Goal: Task Accomplishment & Management: Manage account settings

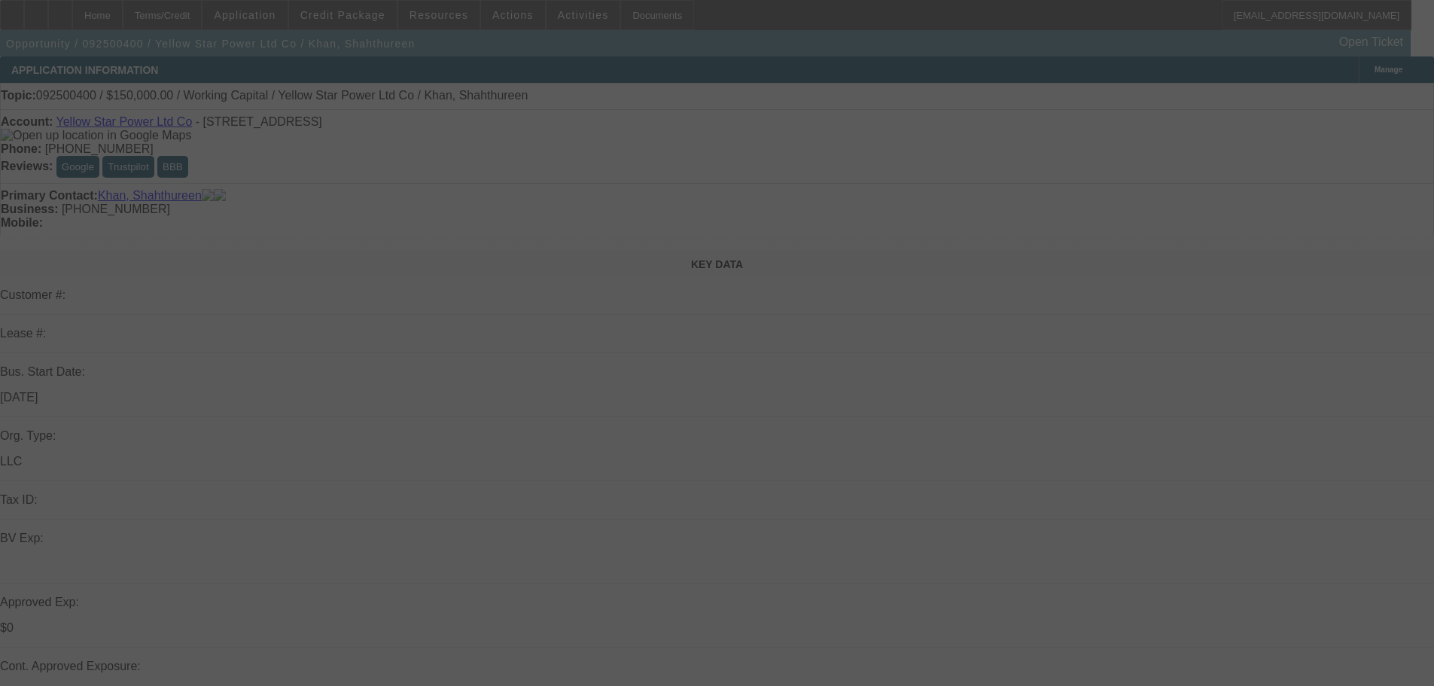
select select "0"
select select "2"
select select "0"
select select "6"
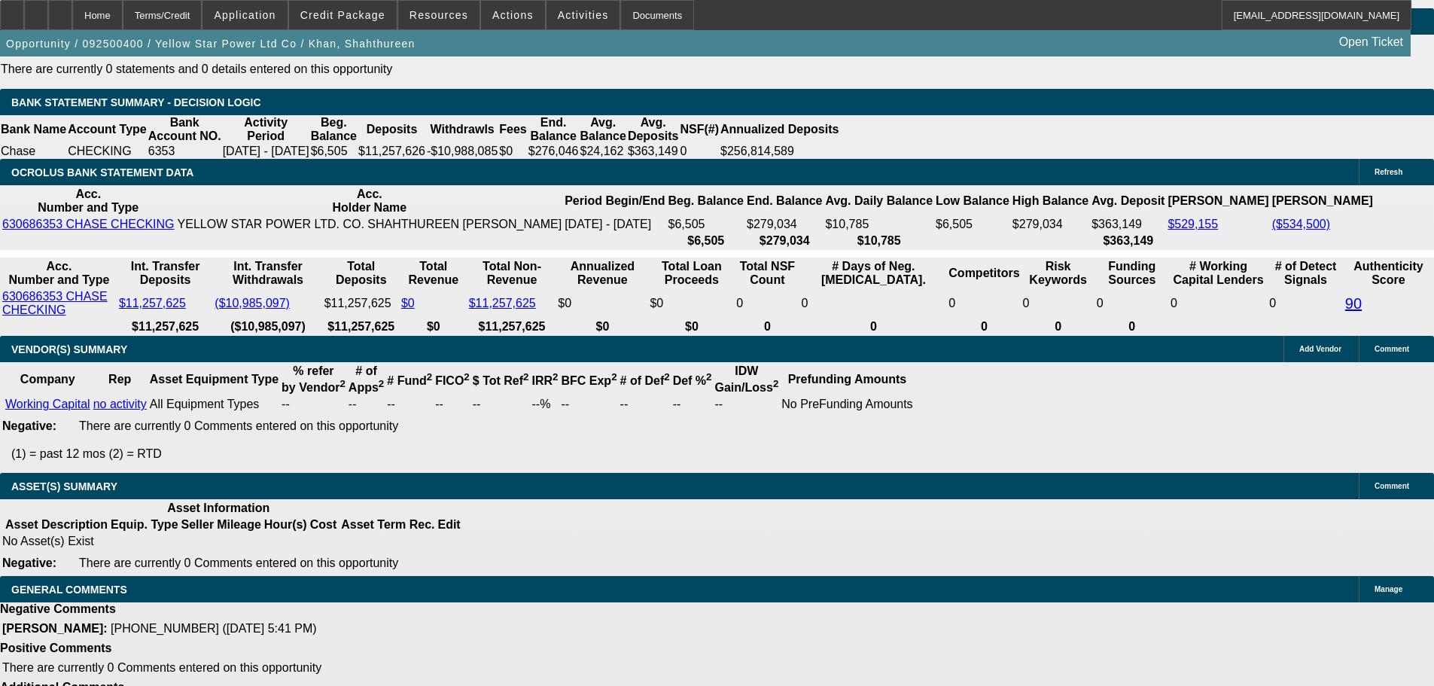
drag, startPoint x: 519, startPoint y: 470, endPoint x: 516, endPoint y: 541, distance: 70.8
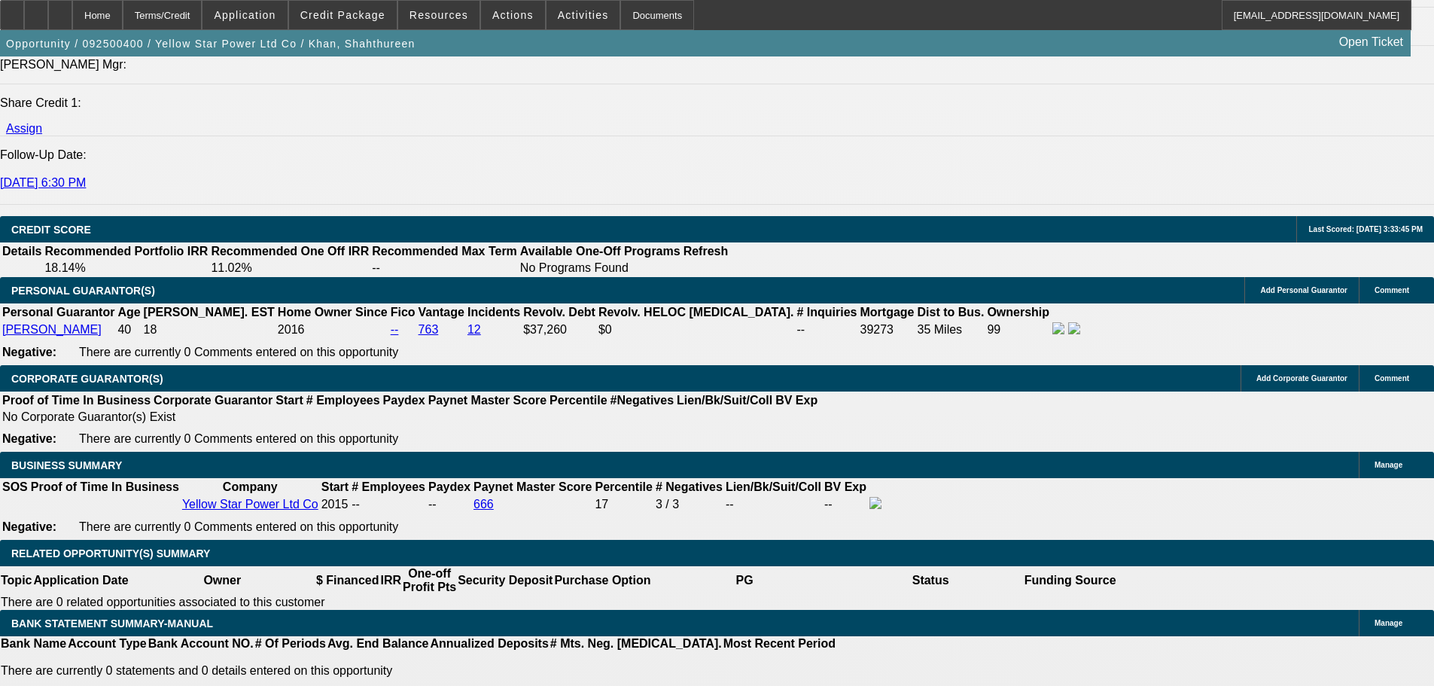
scroll to position [2009, 0]
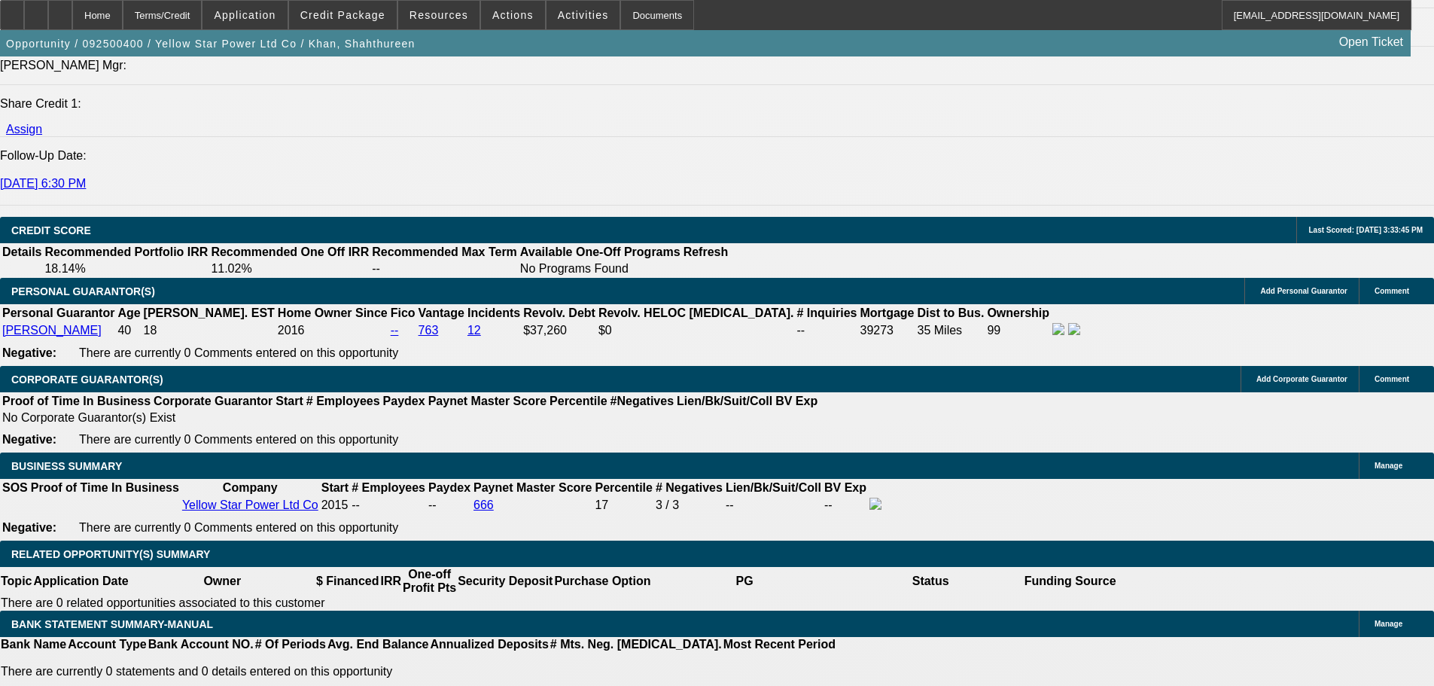
click at [72, 12] on div at bounding box center [60, 15] width 24 height 30
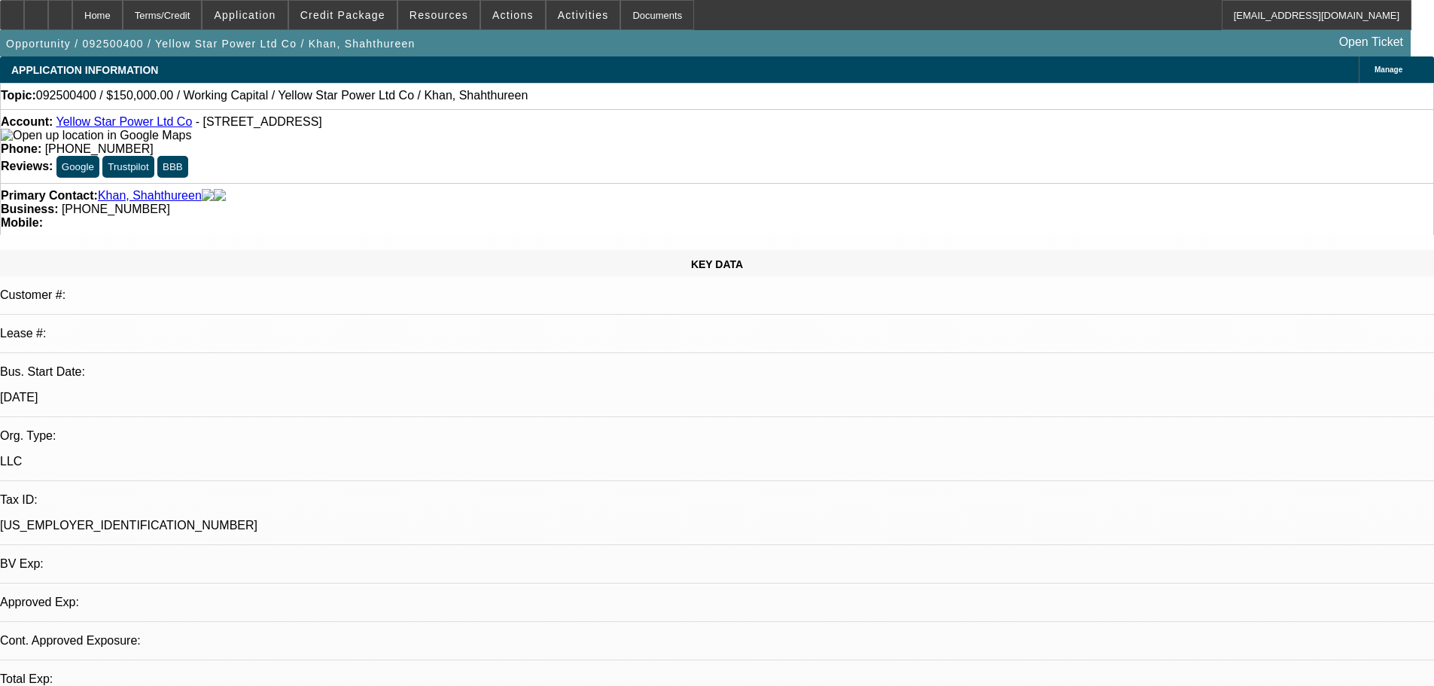
select select "0"
select select "2"
select select "0"
select select "6"
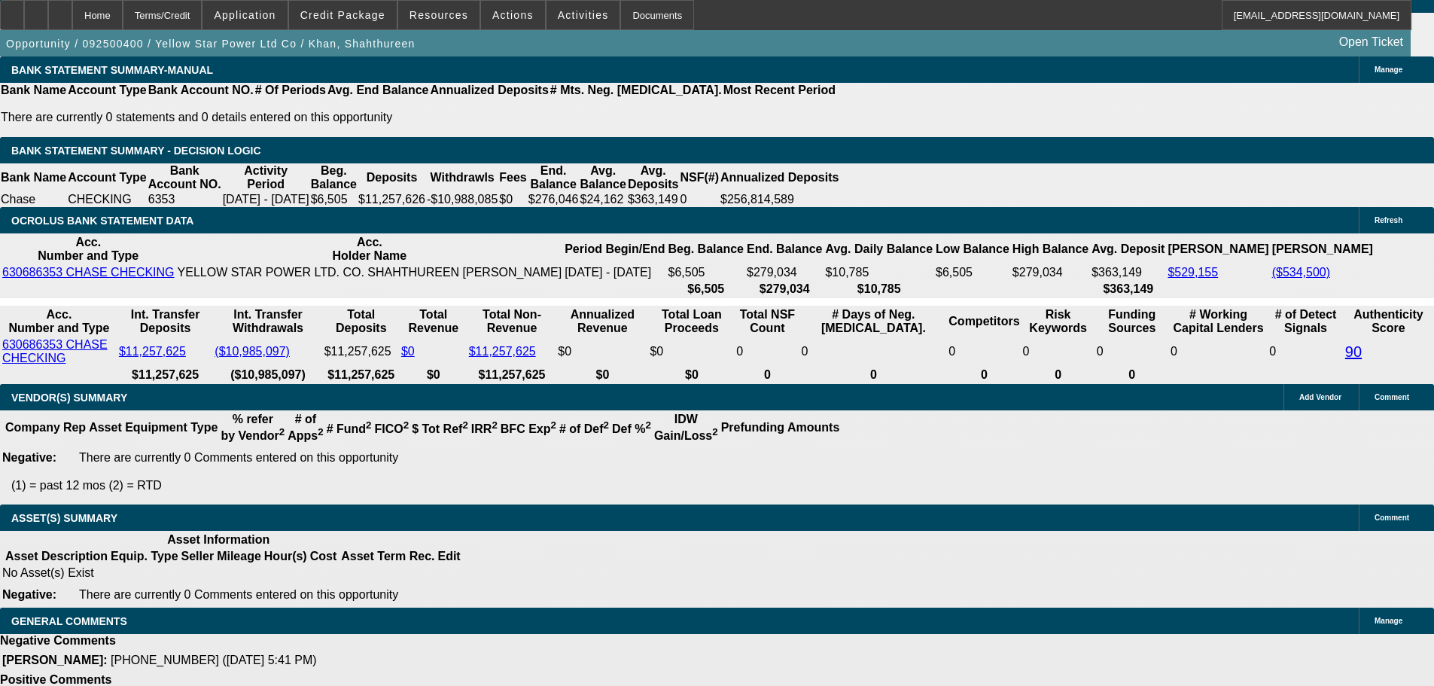
drag, startPoint x: 378, startPoint y: 300, endPoint x: 378, endPoint y: 574, distance: 274.0
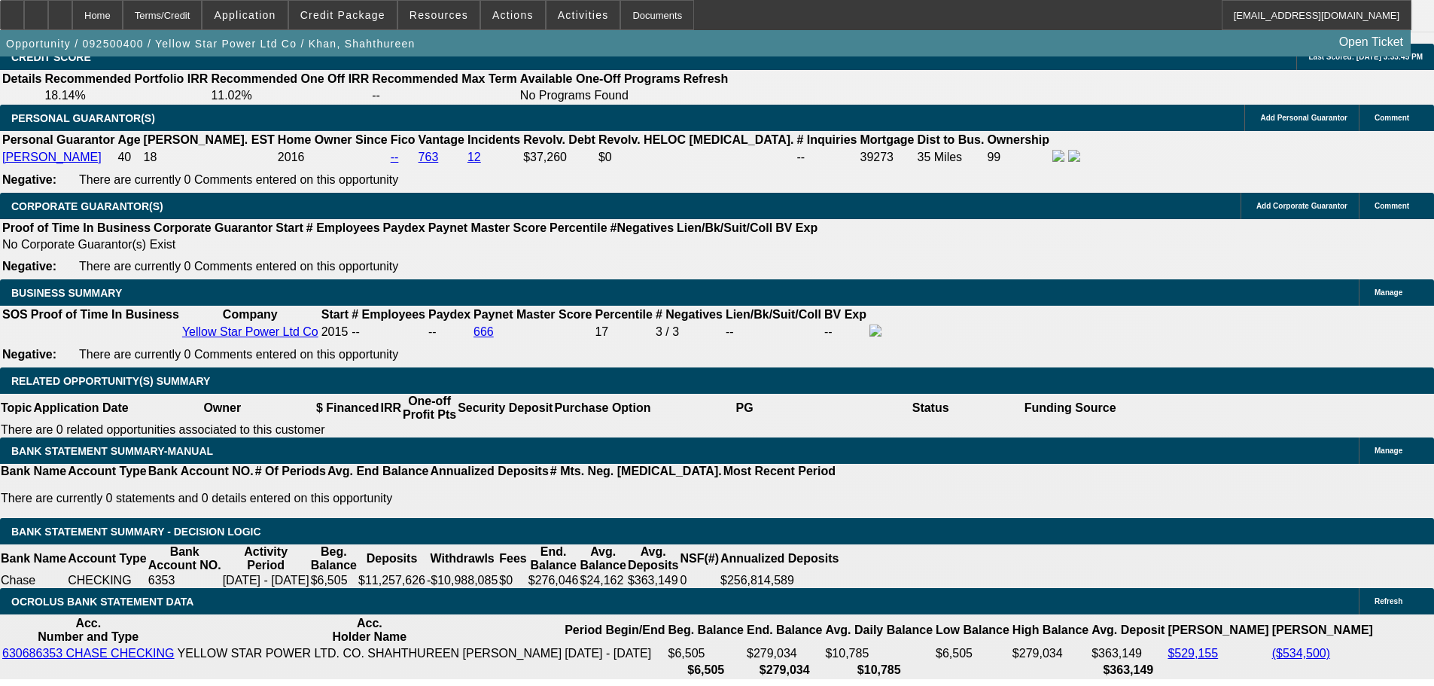
drag, startPoint x: 577, startPoint y: 324, endPoint x: 569, endPoint y: 220, distance: 105.0
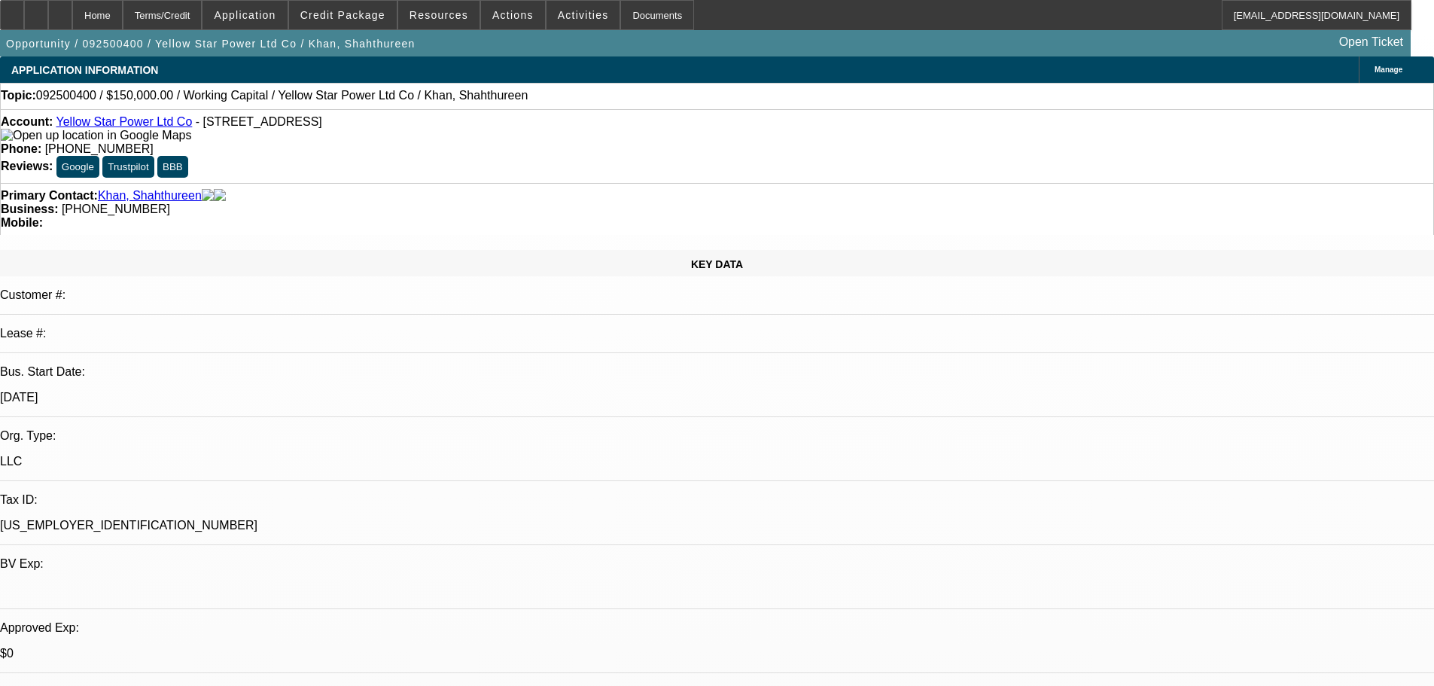
drag, startPoint x: 666, startPoint y: 368, endPoint x: 644, endPoint y: 77, distance: 292.1
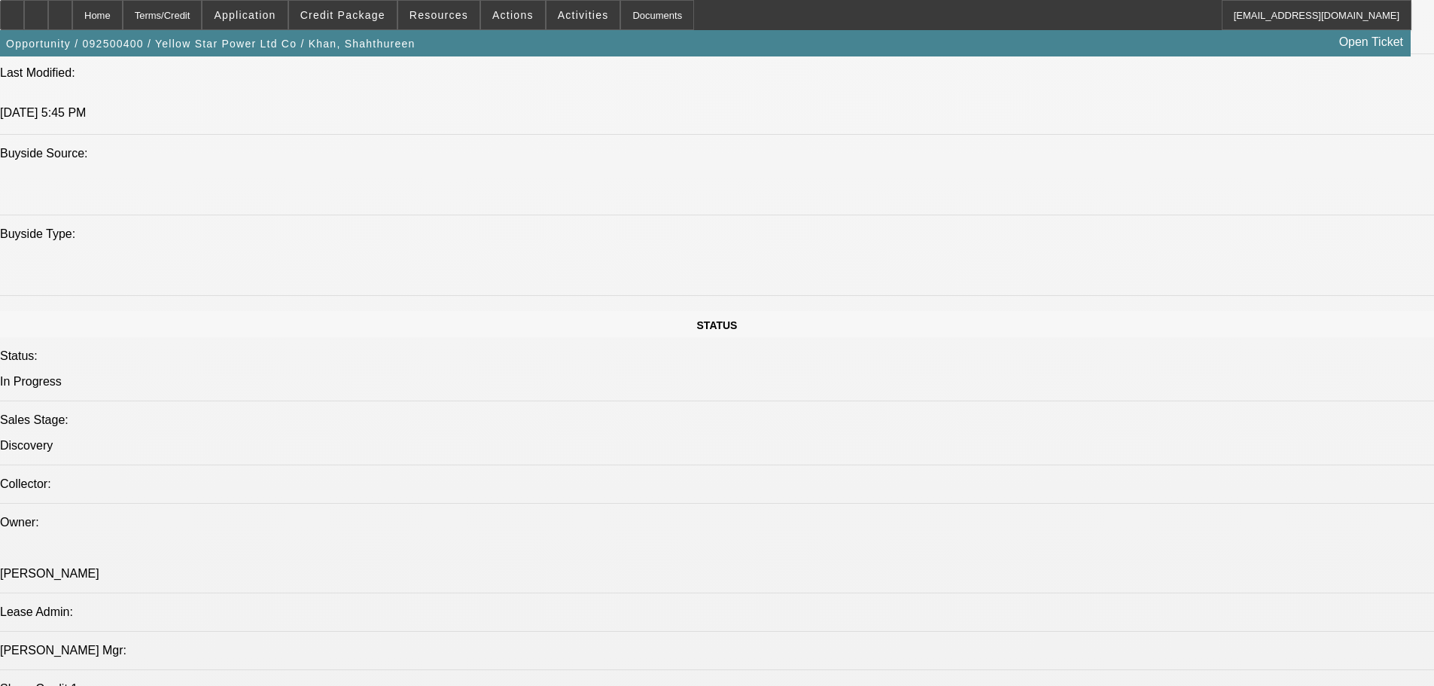
drag, startPoint x: 542, startPoint y: 565, endPoint x: 505, endPoint y: 467, distance: 103.9
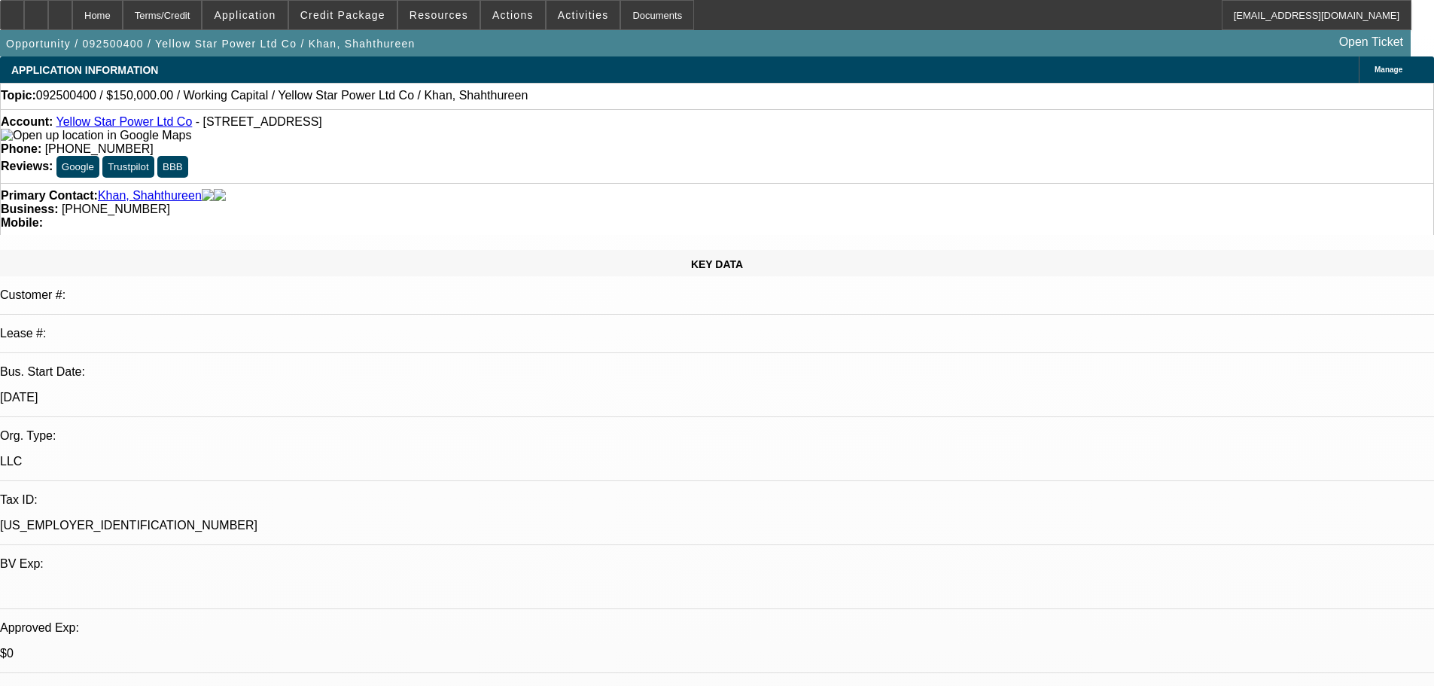
drag, startPoint x: 725, startPoint y: 492, endPoint x: 718, endPoint y: 313, distance: 178.5
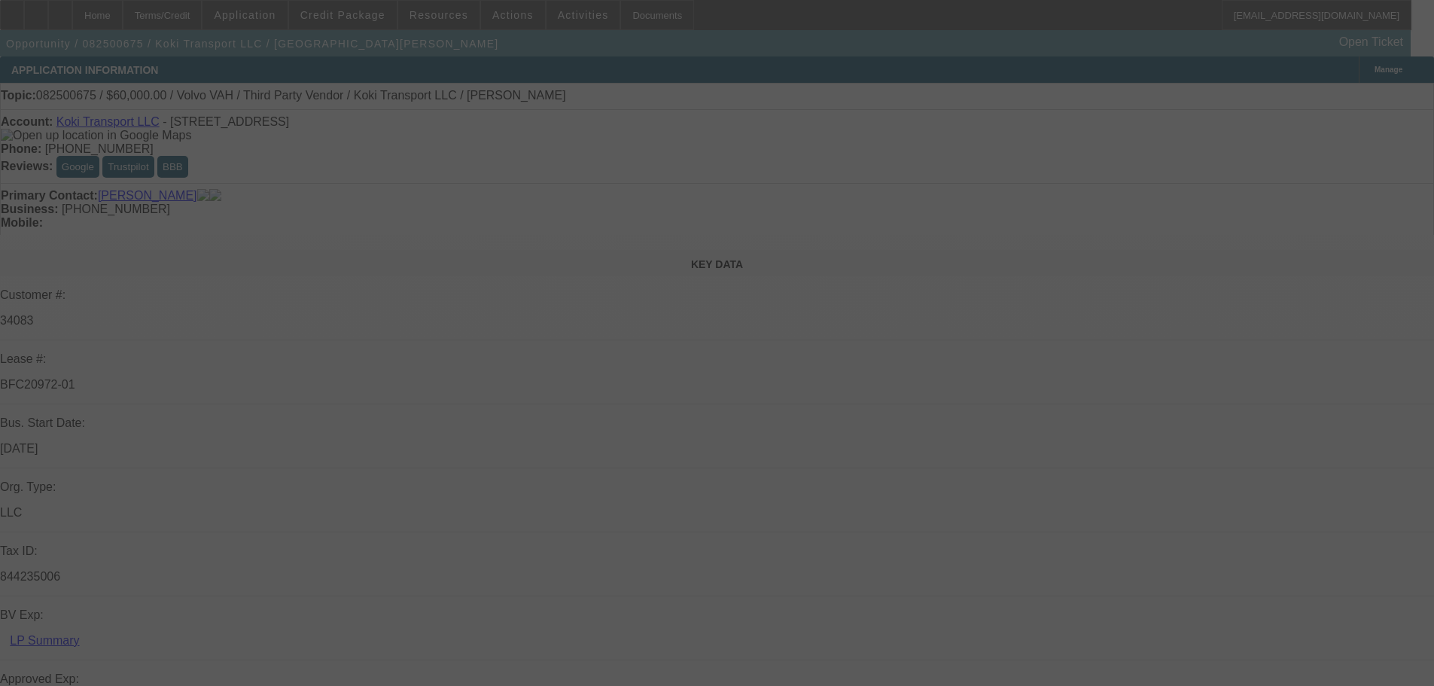
select select "0.2"
select select "2"
select select "0"
select select "6"
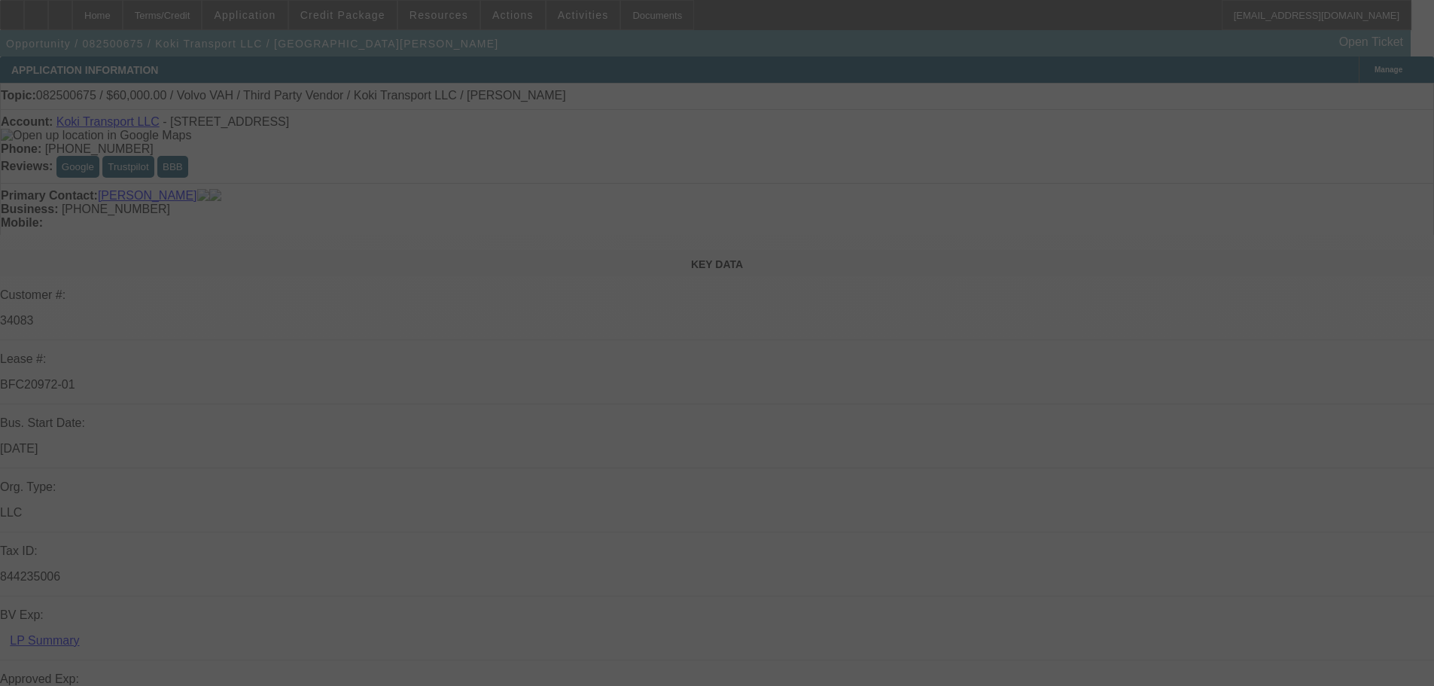
select select "0"
select select "2"
select select "0.1"
select select "4"
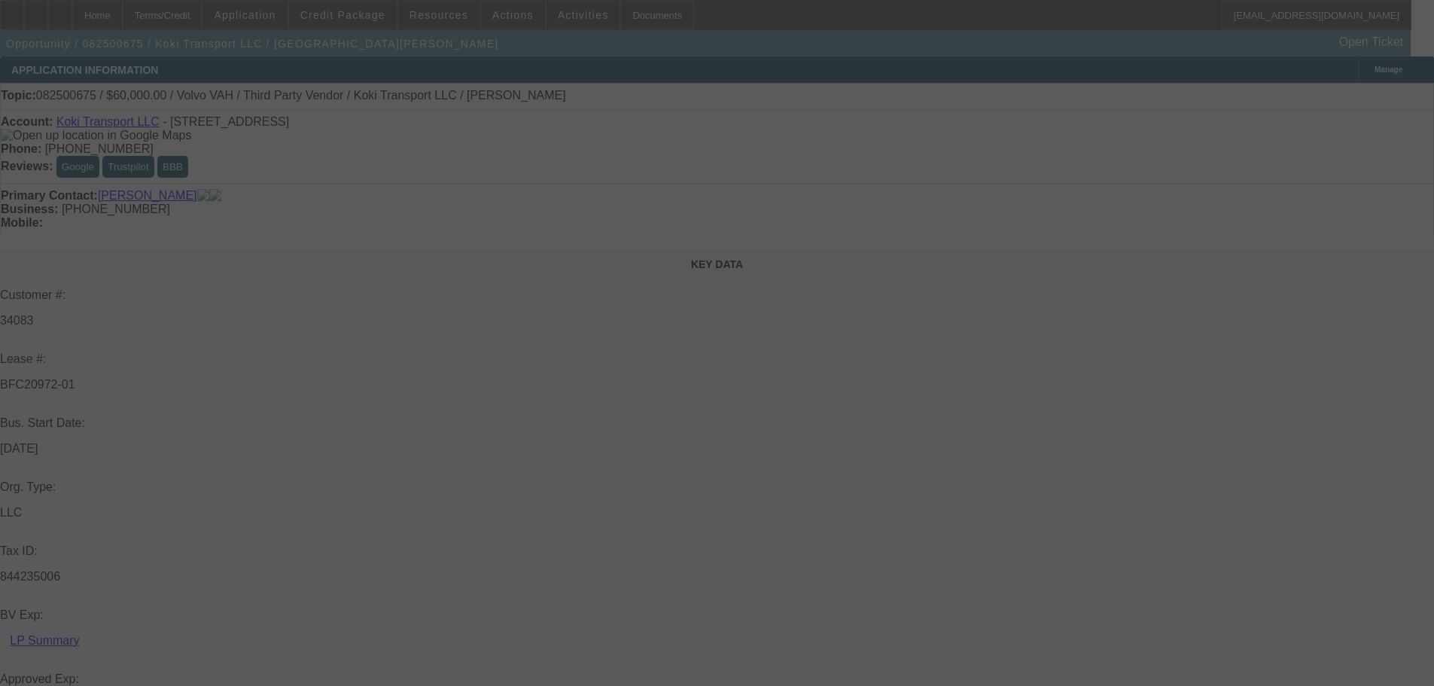
select select "0.2"
select select "2"
select select "0.1"
select select "4"
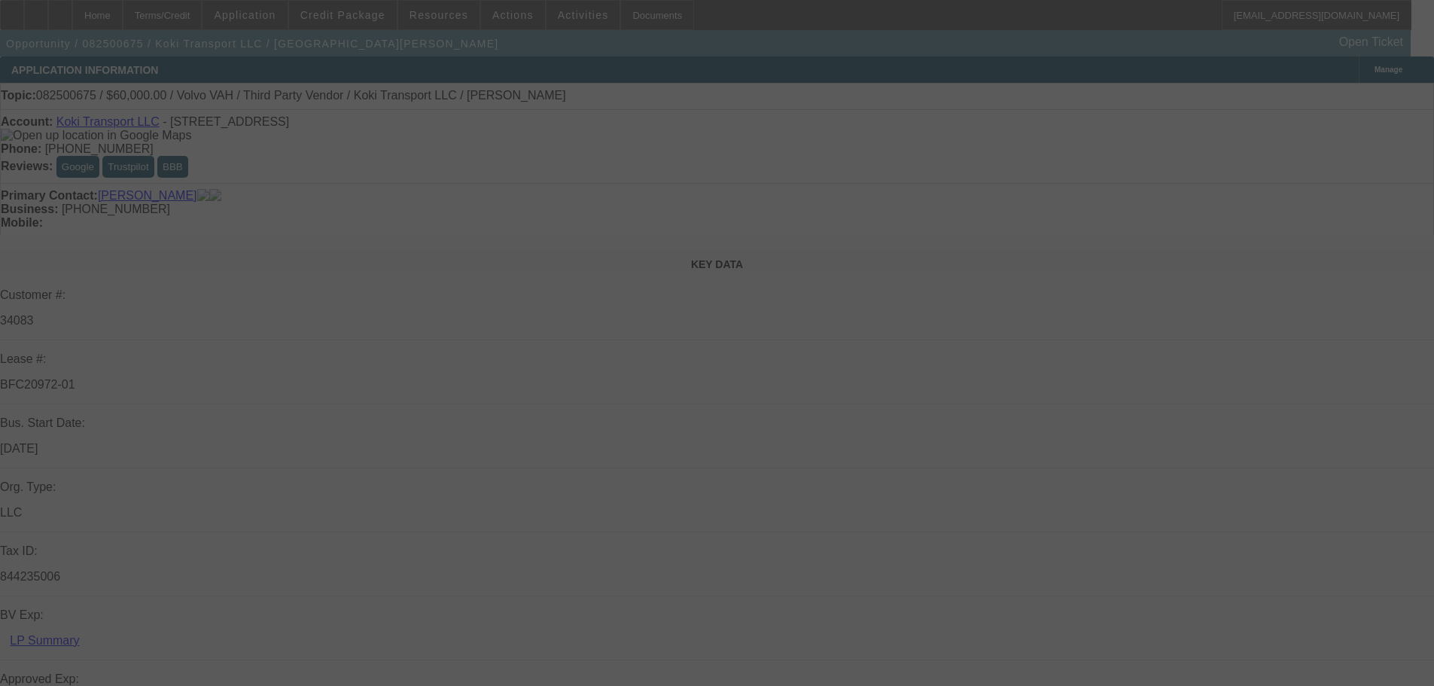
select select "0.15"
select select "2"
select select "0.1"
select select "4"
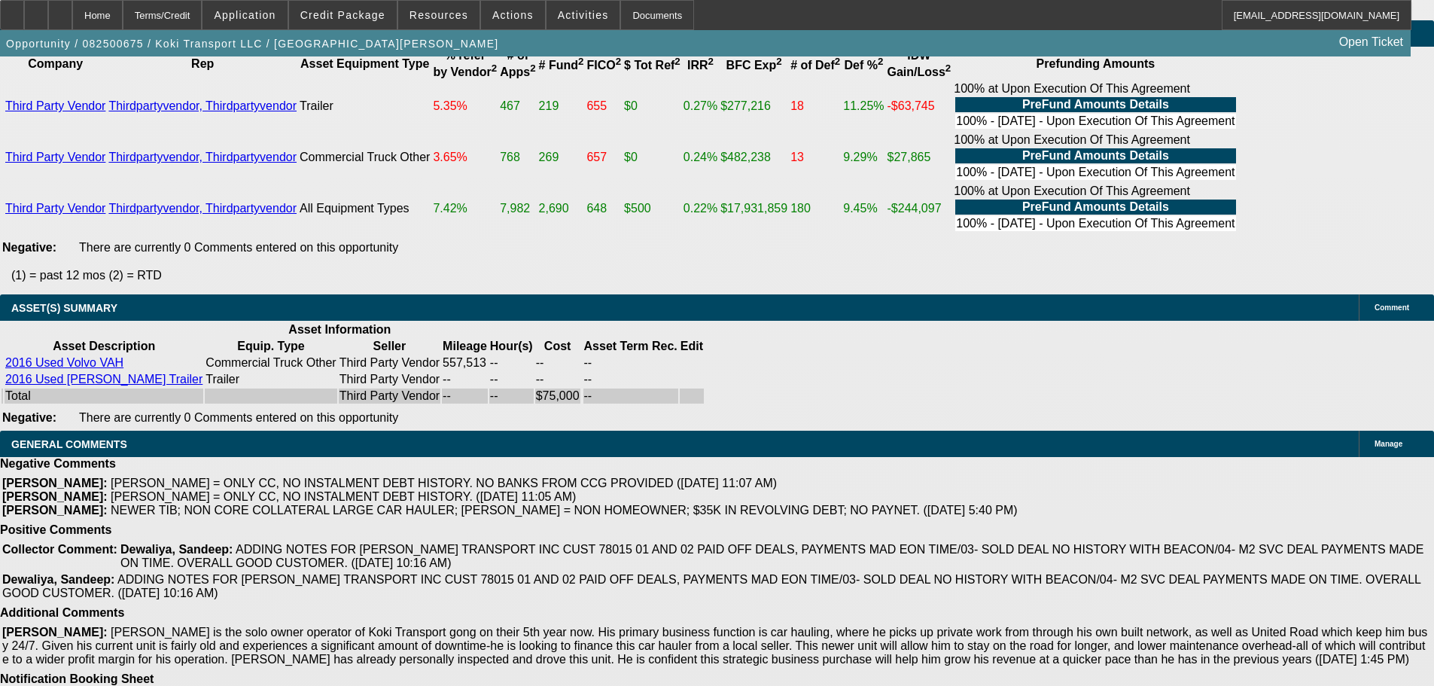
drag, startPoint x: 551, startPoint y: 439, endPoint x: 561, endPoint y: 478, distance: 40.3
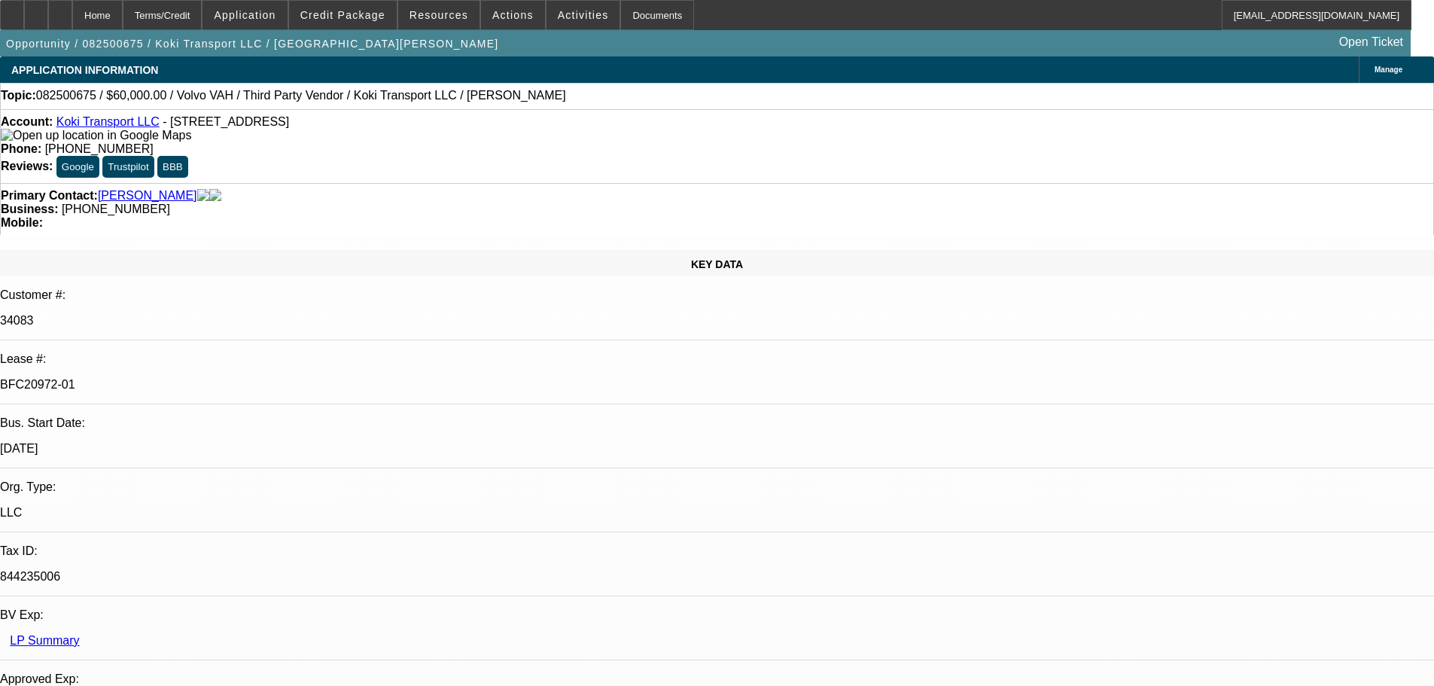
drag, startPoint x: 947, startPoint y: 365, endPoint x: 900, endPoint y: 105, distance: 263.8
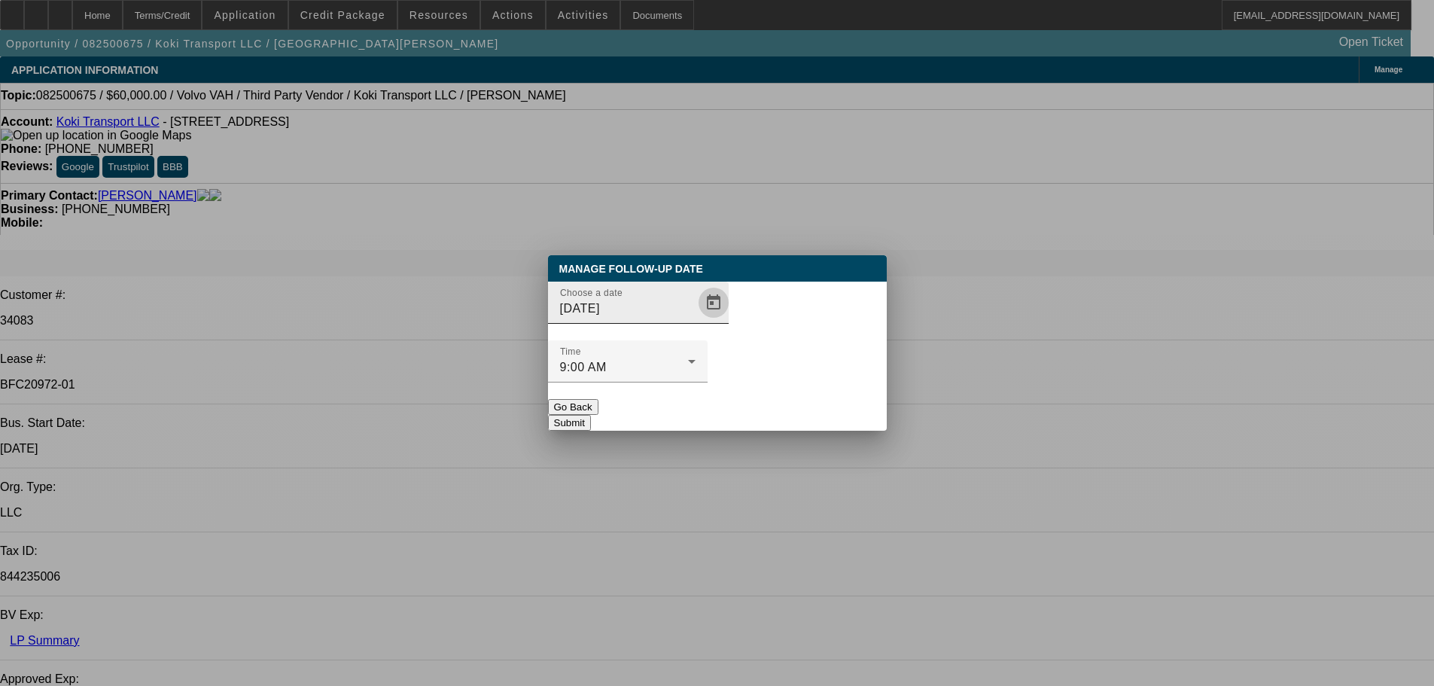
click at [696, 321] on span "Open calendar" at bounding box center [714, 303] width 36 height 36
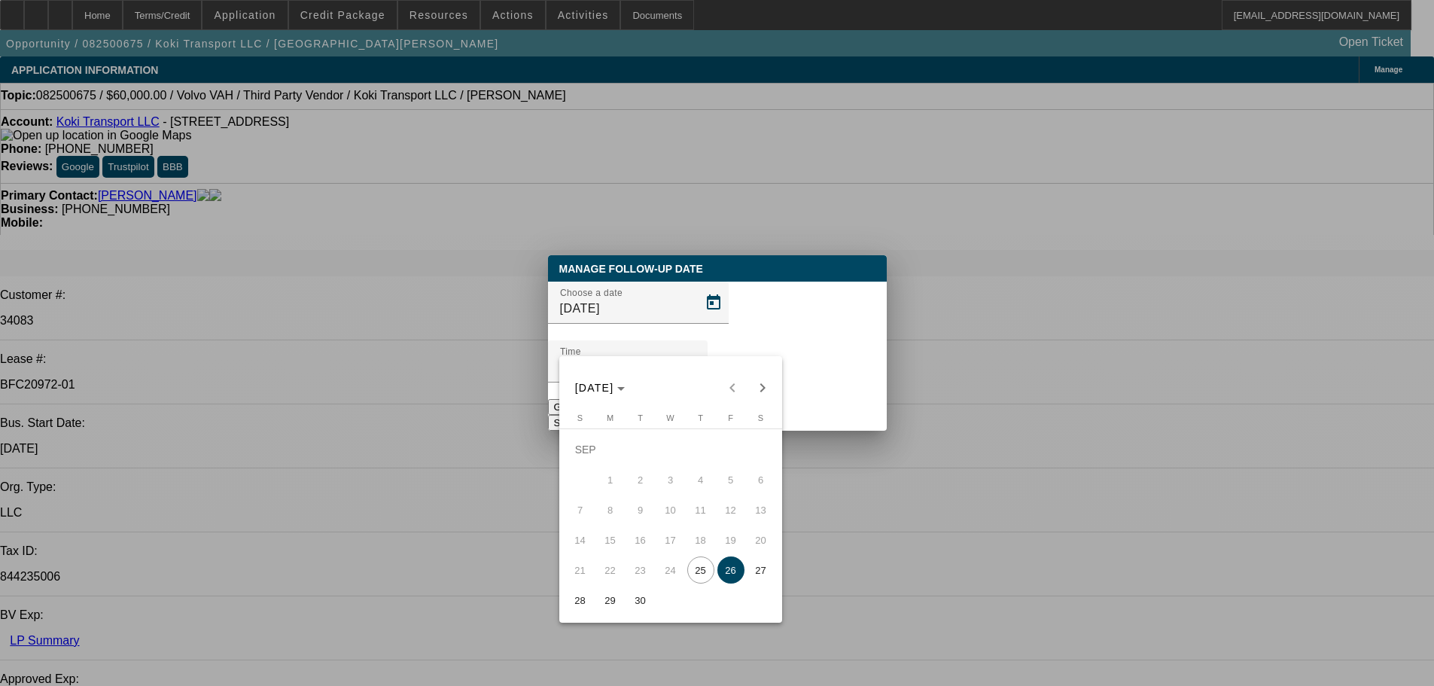
click at [743, 577] on button "26" at bounding box center [731, 570] width 30 height 30
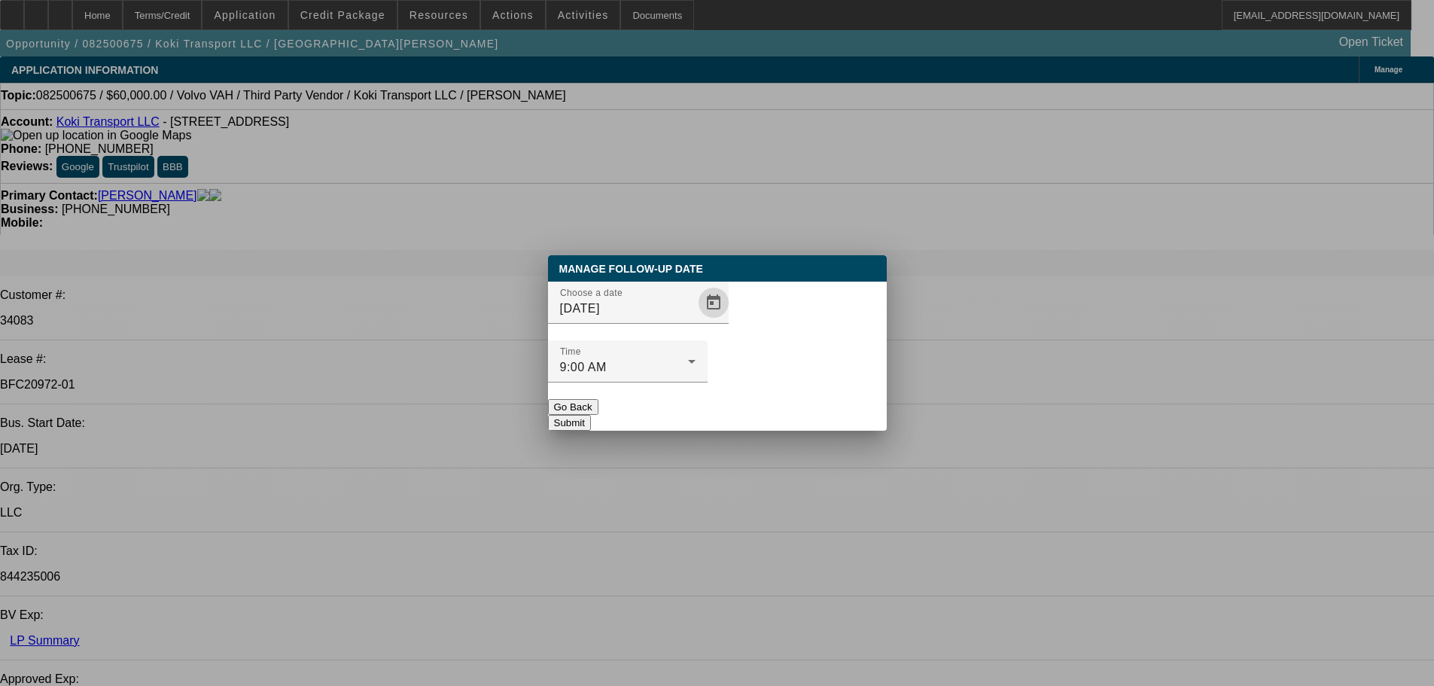
click at [805, 408] on div "Manage Follow-Up Date Choose a date 9/26/2025 Time 9:00 AM Go Back Submit" at bounding box center [717, 342] width 339 height 175
click at [591, 415] on button "Submit" at bounding box center [569, 423] width 43 height 16
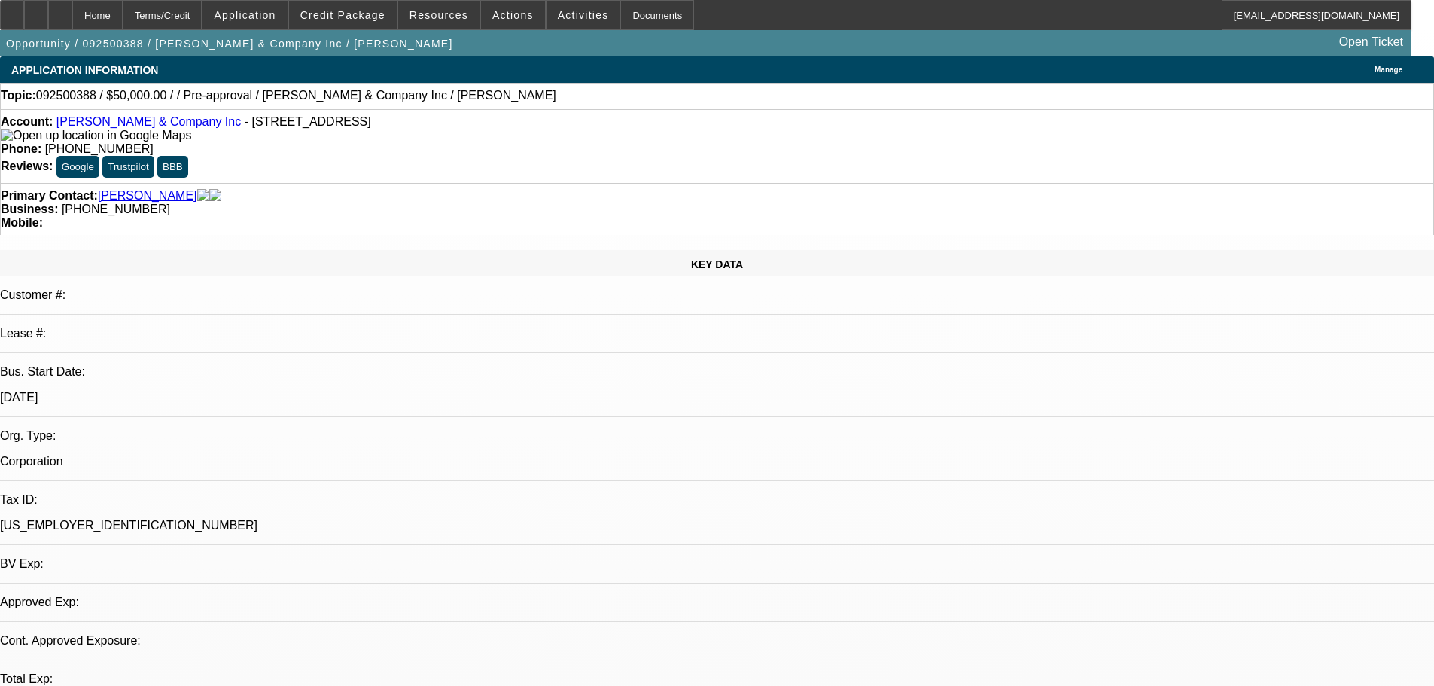
select select "0"
select select "2"
select select "0.1"
select select "4"
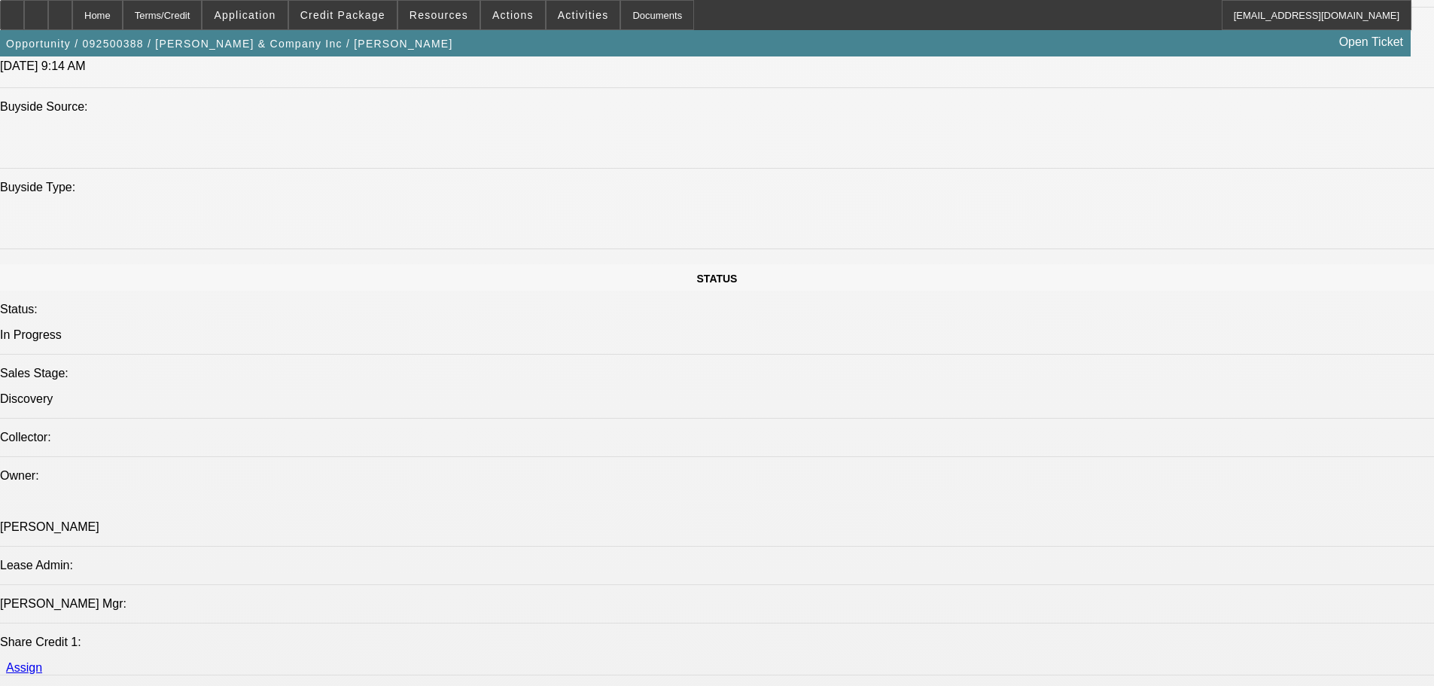
scroll to position [1731, 0]
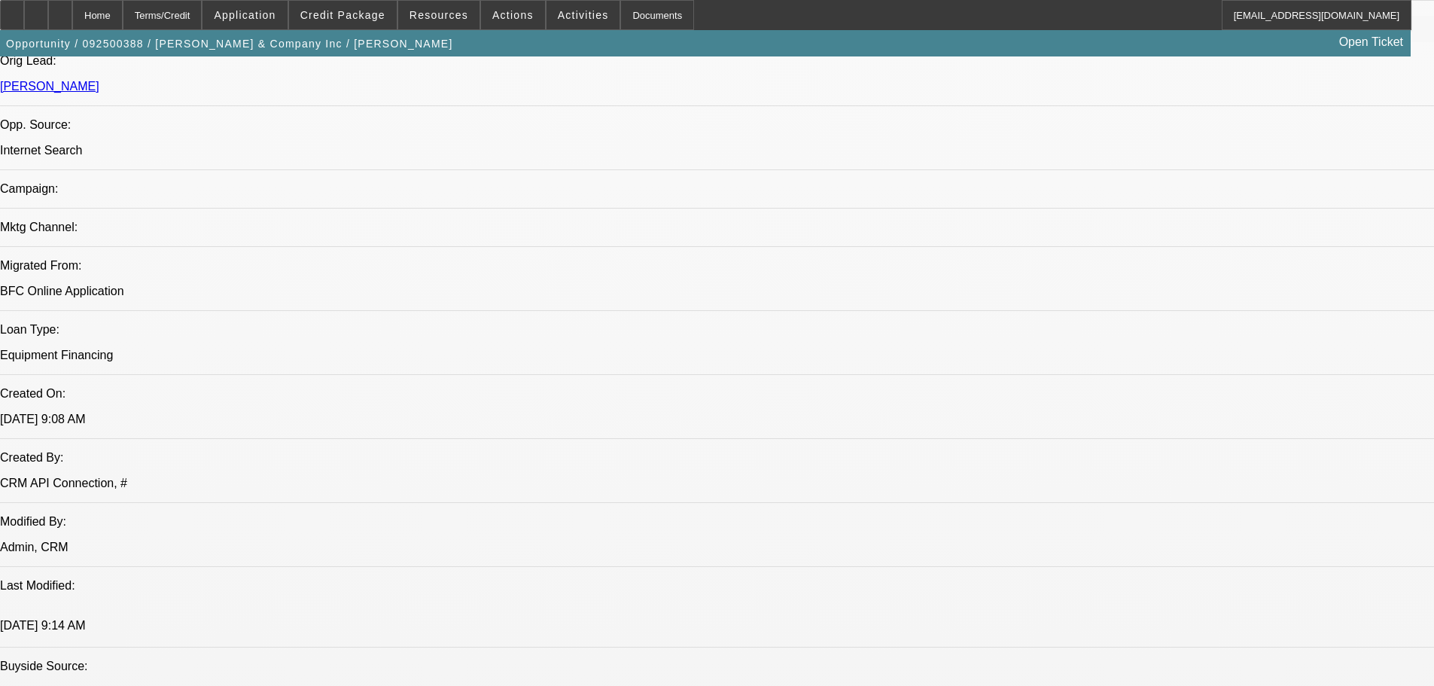
scroll to position [0, 0]
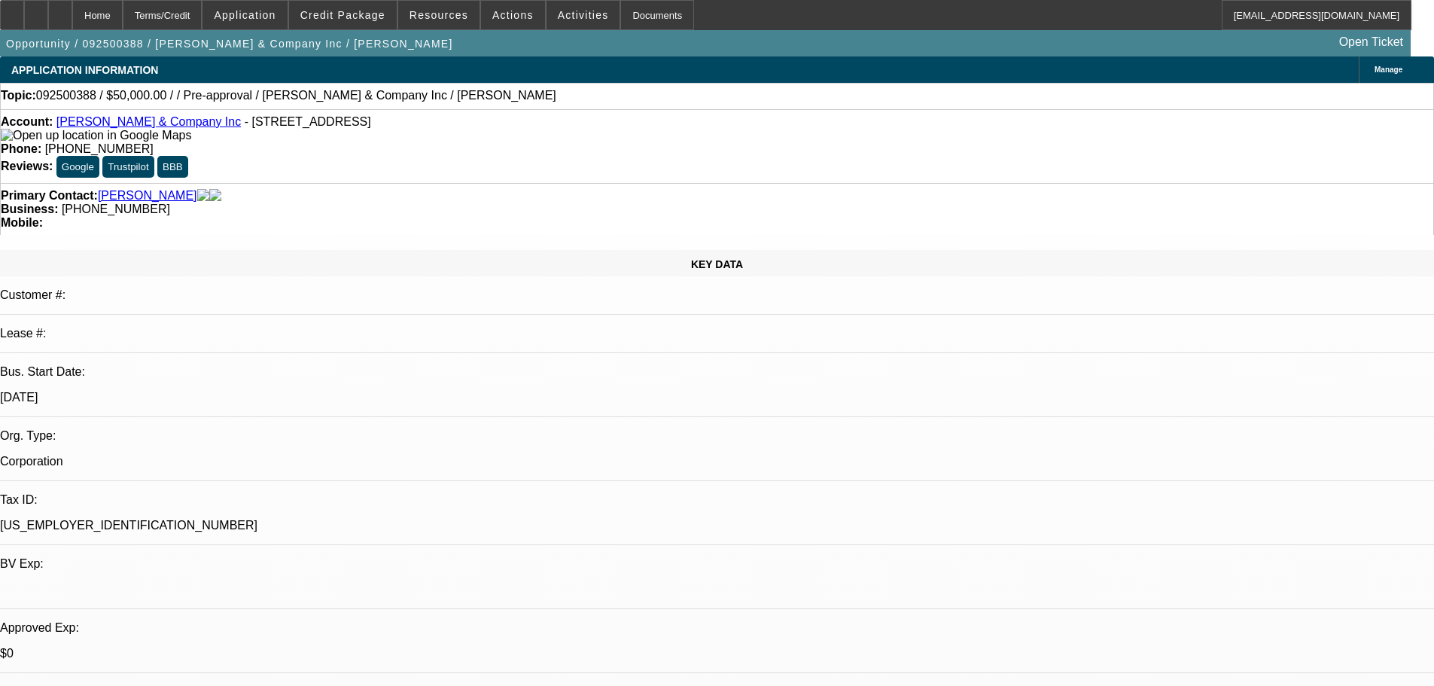
drag, startPoint x: 881, startPoint y: 518, endPoint x: 759, endPoint y: 181, distance: 357.9
drag, startPoint x: 602, startPoint y: 168, endPoint x: 565, endPoint y: 175, distance: 37.6
click at [170, 202] on span "(845) 645-2155" at bounding box center [116, 208] width 108 height 13
drag, startPoint x: 616, startPoint y: 161, endPoint x: 537, endPoint y: 163, distance: 78.3
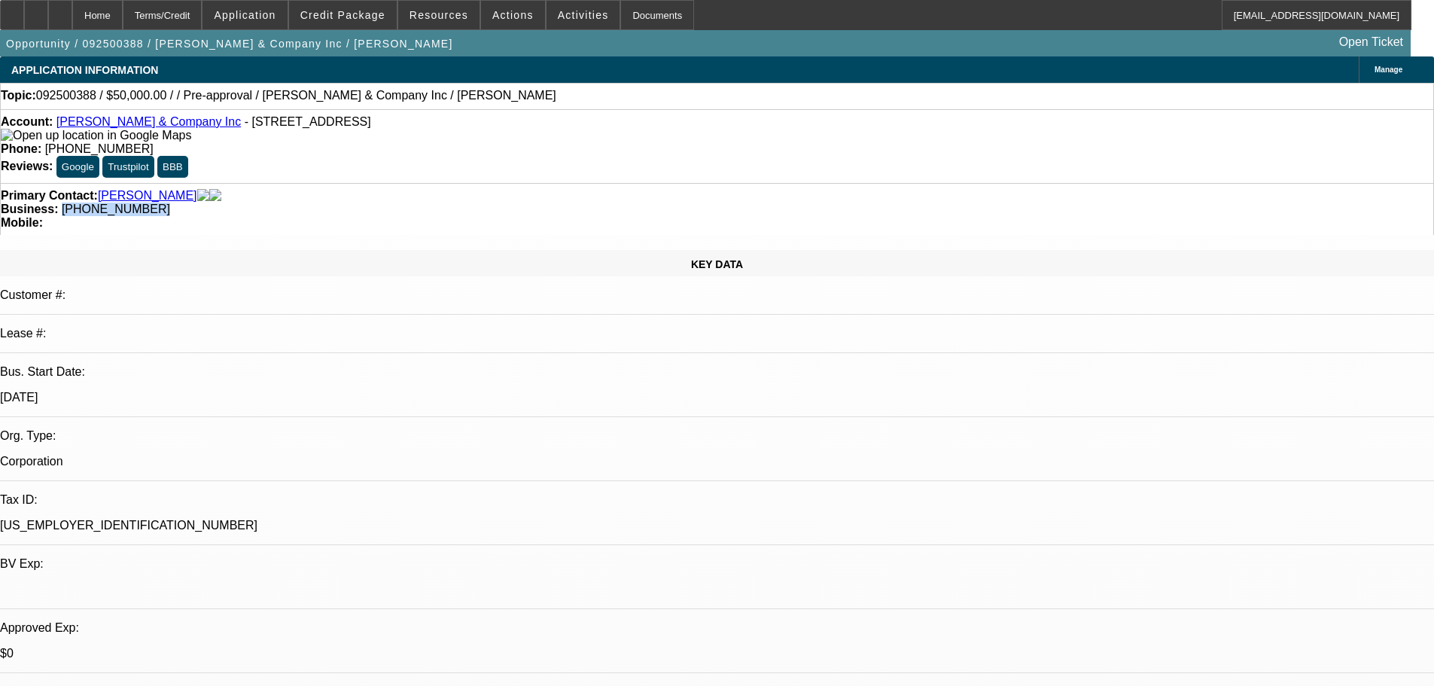
click at [537, 202] on div "Business: (845) 645-2155" at bounding box center [717, 209] width 1432 height 14
copy span "(845) 645-2155"
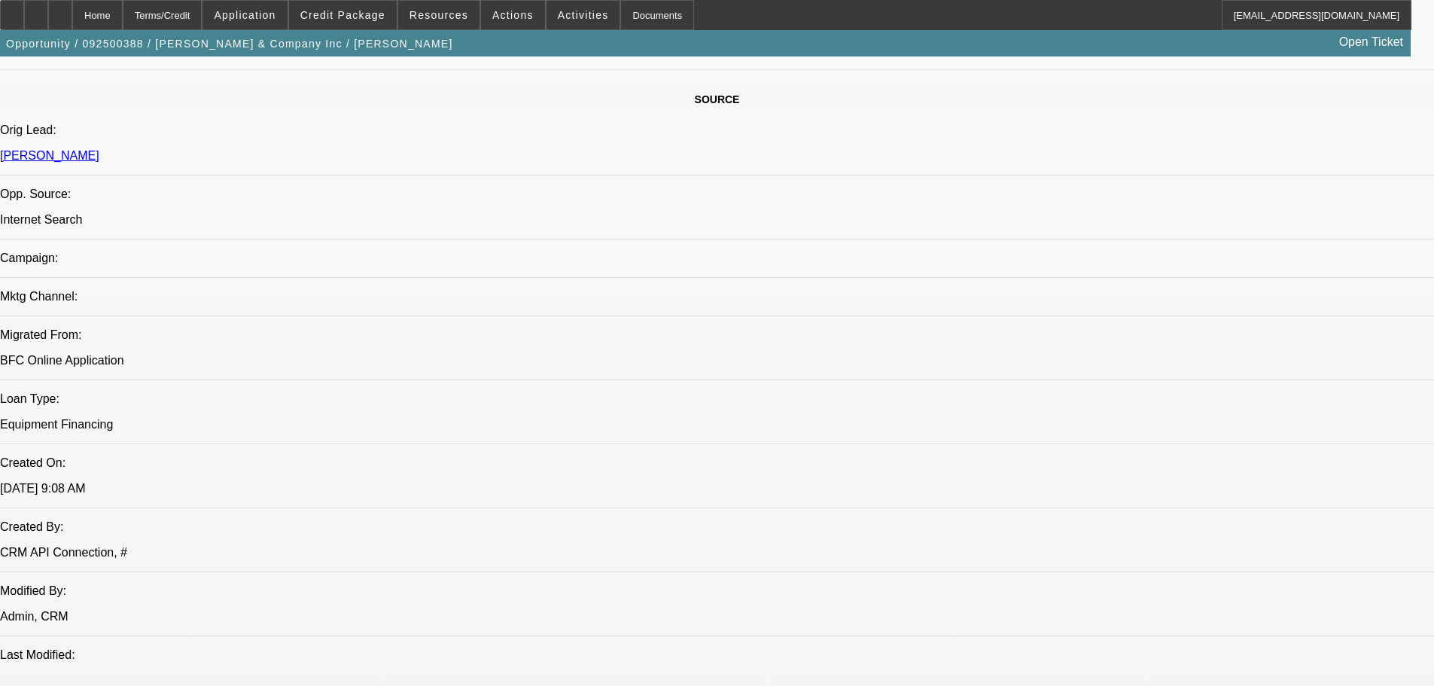
scroll to position [717, 0]
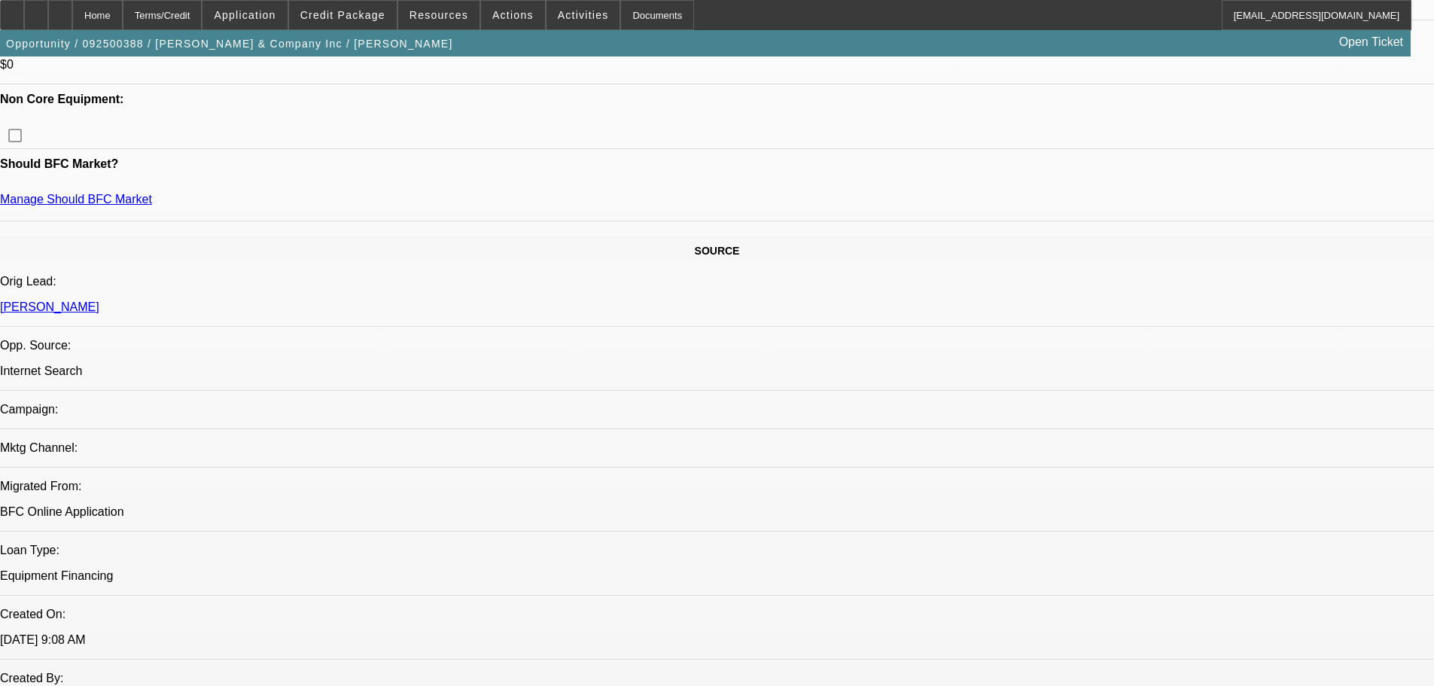
scroll to position [226, 0]
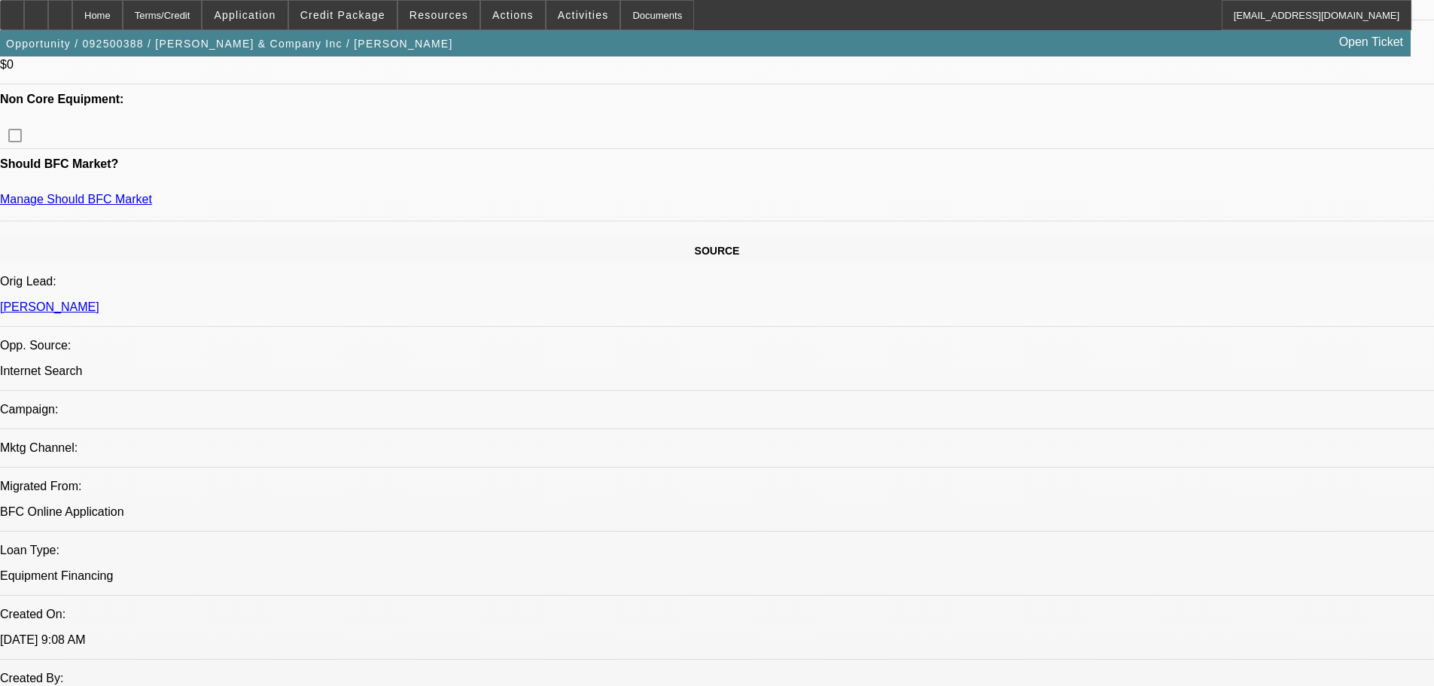
drag, startPoint x: 1117, startPoint y: 523, endPoint x: 966, endPoint y: 501, distance: 152.1
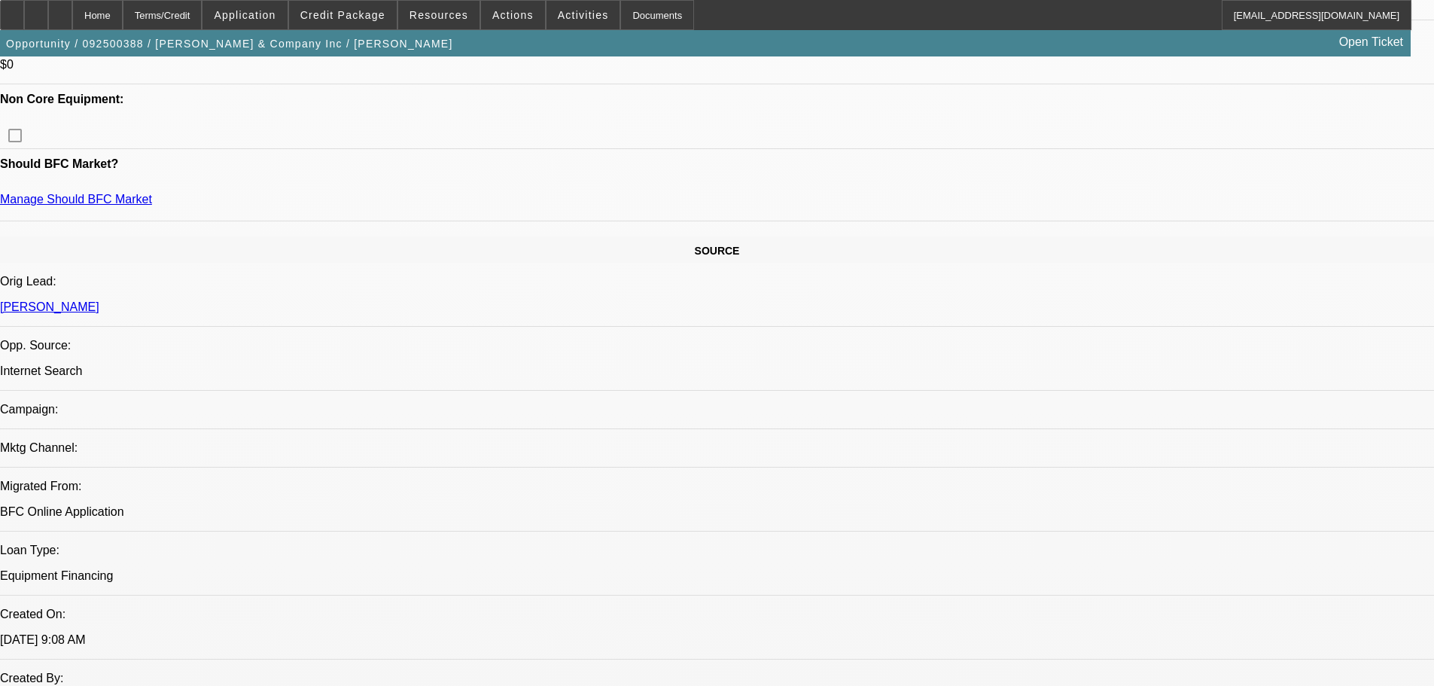
scroll to position [75, 0]
click at [558, 15] on span "Activities" at bounding box center [583, 15] width 51 height 12
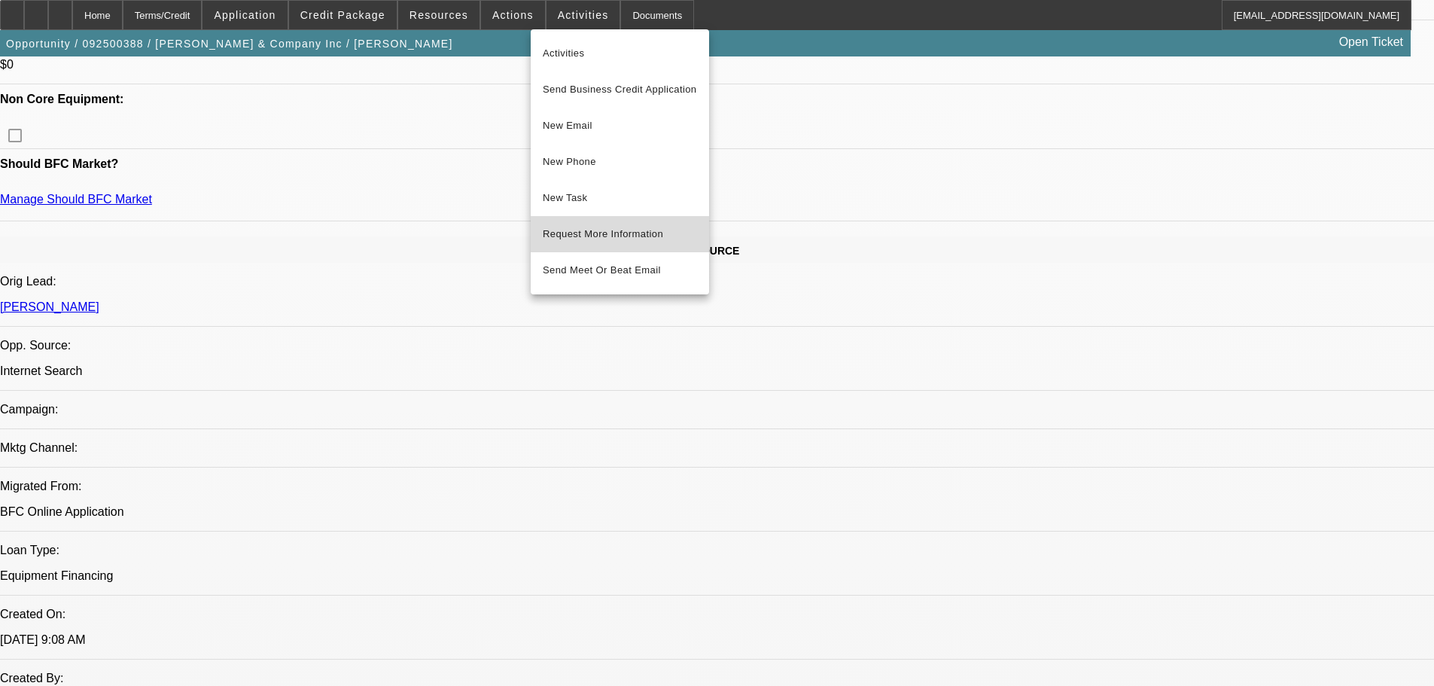
click at [677, 237] on span "Request More Information" at bounding box center [620, 234] width 154 height 18
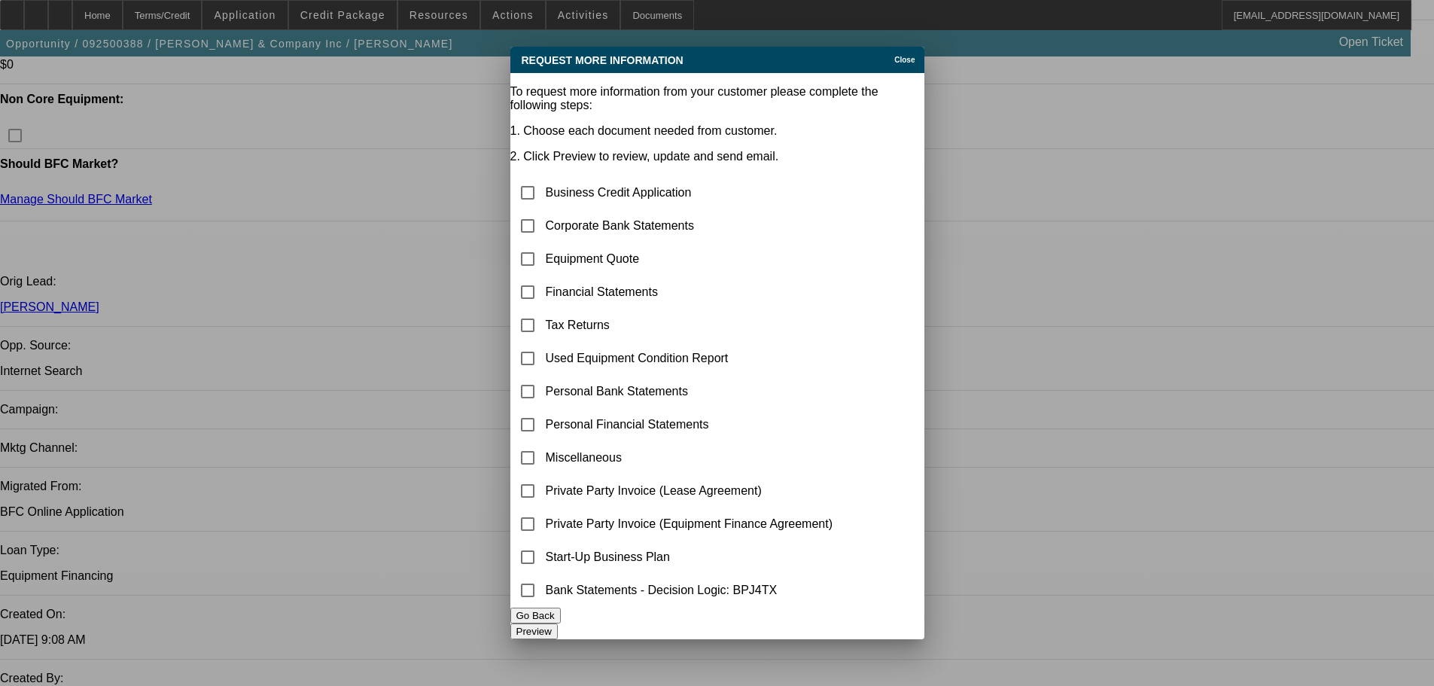
click at [890, 47] on div "Close" at bounding box center [906, 55] width 33 height 17
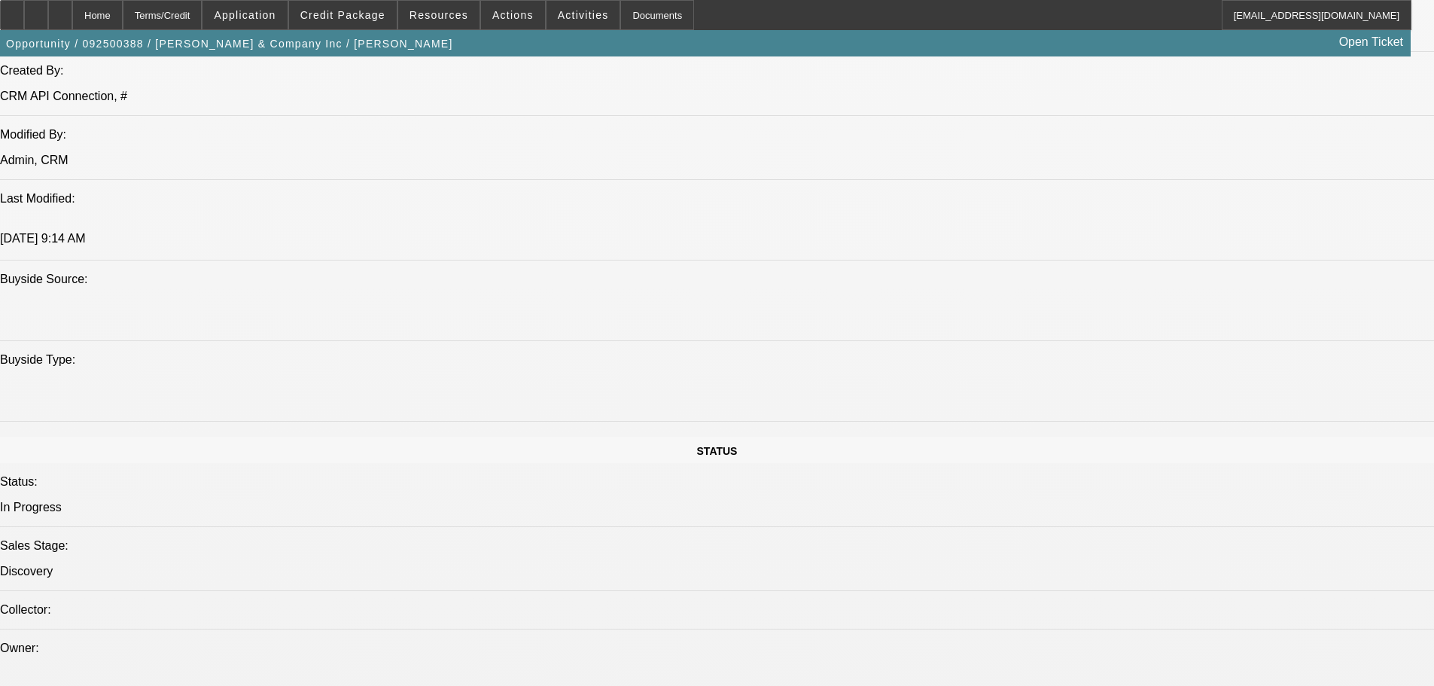
drag, startPoint x: 499, startPoint y: 302, endPoint x: 541, endPoint y: 462, distance: 165.8
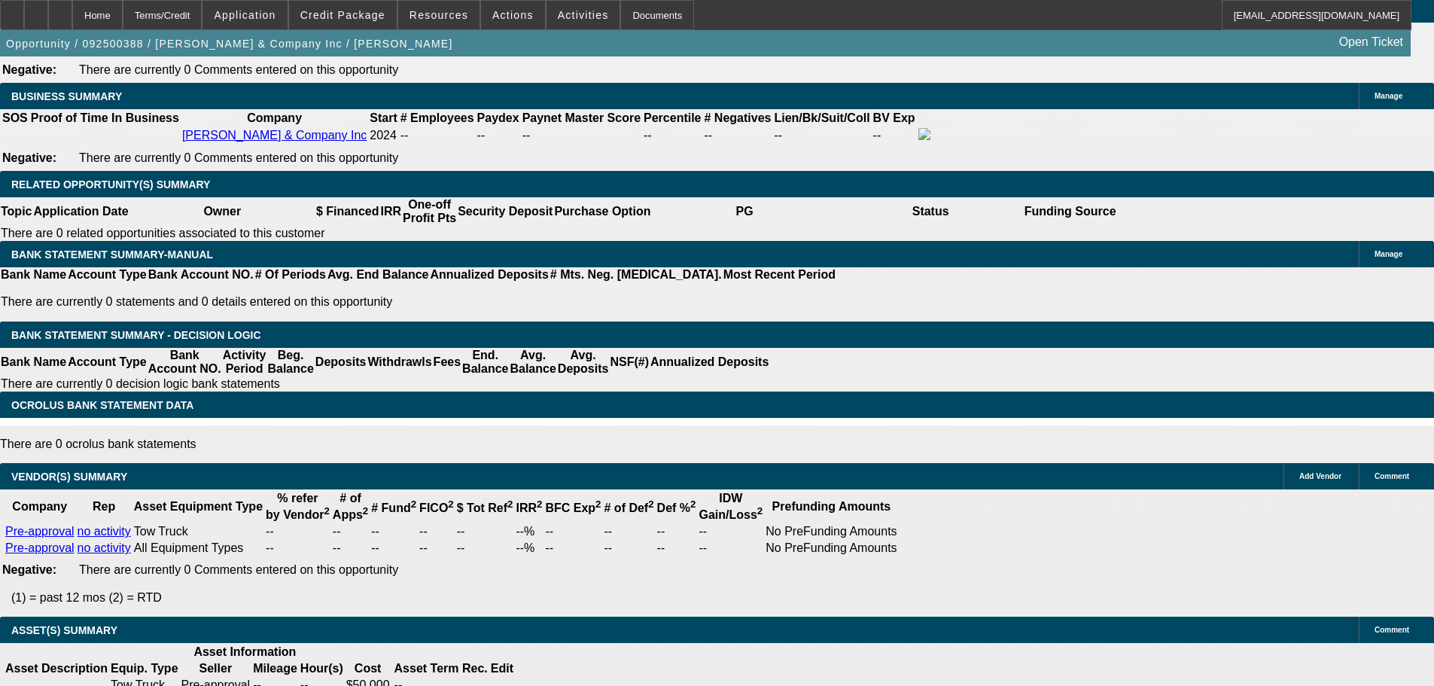
drag, startPoint x: 612, startPoint y: 448, endPoint x: 615, endPoint y: 630, distance: 182.2
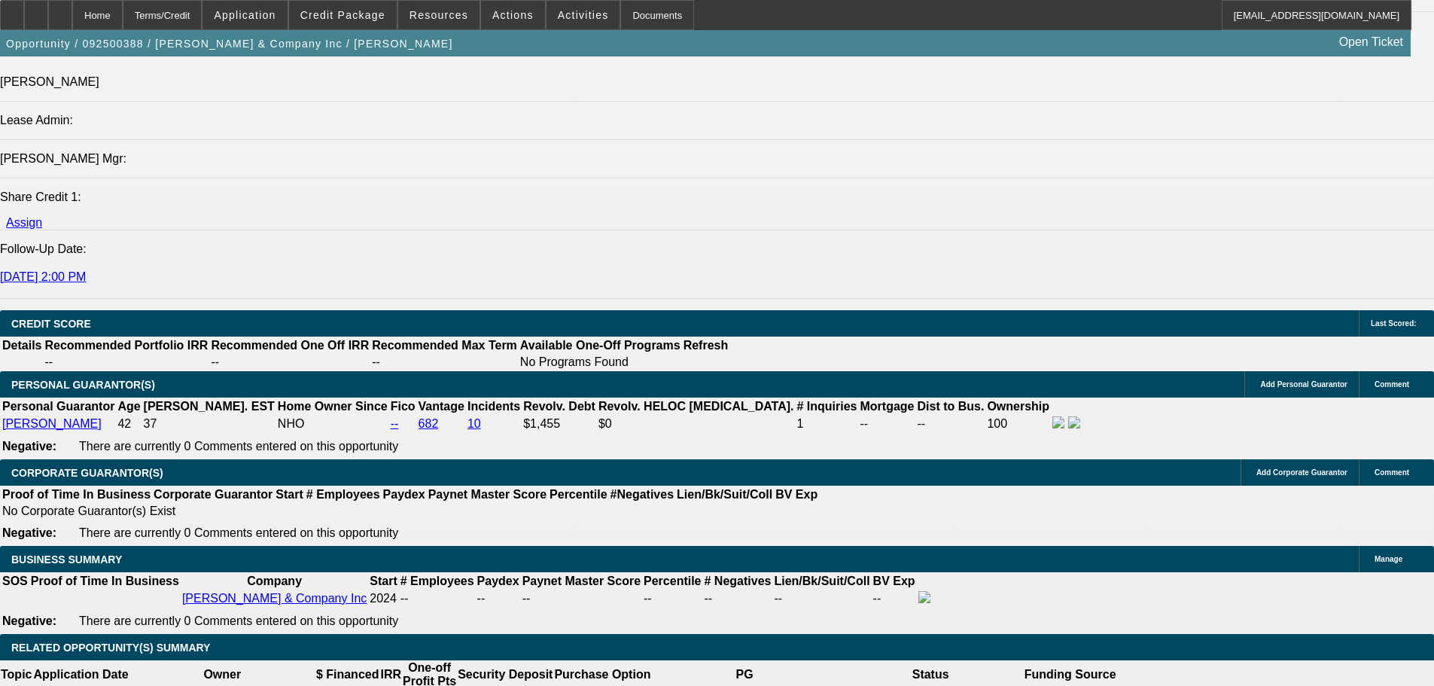
scroll to position [1802, 0]
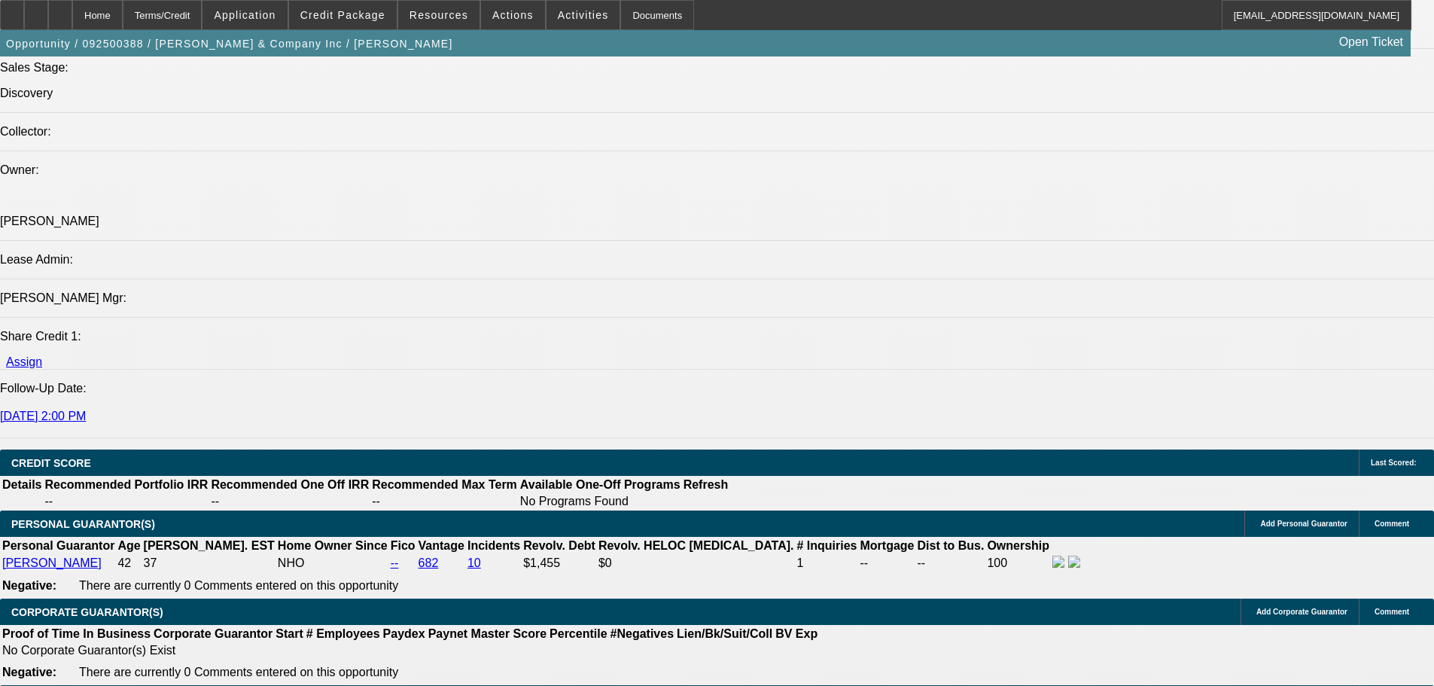
drag, startPoint x: 1113, startPoint y: 286, endPoint x: 1119, endPoint y: 367, distance: 80.7
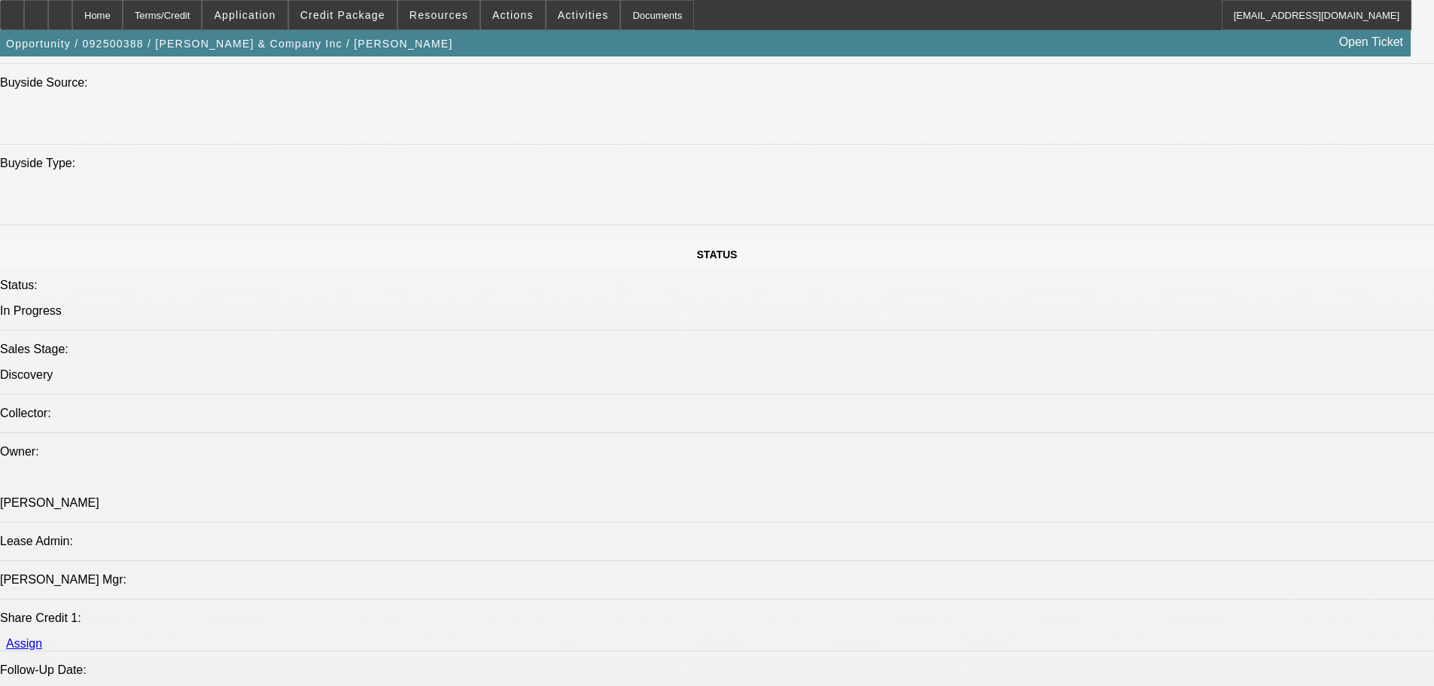
scroll to position [221, 0]
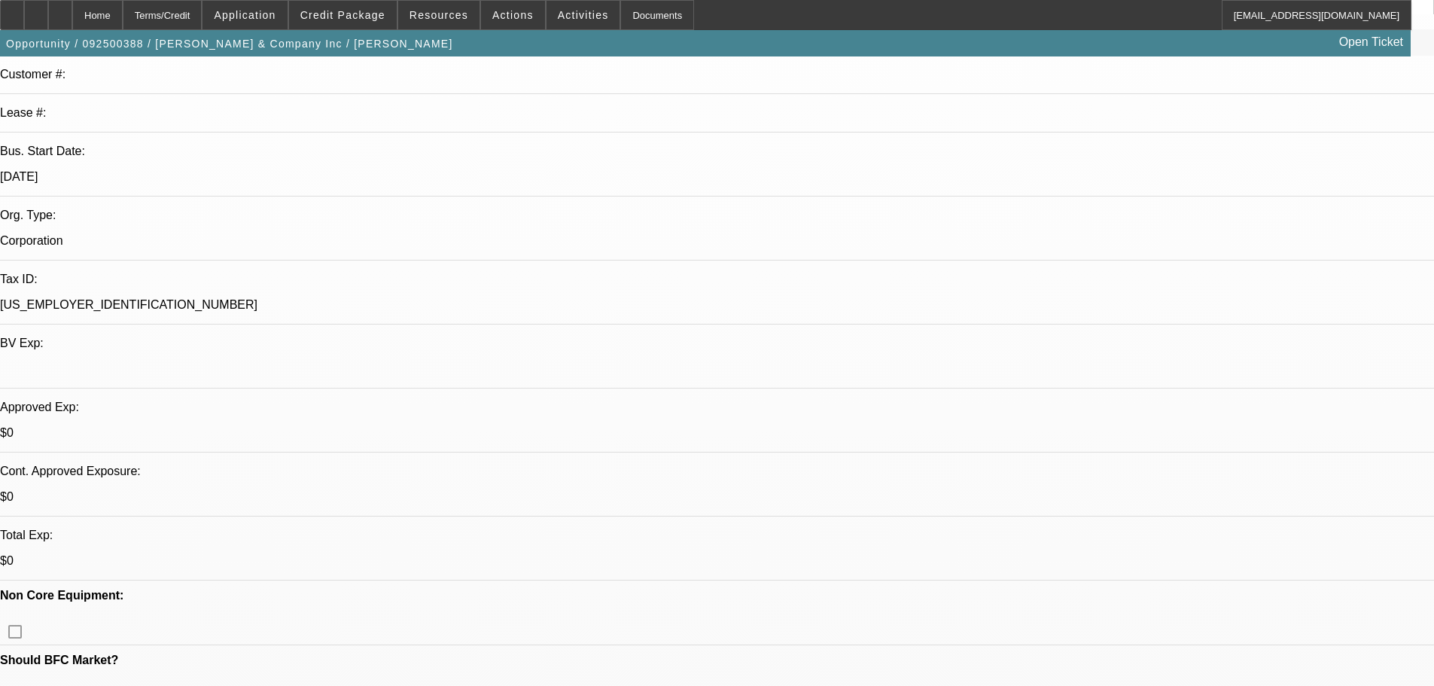
drag, startPoint x: 546, startPoint y: 181, endPoint x: 543, endPoint y: 170, distance: 11.0
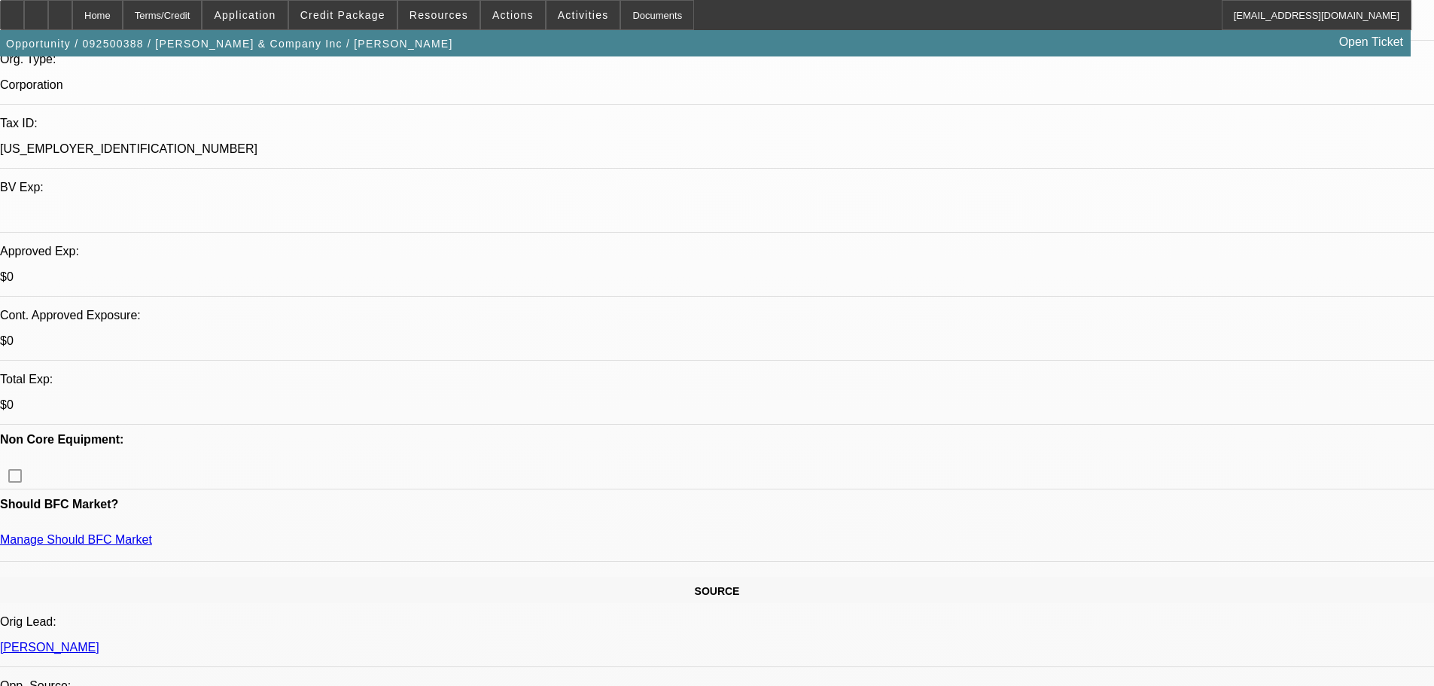
scroll to position [74, 0]
drag, startPoint x: 1126, startPoint y: 534, endPoint x: 1106, endPoint y: 531, distance: 20.4
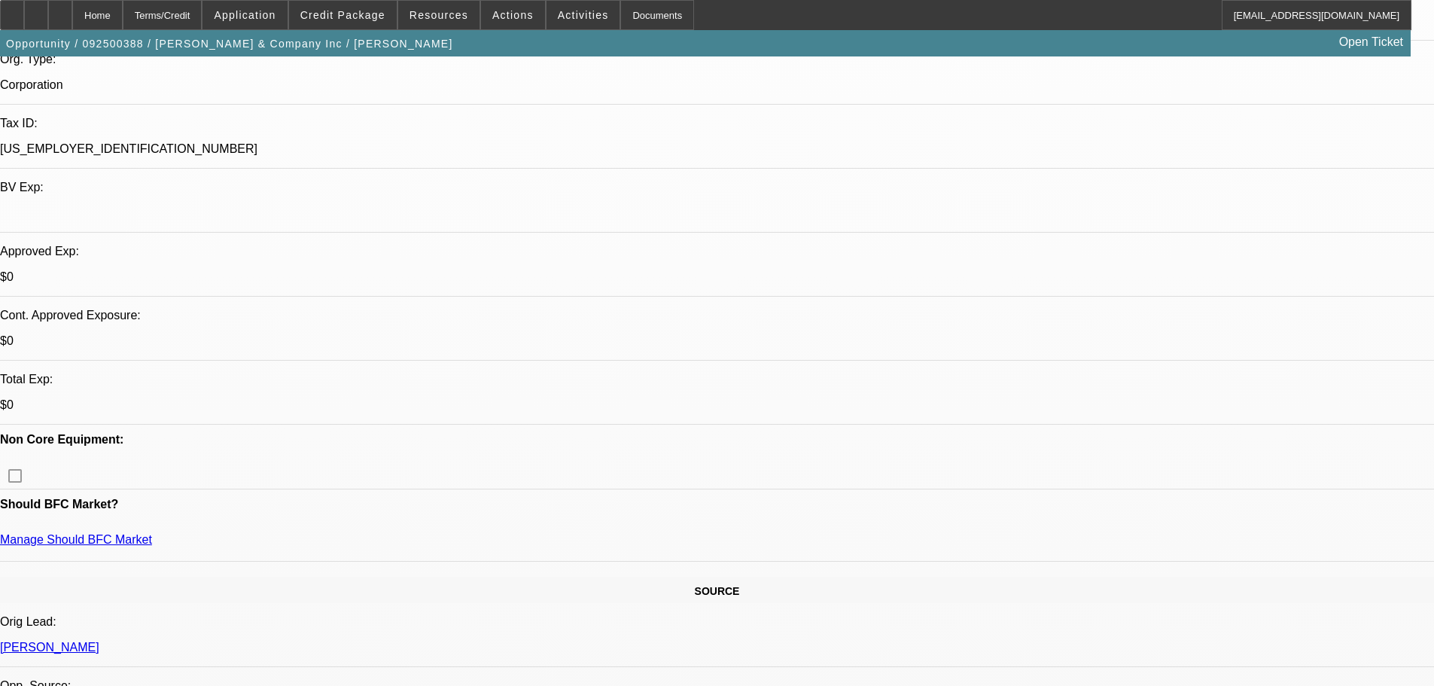
drag, startPoint x: 1073, startPoint y: 522, endPoint x: 1217, endPoint y: 583, distance: 156.2
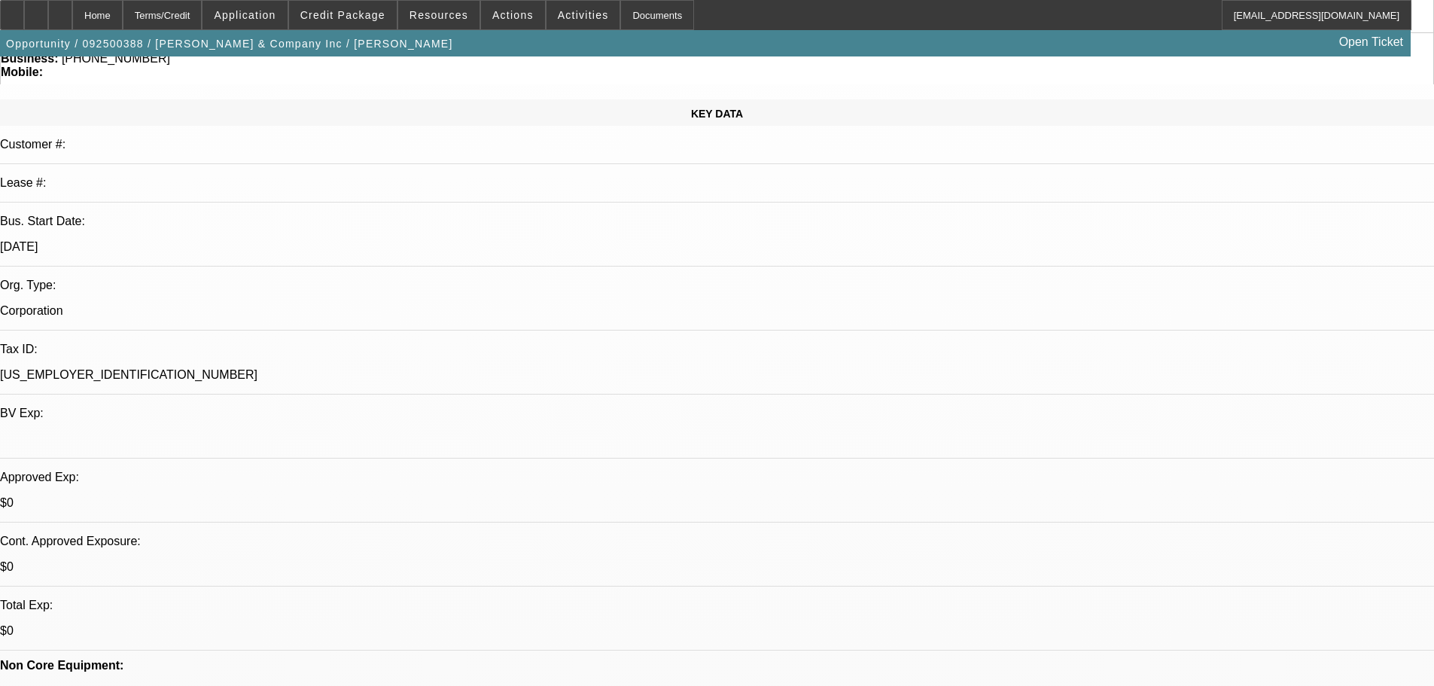
scroll to position [0, 0]
drag, startPoint x: 1202, startPoint y: 601, endPoint x: 991, endPoint y: 491, distance: 238.7
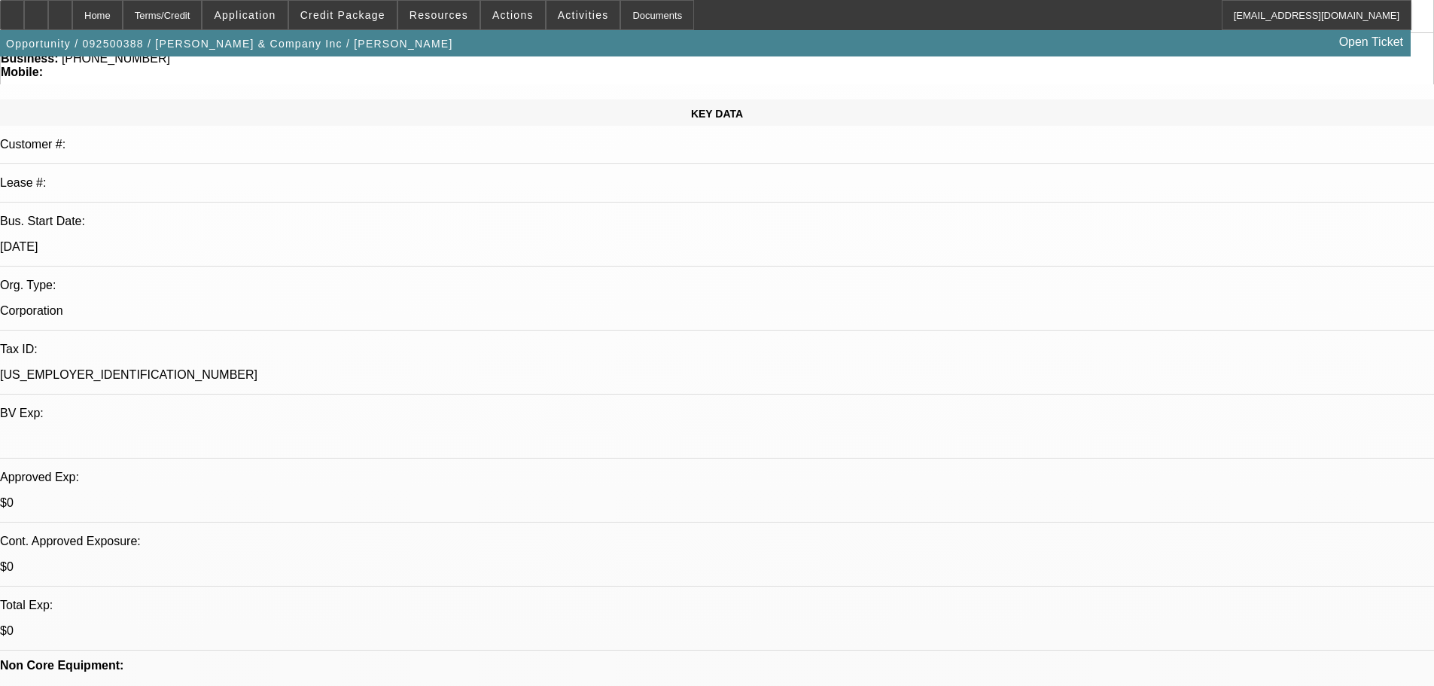
drag, startPoint x: 988, startPoint y: 488, endPoint x: 1168, endPoint y: 572, distance: 199.4
copy td "Hi Alvin, Thank you for applying for financing through Beacon Funding Corporati…"
click at [554, 25] on span at bounding box center [583, 15] width 74 height 36
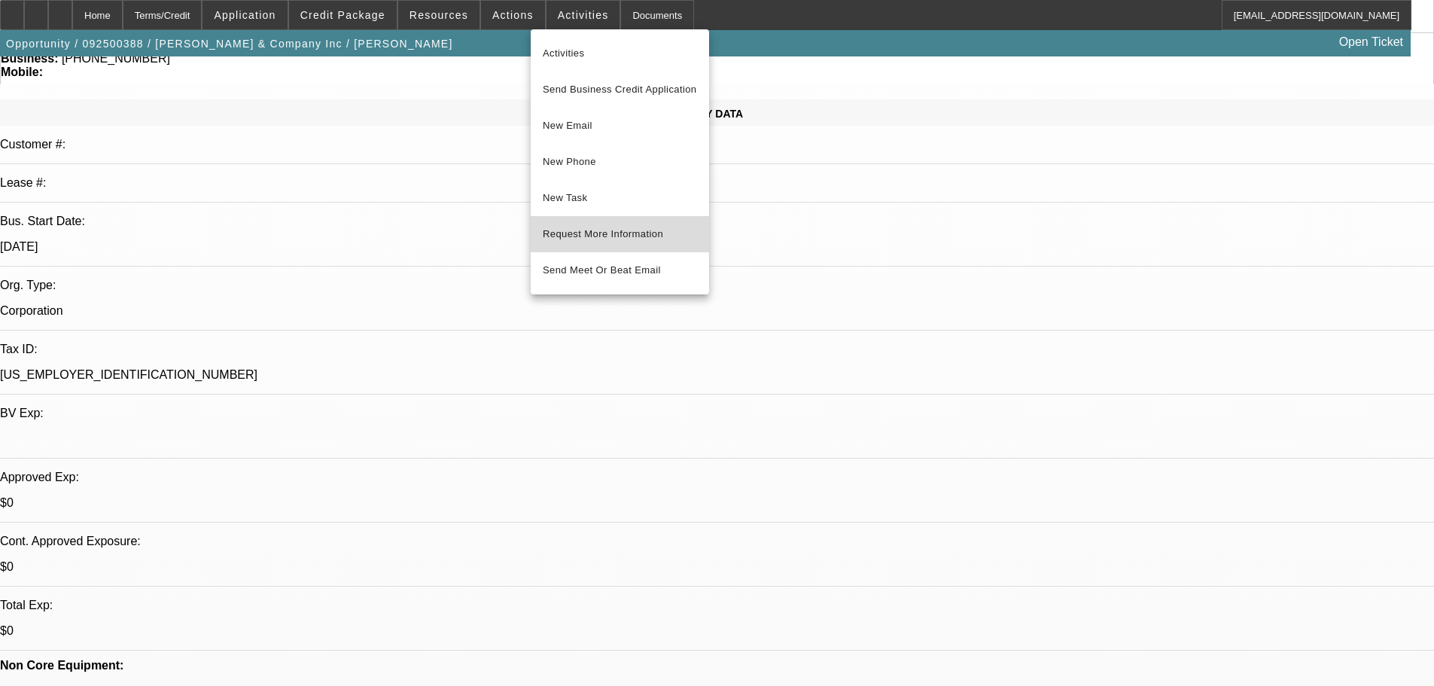
click at [664, 240] on span "Request More Information" at bounding box center [620, 234] width 154 height 18
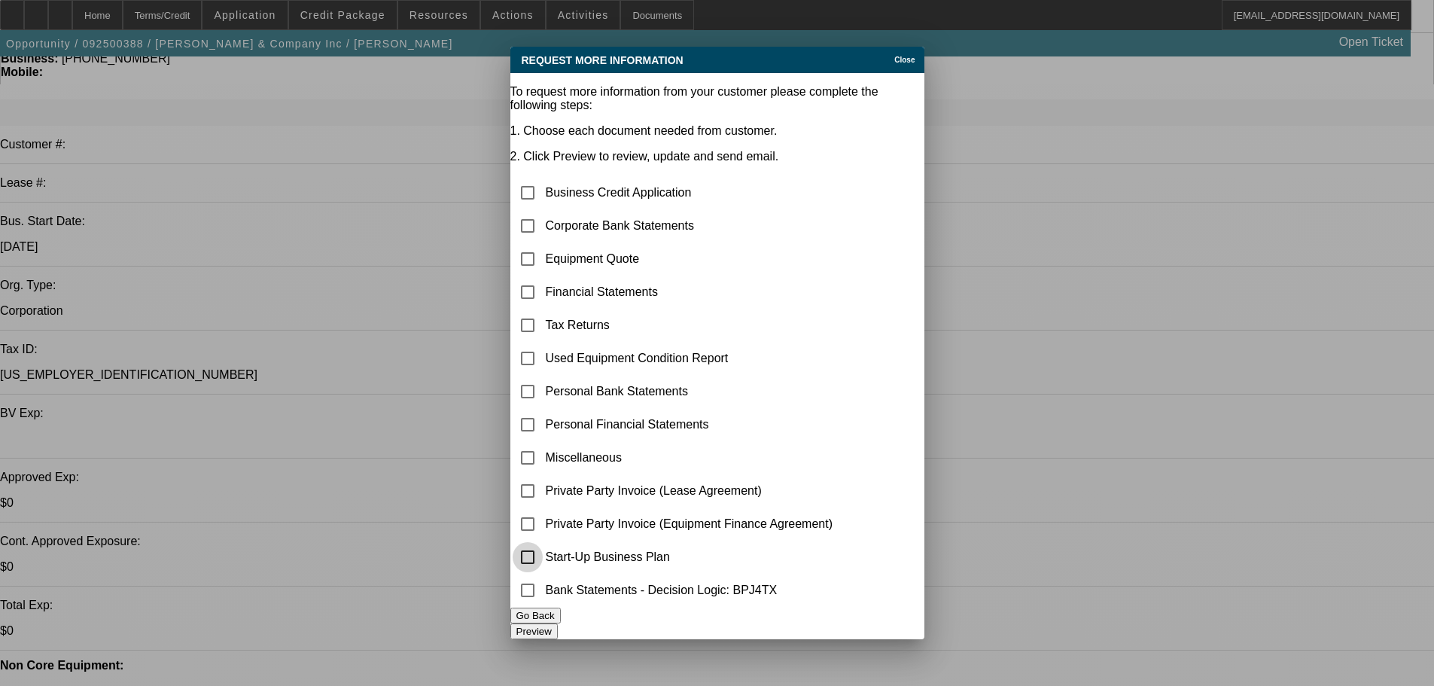
click at [543, 555] on input "checkbox" at bounding box center [528, 557] width 30 height 30
checkbox input "true"
click at [558, 623] on button "Preview" at bounding box center [533, 631] width 47 height 16
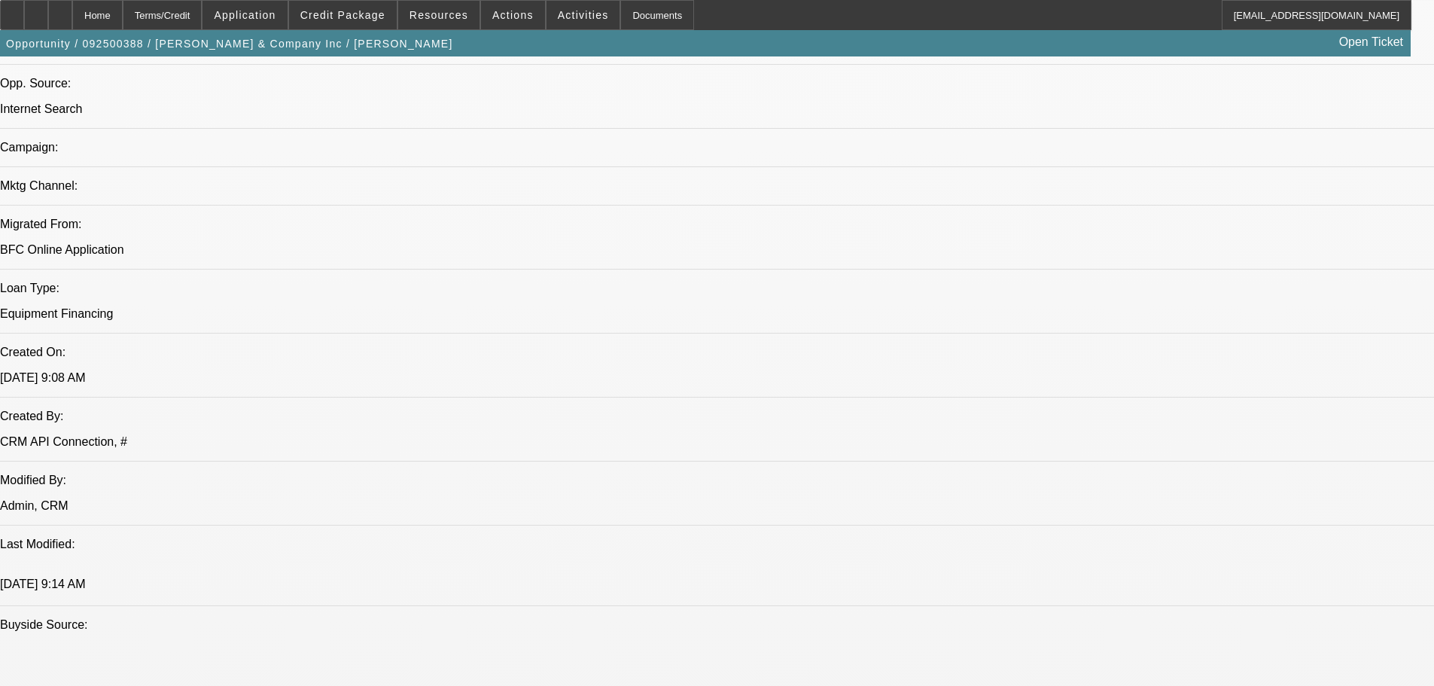
scroll to position [151, 0]
drag, startPoint x: 1260, startPoint y: 635, endPoint x: 991, endPoint y: 638, distance: 268.7
drag, startPoint x: 1012, startPoint y: 642, endPoint x: 1292, endPoint y: 638, distance: 280.0
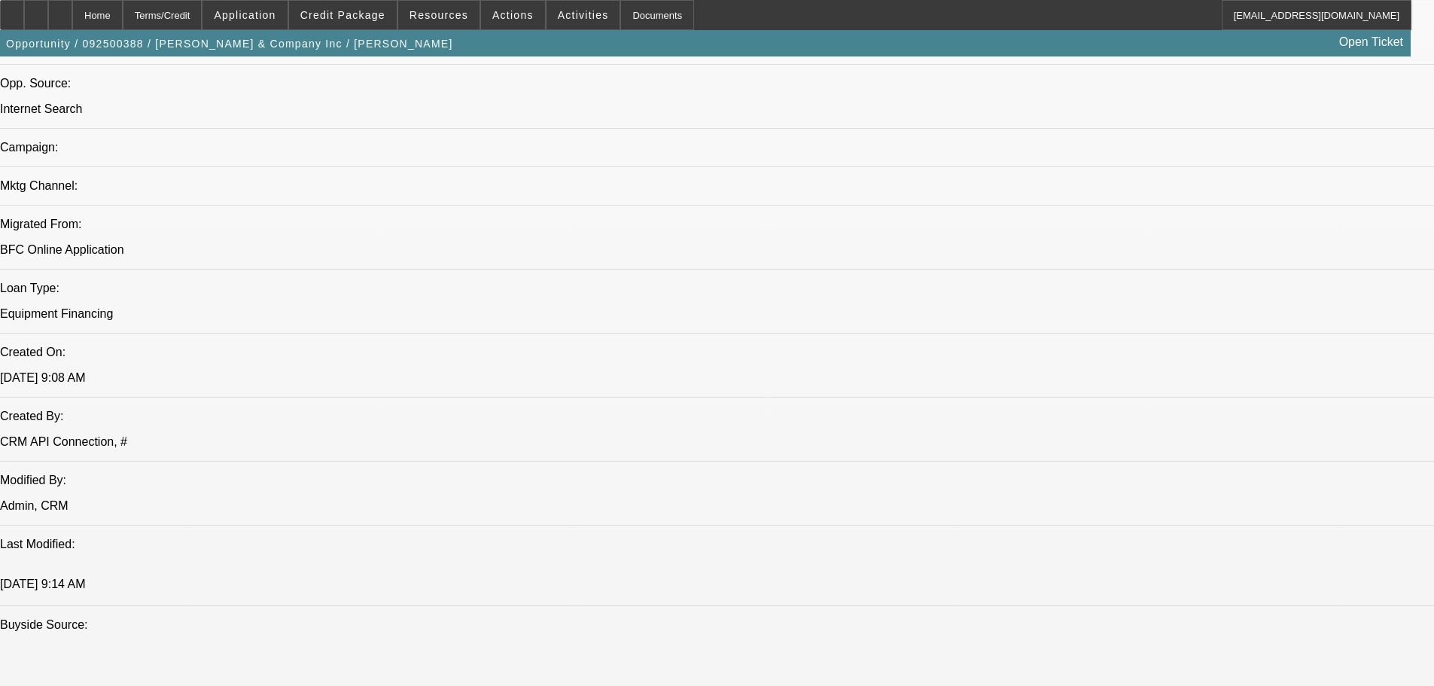
drag, startPoint x: 1277, startPoint y: 641, endPoint x: 972, endPoint y: 647, distance: 305.6
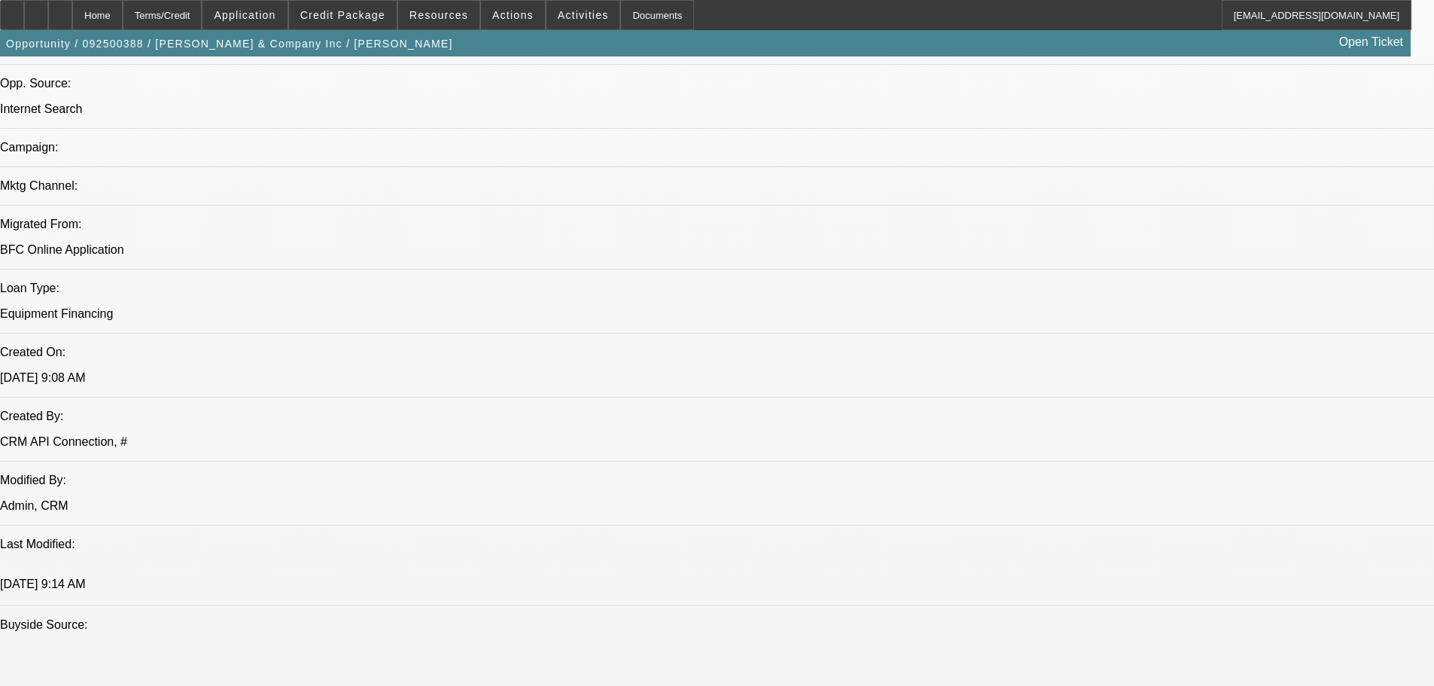
drag, startPoint x: 1220, startPoint y: 653, endPoint x: 1000, endPoint y: 664, distance: 220.8
drag, startPoint x: 1163, startPoint y: 620, endPoint x: 1006, endPoint y: 622, distance: 157.3
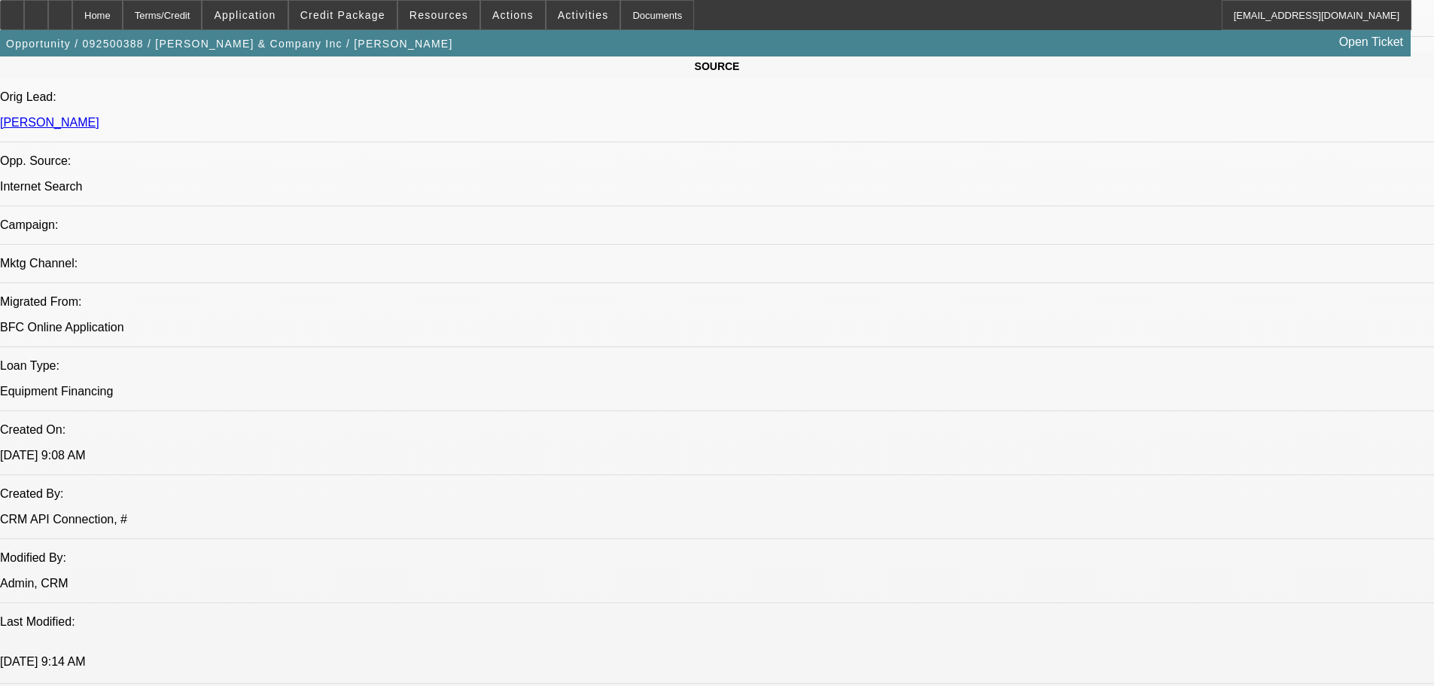
scroll to position [828, 0]
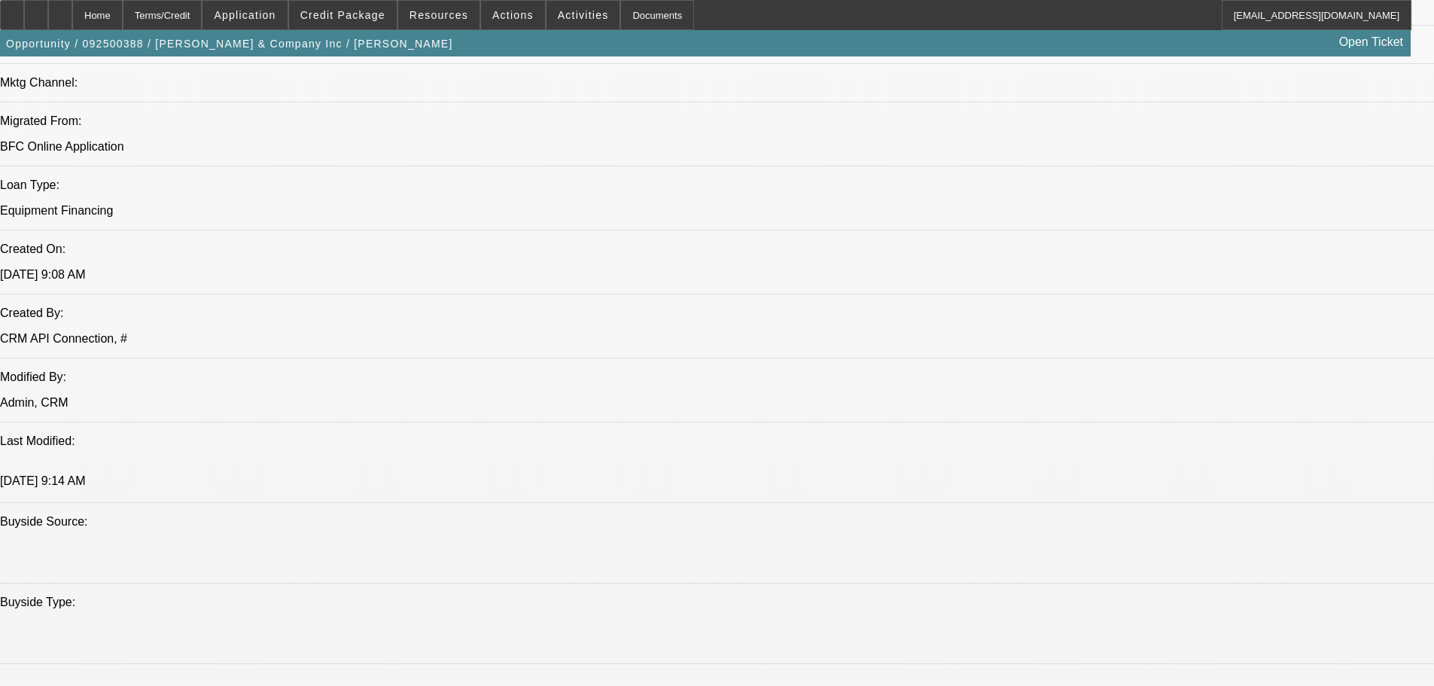
scroll to position [1204, 0]
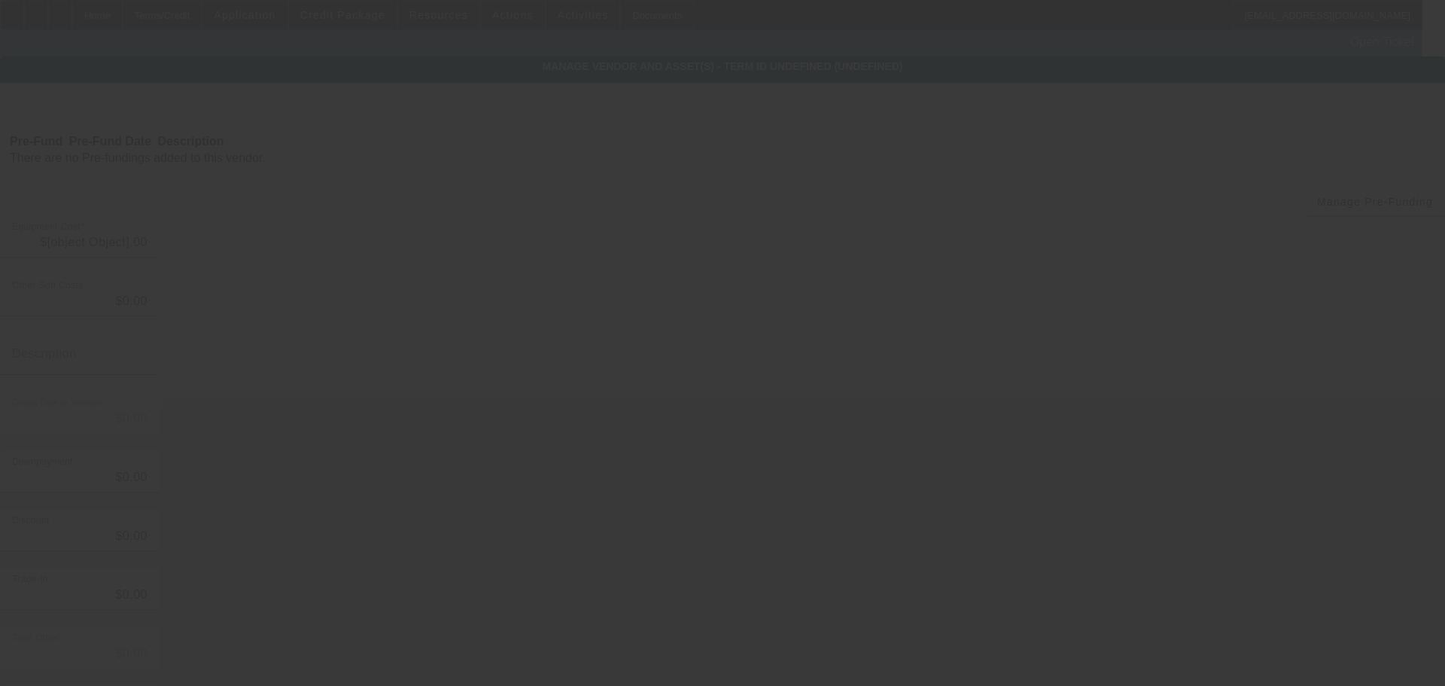
type input "$50,000.00"
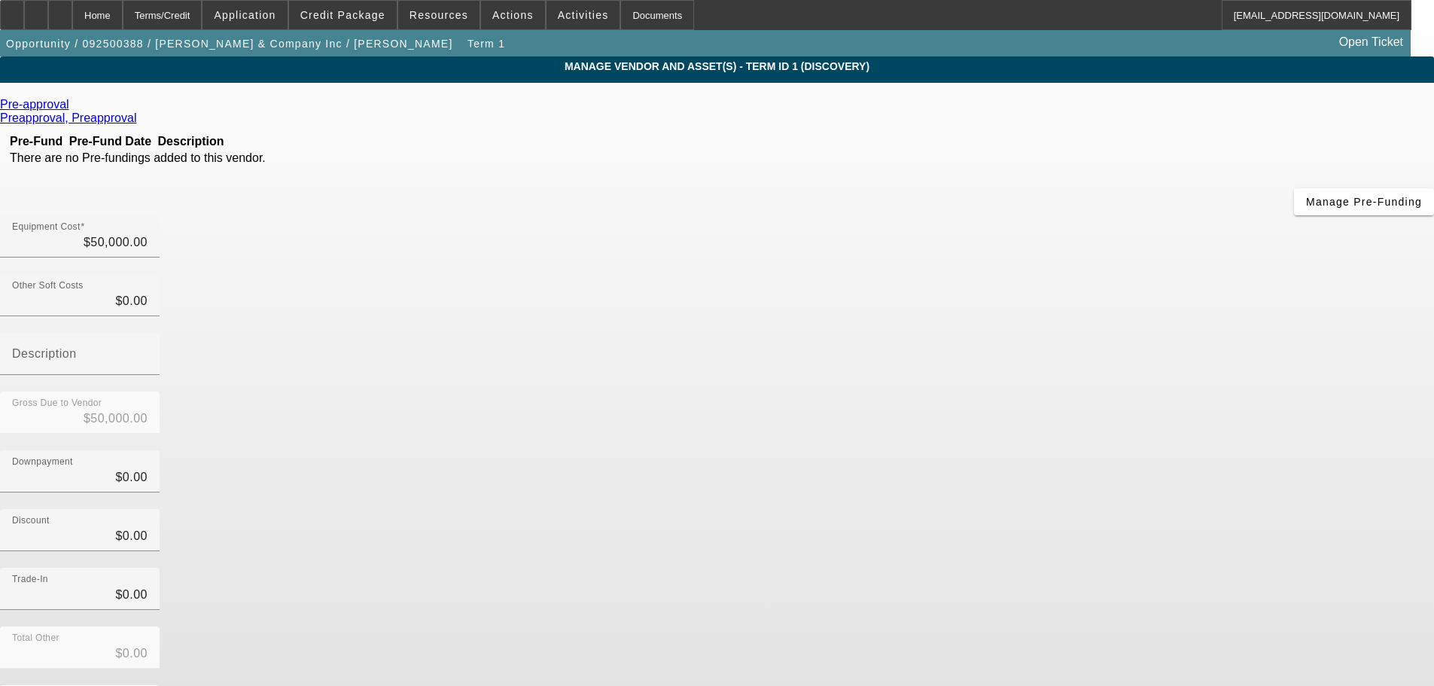
click at [1247, 26] on div "Remove Vendor" at bounding box center [1289, 13] width 84 height 26
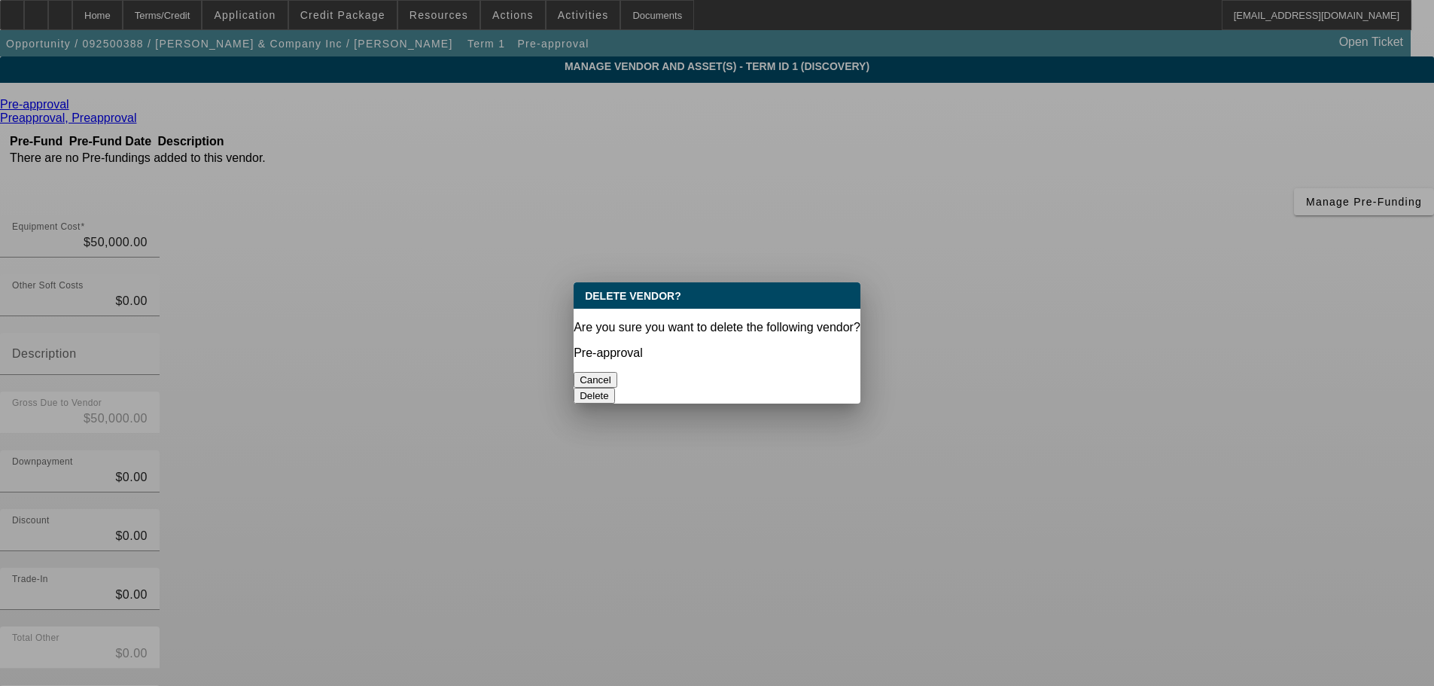
click at [615, 388] on button "Delete" at bounding box center [594, 396] width 41 height 16
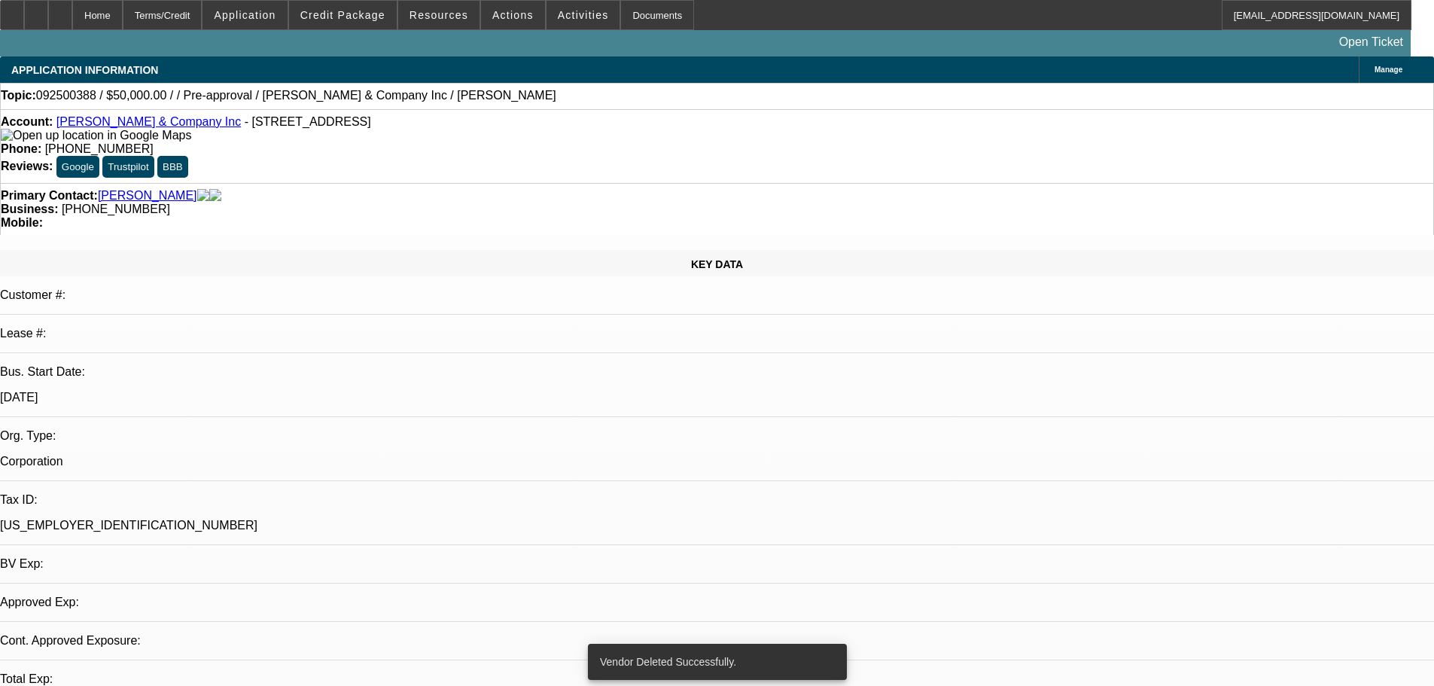
select select "0"
select select "2"
select select "0.1"
select select "4"
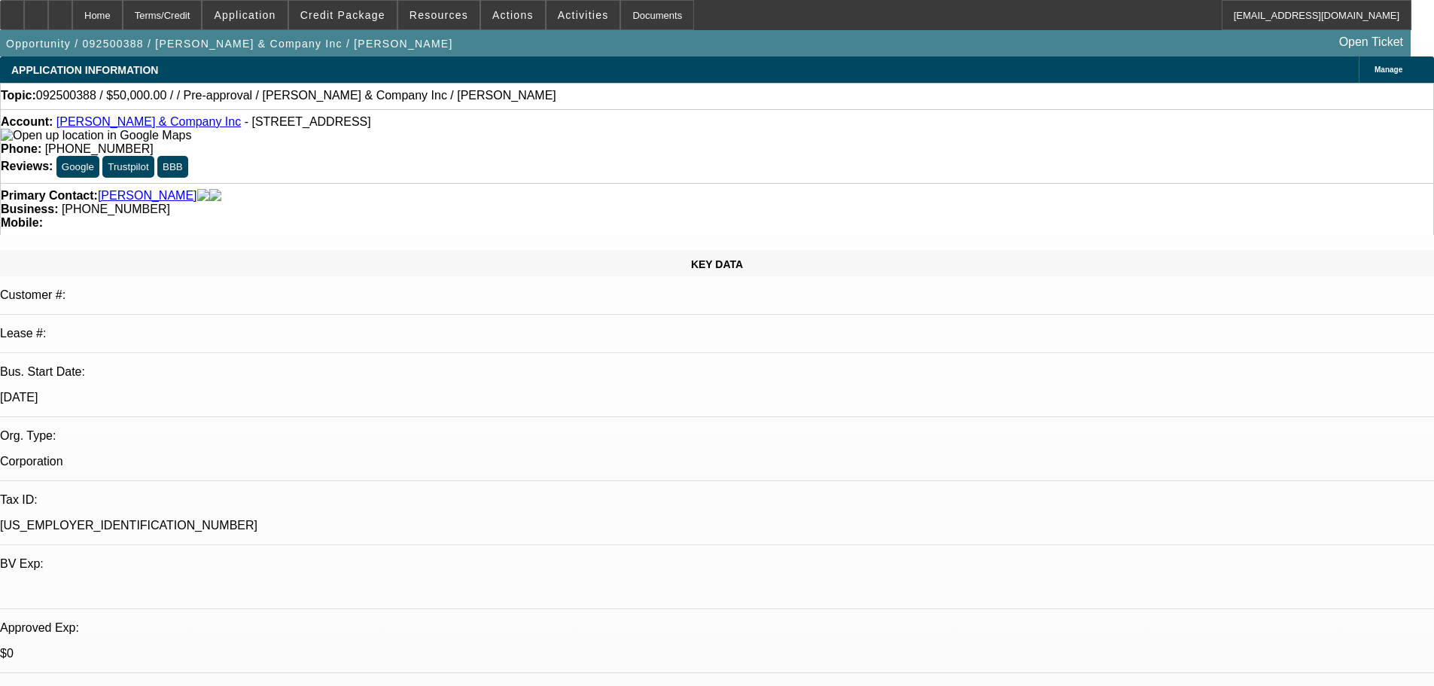
click at [364, 21] on span at bounding box center [343, 15] width 108 height 36
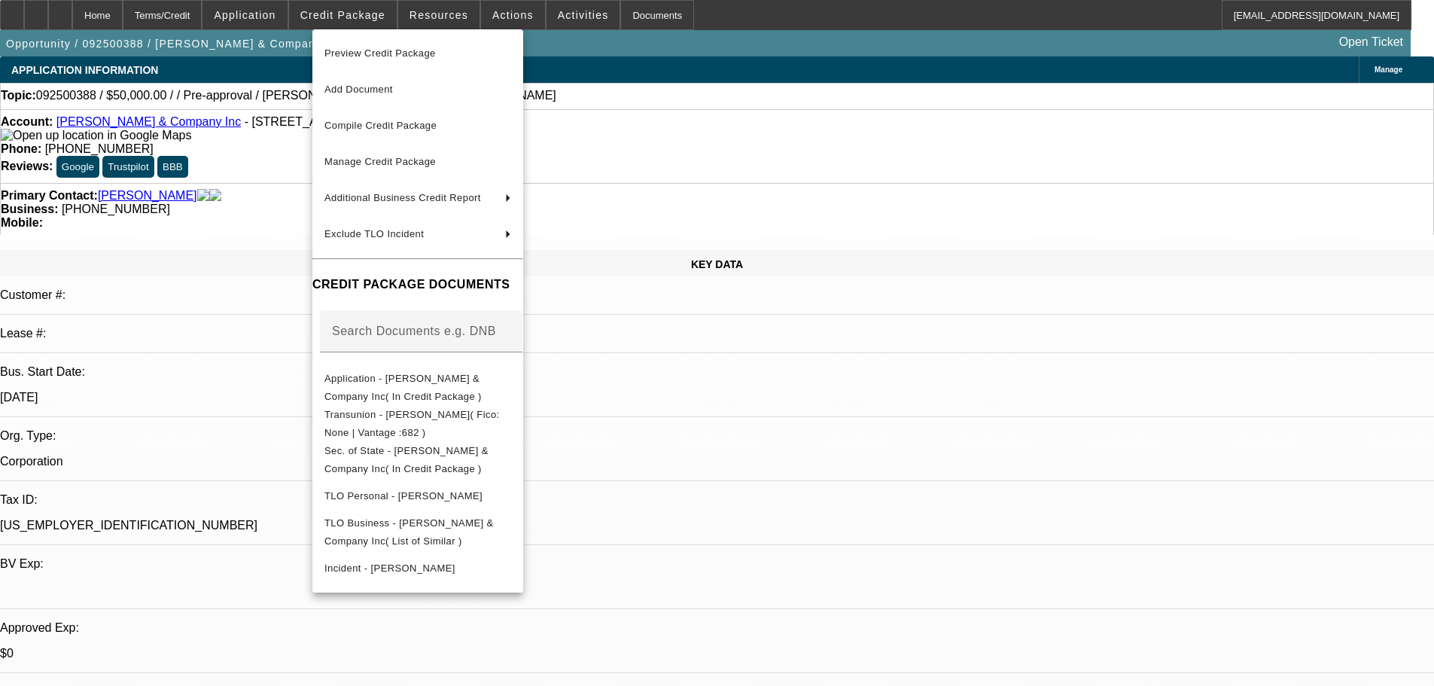
click at [742, 422] on div at bounding box center [717, 343] width 1434 height 686
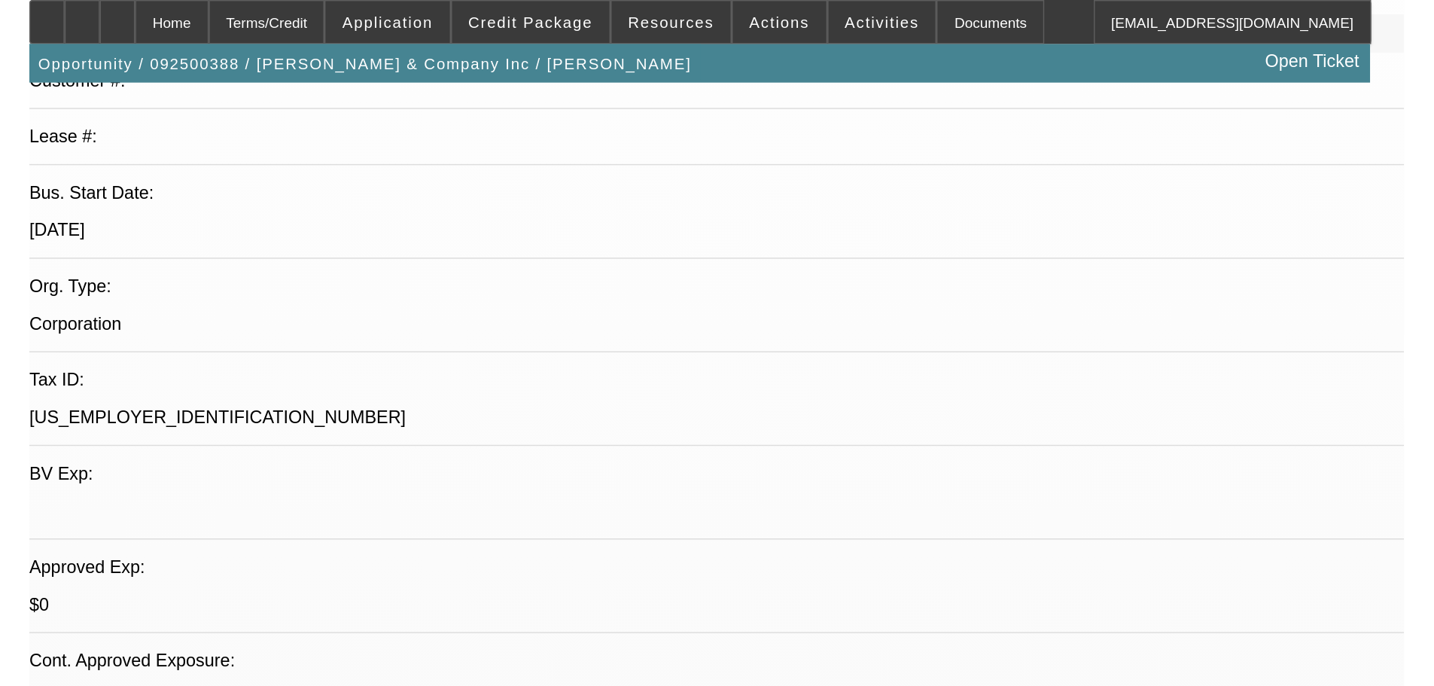
scroll to position [226, 0]
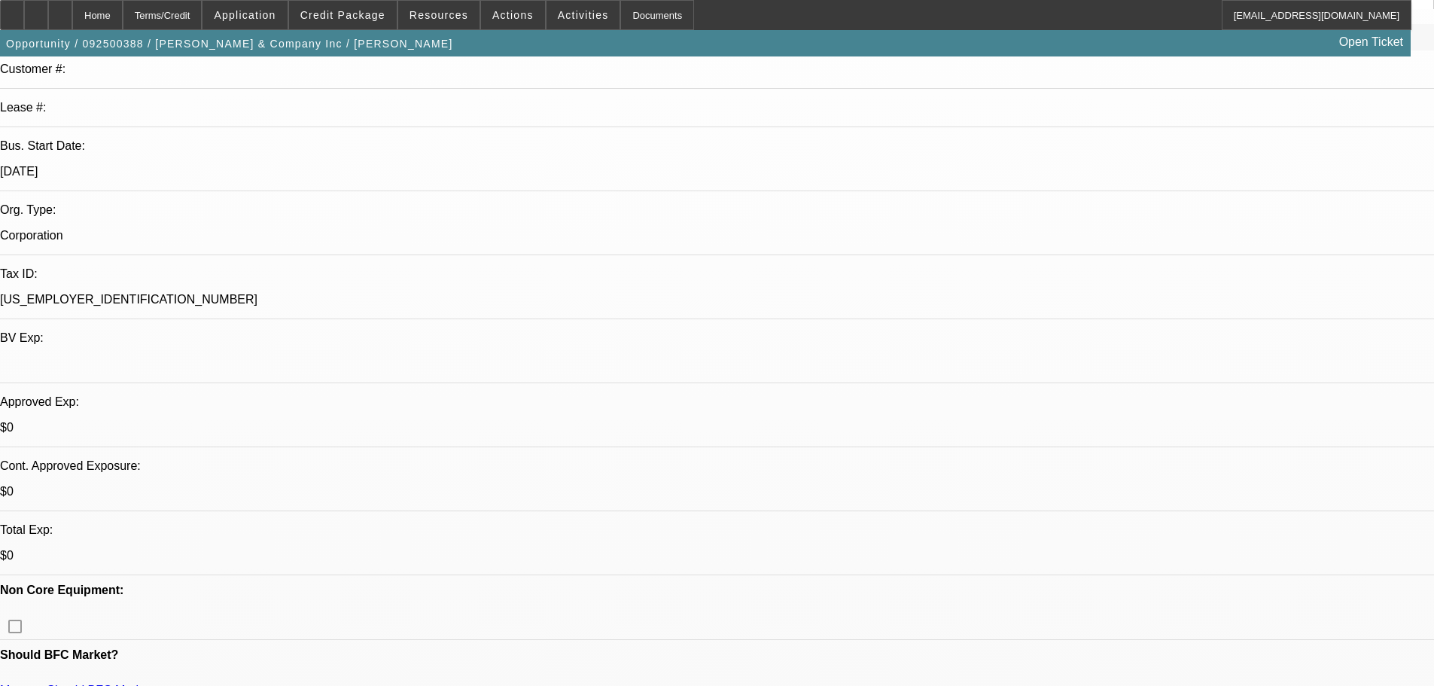
drag, startPoint x: 1143, startPoint y: 133, endPoint x: 1133, endPoint y: 133, distance: 10.5
drag, startPoint x: 1176, startPoint y: 169, endPoint x: 1176, endPoint y: 137, distance: 32.4
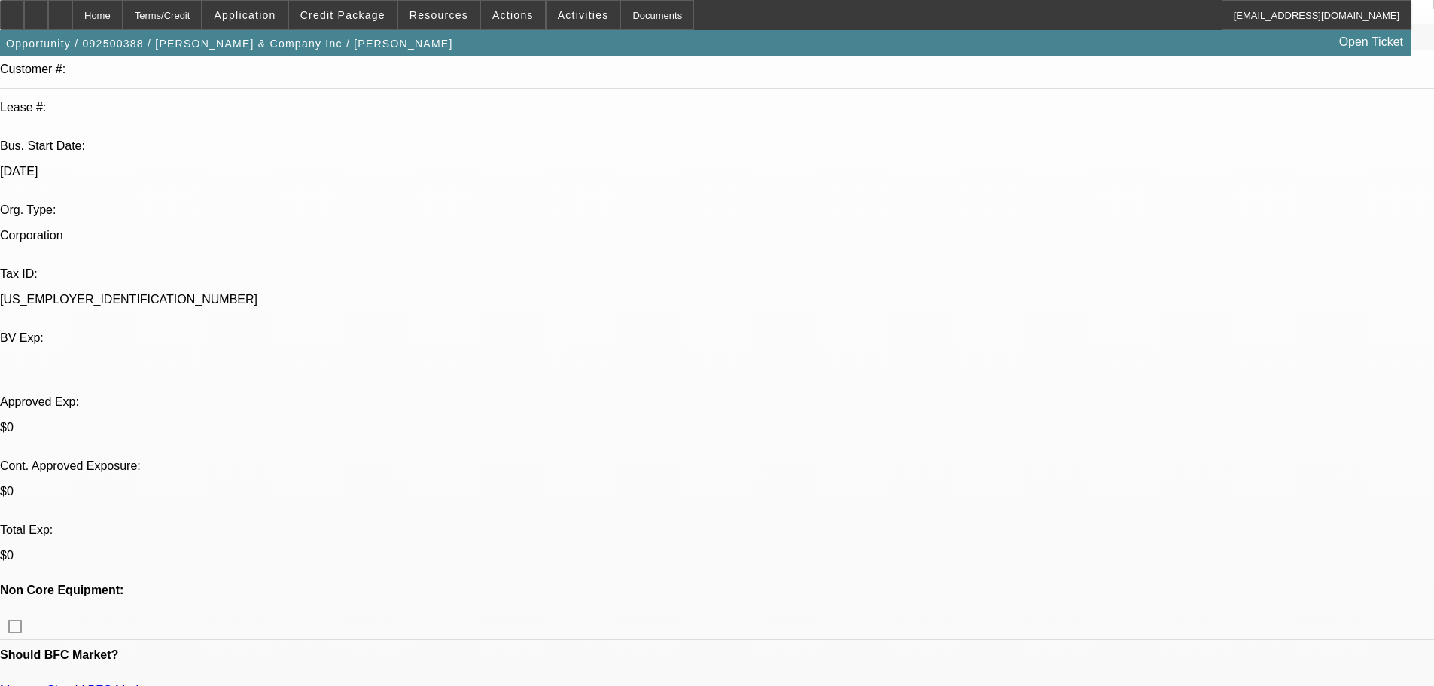
drag, startPoint x: 1108, startPoint y: 510, endPoint x: 991, endPoint y: 513, distance: 117.5
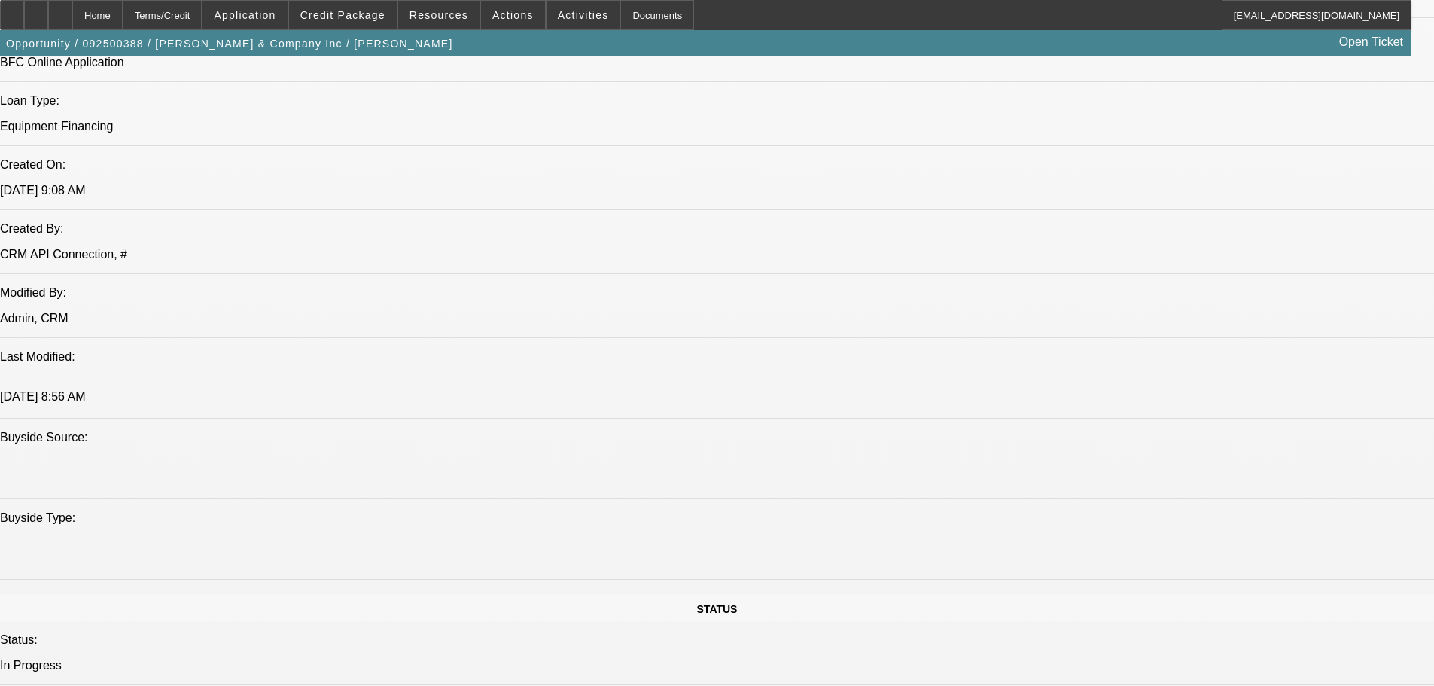
drag, startPoint x: 715, startPoint y: 357, endPoint x: 720, endPoint y: 658, distance: 301.1
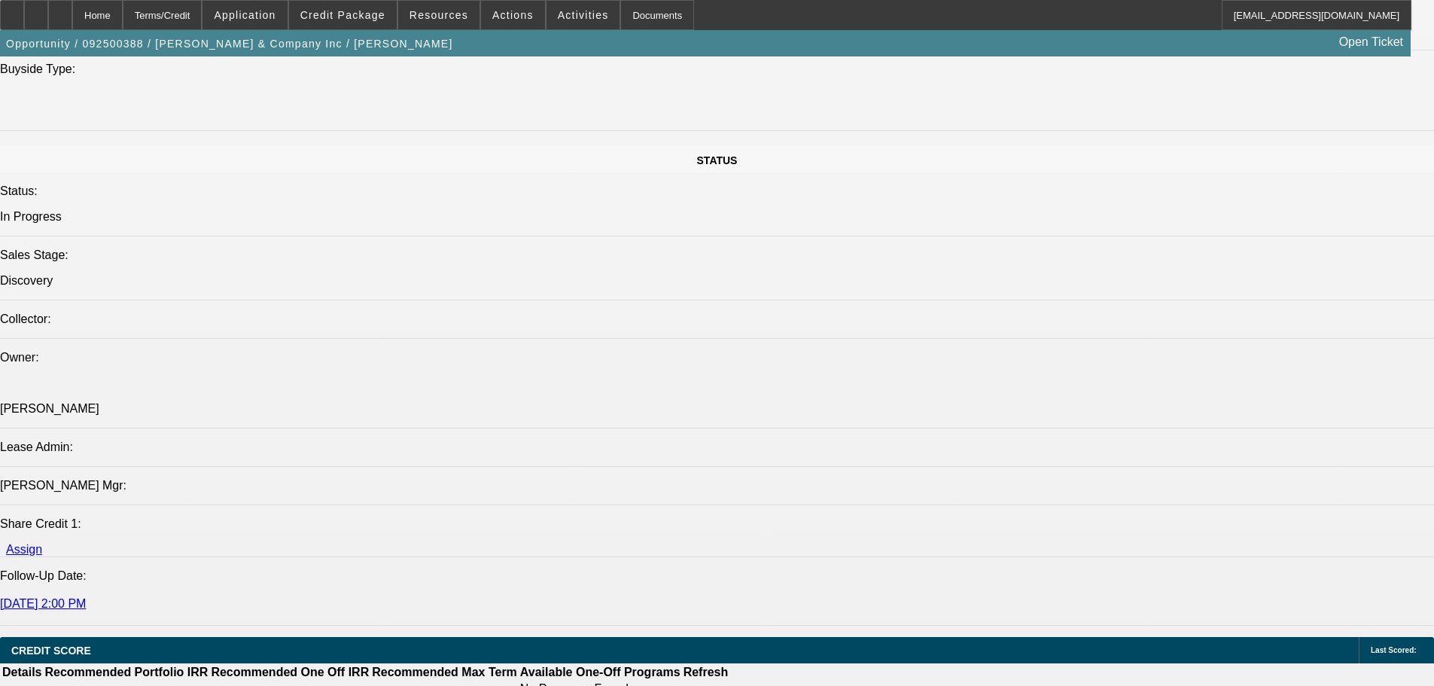
scroll to position [1389, 0]
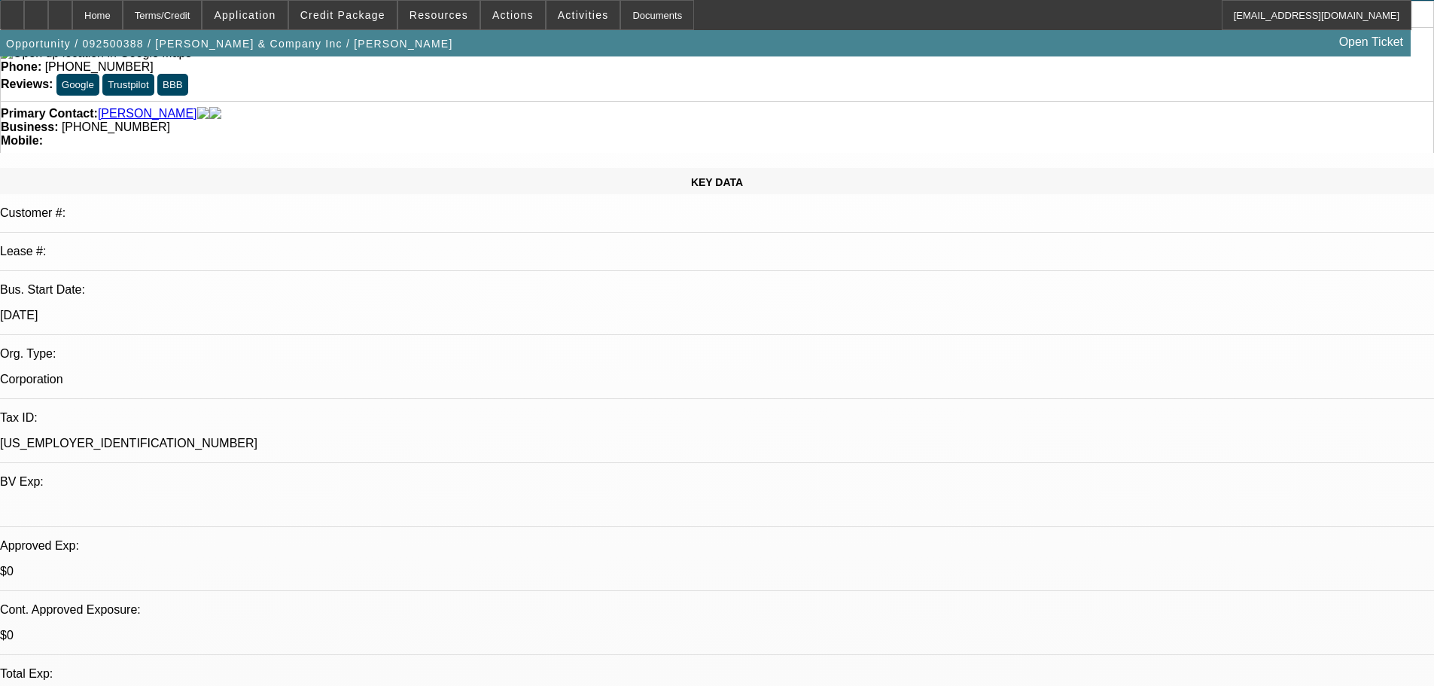
scroll to position [0, 0]
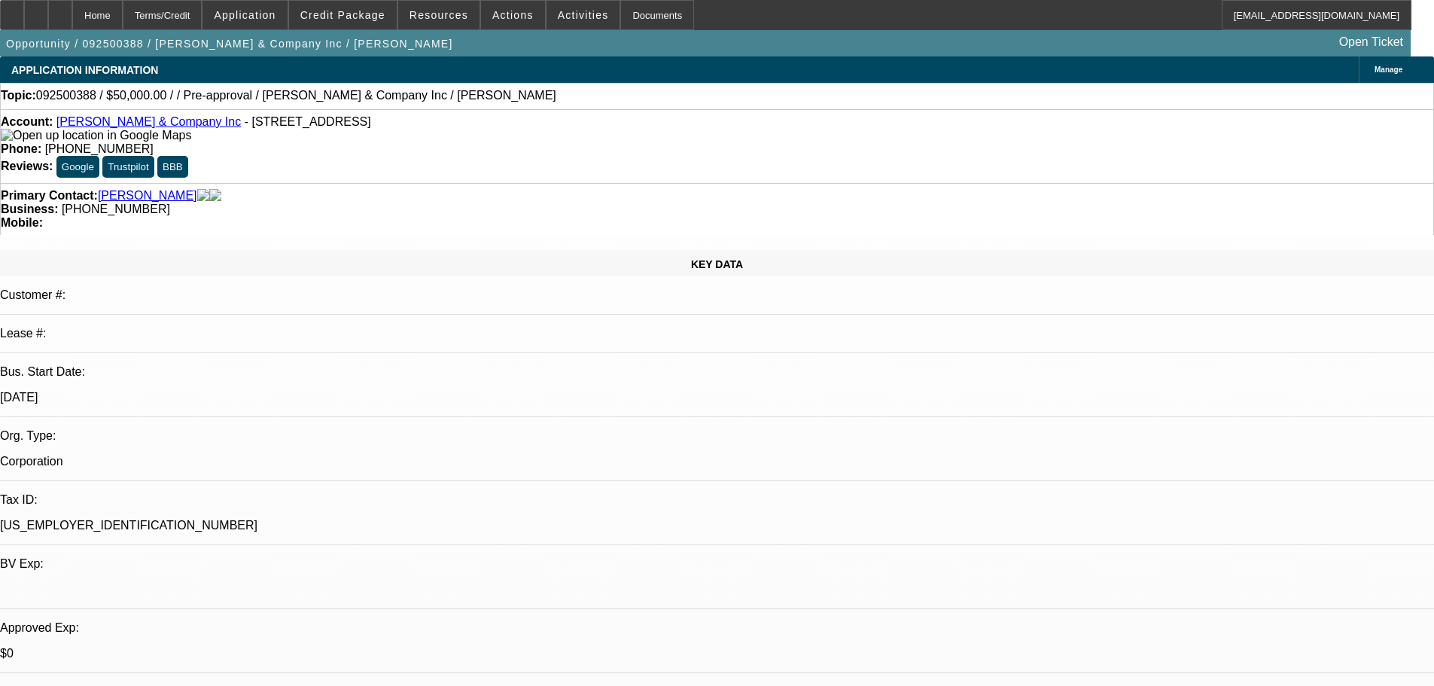
drag, startPoint x: 684, startPoint y: 514, endPoint x: 689, endPoint y: 159, distance: 355.3
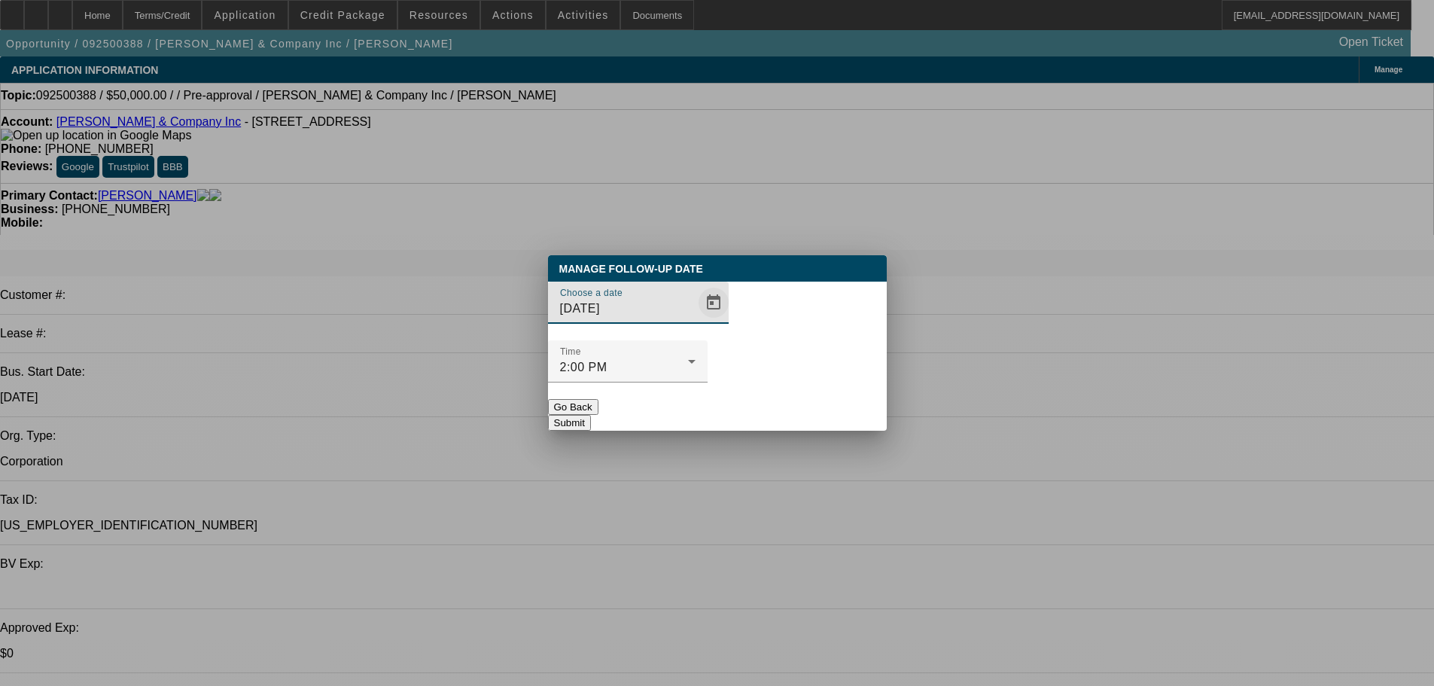
click at [696, 321] on span "Open calendar" at bounding box center [714, 303] width 36 height 36
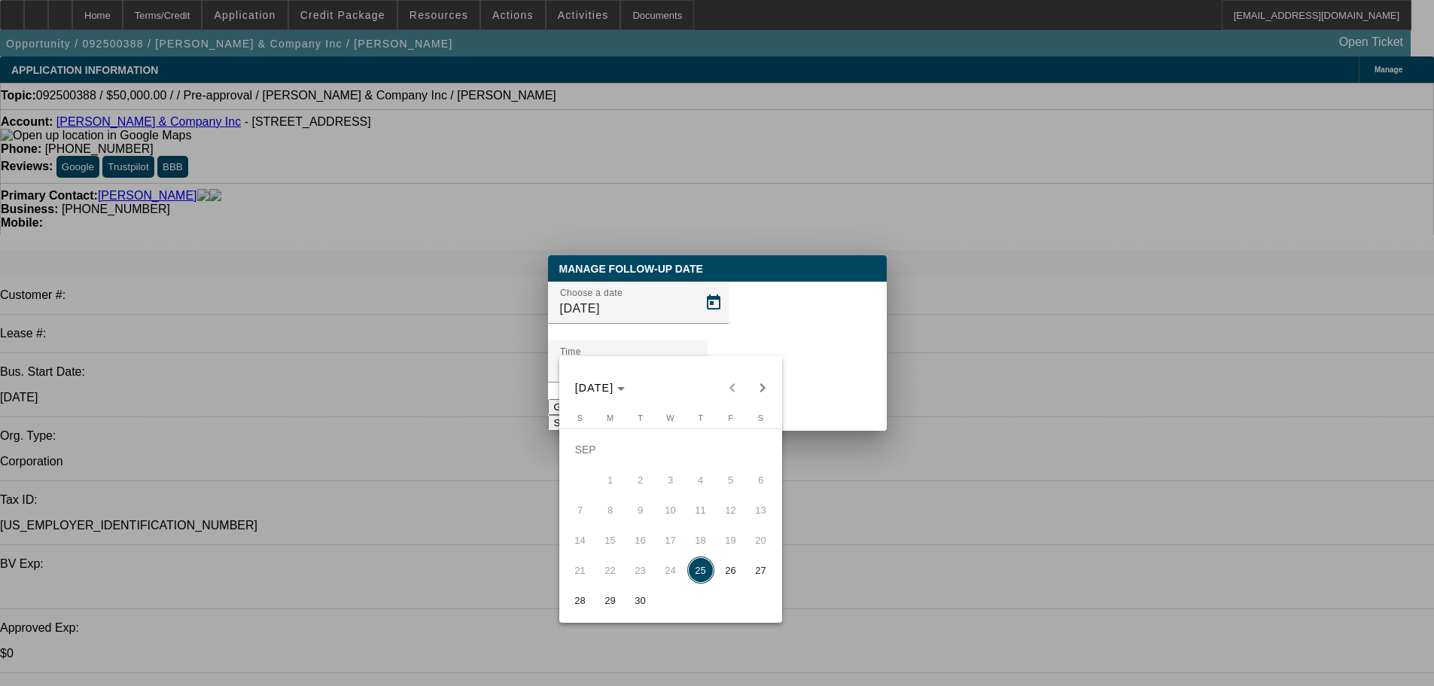
click at [623, 601] on button "29" at bounding box center [610, 600] width 30 height 30
type input "9/29/2025"
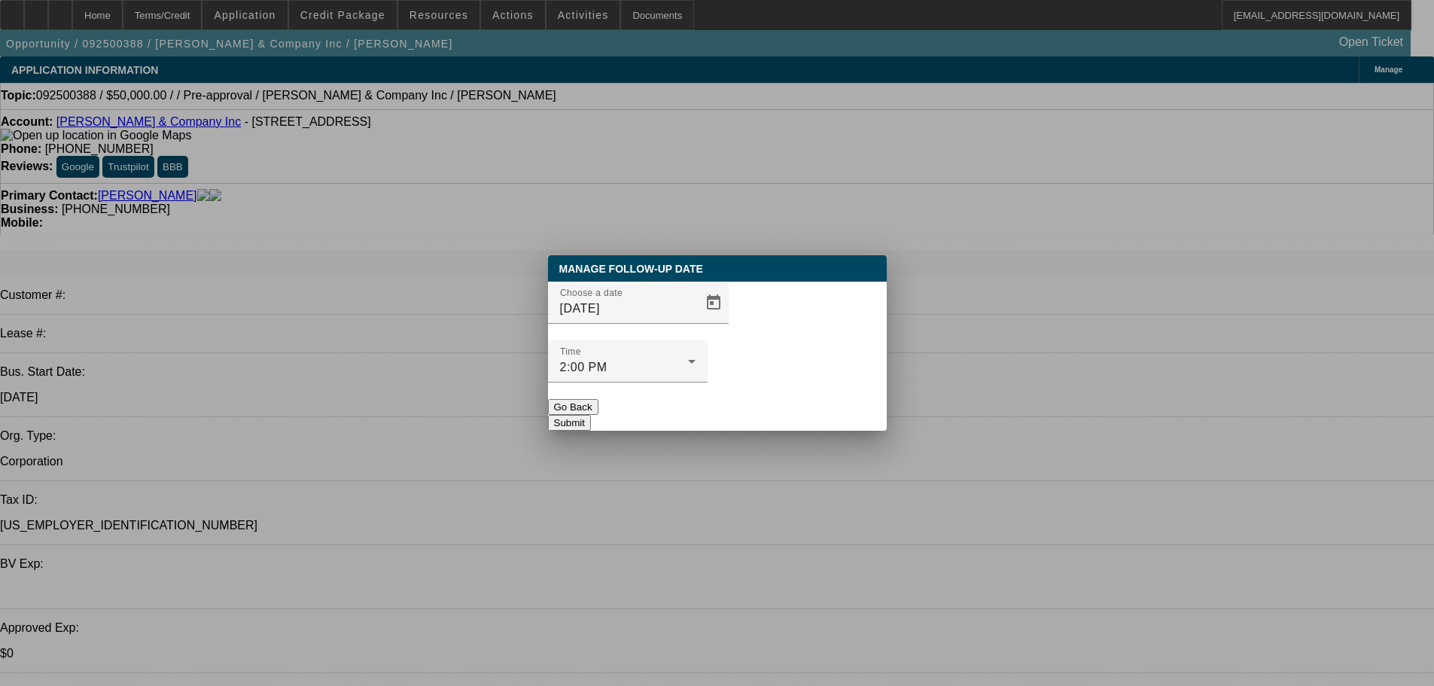
click at [708, 382] on div at bounding box center [628, 390] width 160 height 17
click at [778, 399] on div "Manage Follow-Up Date Choose a date 9/29/2025 Time 2:00 PM Go Back Submit" at bounding box center [717, 342] width 339 height 175
drag, startPoint x: 766, startPoint y: 393, endPoint x: 717, endPoint y: 536, distance: 151.2
click at [591, 415] on button "Submit" at bounding box center [569, 423] width 43 height 16
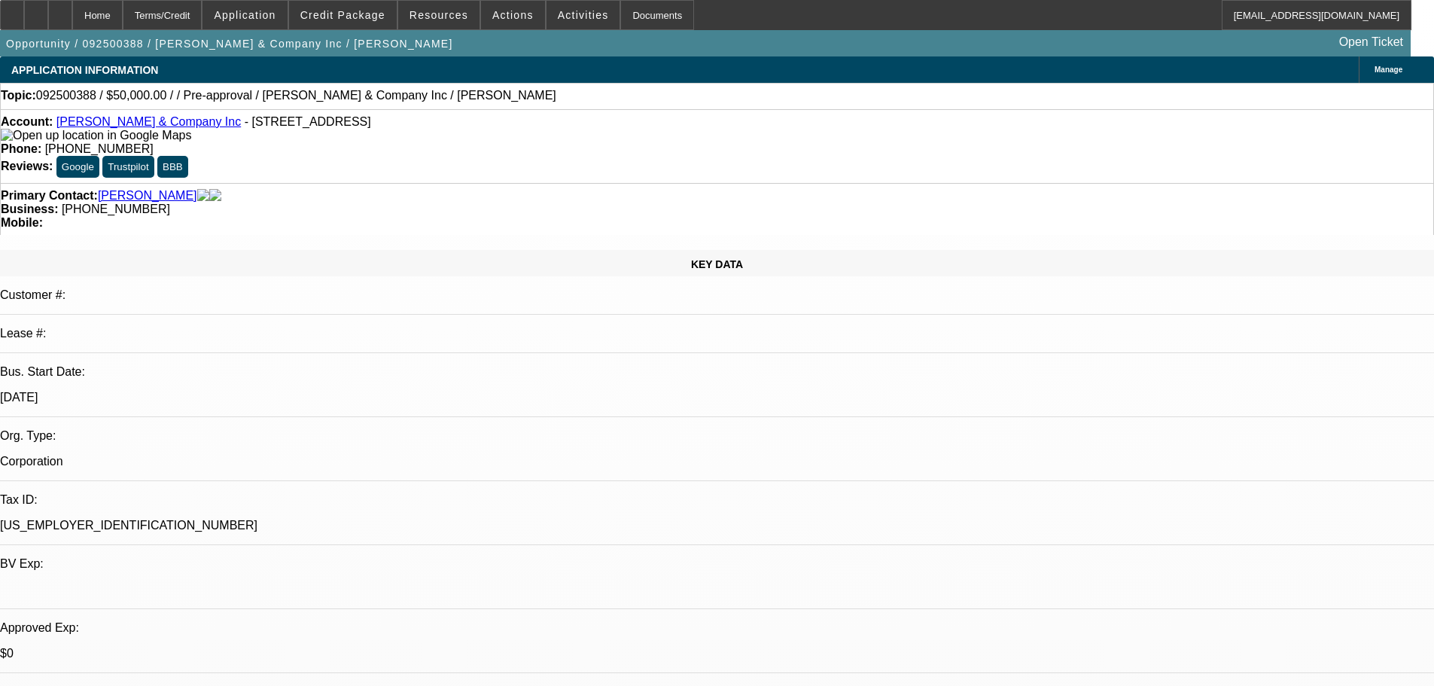
drag, startPoint x: 717, startPoint y: 536, endPoint x: 150, endPoint y: 5, distance: 777.0
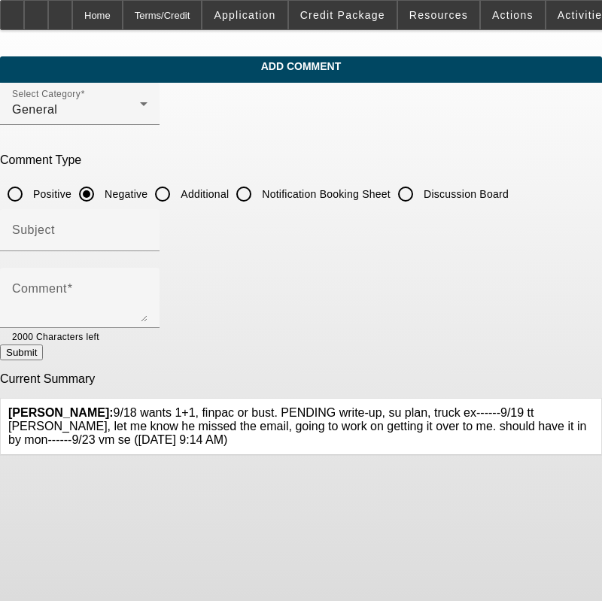
click at [421, 205] on input "Discussion Board" at bounding box center [406, 194] width 30 height 30
radio input "true"
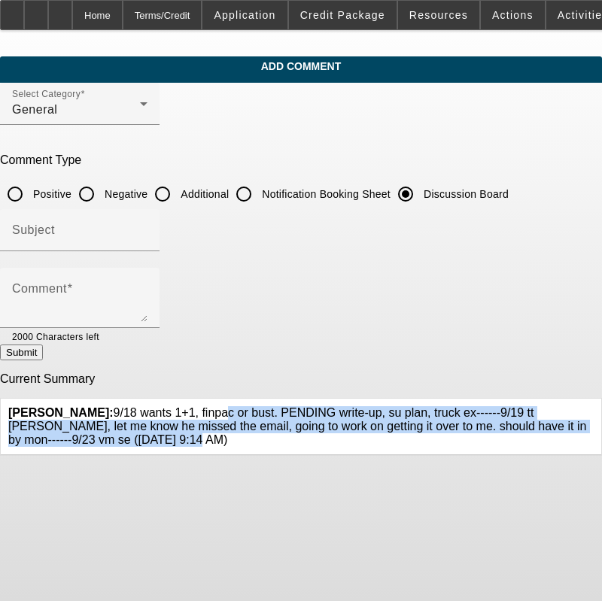
drag, startPoint x: 75, startPoint y: 434, endPoint x: 118, endPoint y: 406, distance: 50.7
click at [118, 406] on span "[PERSON_NAME]: 9/18 wants 1+1, finpac or bust. PENDING write-up, su plan, truck…" at bounding box center [297, 426] width 578 height 40
copy span "9/18 wants 1+1, finpac or bust. PENDING write-up, su plan, truck ex------9/19 t…"
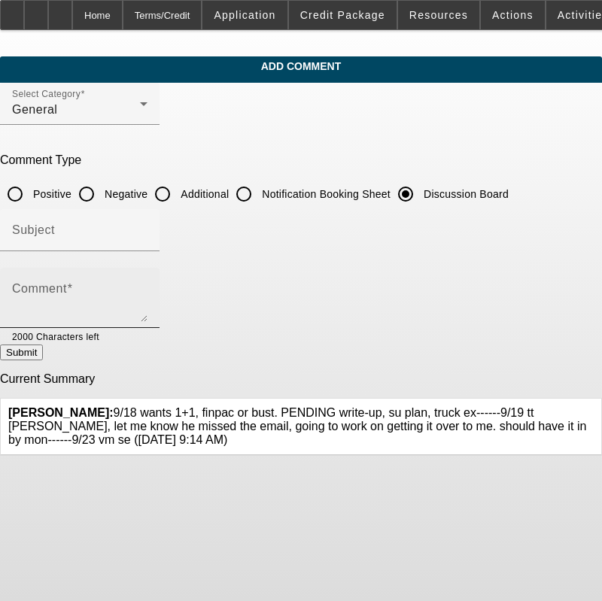
click at [148, 309] on textarea "Comment" at bounding box center [79, 304] width 135 height 36
paste textarea "9/18 wants 1+1, finpac or bust. PENDING write-up, su plan, truck ex------9/19 t…"
click at [148, 315] on textarea "9/18 wants 1+1, finpac or bust. PENDING write-up, su plan, truck ex------9/19 t…" at bounding box center [79, 304] width 135 height 36
click at [148, 310] on textarea "9/18 wants 1+1, finpac or bust. PENDING write-up, su plan, truck ex------9/19 t…" at bounding box center [79, 304] width 135 height 36
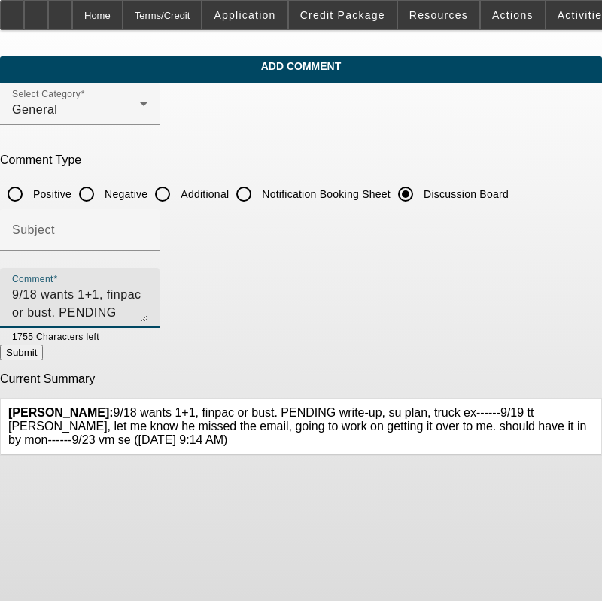
scroll to position [14, 0]
type textarea "9/18 wants 1+1, finpac or bust. PENDING write-up, su plan, truck ex------9/19 t…"
click at [43, 361] on button "Submit" at bounding box center [21, 353] width 43 height 16
radio input "true"
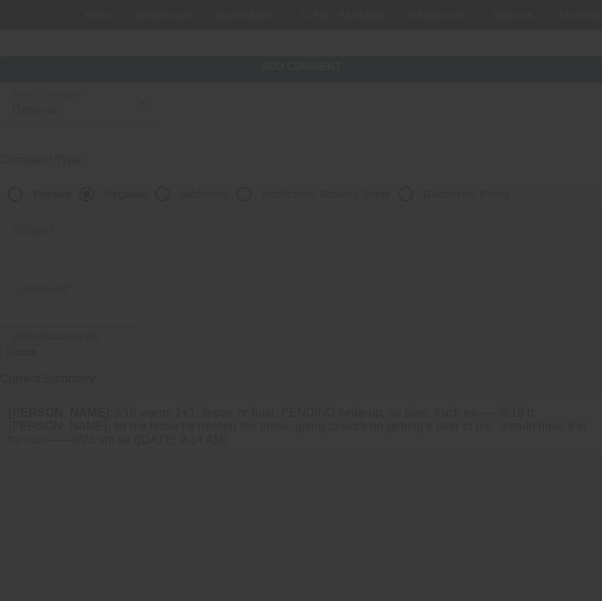
scroll to position [0, 0]
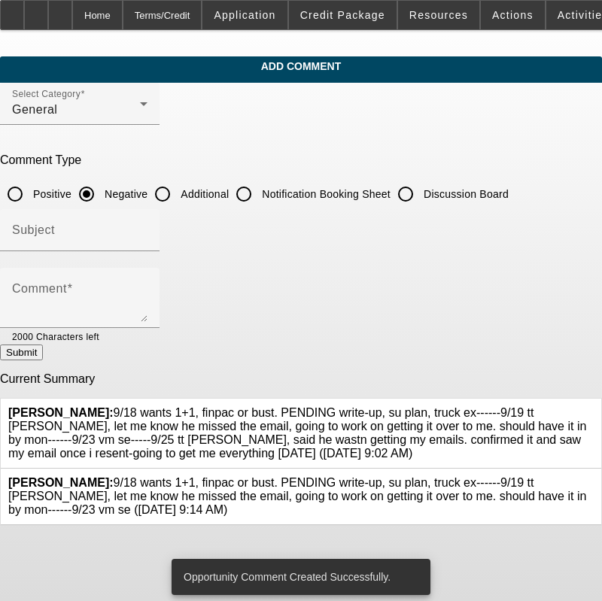
click at [594, 476] on icon at bounding box center [594, 476] width 0 height 0
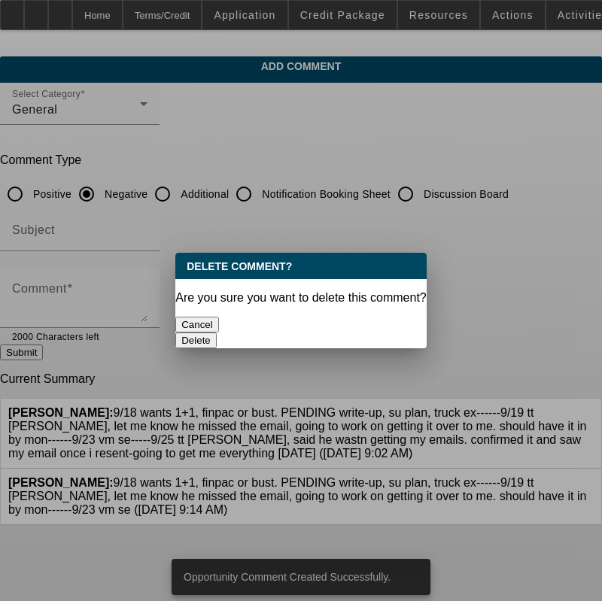
click at [217, 333] on button "Delete" at bounding box center [195, 341] width 41 height 16
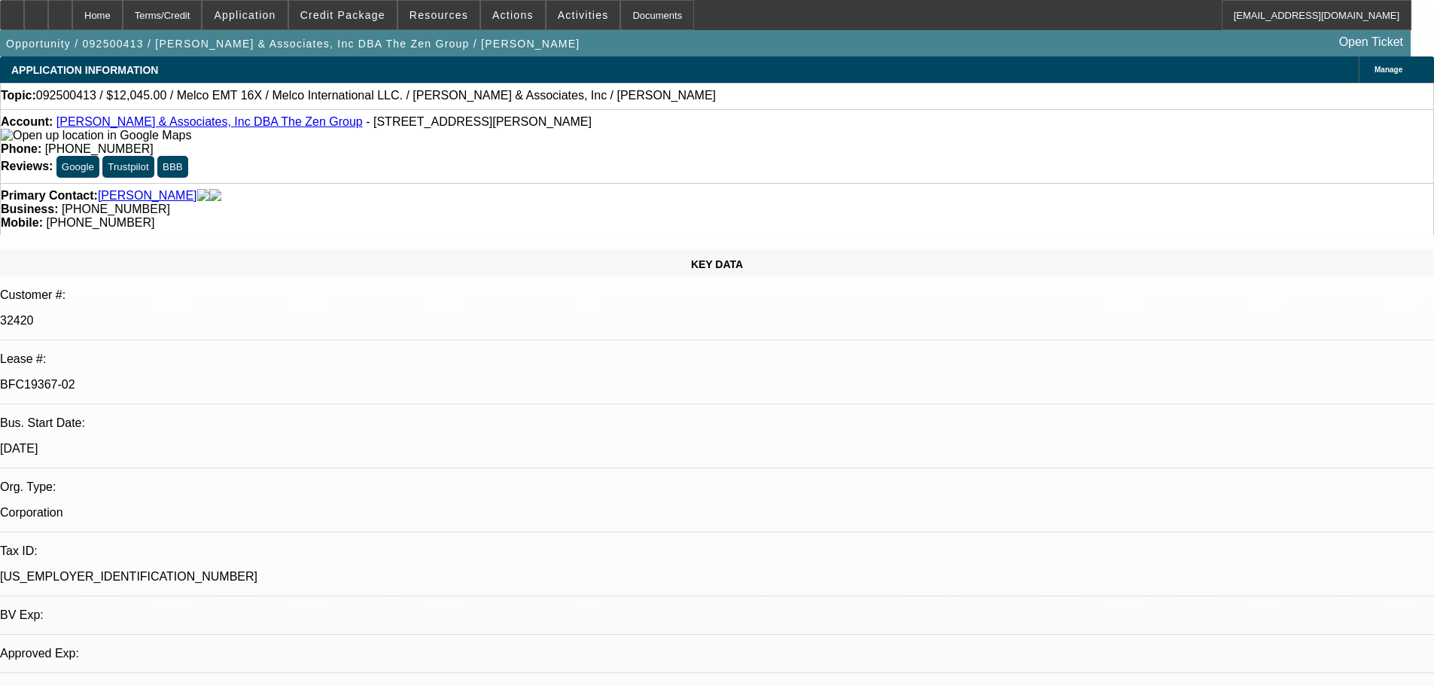
select select "0"
select select "2"
select select "0.1"
select select "4"
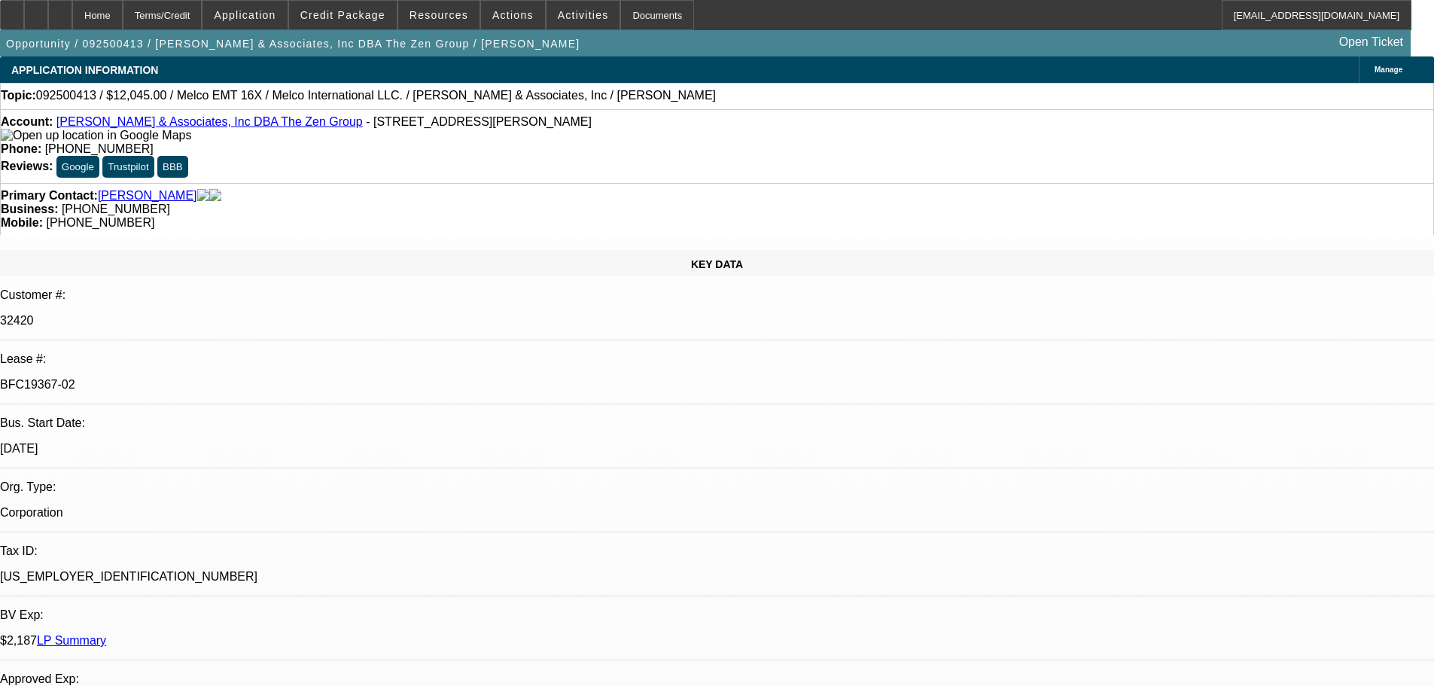
drag, startPoint x: 1409, startPoint y: 309, endPoint x: 967, endPoint y: 321, distance: 442.0
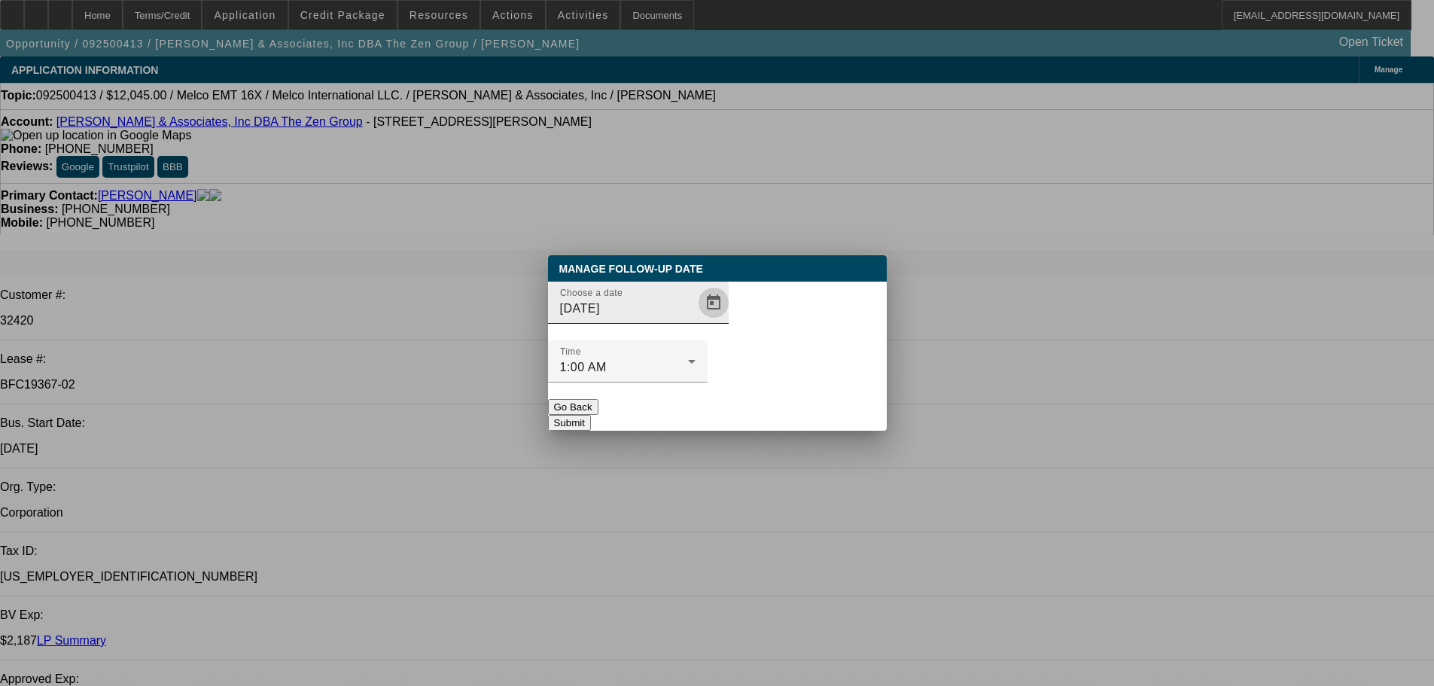
click at [697, 321] on span "Open calendar" at bounding box center [714, 303] width 36 height 36
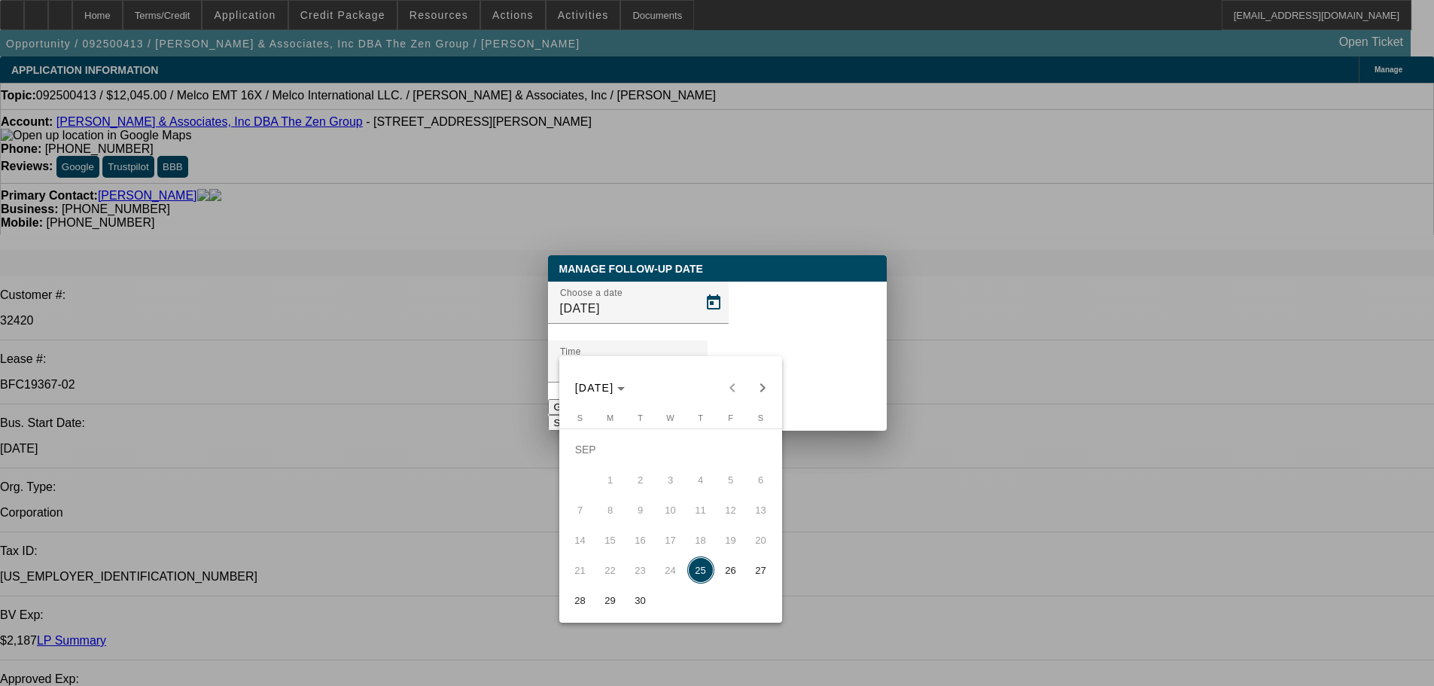
click at [742, 581] on span "26" at bounding box center [730, 569] width 27 height 27
type input "[DATE]"
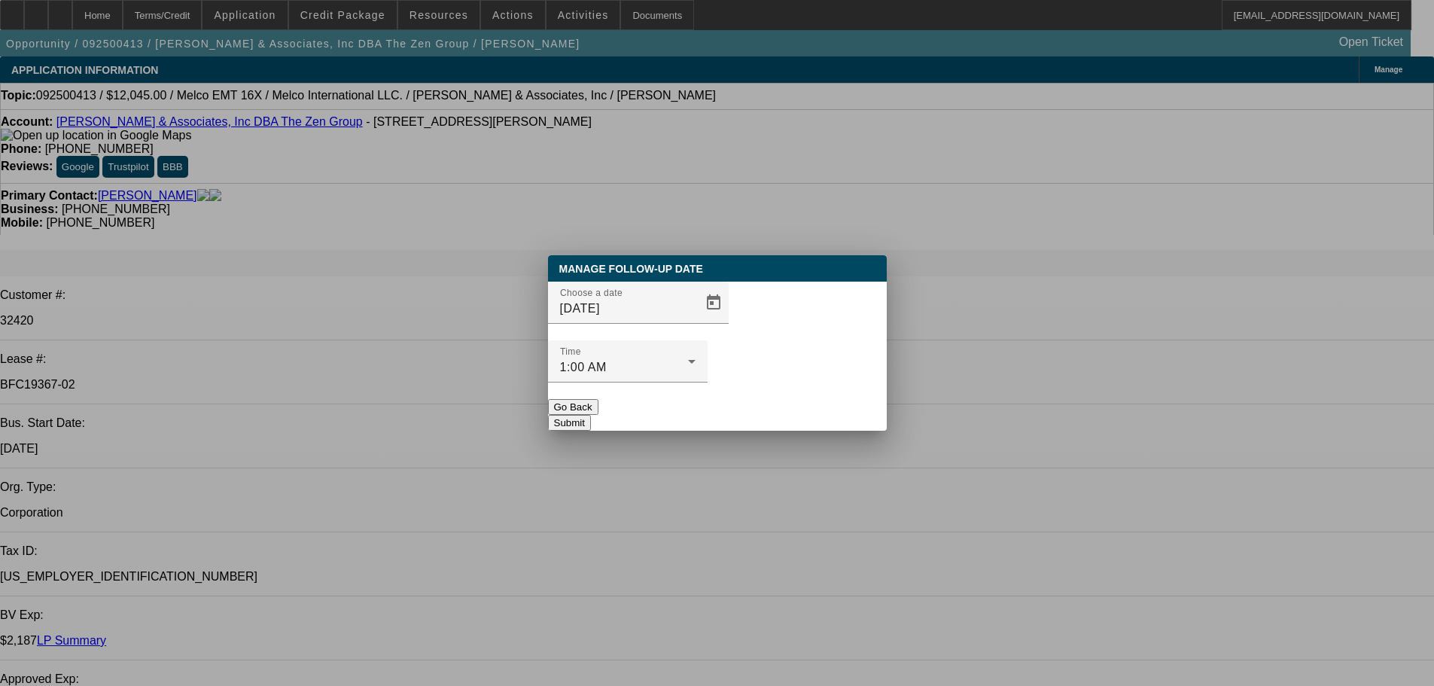
click at [591, 415] on button "Submit" at bounding box center [569, 423] width 43 height 16
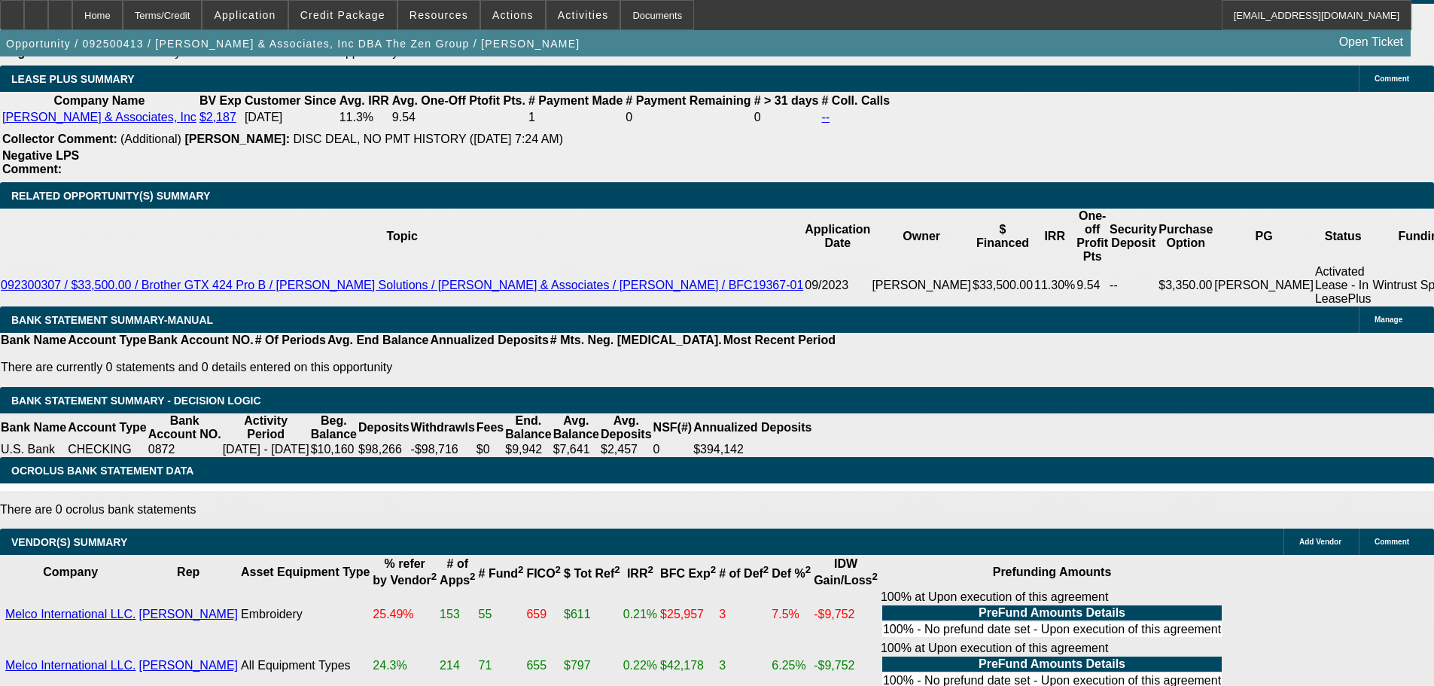
drag, startPoint x: 425, startPoint y: 339, endPoint x: 476, endPoint y: 619, distance: 284.0
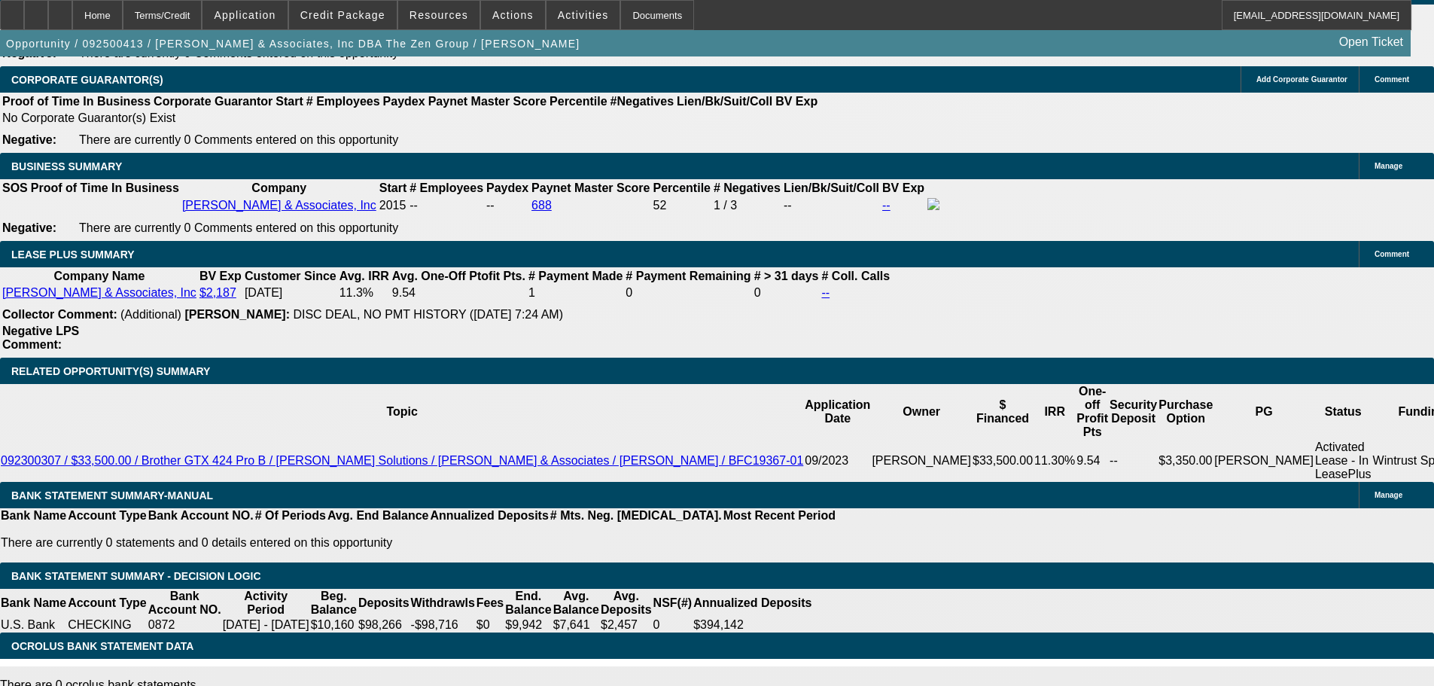
drag, startPoint x: 666, startPoint y: 479, endPoint x: 662, endPoint y: 366, distance: 113.7
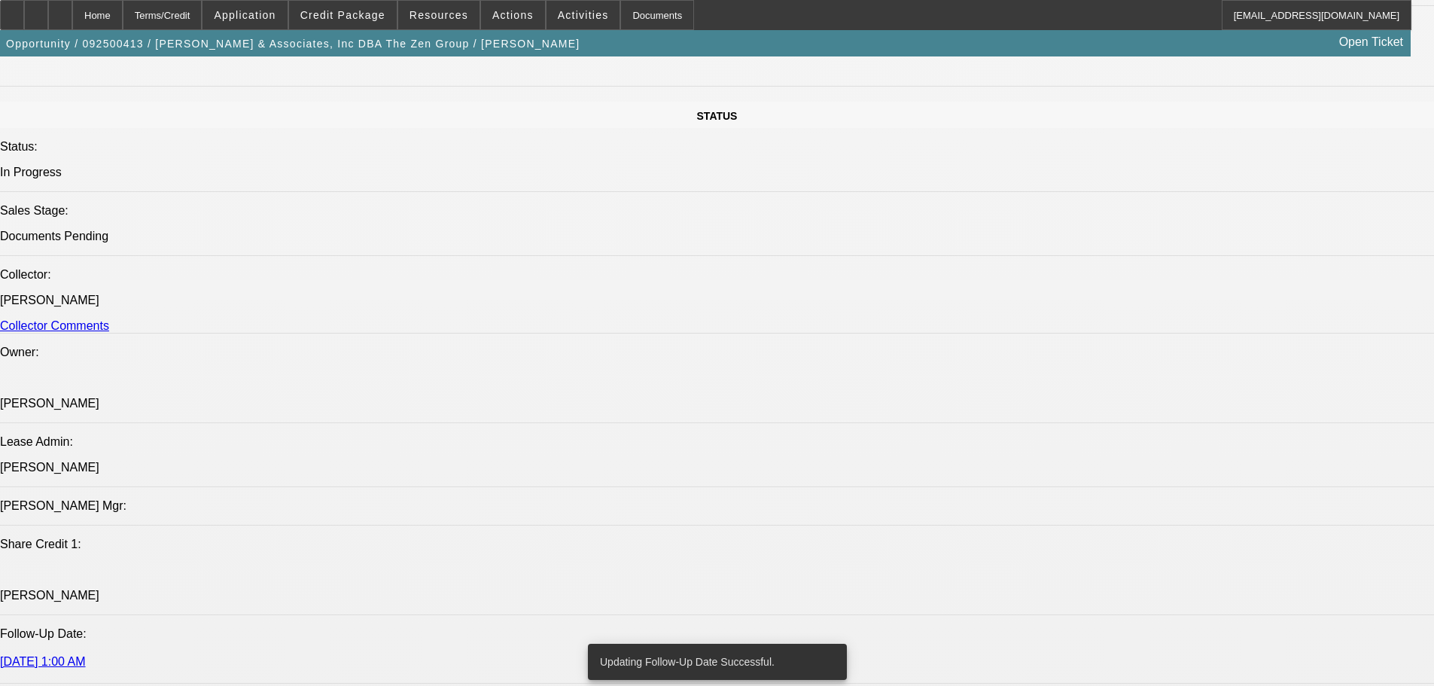
drag, startPoint x: 601, startPoint y: 470, endPoint x: 594, endPoint y: 312, distance: 158.2
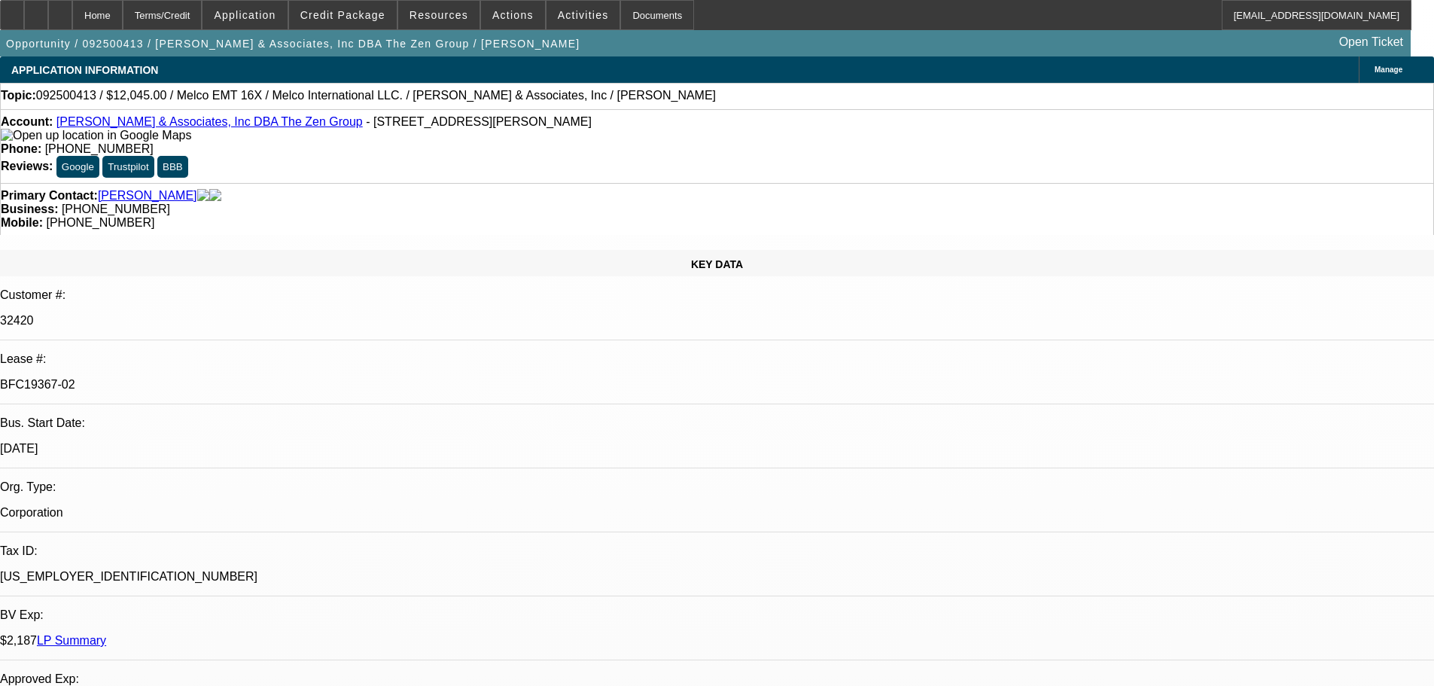
drag, startPoint x: 834, startPoint y: 60, endPoint x: 837, endPoint y: 86, distance: 25.8
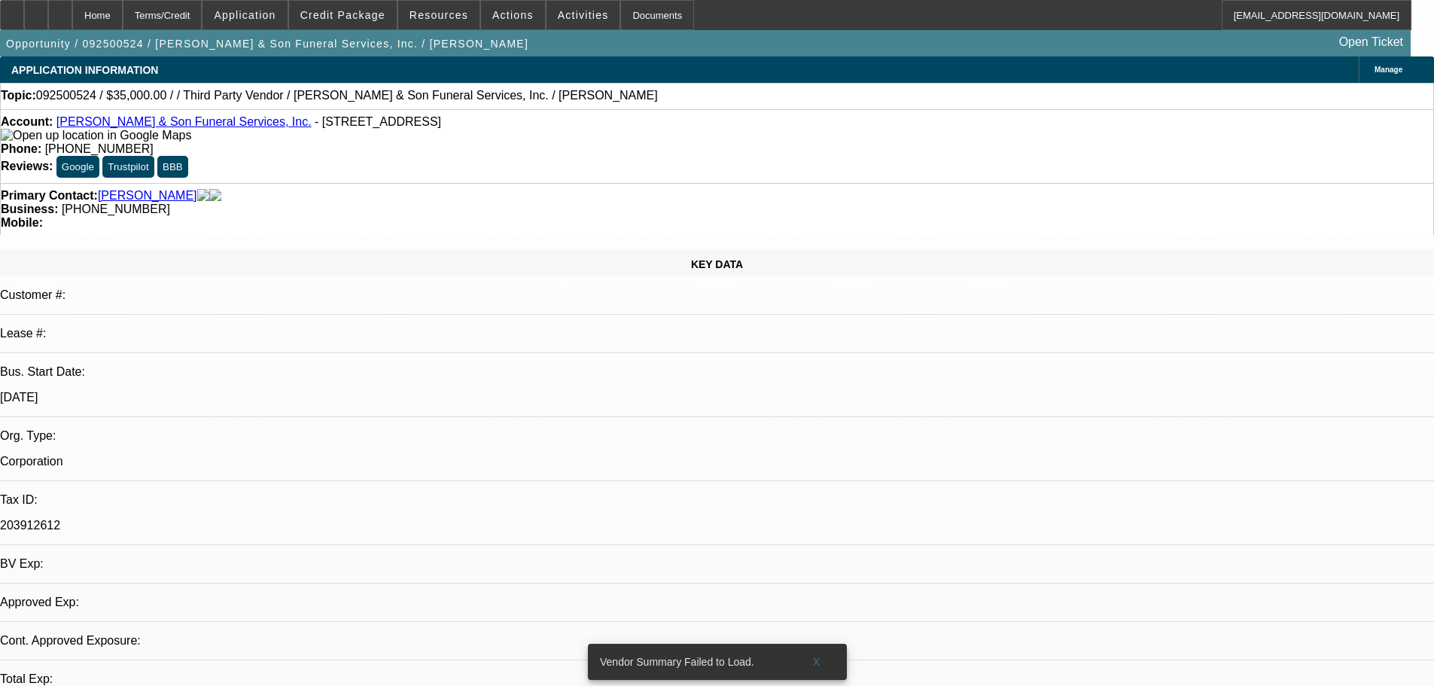
select select "0"
select select "6"
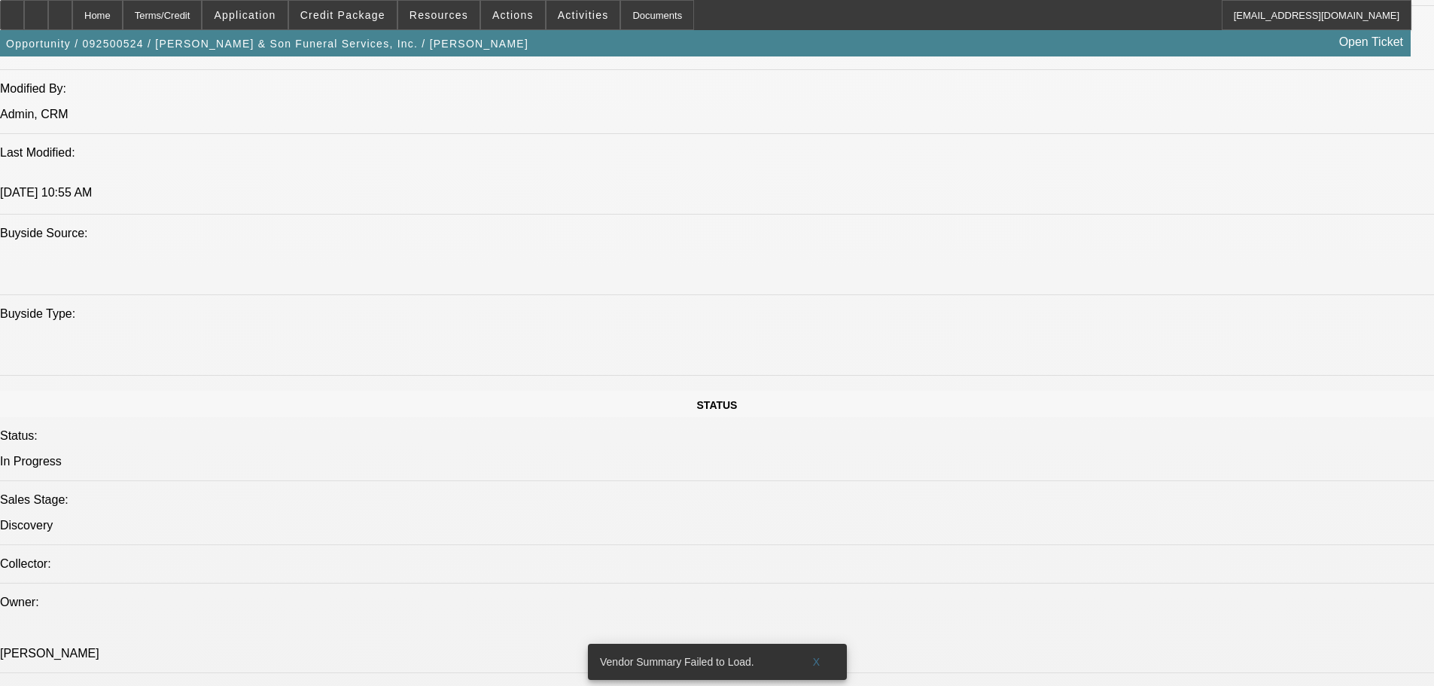
drag, startPoint x: 708, startPoint y: 523, endPoint x: 968, endPoint y: 450, distance: 270.5
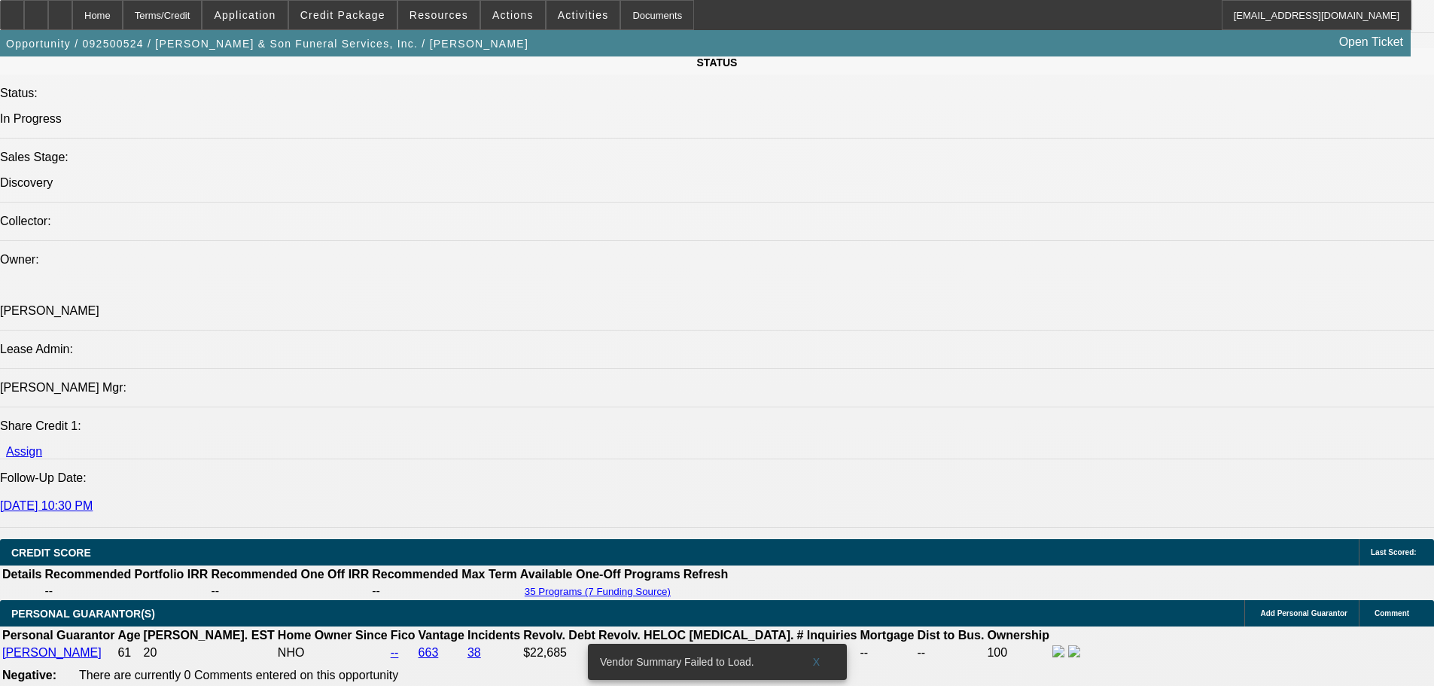
scroll to position [0, 0]
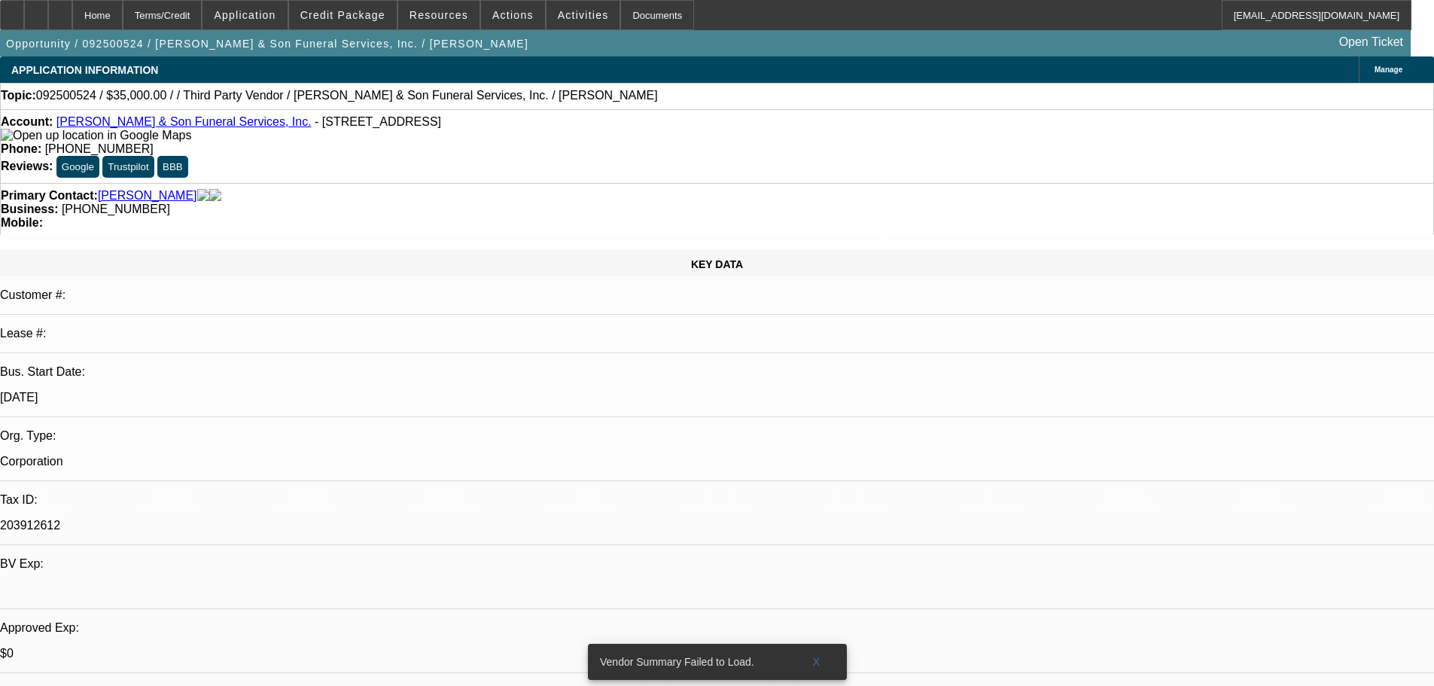
drag, startPoint x: 689, startPoint y: 454, endPoint x: 708, endPoint y: 175, distance: 279.1
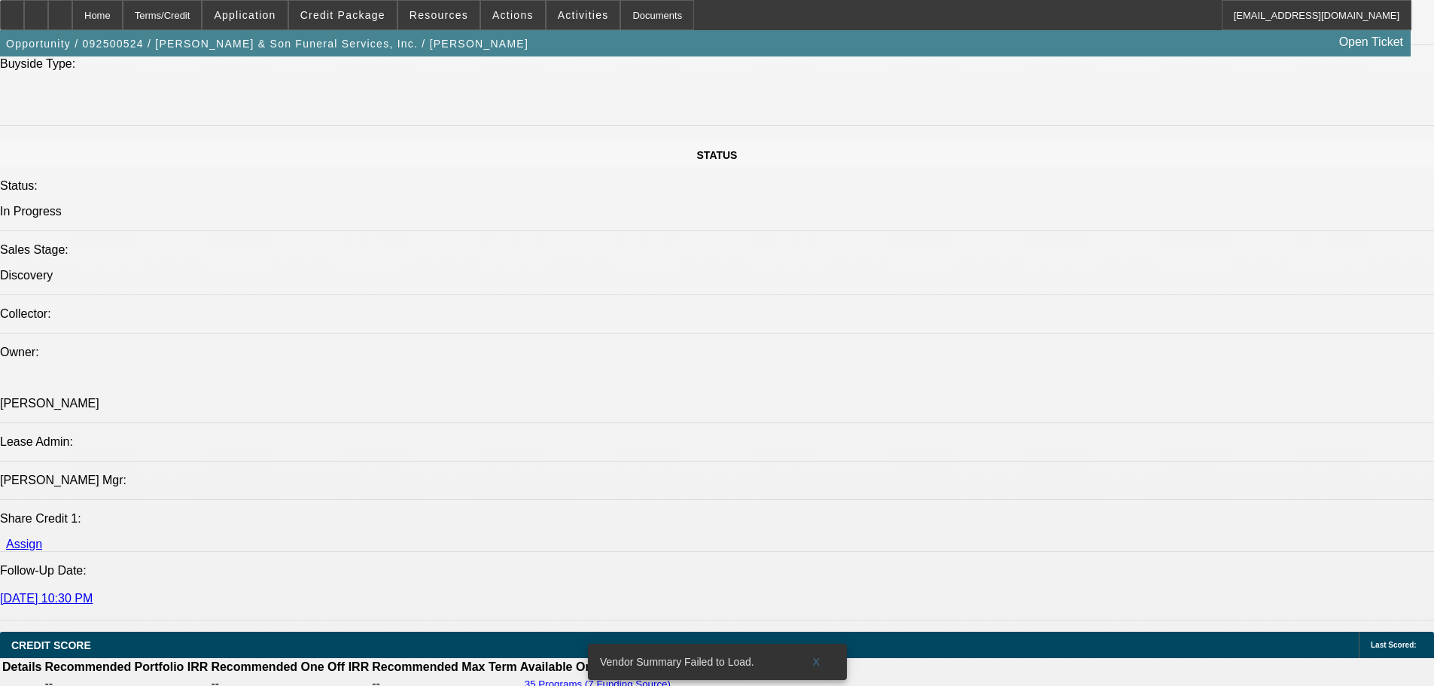
scroll to position [1882, 0]
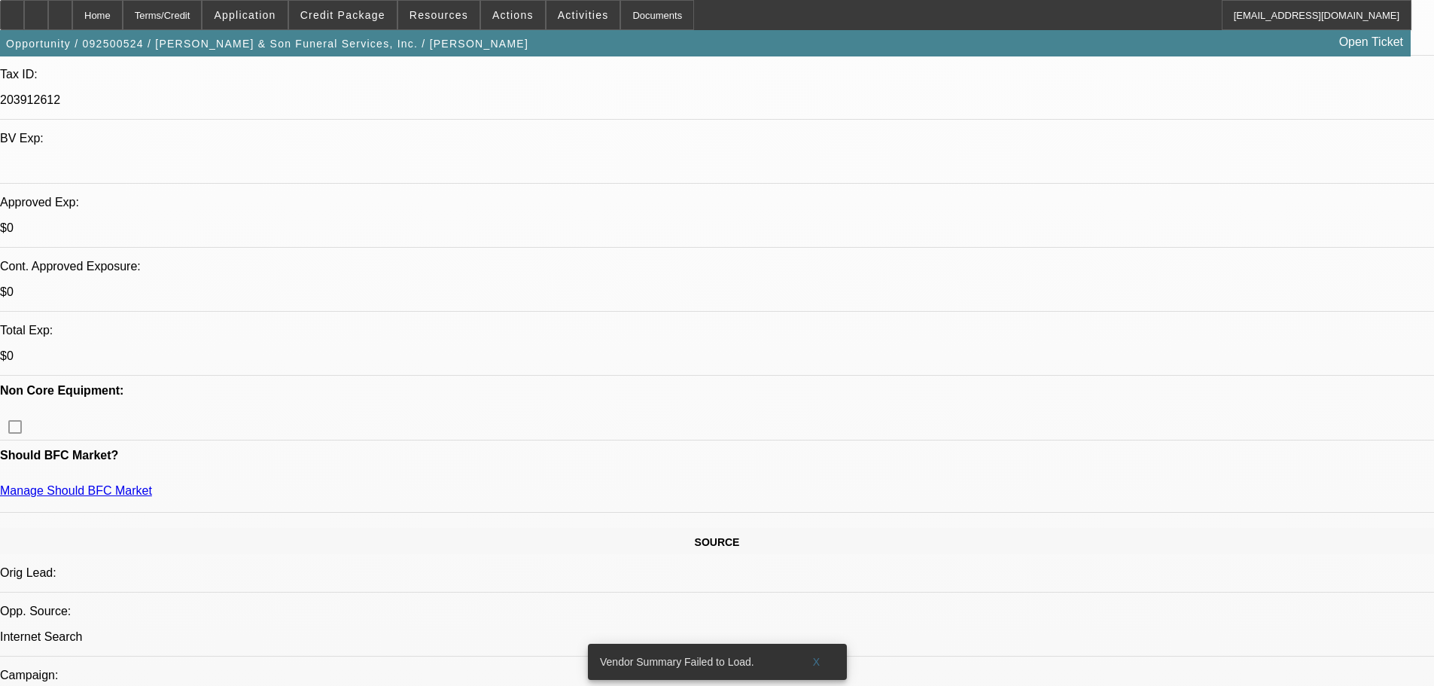
drag, startPoint x: 441, startPoint y: 263, endPoint x: 441, endPoint y: 216, distance: 46.7
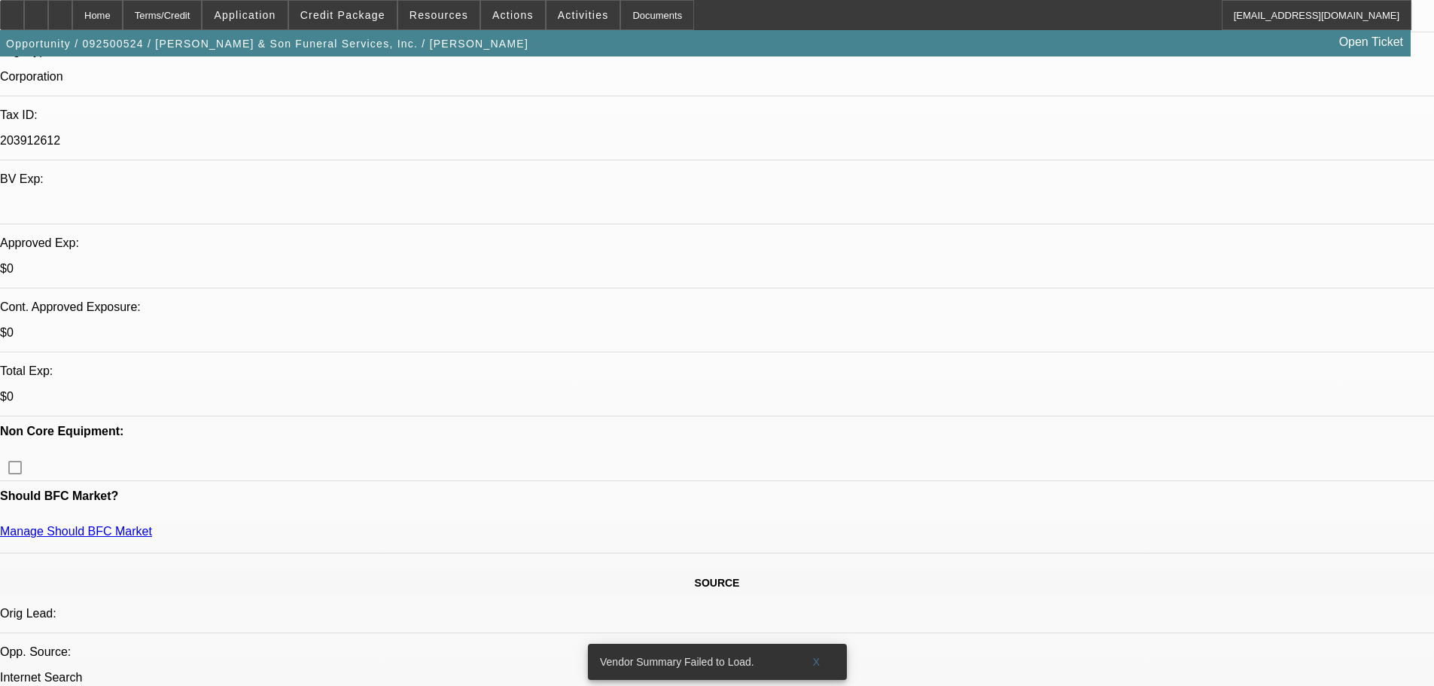
scroll to position [422, 0]
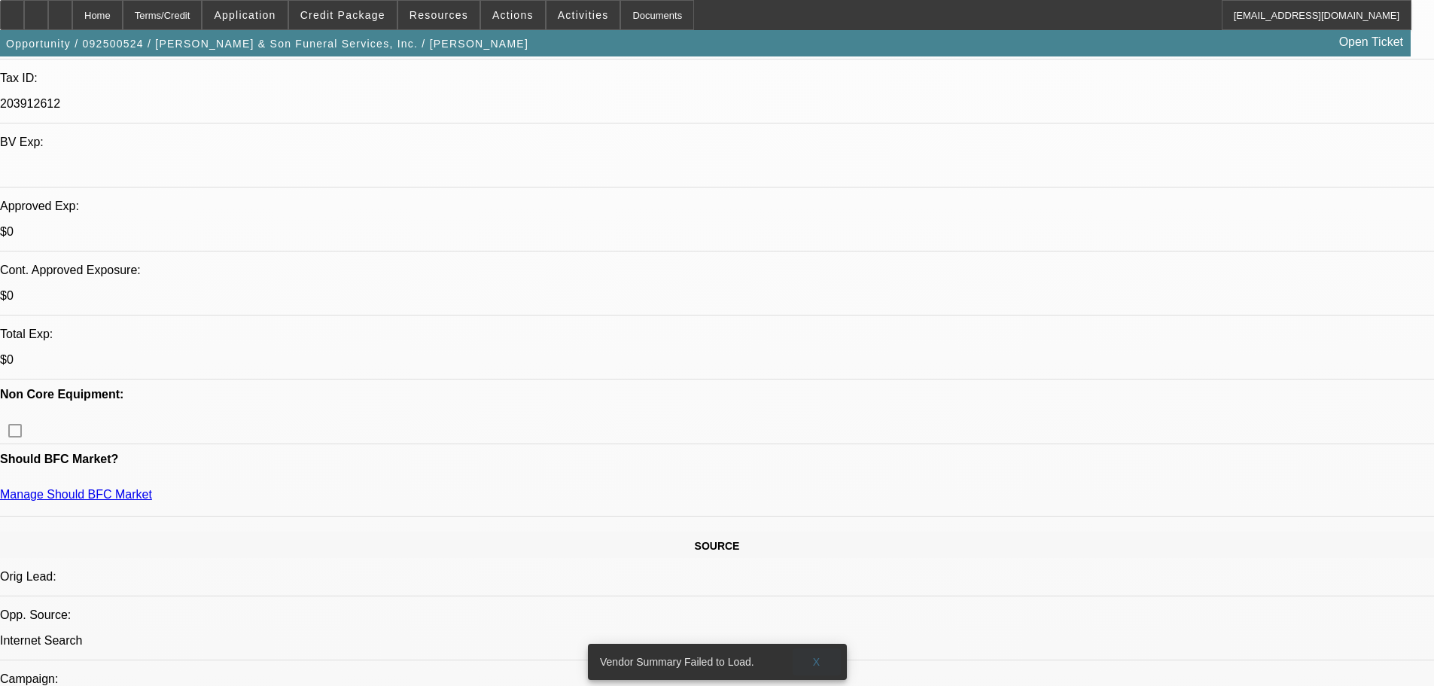
click at [826, 468] on span at bounding box center [817, 662] width 48 height 36
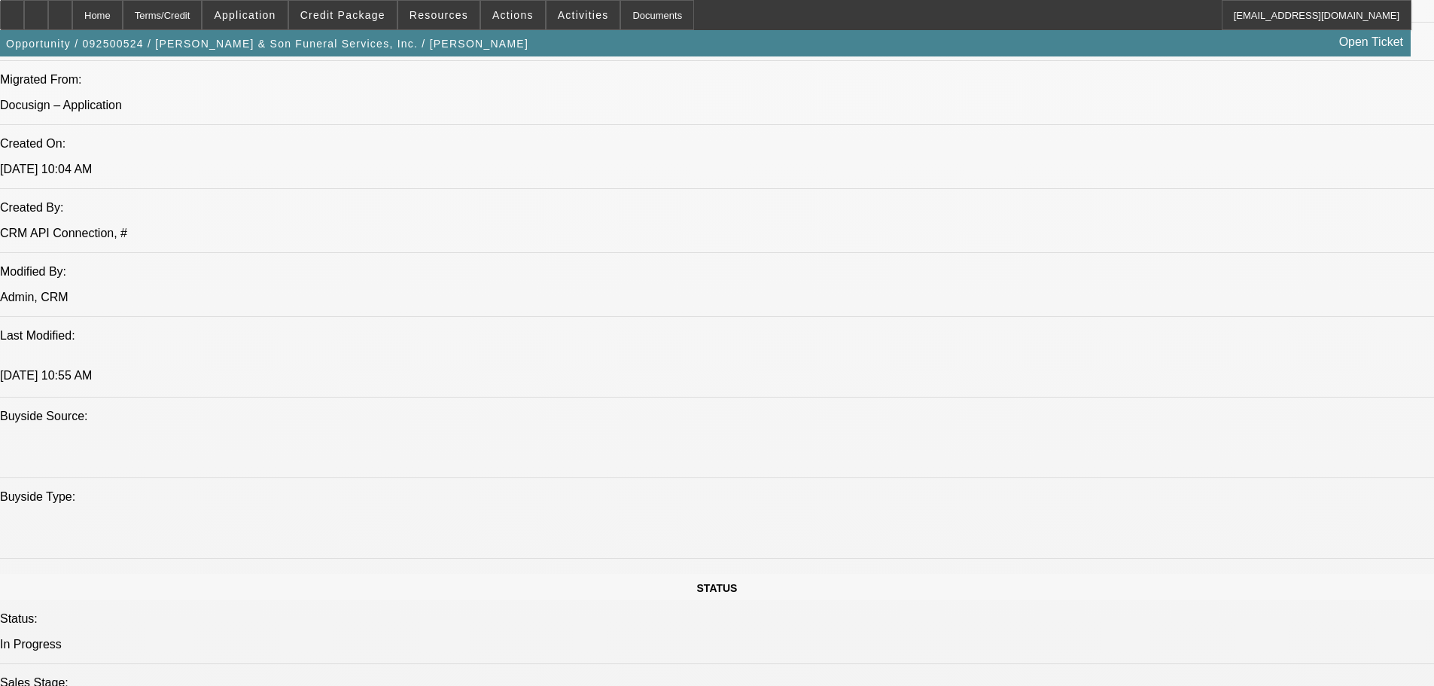
scroll to position [1250, 0]
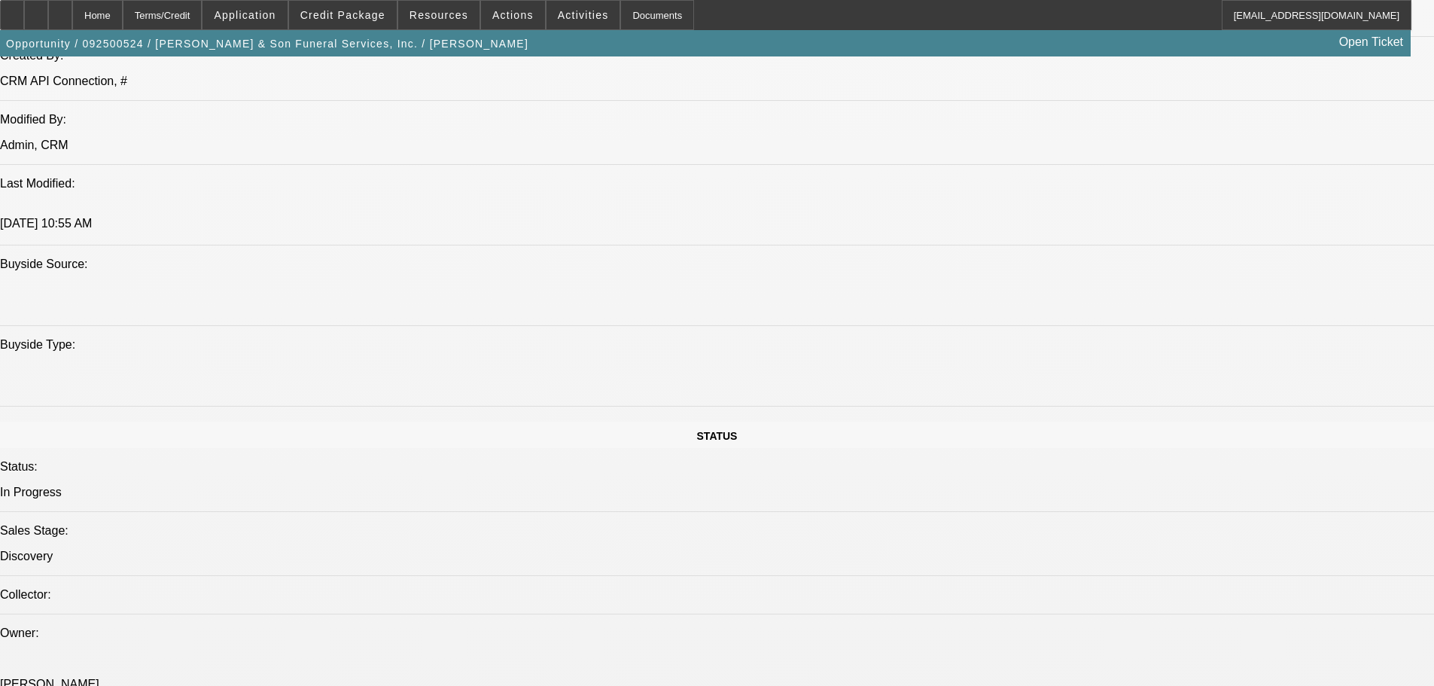
drag, startPoint x: 1177, startPoint y: 275, endPoint x: 1167, endPoint y: 217, distance: 58.9
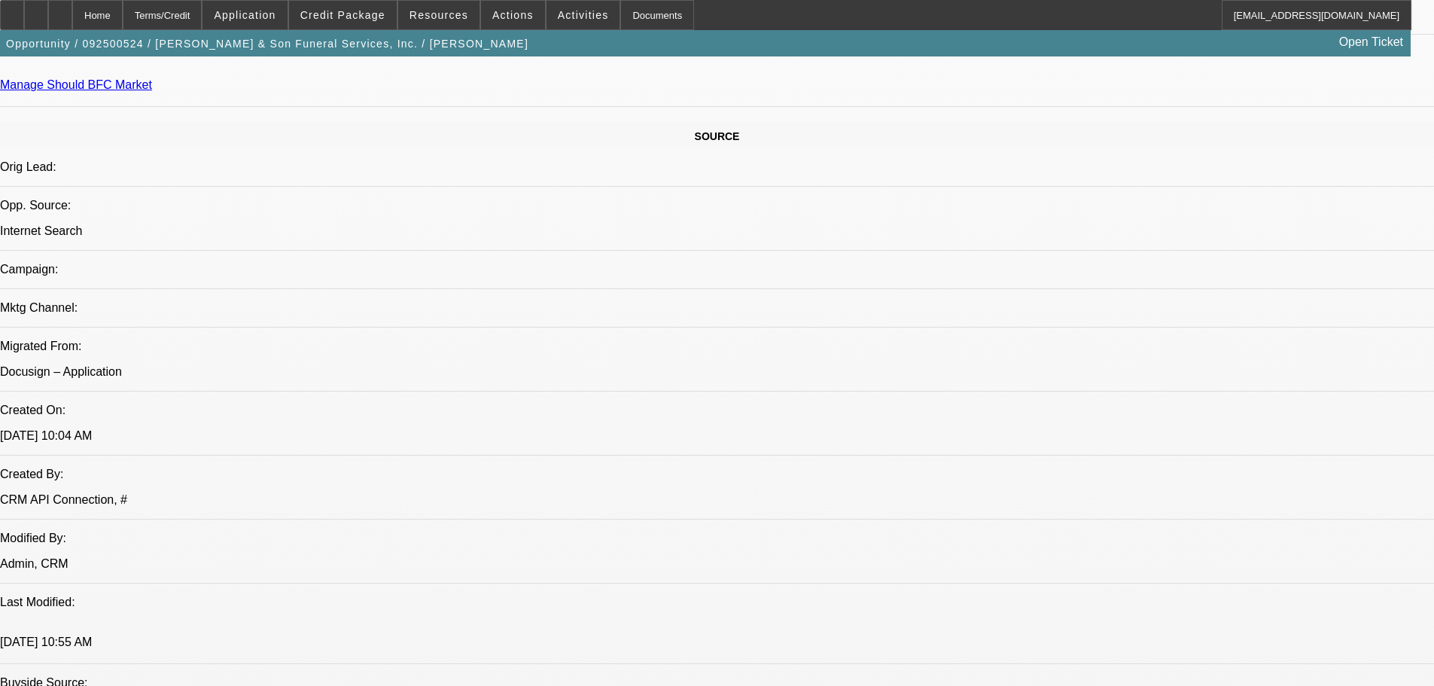
drag, startPoint x: 403, startPoint y: 305, endPoint x: 405, endPoint y: 285, distance: 19.7
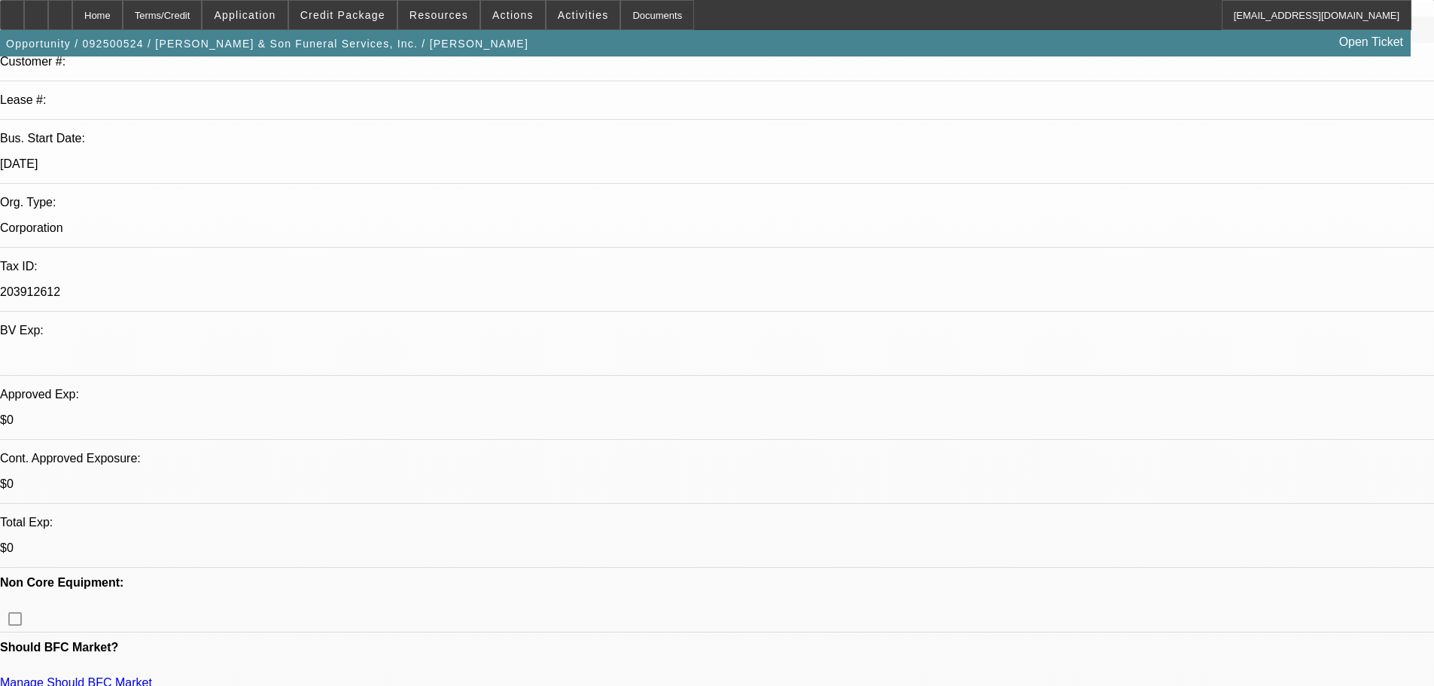
drag, startPoint x: 1100, startPoint y: 214, endPoint x: 1102, endPoint y: 175, distance: 39.2
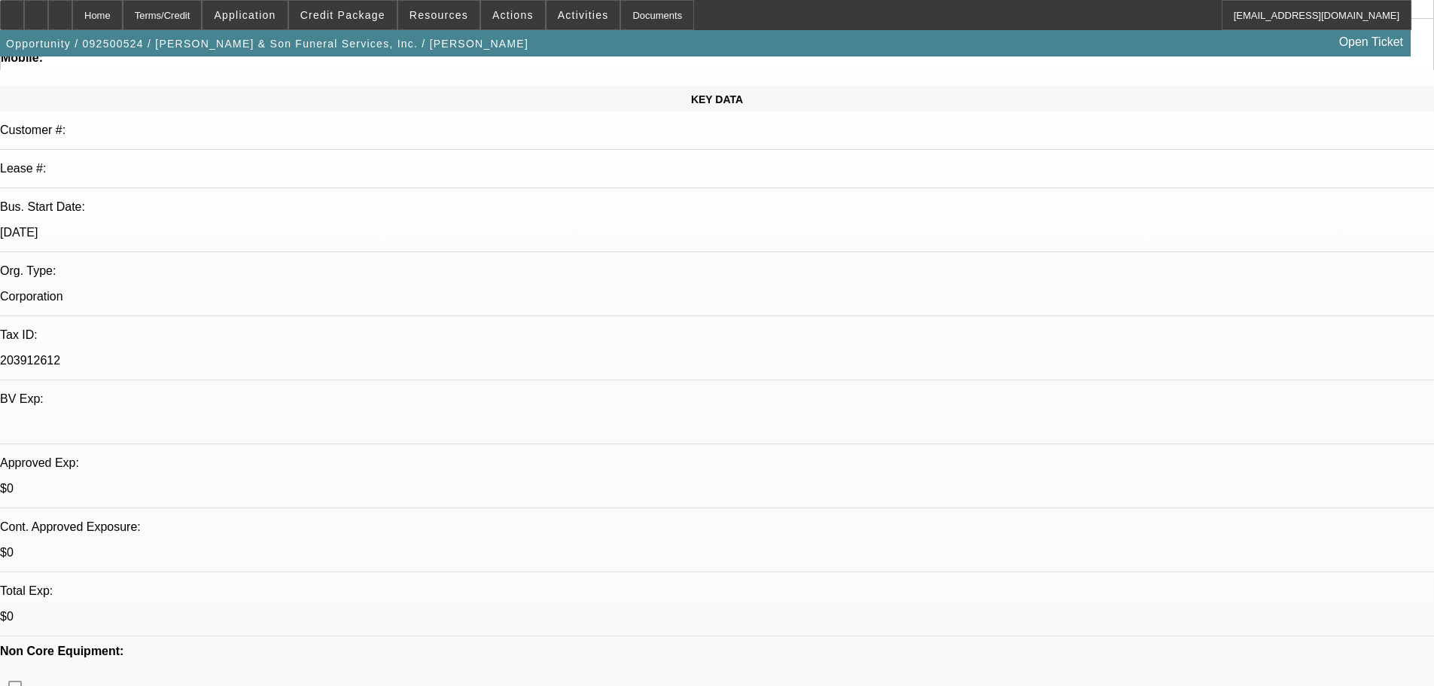
scroll to position [0, 0]
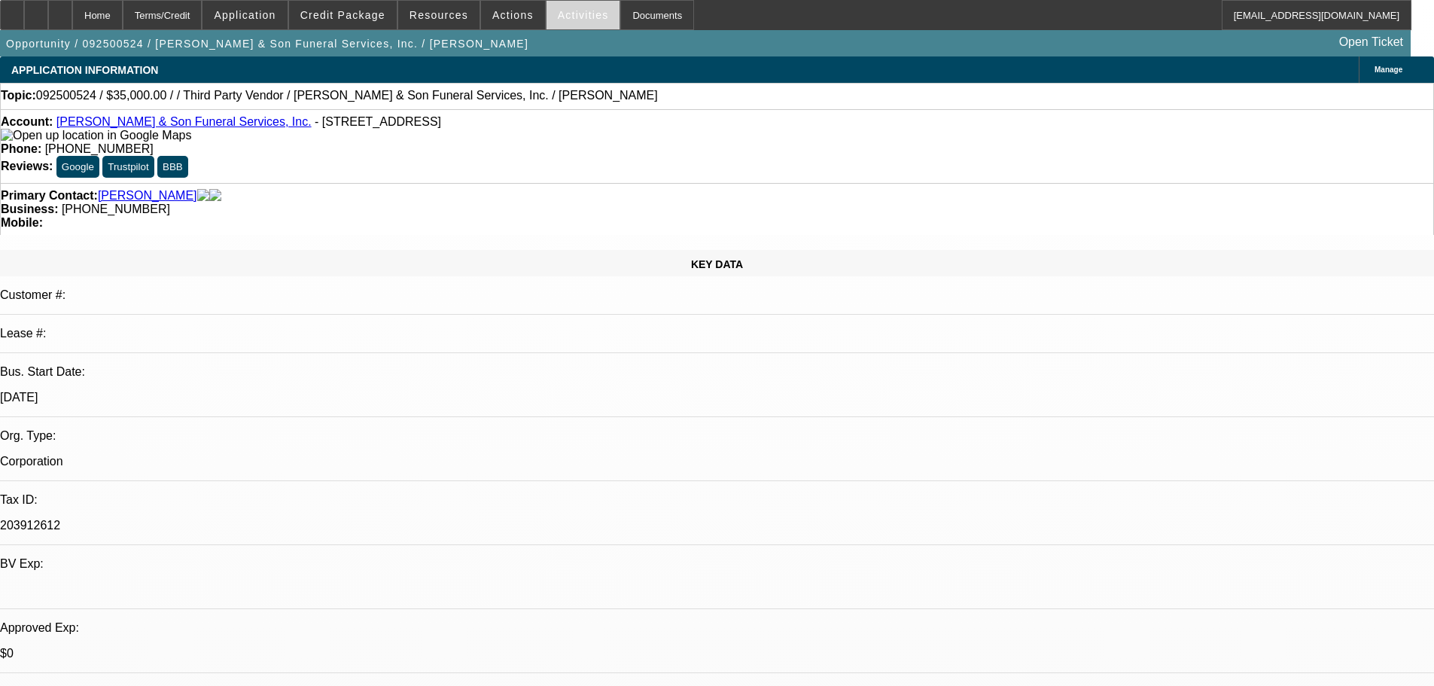
click at [566, 23] on span at bounding box center [583, 15] width 74 height 36
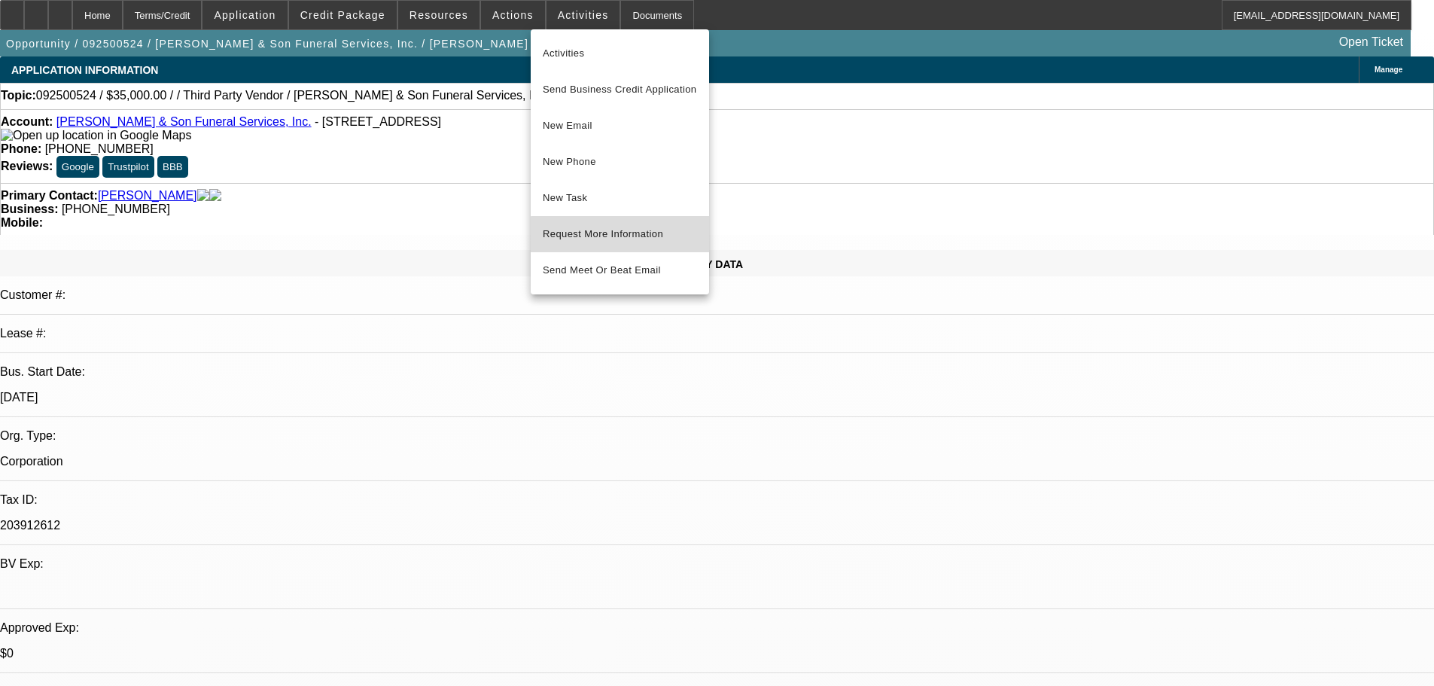
click at [647, 236] on span "Request More Information" at bounding box center [620, 234] width 154 height 18
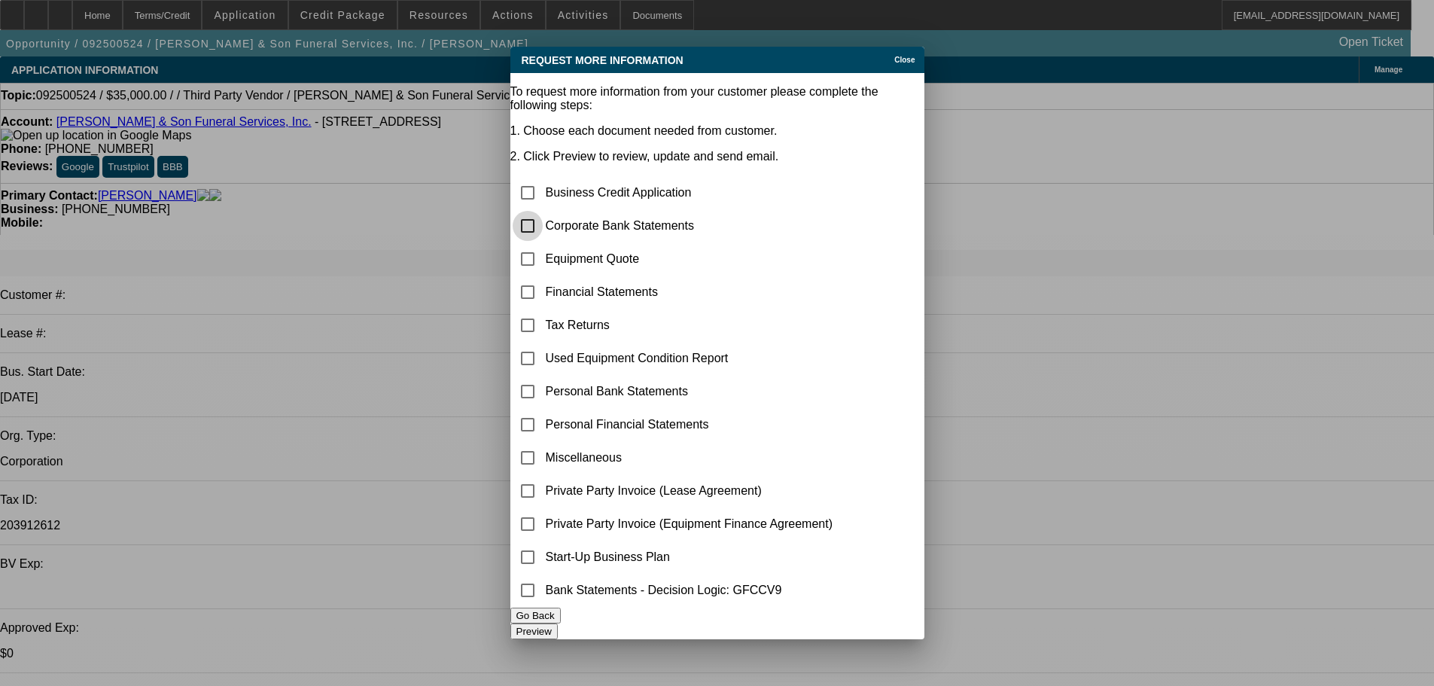
click at [538, 211] on input "checkbox" at bounding box center [528, 226] width 30 height 30
checkbox input "true"
click at [558, 468] on button "Preview" at bounding box center [533, 631] width 47 height 16
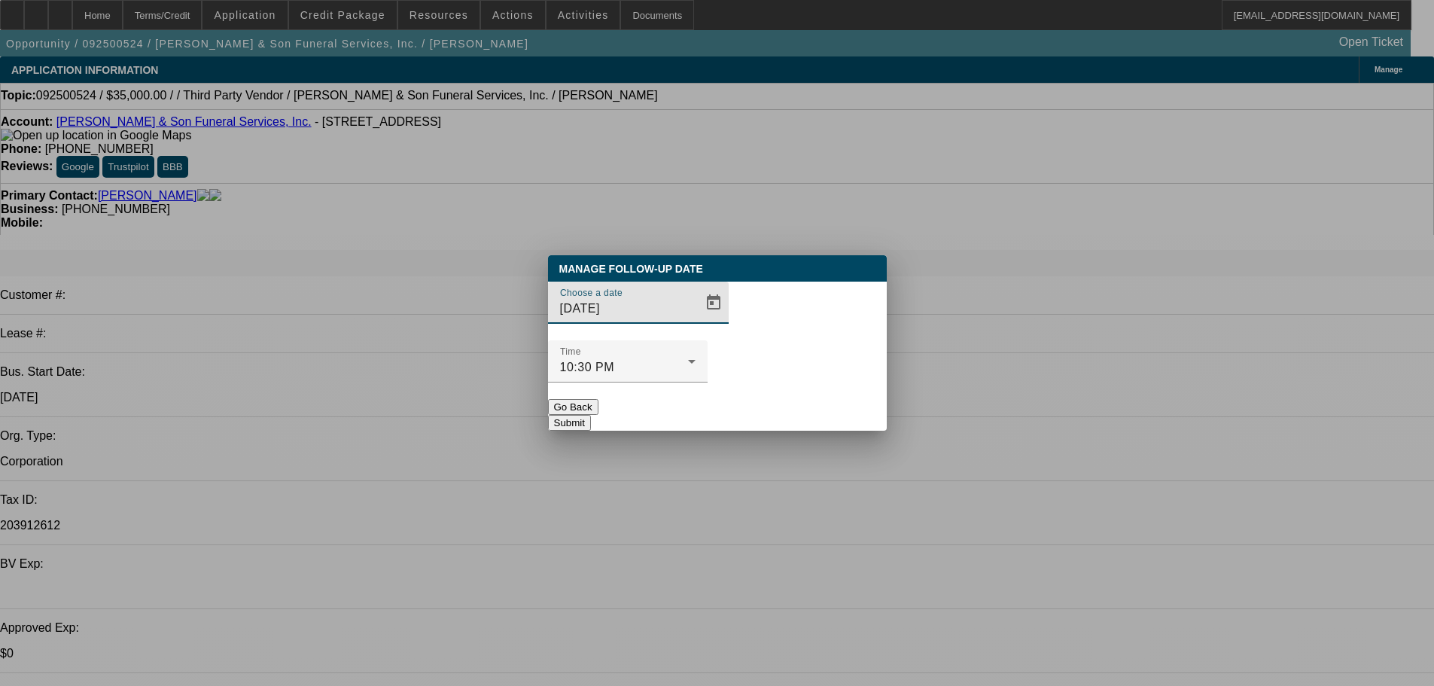
click at [717, 343] on div at bounding box center [717, 343] width 0 height 0
click at [696, 321] on span "Open calendar" at bounding box center [714, 303] width 36 height 36
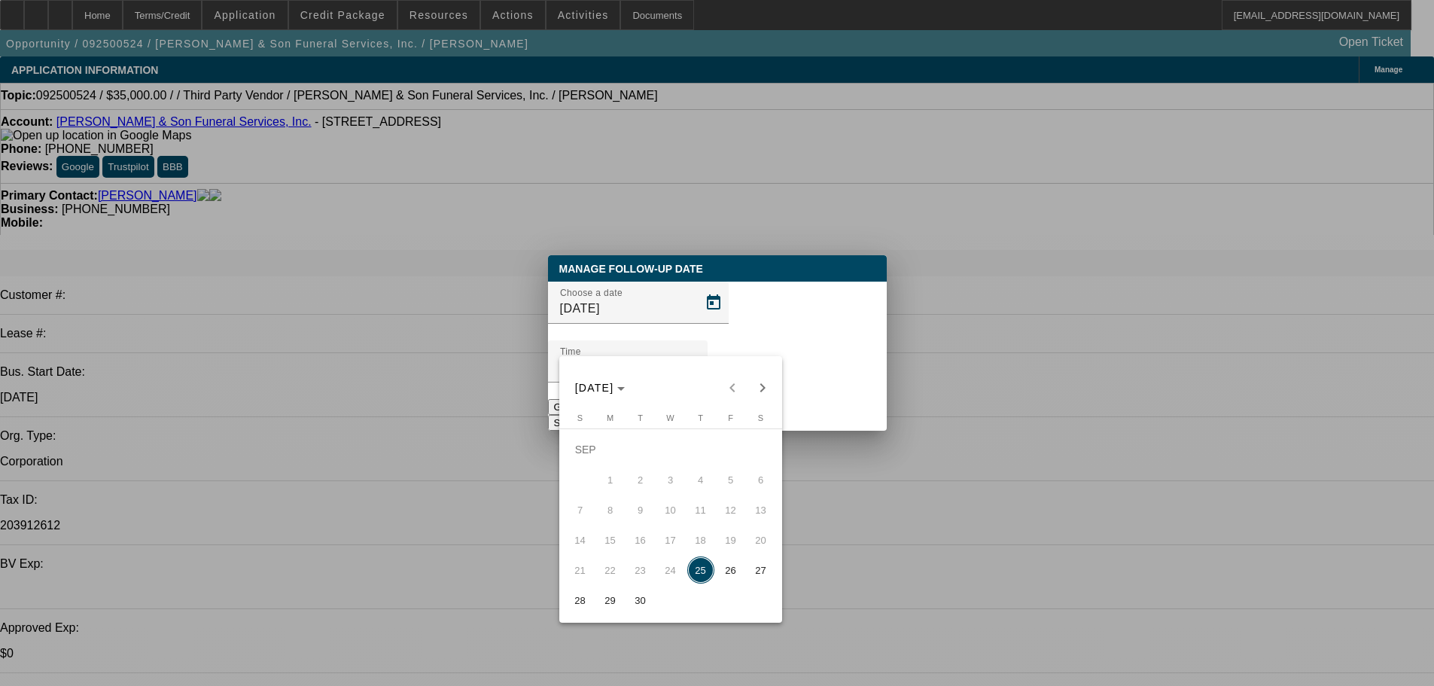
click at [613, 468] on span "29" at bounding box center [610, 599] width 27 height 27
type input "9/29/2025"
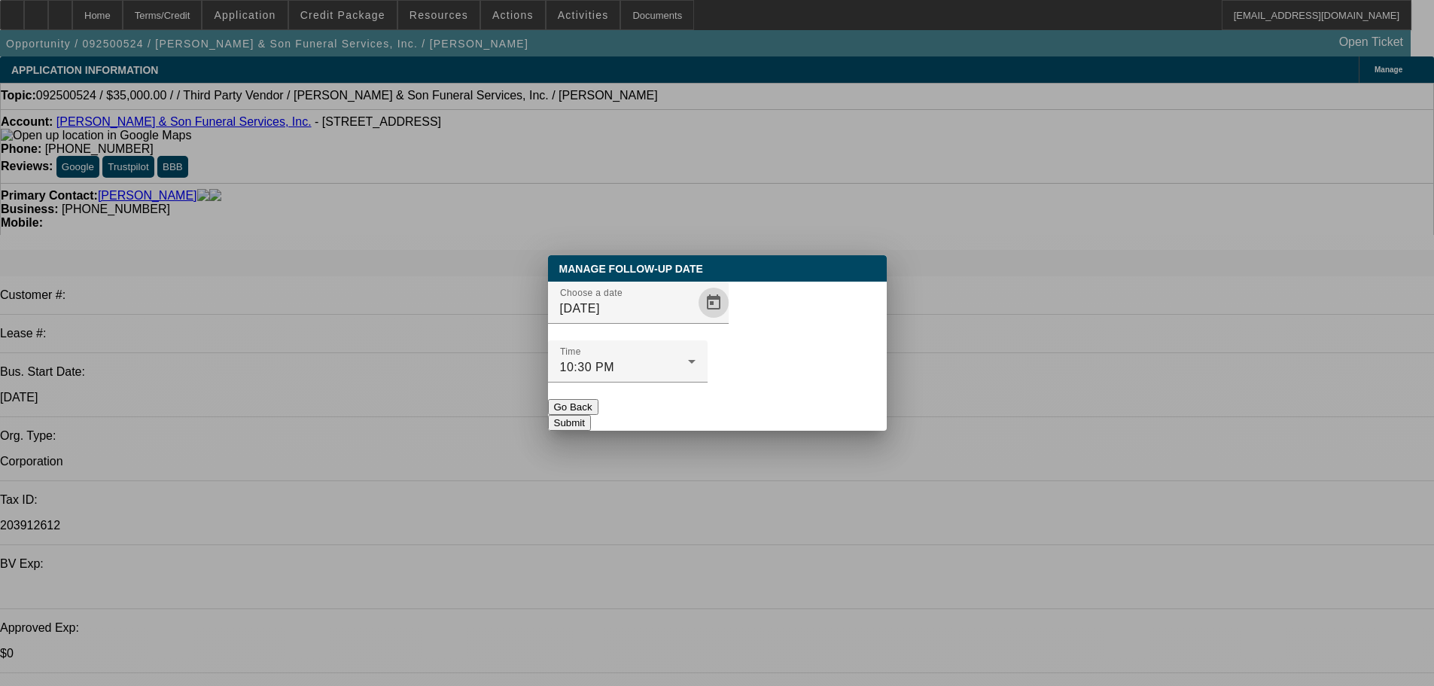
click at [591, 415] on button "Submit" at bounding box center [569, 423] width 43 height 16
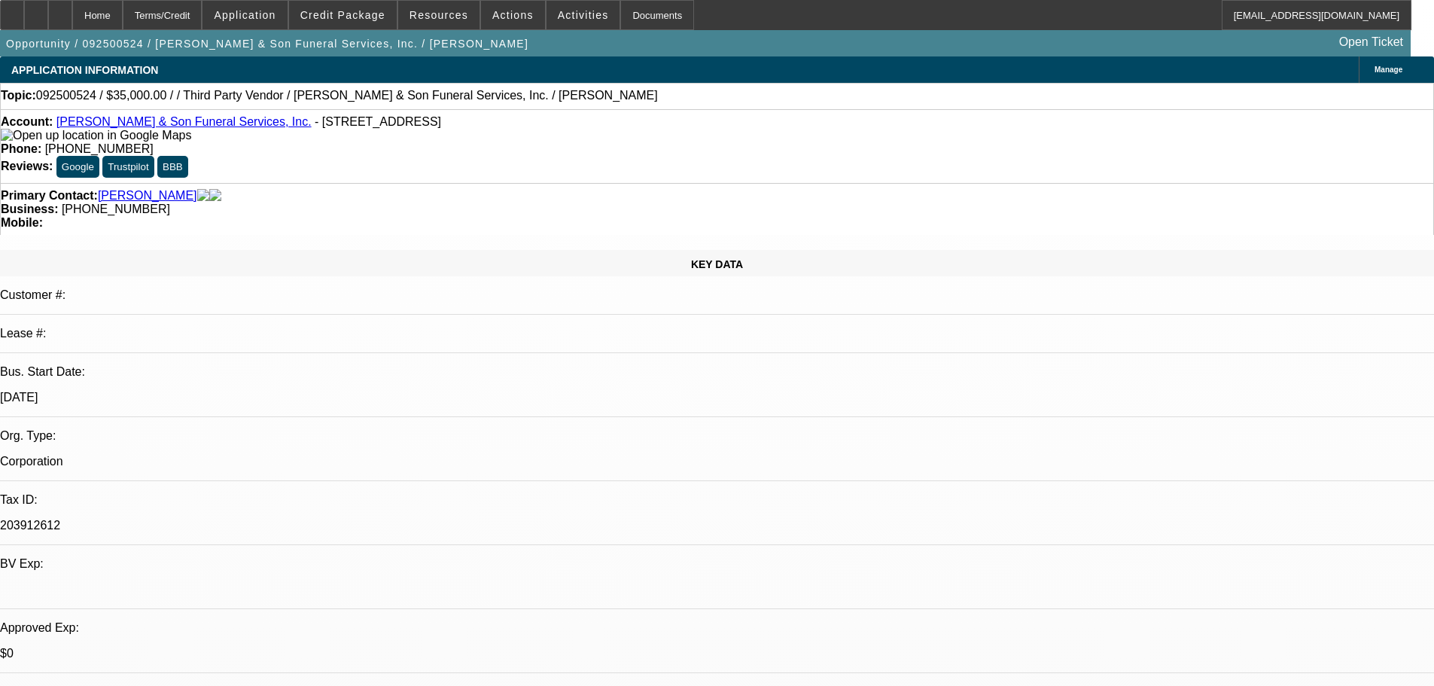
radio input "true"
type textarea "9/25 resent info req fu tm"
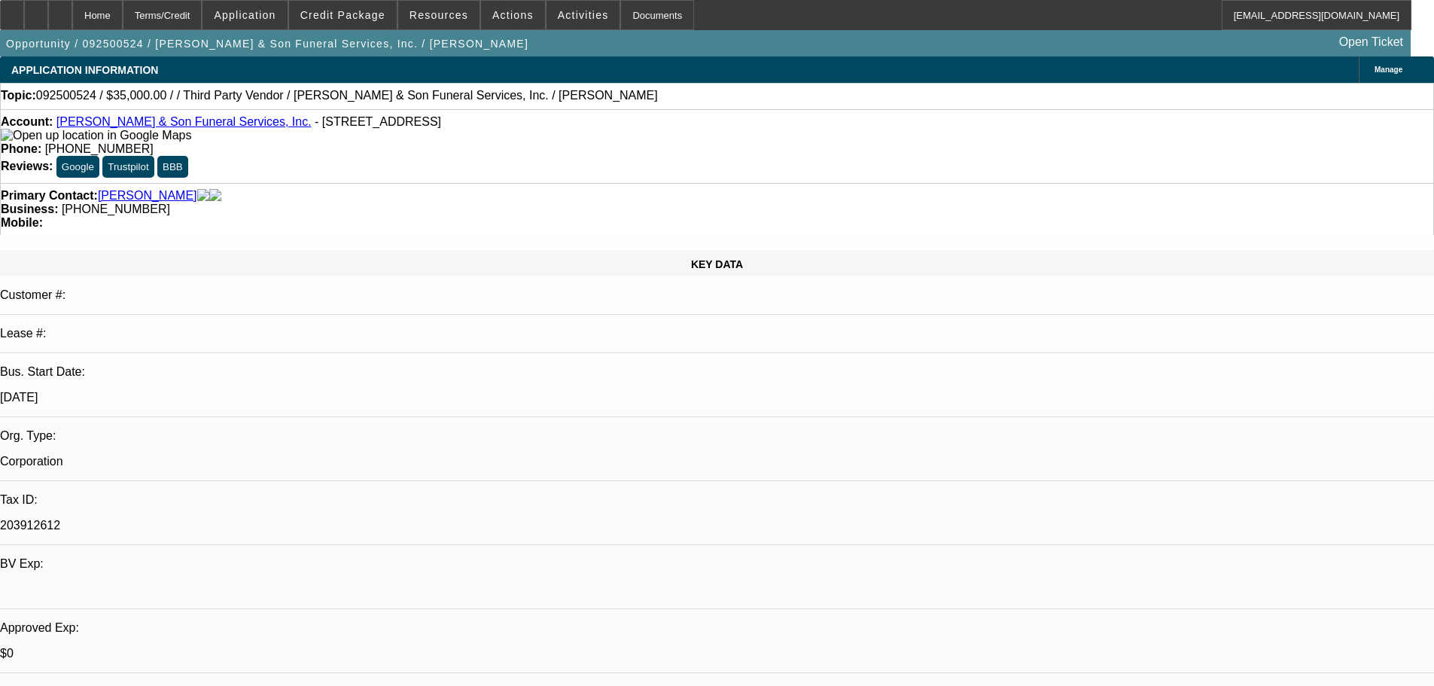
radio input "true"
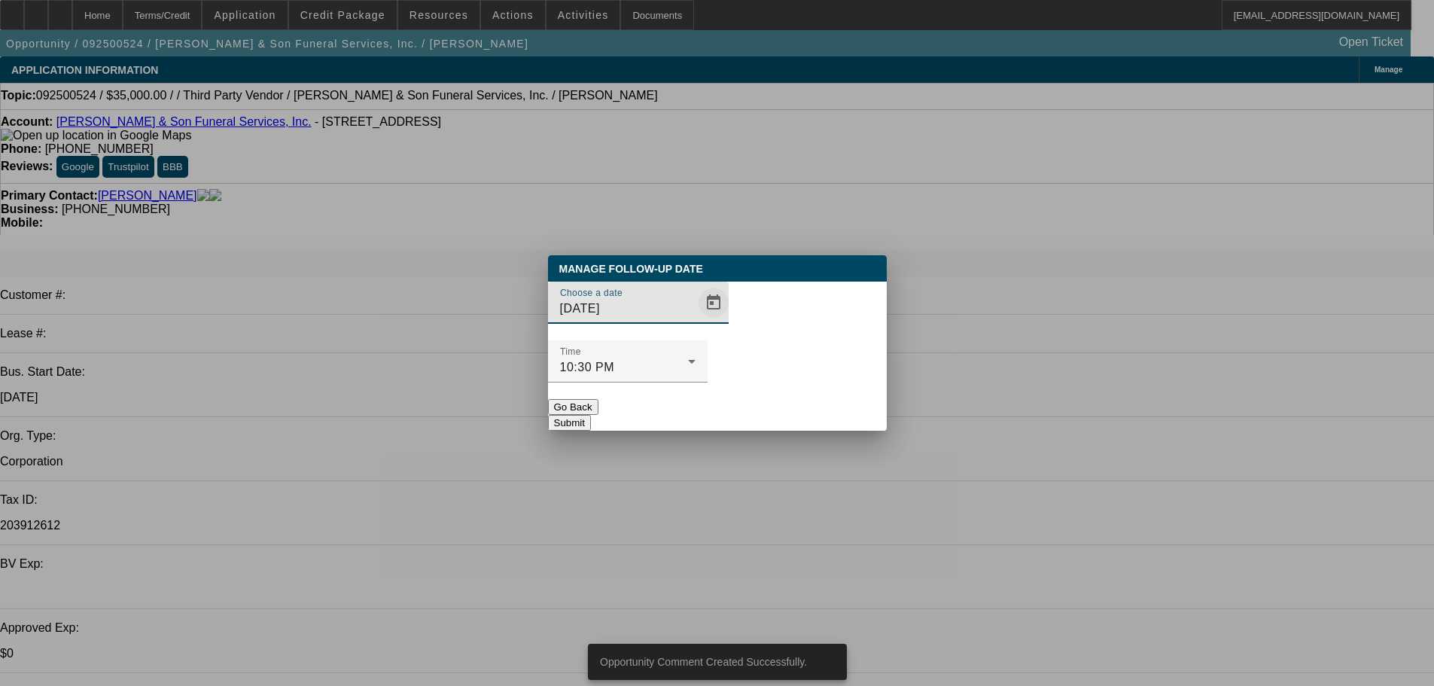
click at [696, 321] on span "Open calendar" at bounding box center [714, 303] width 36 height 36
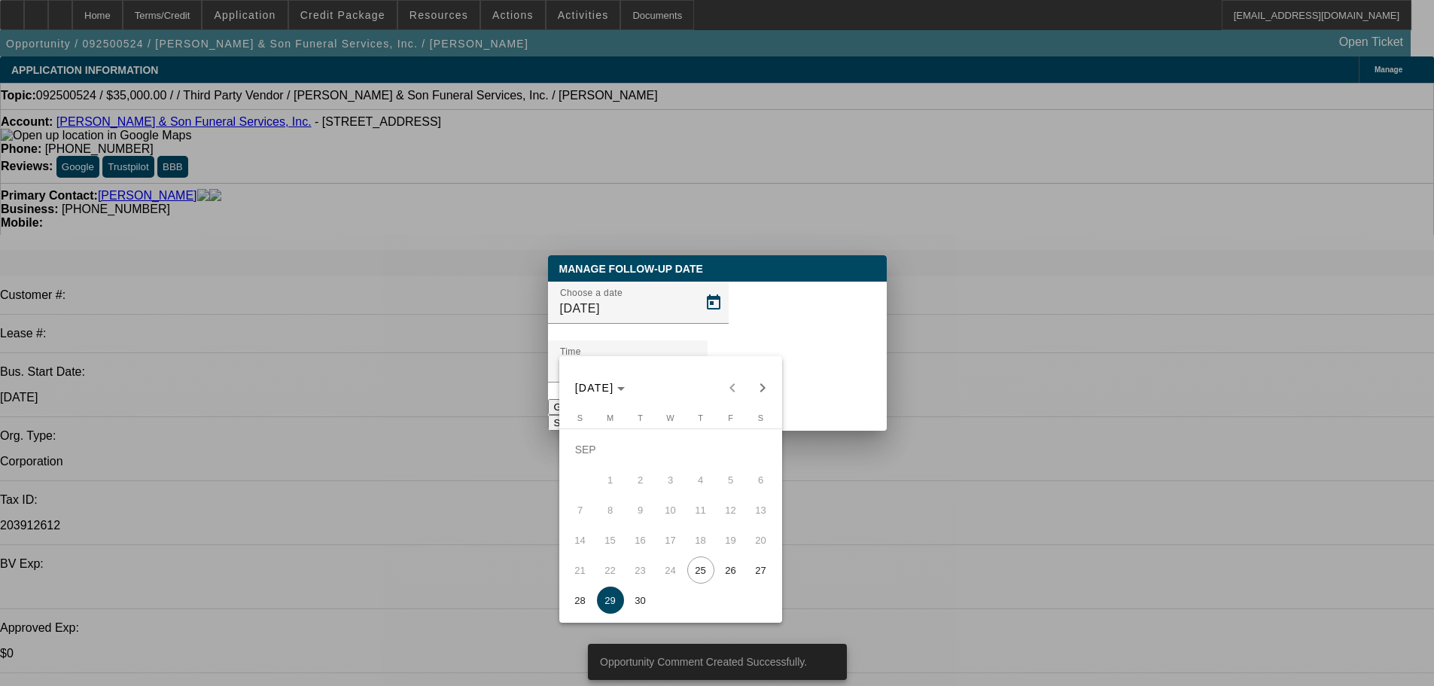
click at [739, 468] on span "26" at bounding box center [730, 569] width 27 height 27
type input "9/26/2025"
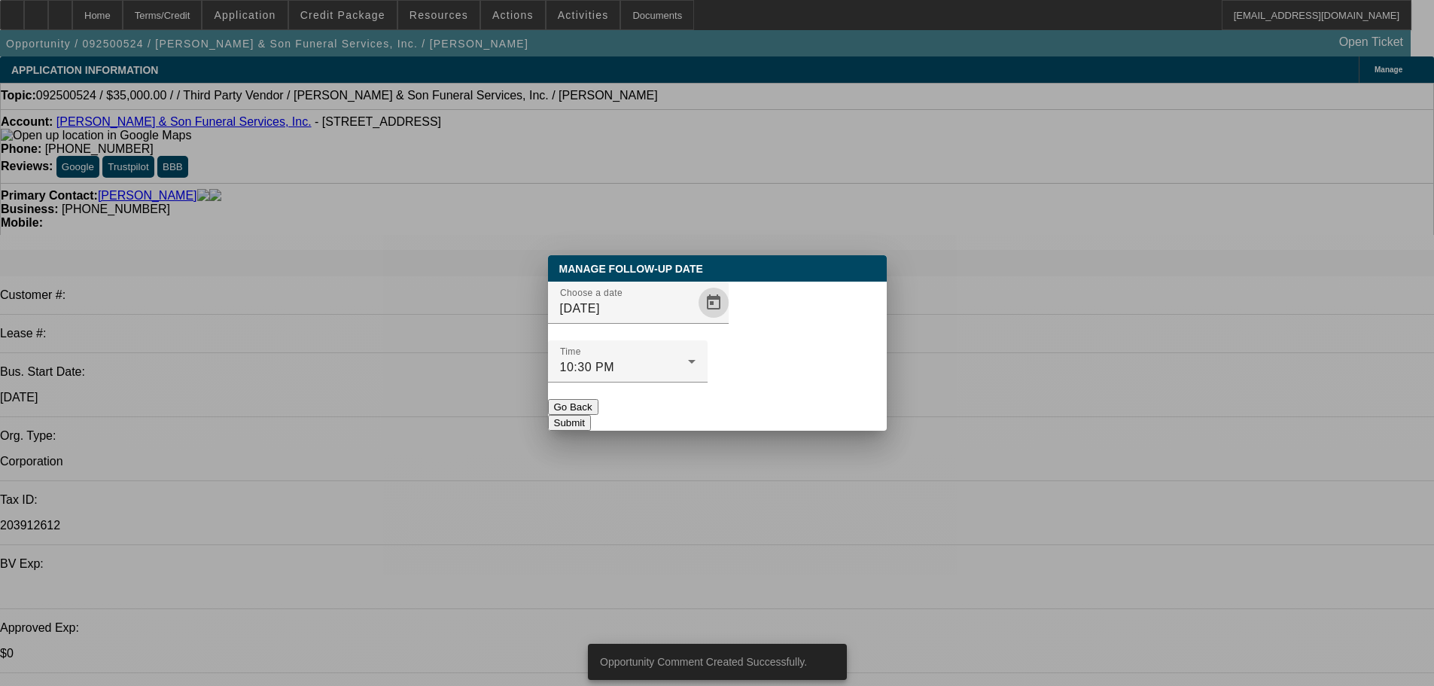
click at [591, 415] on button "Submit" at bounding box center [569, 423] width 43 height 16
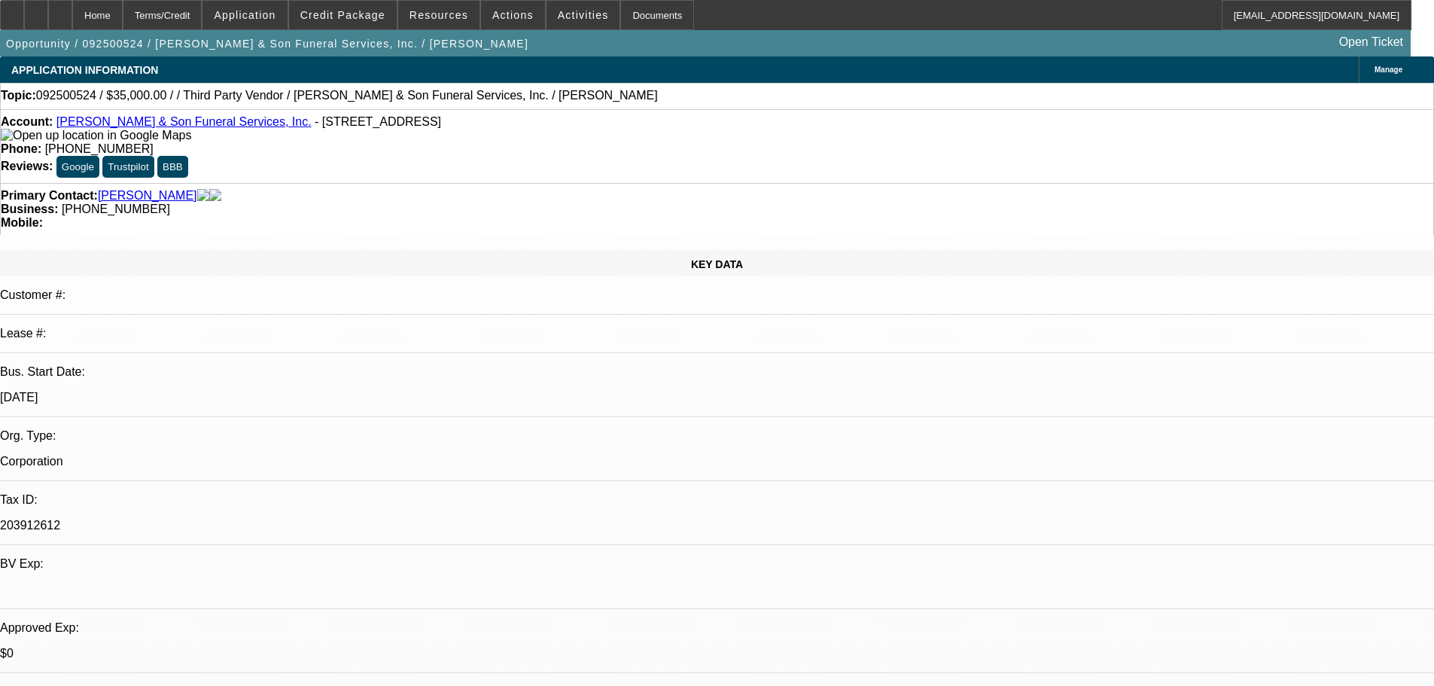
select select "0"
select select "6"
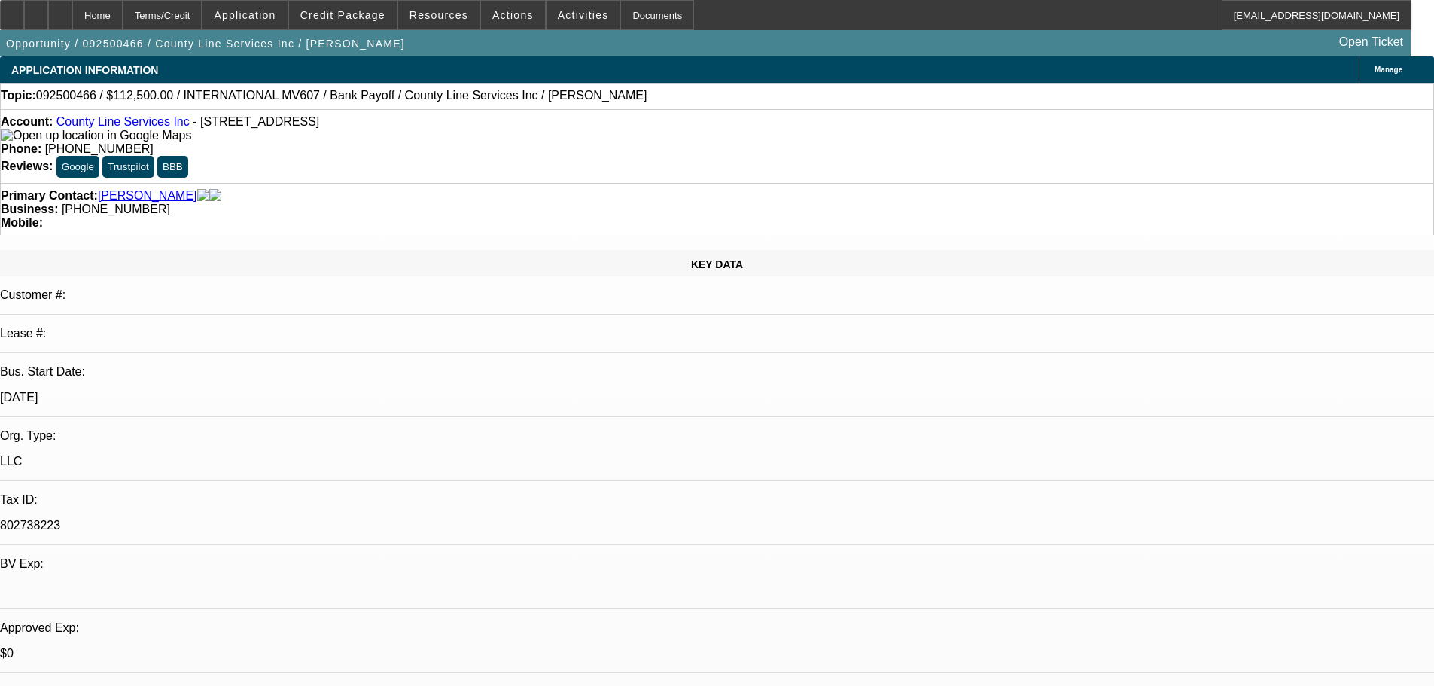
drag, startPoint x: 1129, startPoint y: 112, endPoint x: 1128, endPoint y: 131, distance: 18.9
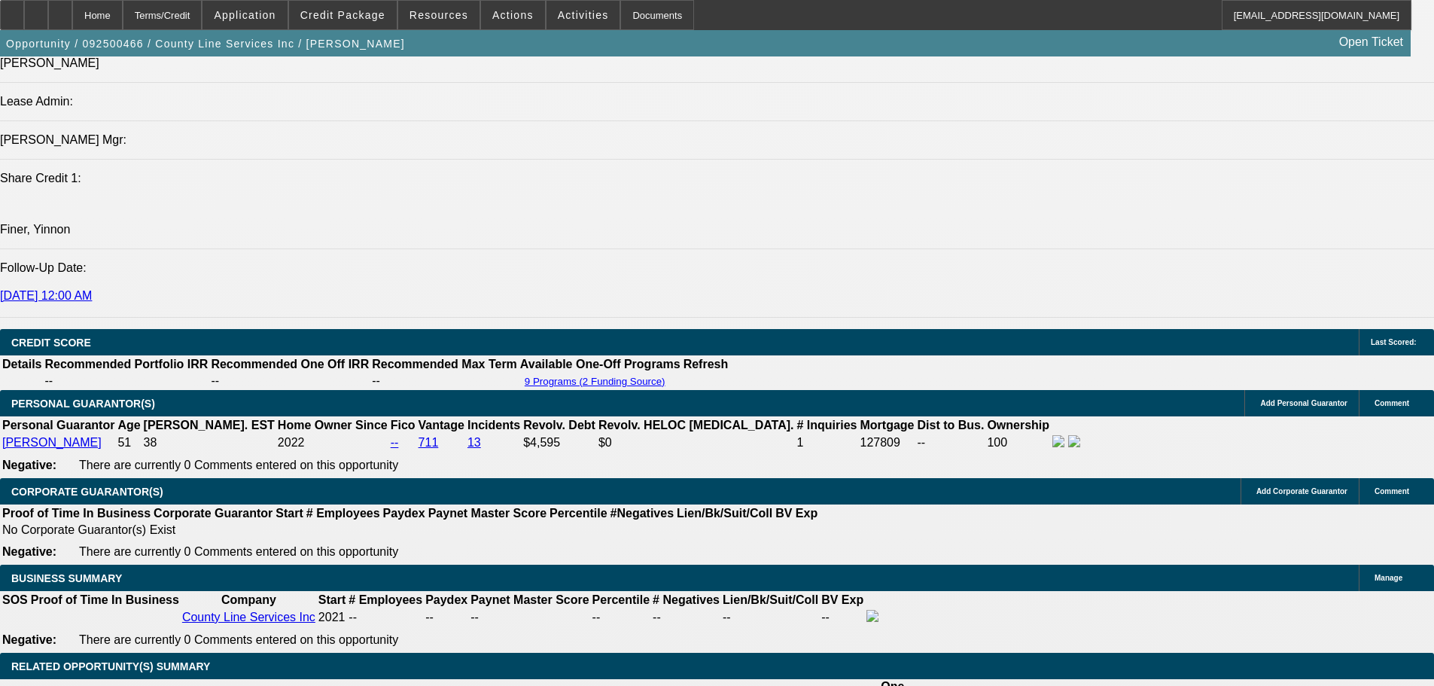
scroll to position [1957, 0]
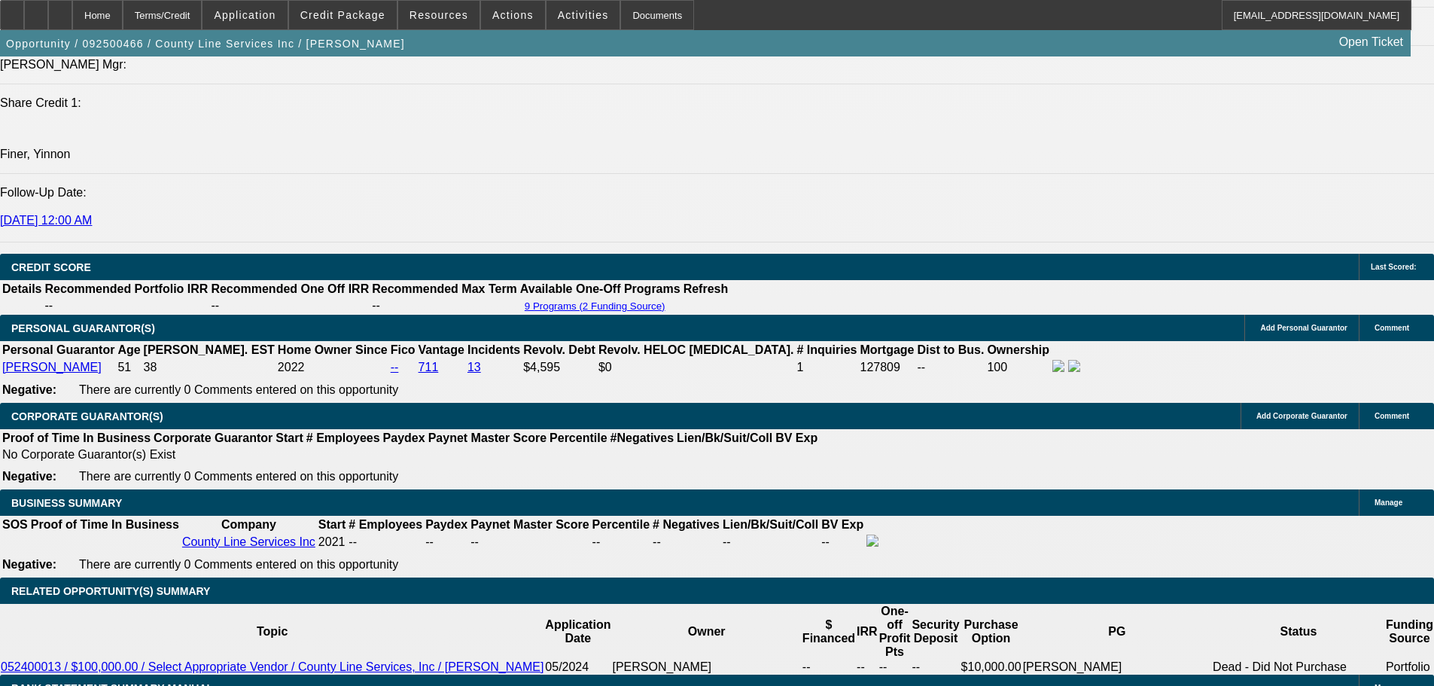
scroll to position [1237, 0]
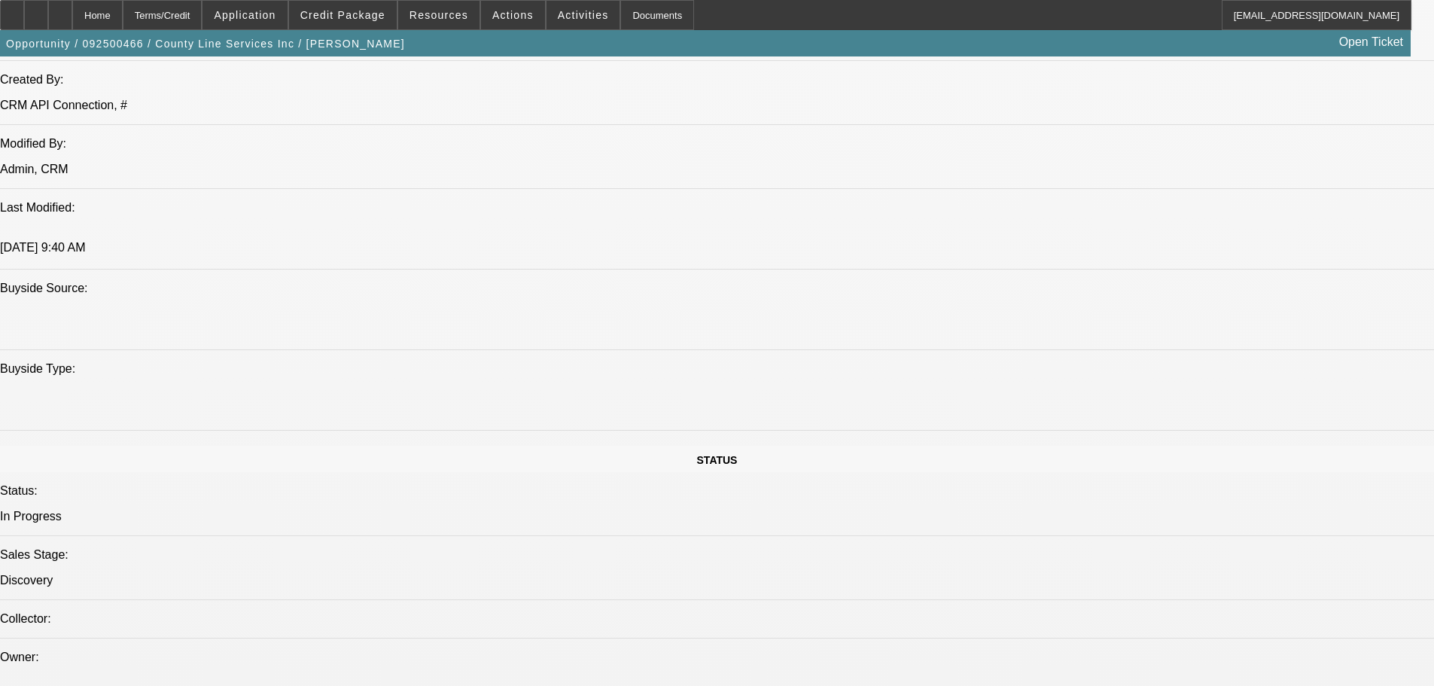
drag, startPoint x: 769, startPoint y: 428, endPoint x: 482, endPoint y: 449, distance: 288.3
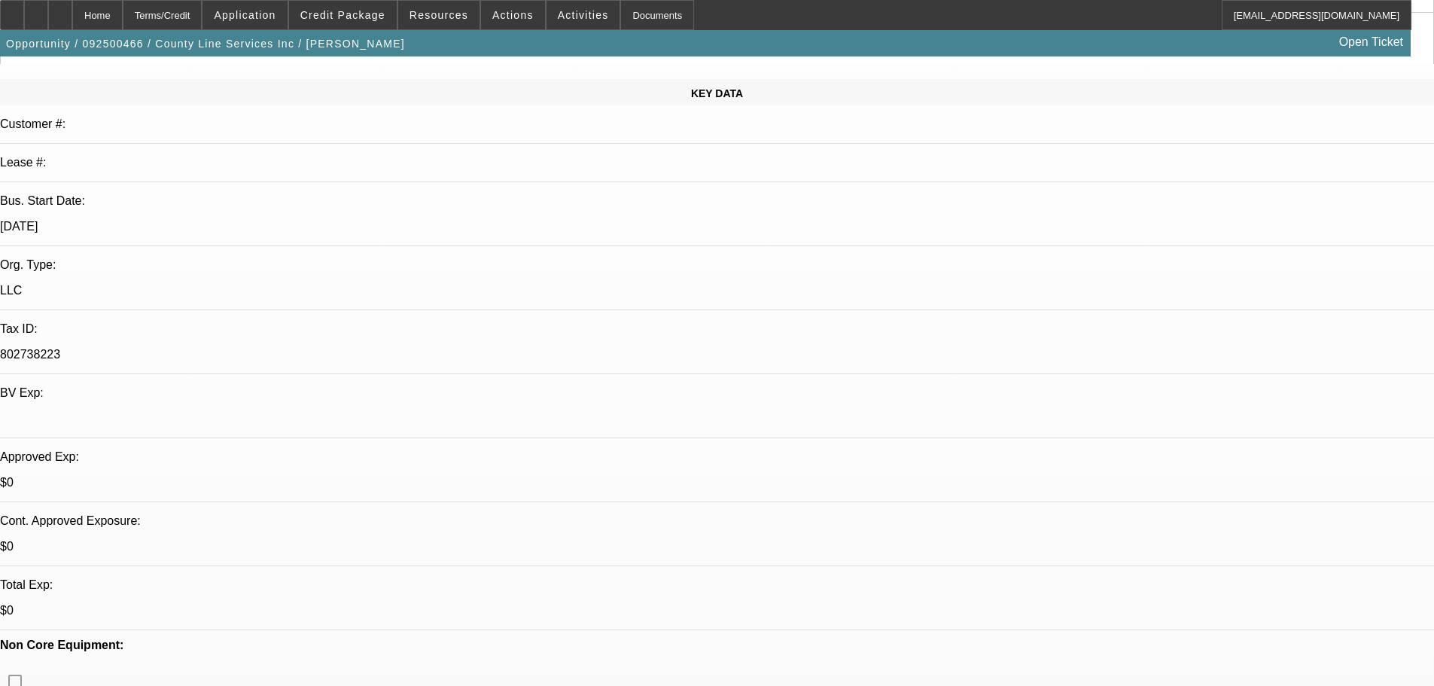
scroll to position [301, 0]
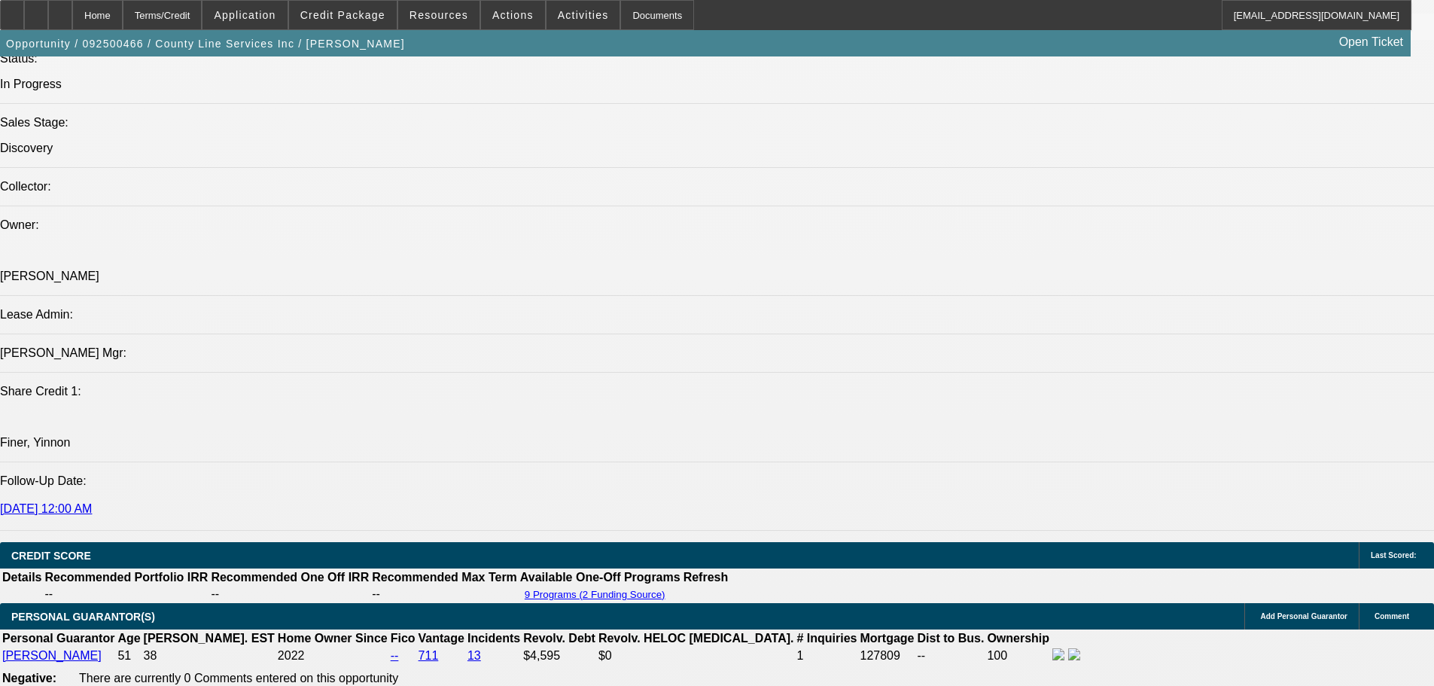
scroll to position [1882, 0]
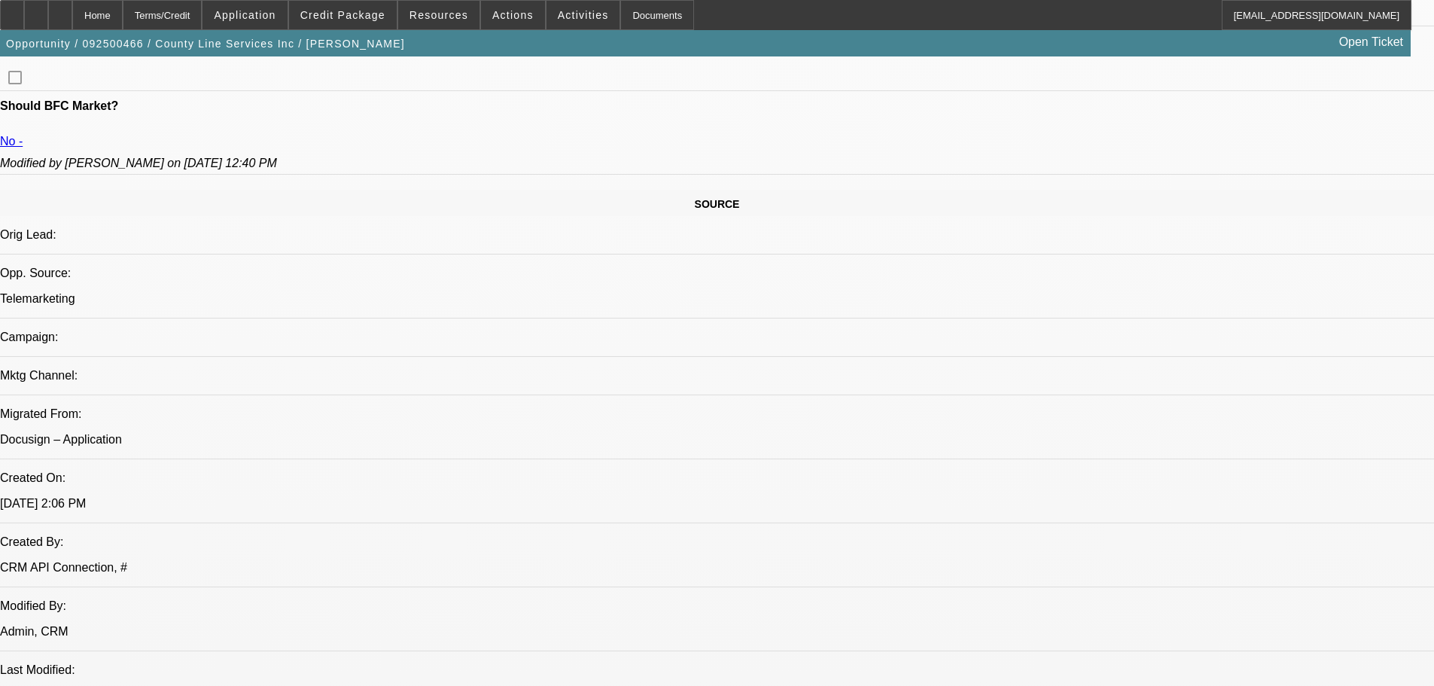
drag, startPoint x: 597, startPoint y: 472, endPoint x: 597, endPoint y: 432, distance: 39.9
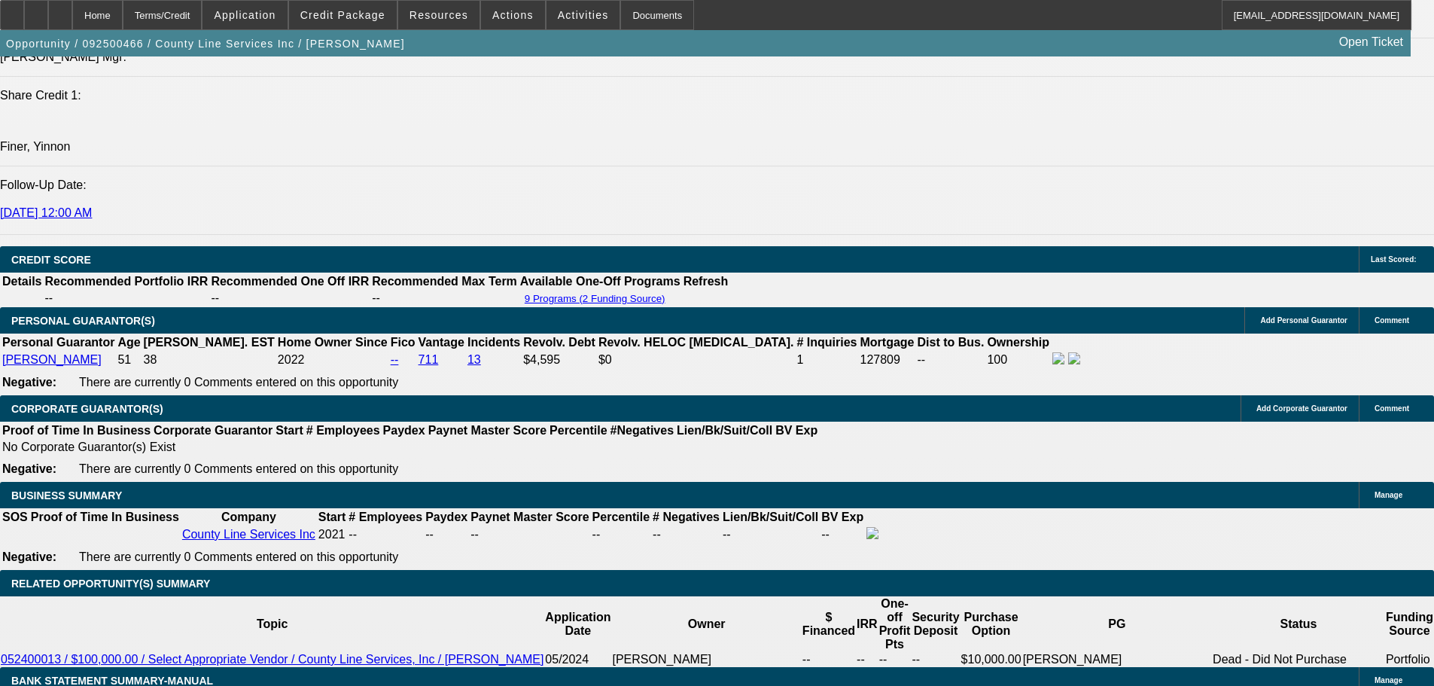
scroll to position [0, 0]
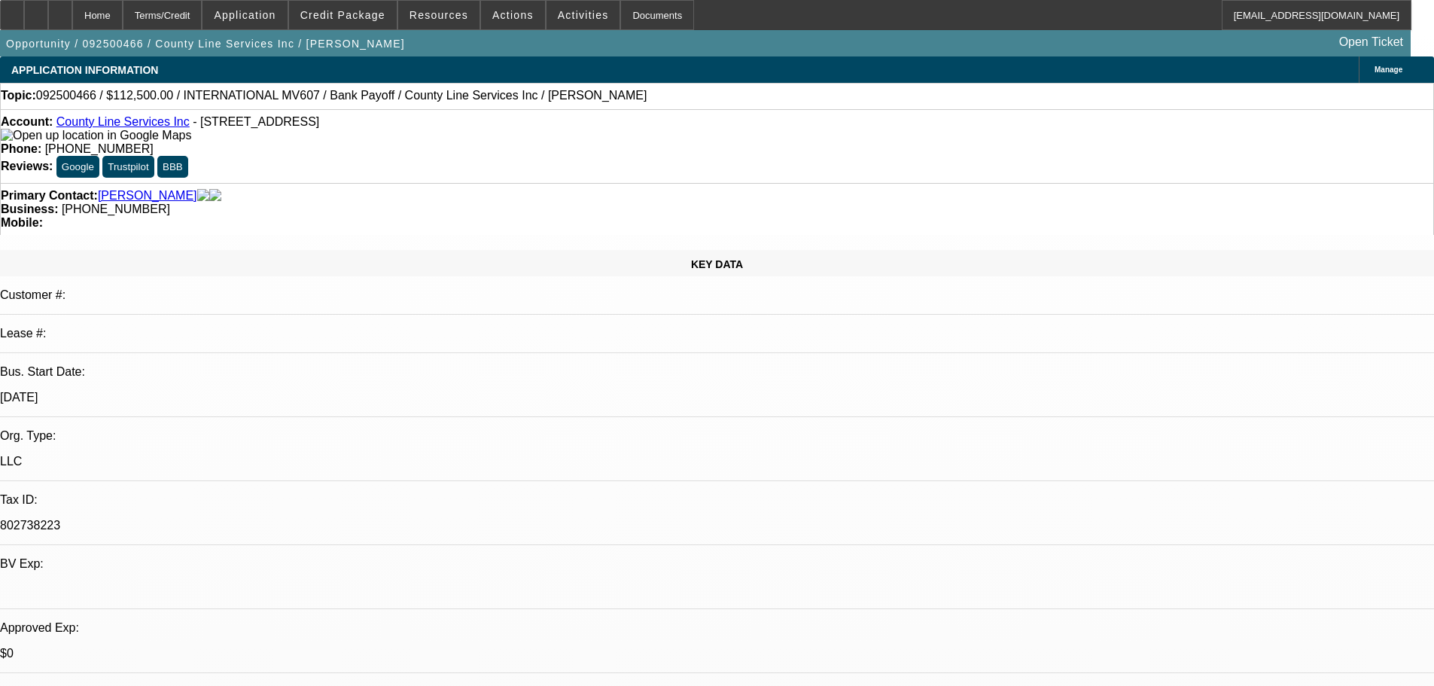
drag, startPoint x: 767, startPoint y: 375, endPoint x: 712, endPoint y: -47, distance: 425.8
drag, startPoint x: 620, startPoint y: 170, endPoint x: 539, endPoint y: 163, distance: 81.6
click at [539, 202] on div "Business: (810) 247-7494" at bounding box center [717, 209] width 1432 height 14
copy span "(810) 247-7494"
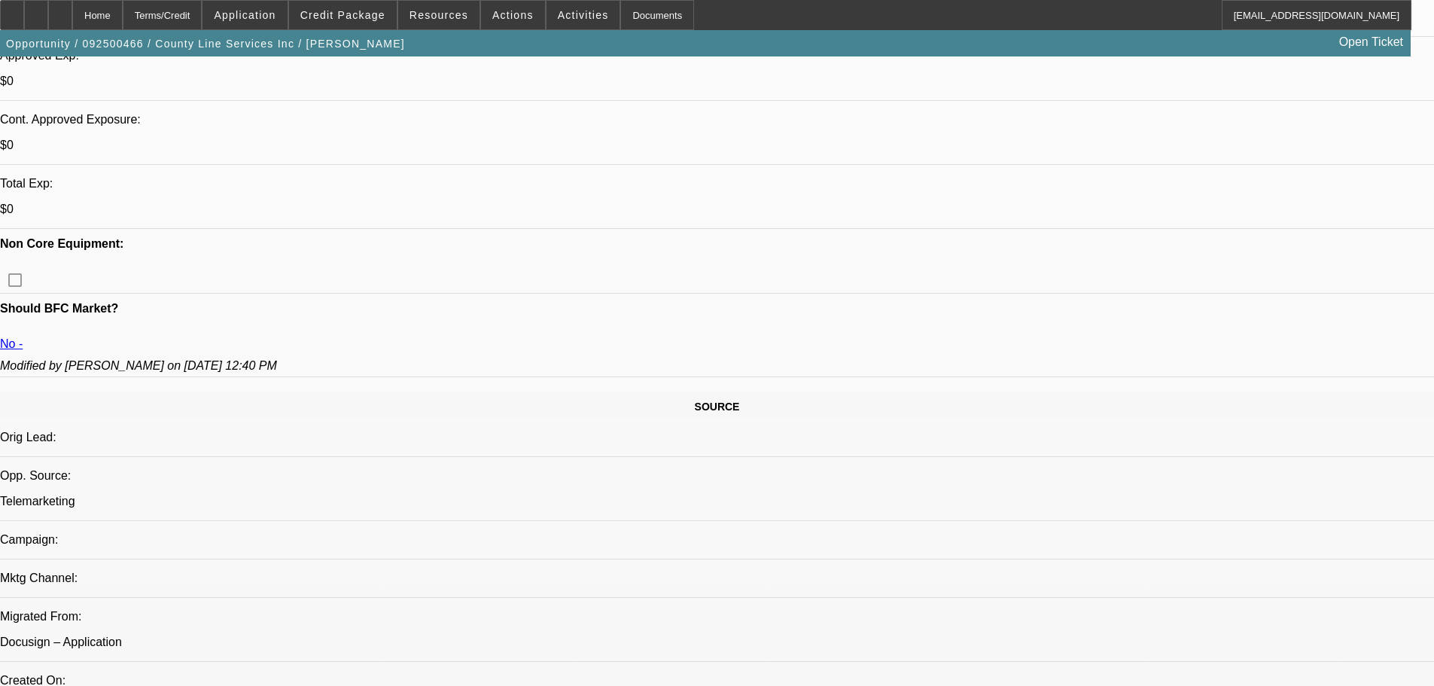
drag, startPoint x: 596, startPoint y: 248, endPoint x: 598, endPoint y: 461, distance: 213.8
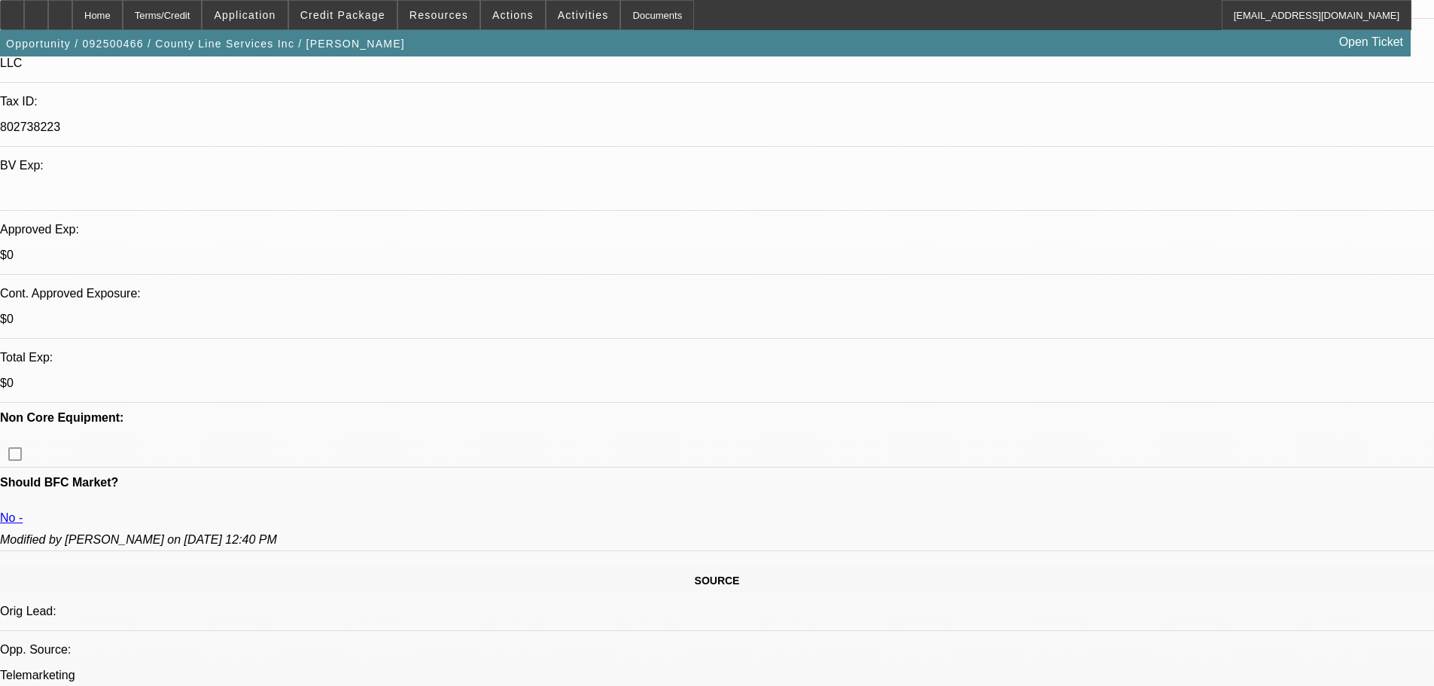
scroll to position [396, 0]
drag, startPoint x: 1214, startPoint y: 476, endPoint x: 988, endPoint y: 409, distance: 236.5
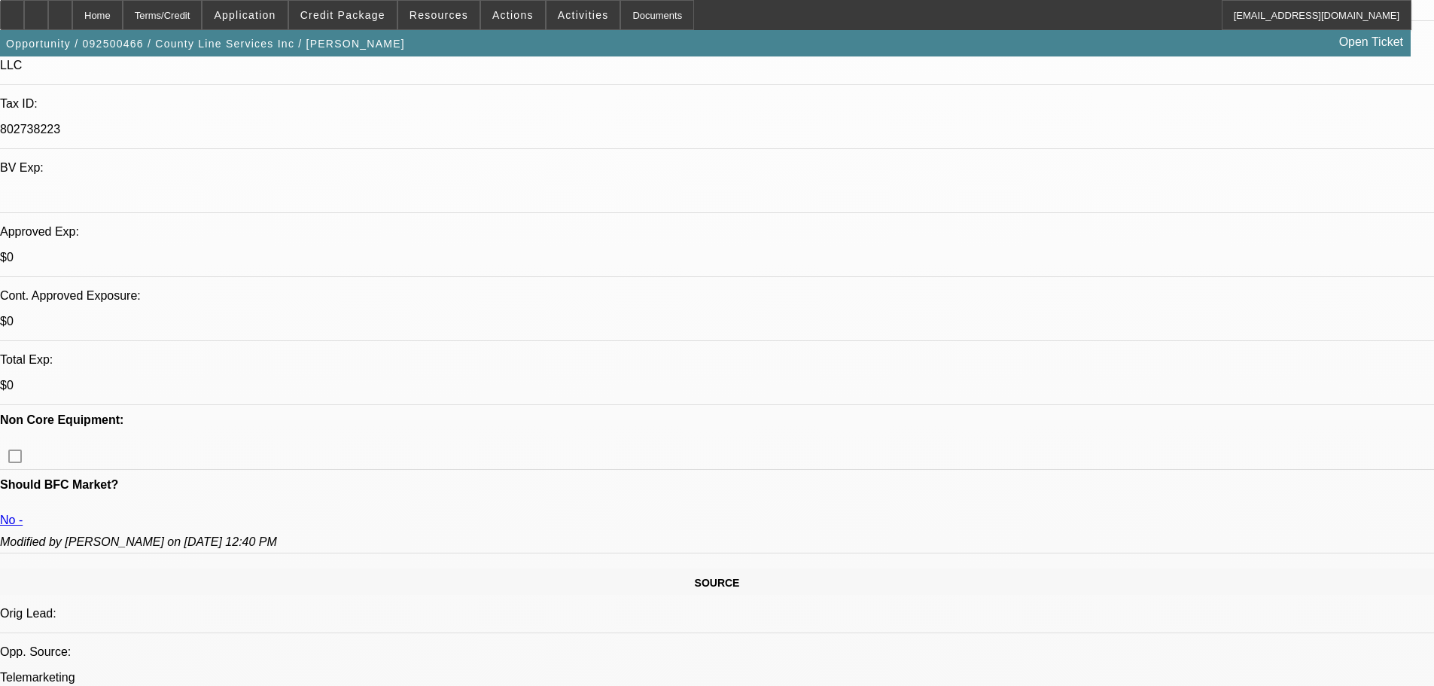
copy td "Hi Anthony, Thank you for applying for financing through Beacon Funding Corpora…"
click at [586, 11] on span at bounding box center [583, 15] width 74 height 36
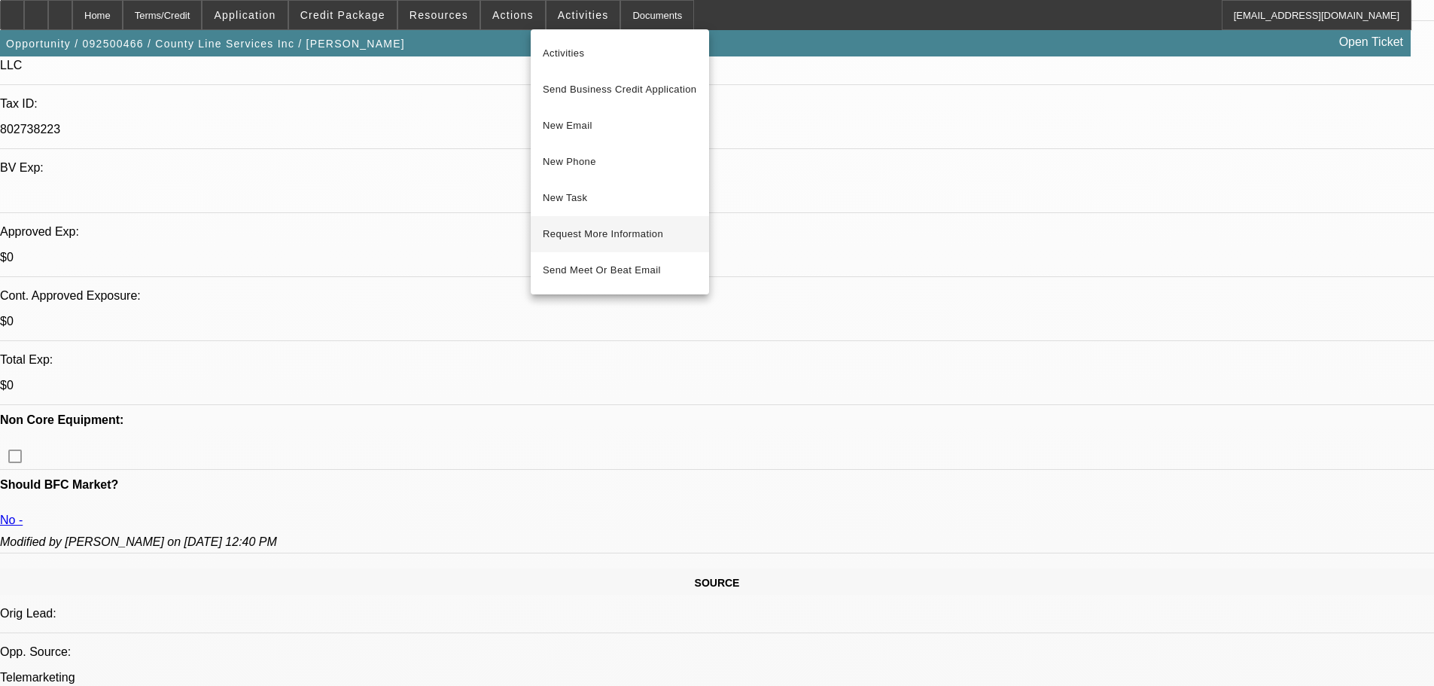
click at [674, 230] on span "Request More Information" at bounding box center [620, 234] width 154 height 18
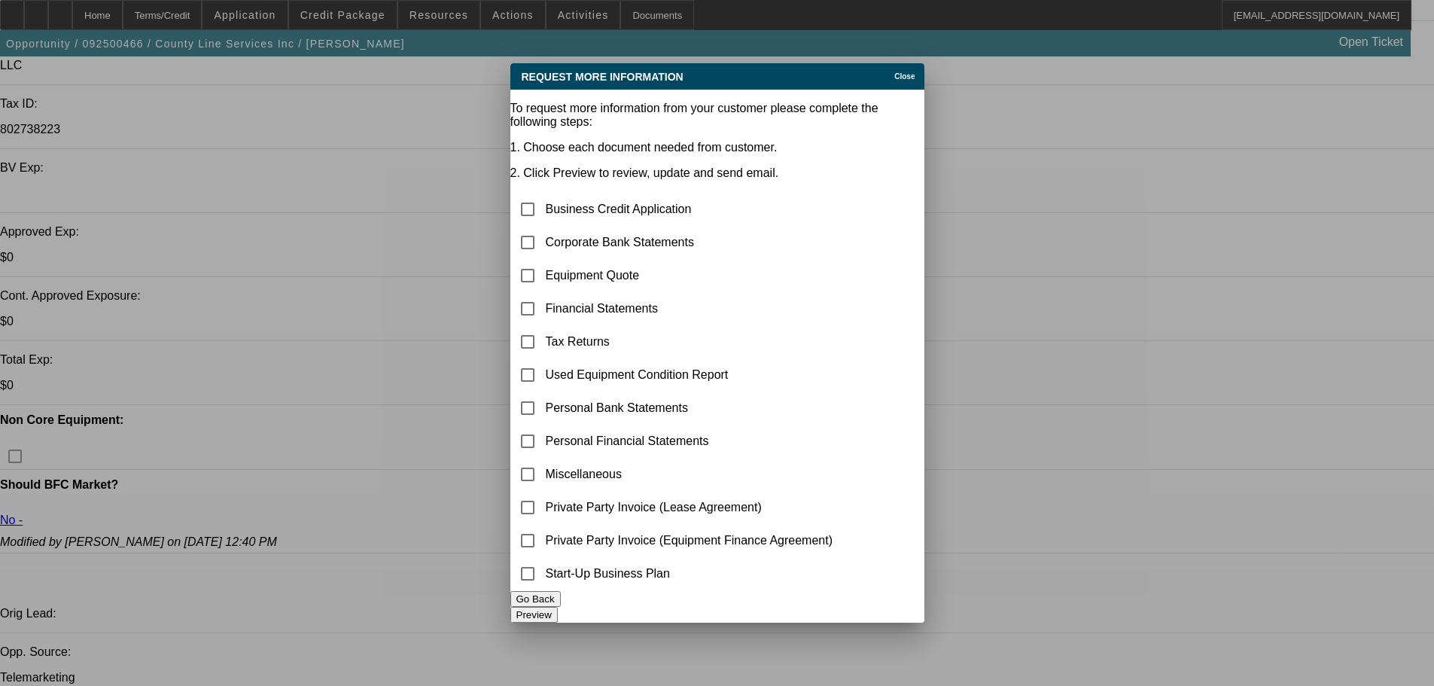
scroll to position [0, 0]
click at [543, 459] on input "checkbox" at bounding box center [528, 474] width 30 height 30
checkbox input "true"
click at [558, 607] on button "Preview" at bounding box center [533, 615] width 47 height 16
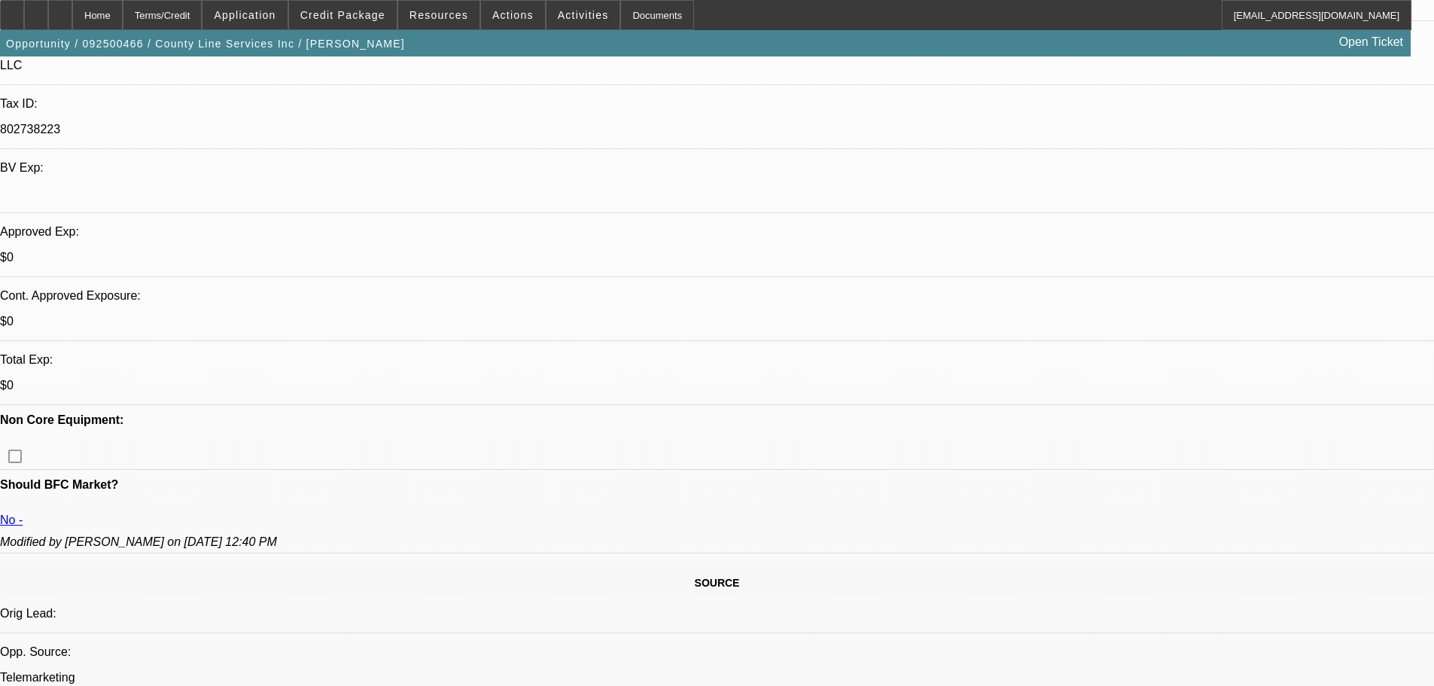
drag, startPoint x: 1066, startPoint y: 413, endPoint x: 956, endPoint y: 413, distance: 109.9
drag, startPoint x: 1080, startPoint y: 417, endPoint x: 978, endPoint y: 405, distance: 103.1
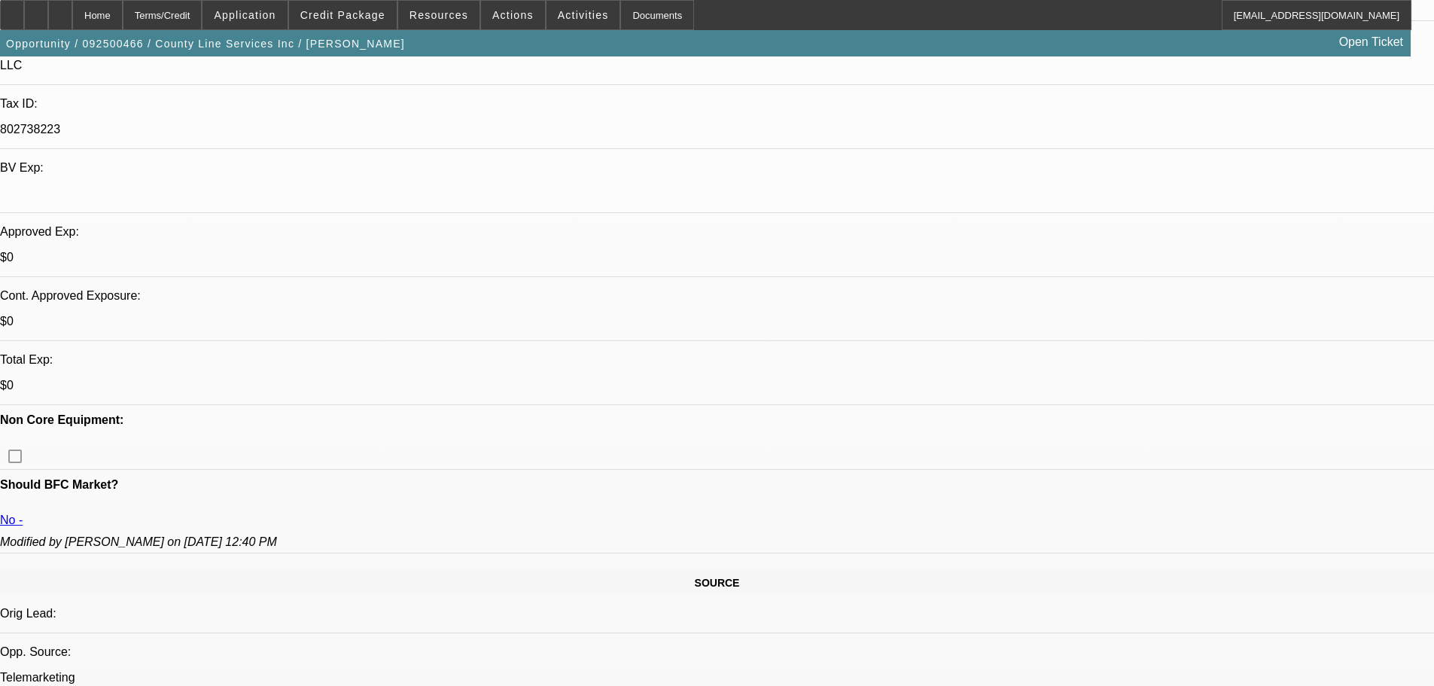
copy div "9/24 For finpac, need credit reference from zips in order to execute this trans…"
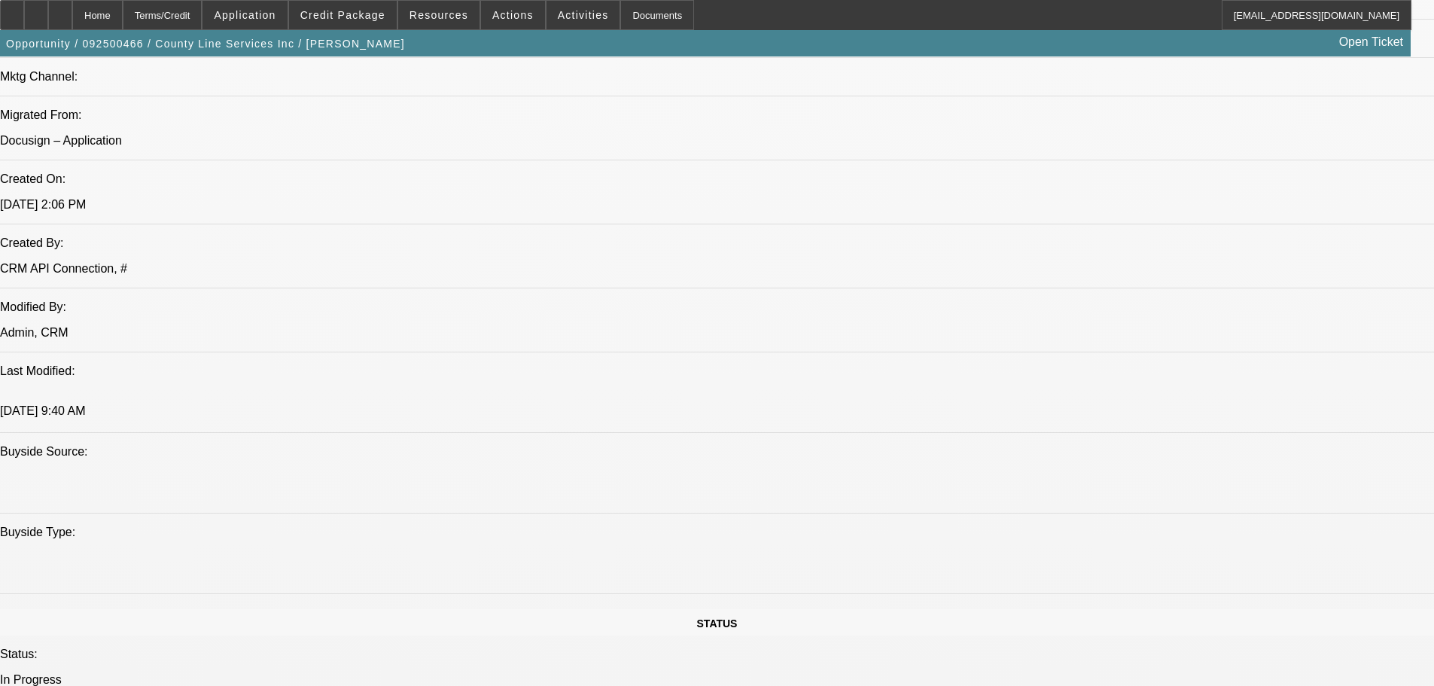
scroll to position [1450, 0]
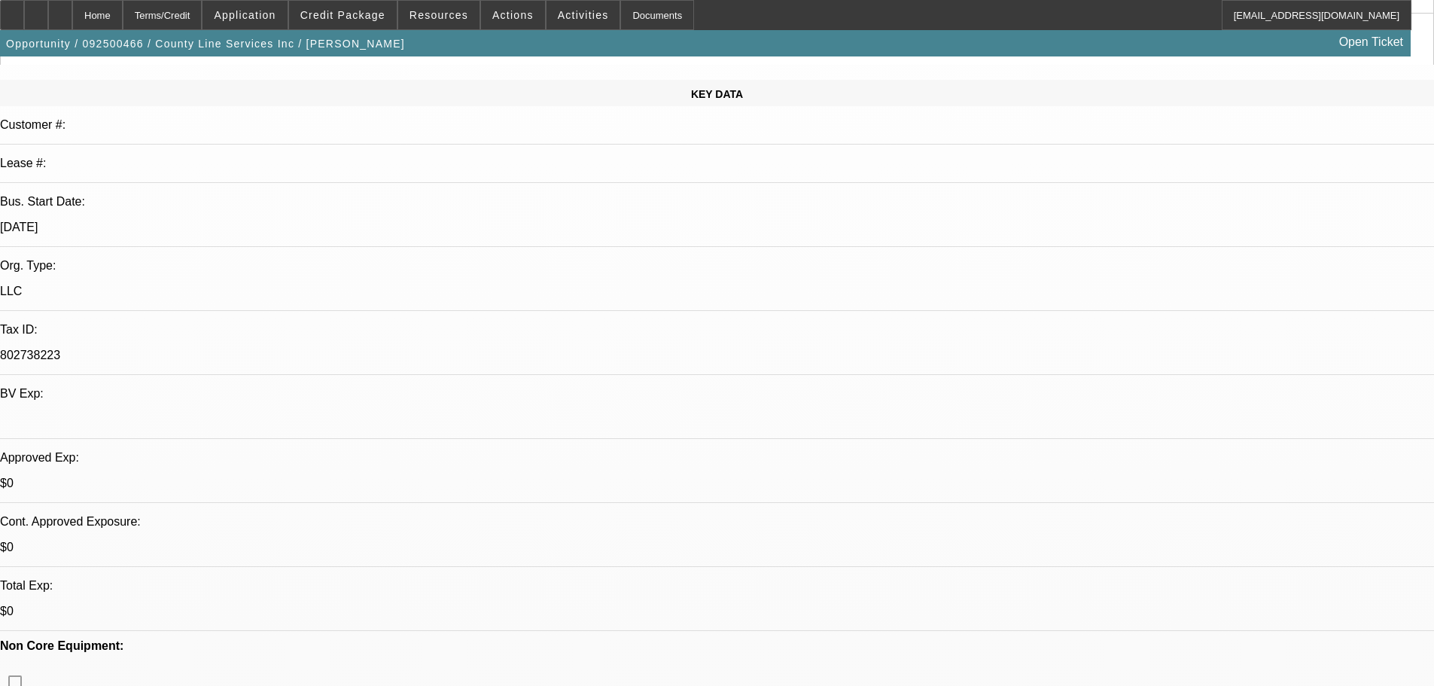
scroll to position [20, 0]
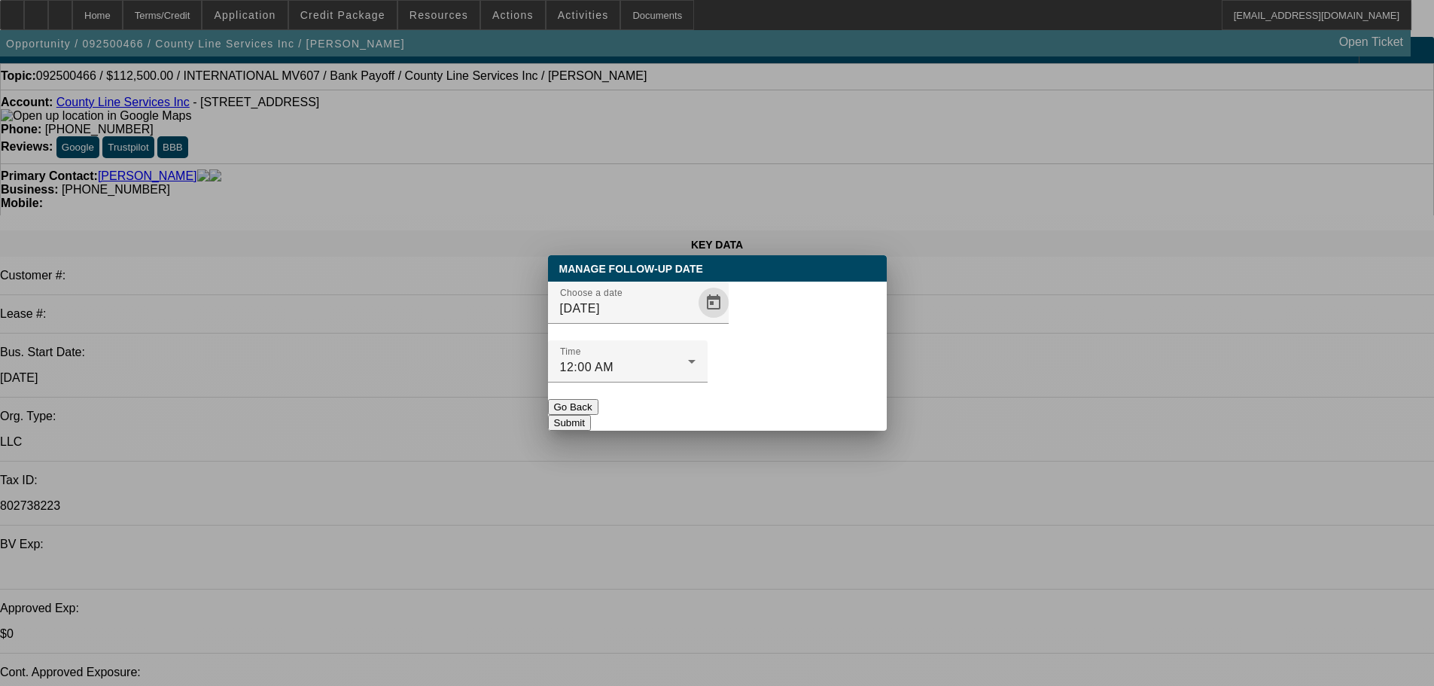
click at [696, 321] on span "Open calendar" at bounding box center [714, 303] width 36 height 36
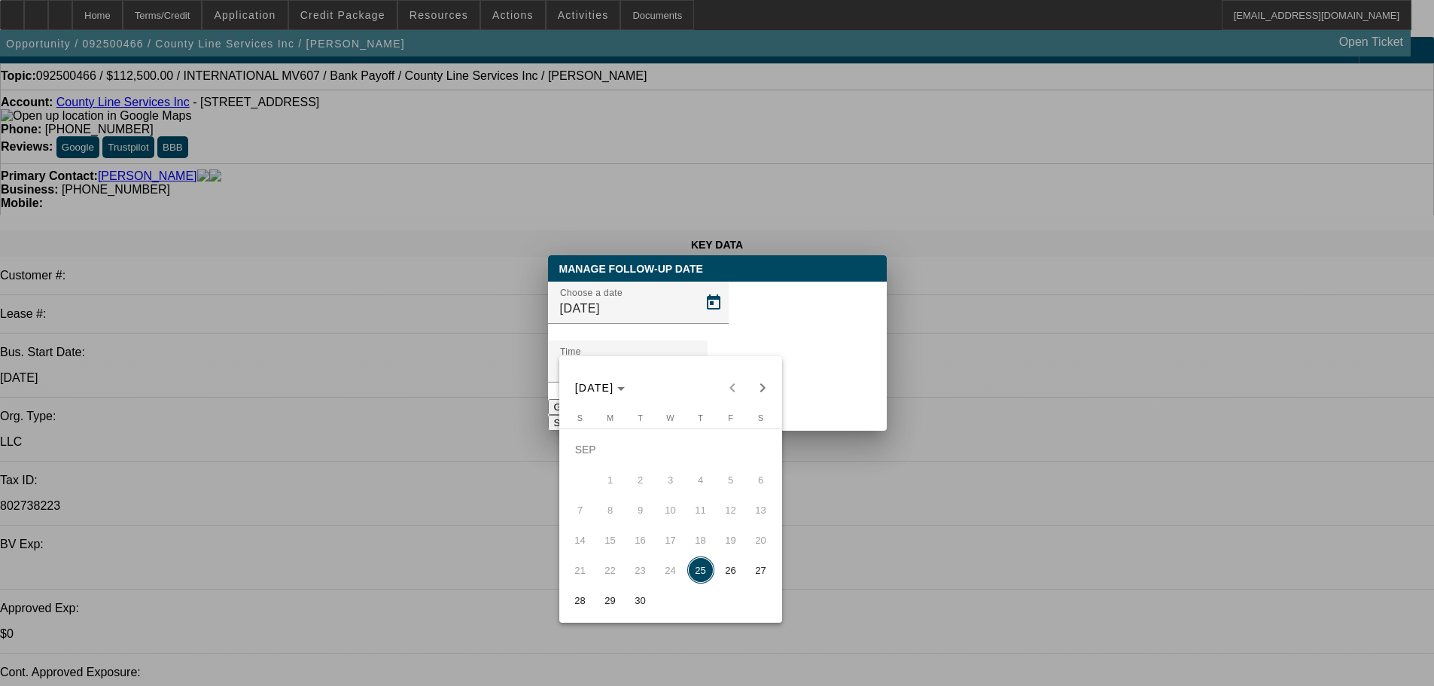
click at [619, 599] on span "29" at bounding box center [610, 599] width 27 height 27
type input "9/29/2025"
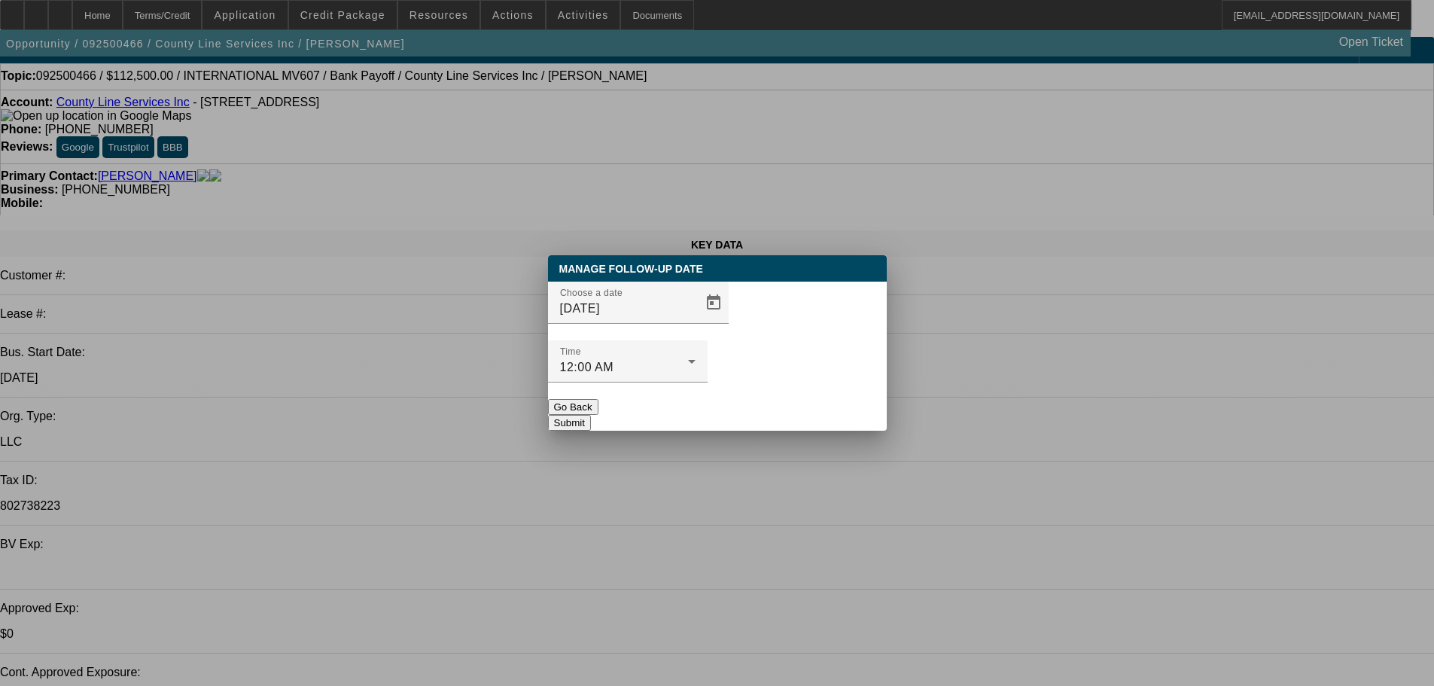
click at [591, 415] on button "Submit" at bounding box center [569, 423] width 43 height 16
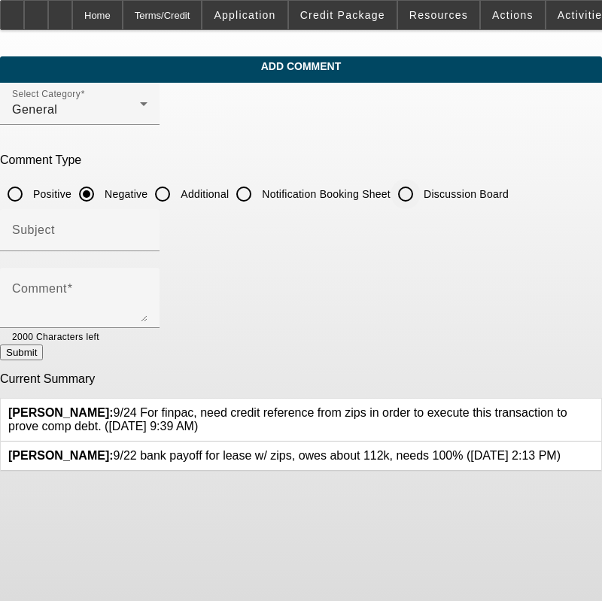
click at [421, 199] on input "Discussion Board" at bounding box center [406, 194] width 30 height 30
radio input "true"
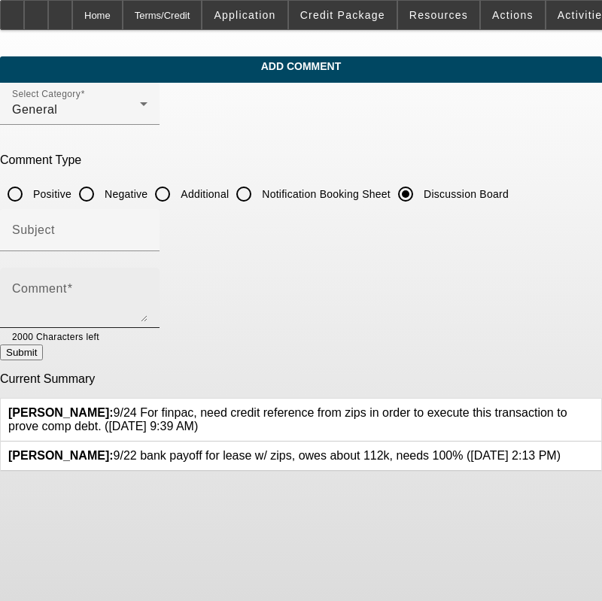
click at [148, 313] on textarea "Comment" at bounding box center [79, 304] width 135 height 36
paste textarea "9/24 For finpac, need credit reference from zips in order to execute this trans…"
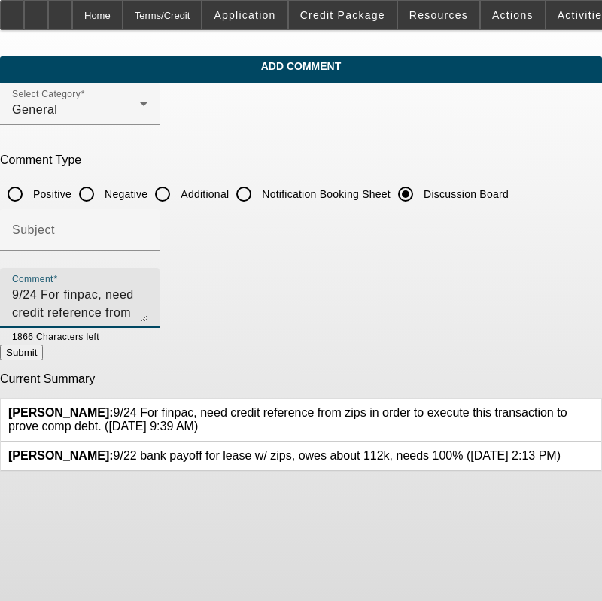
type textarea "9/24 For finpac, need credit reference from zips in order to execute this trans…"
click at [43, 345] on button "Submit" at bounding box center [21, 353] width 43 height 16
radio input "true"
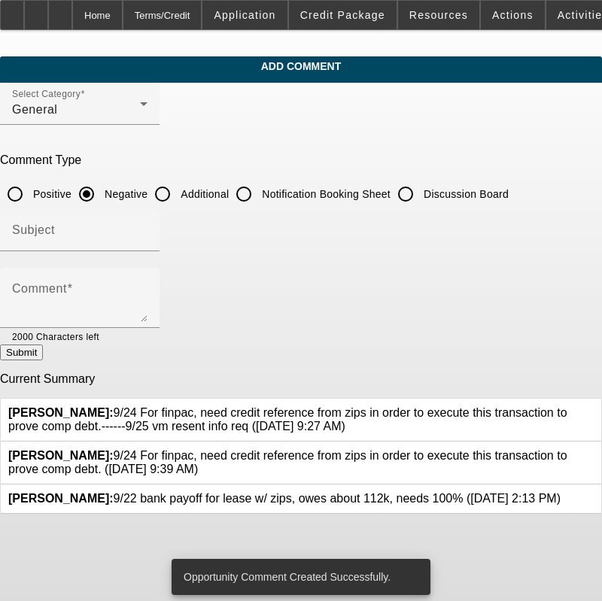
click at [594, 449] on div at bounding box center [594, 462] width 0 height 27
click at [594, 449] on icon at bounding box center [594, 449] width 0 height 0
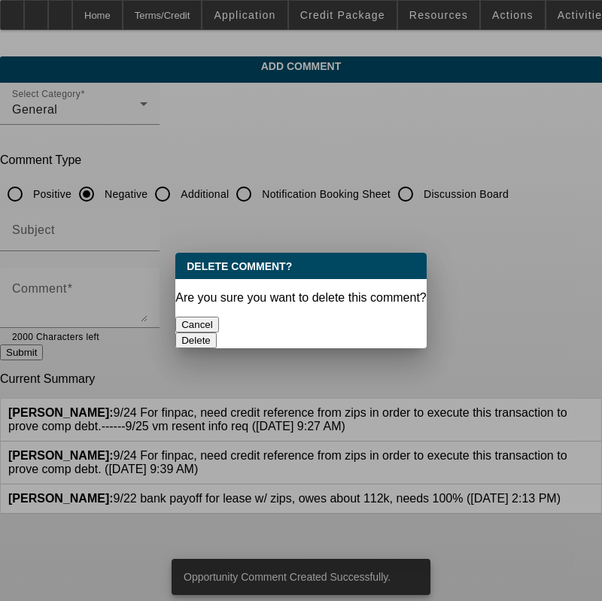
click at [217, 333] on button "Delete" at bounding box center [195, 341] width 41 height 16
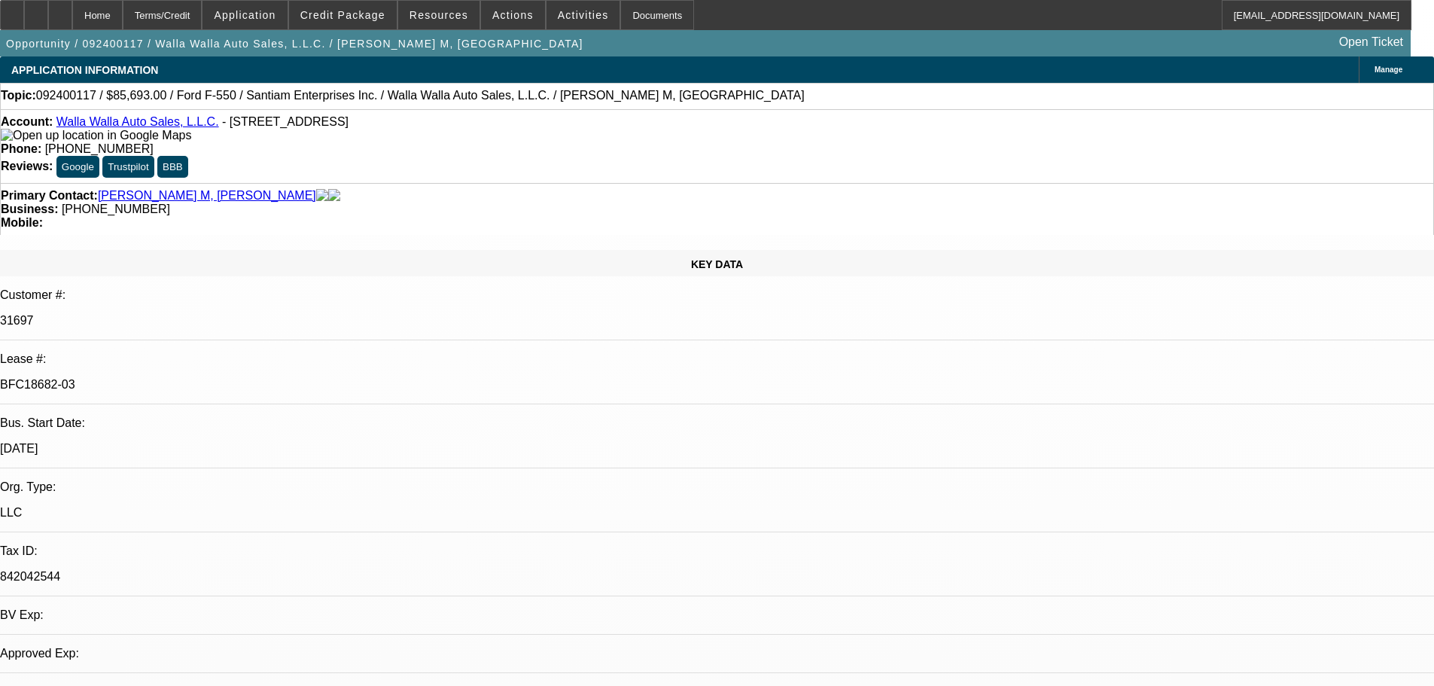
select select "0"
select select "2"
select select "0.1"
select select "4"
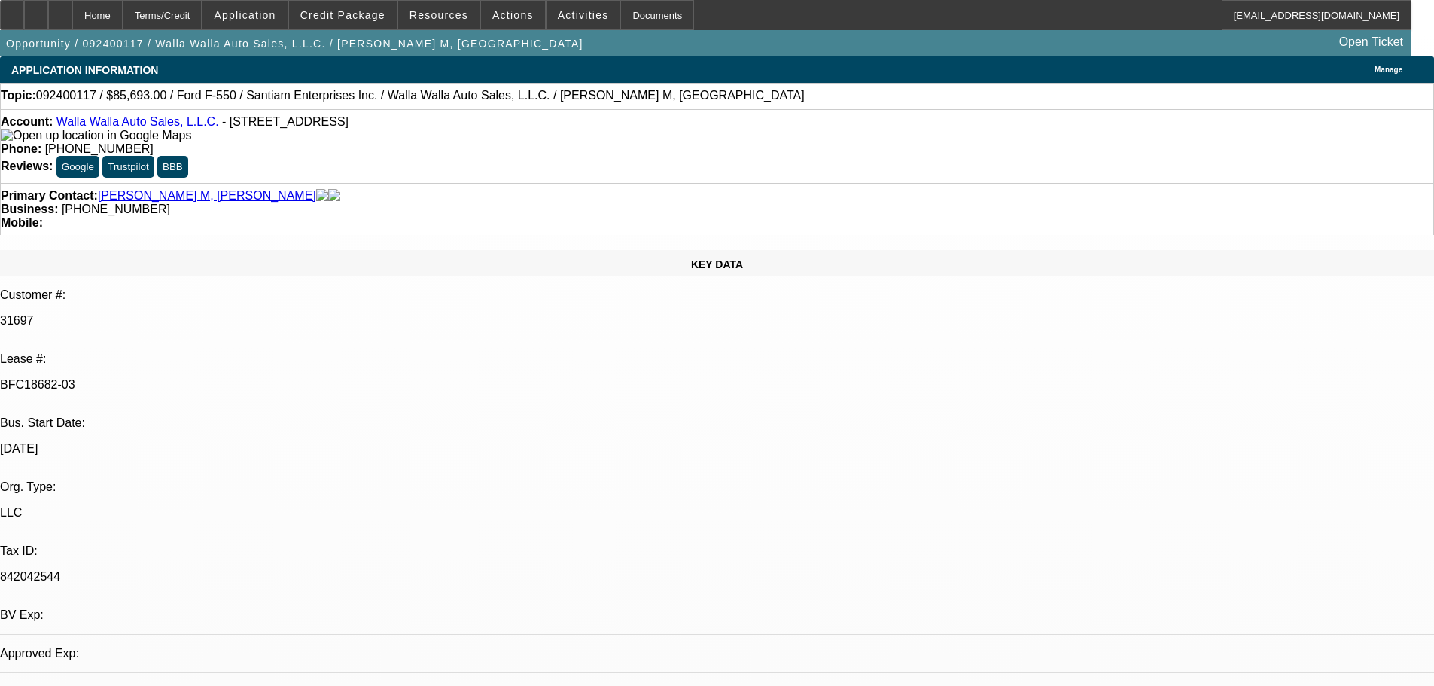
select select "0"
select select "2"
select select "0.1"
select select "4"
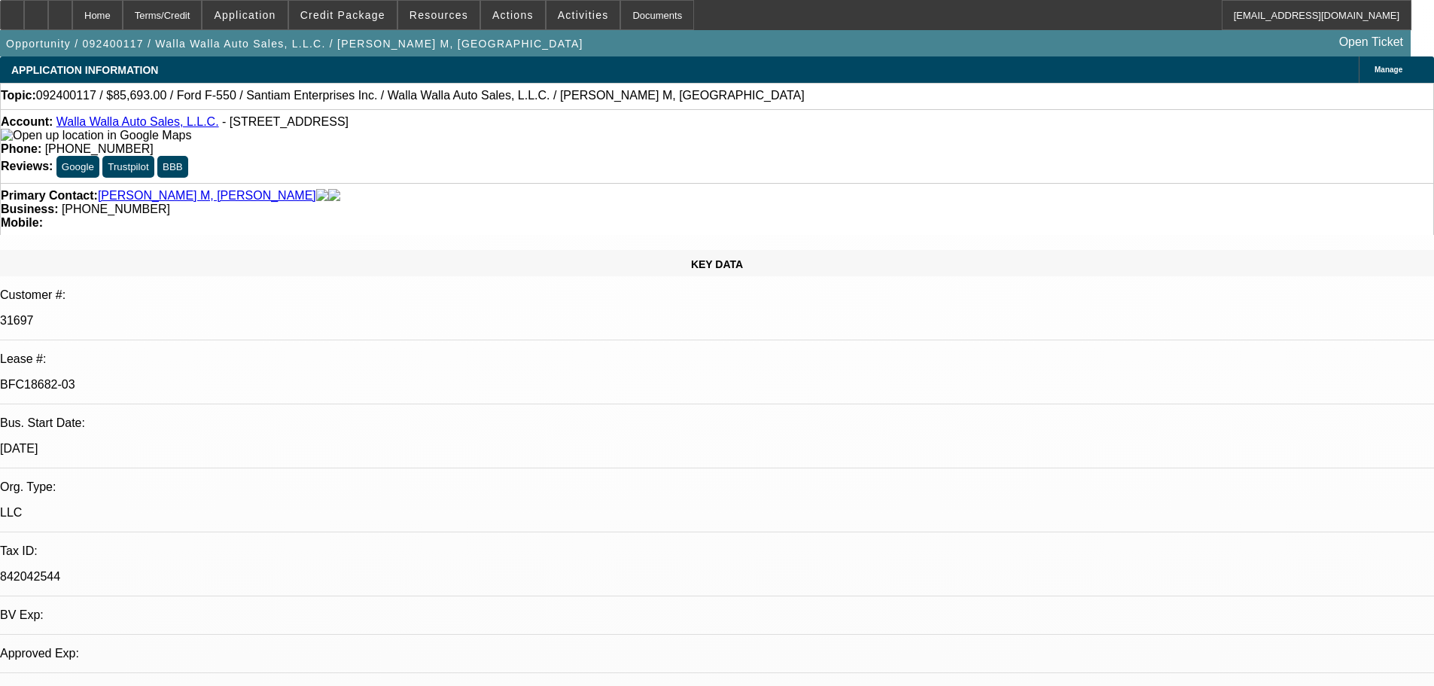
select select "0"
select select "2"
select select "0.1"
select select "4"
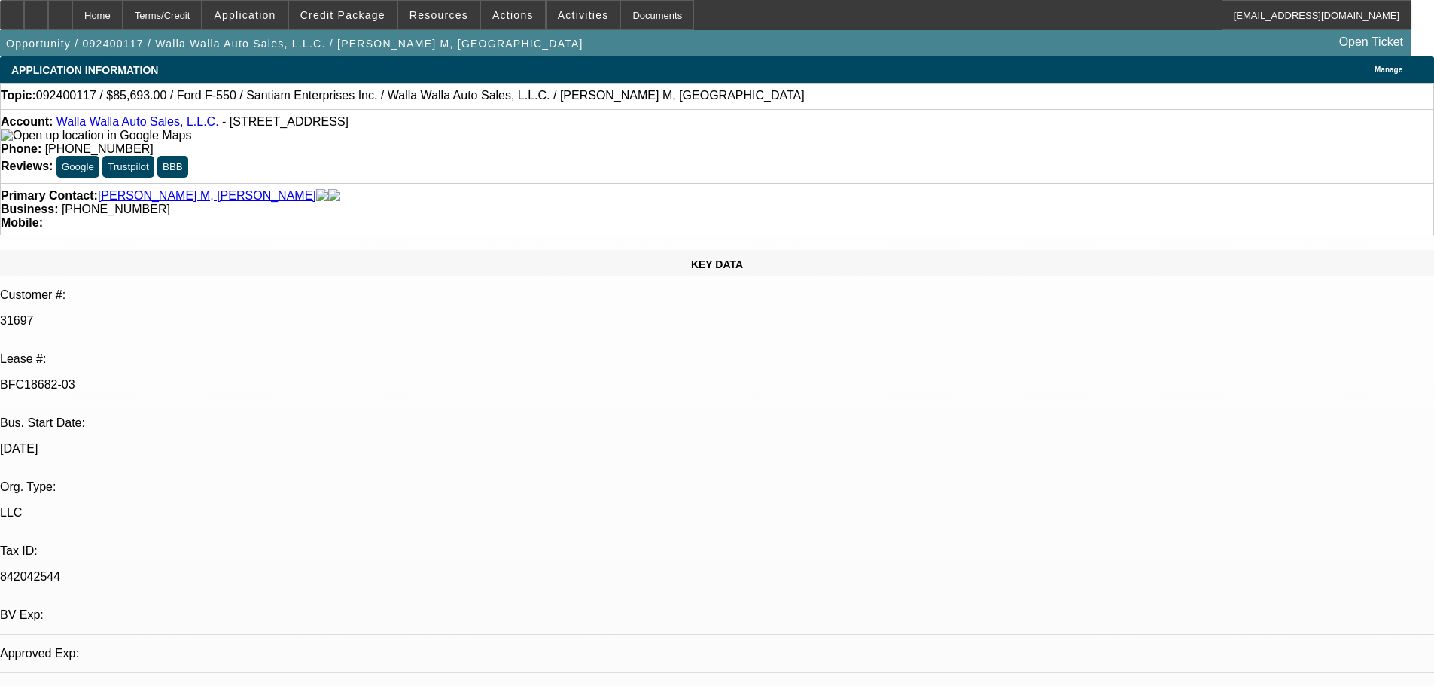
select select "0"
select select "2"
select select "0.1"
select select "4"
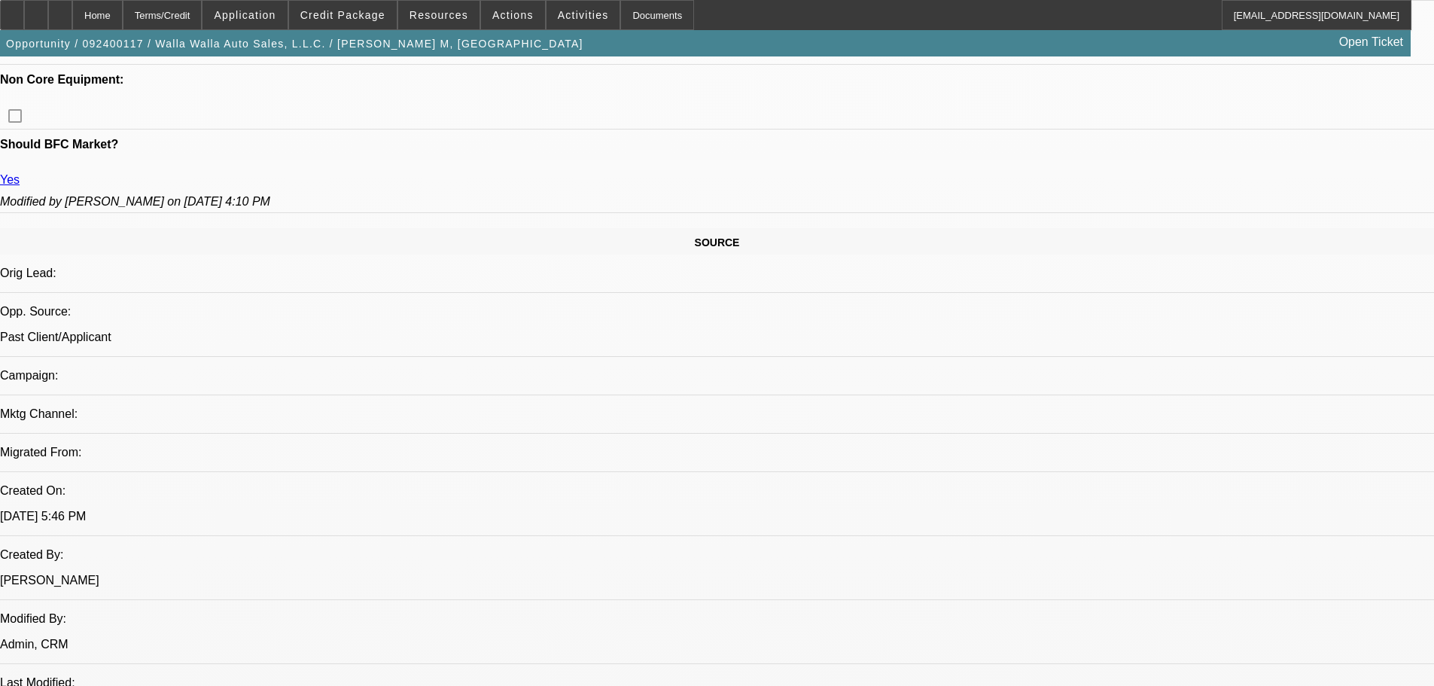
drag, startPoint x: 802, startPoint y: 253, endPoint x: 804, endPoint y: 371, distance: 118.2
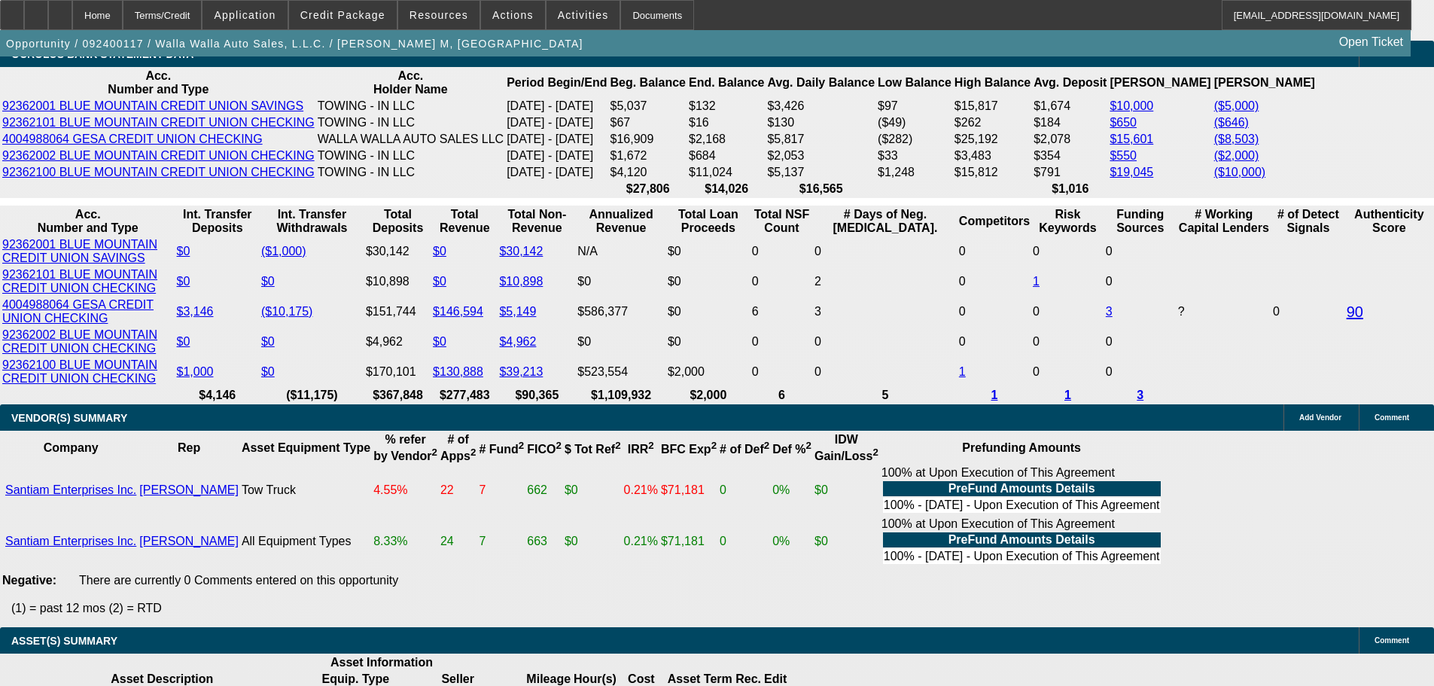
scroll to position [3298, 0]
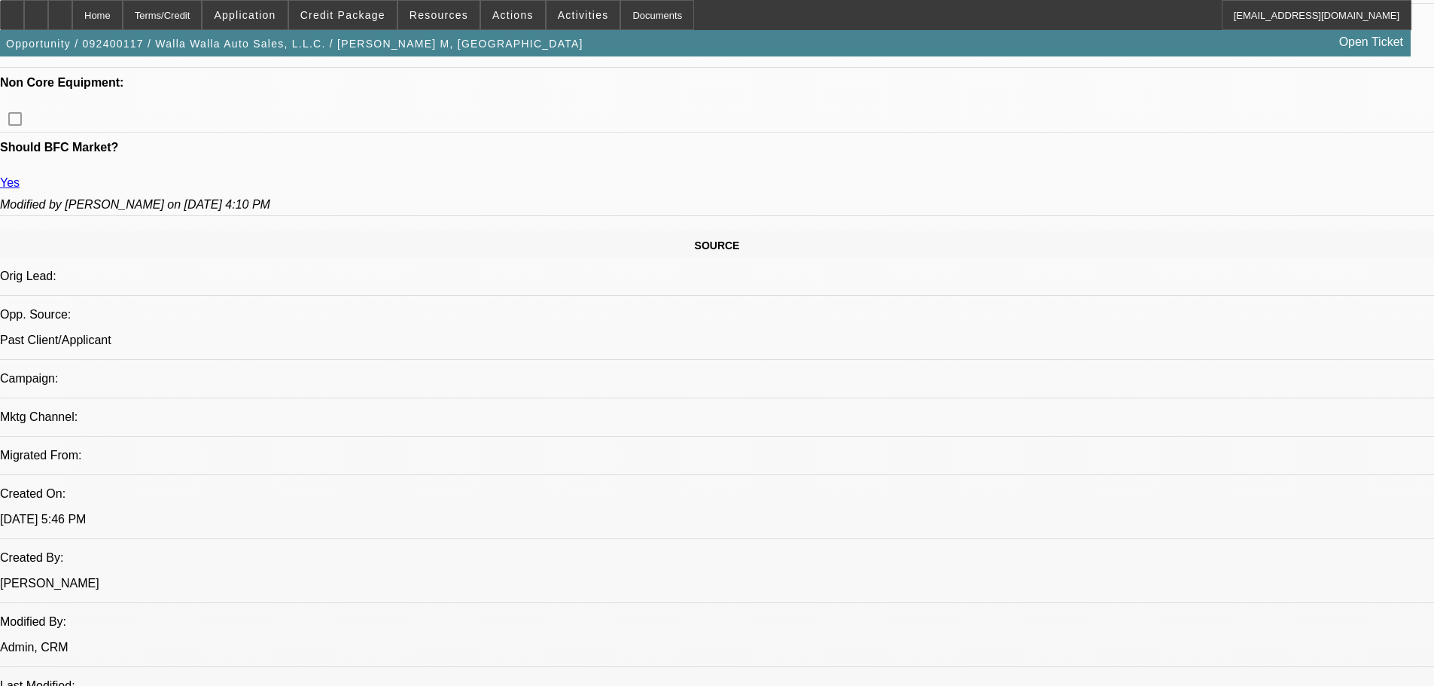
drag, startPoint x: 649, startPoint y: 412, endPoint x: 642, endPoint y: 163, distance: 248.5
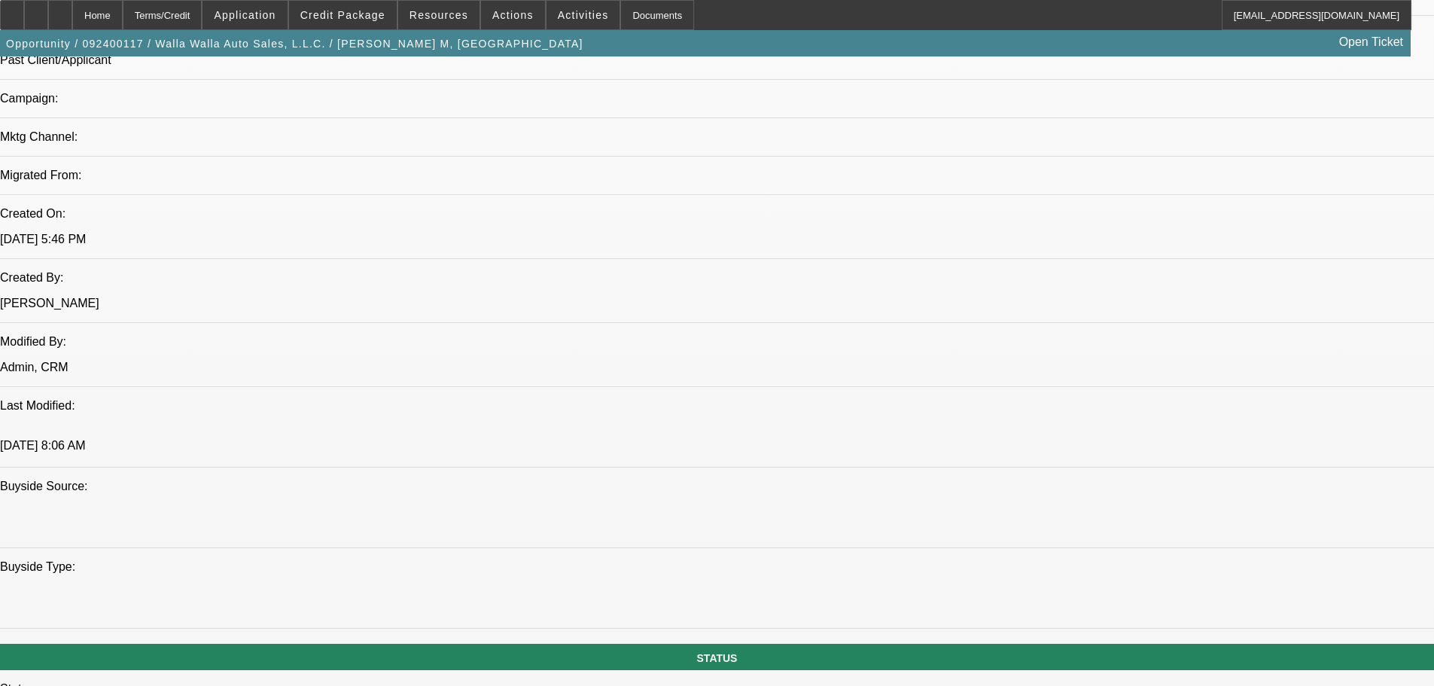
drag, startPoint x: 794, startPoint y: 641, endPoint x: 774, endPoint y: 539, distance: 104.4
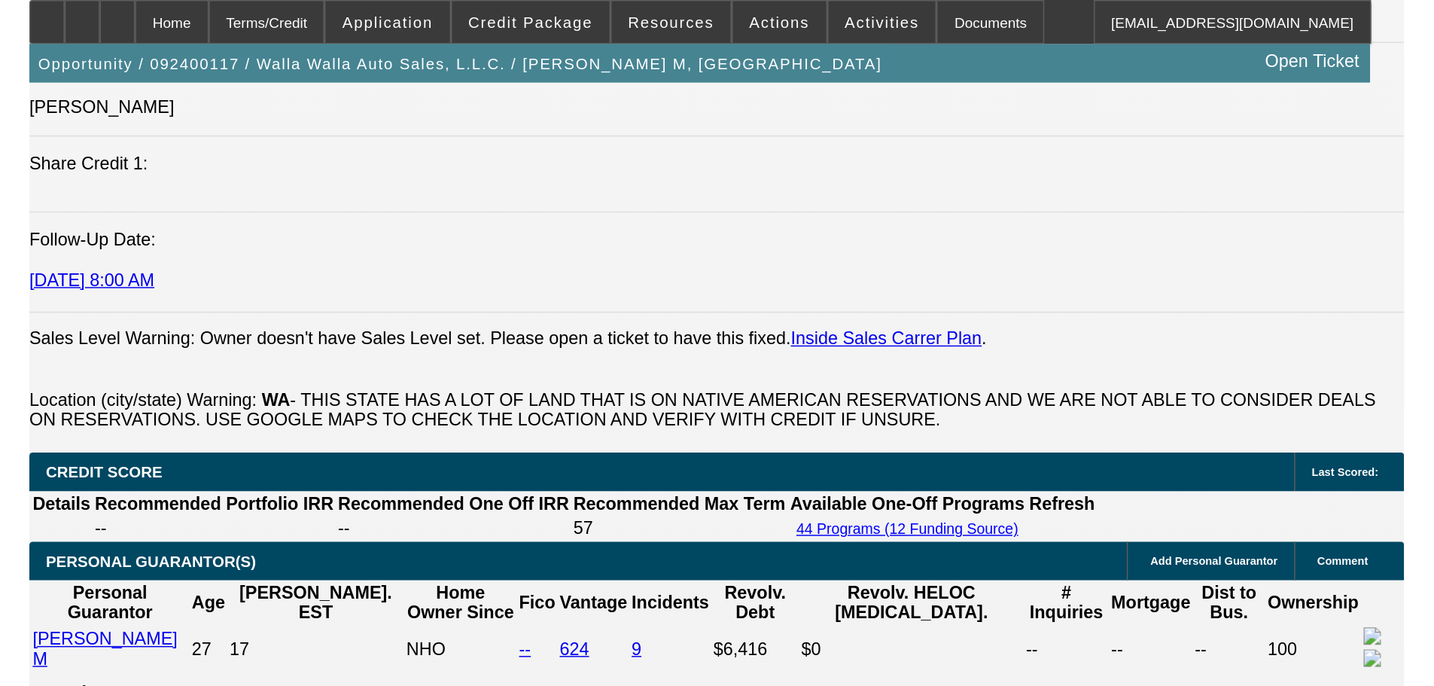
scroll to position [1645, 0]
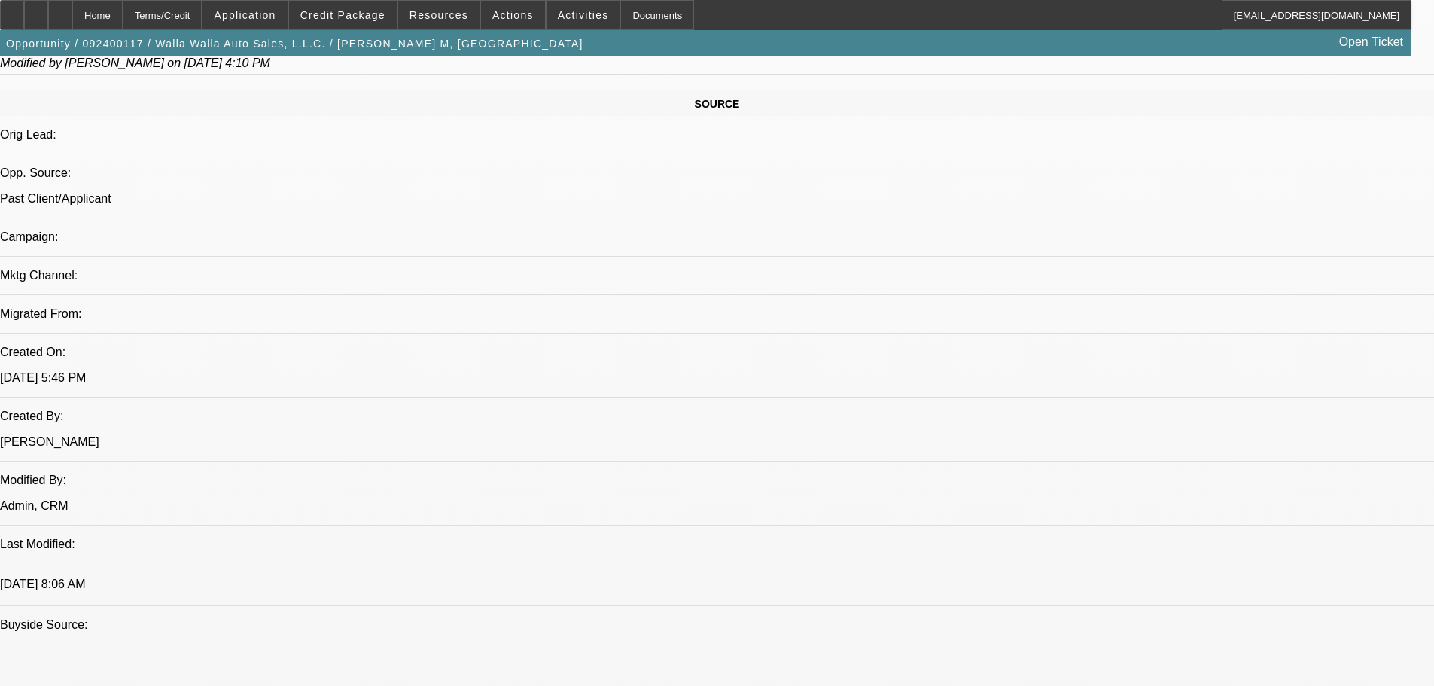
scroll to position [0, 0]
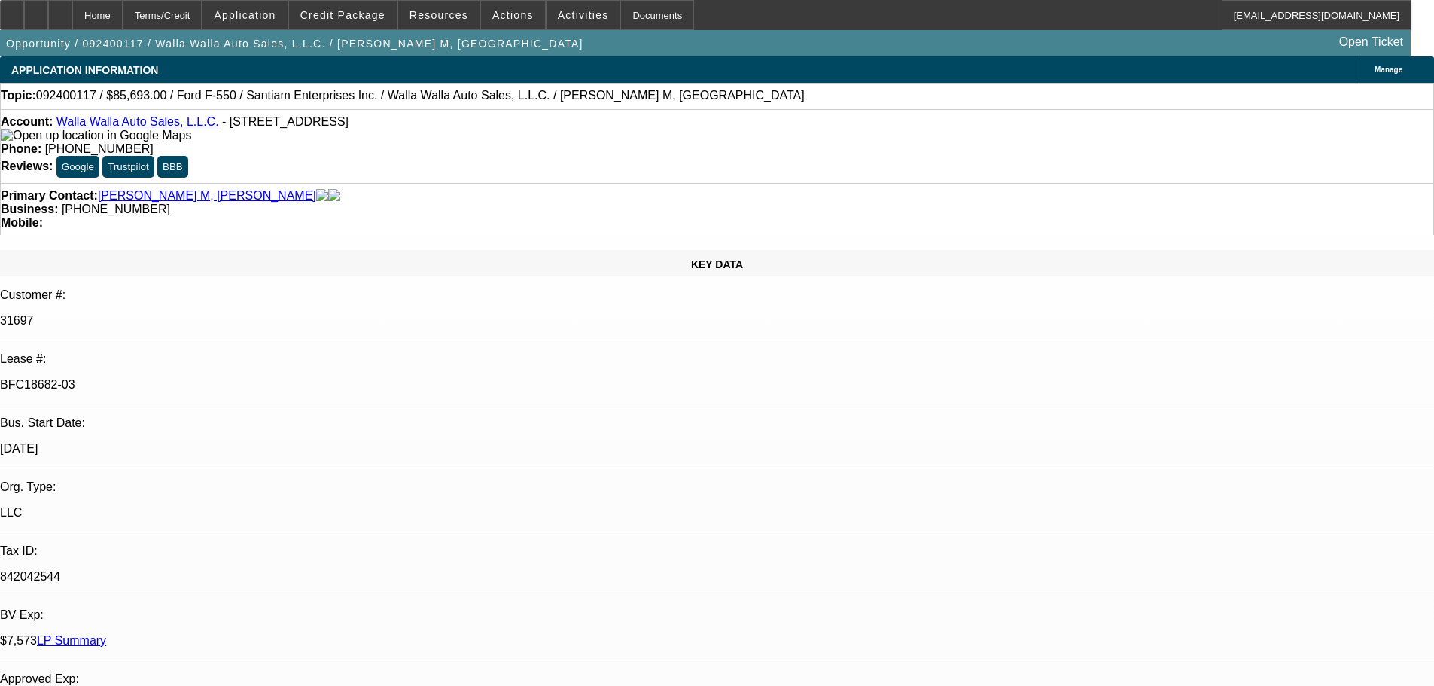
drag, startPoint x: 751, startPoint y: 370, endPoint x: 705, endPoint y: 105, distance: 269.8
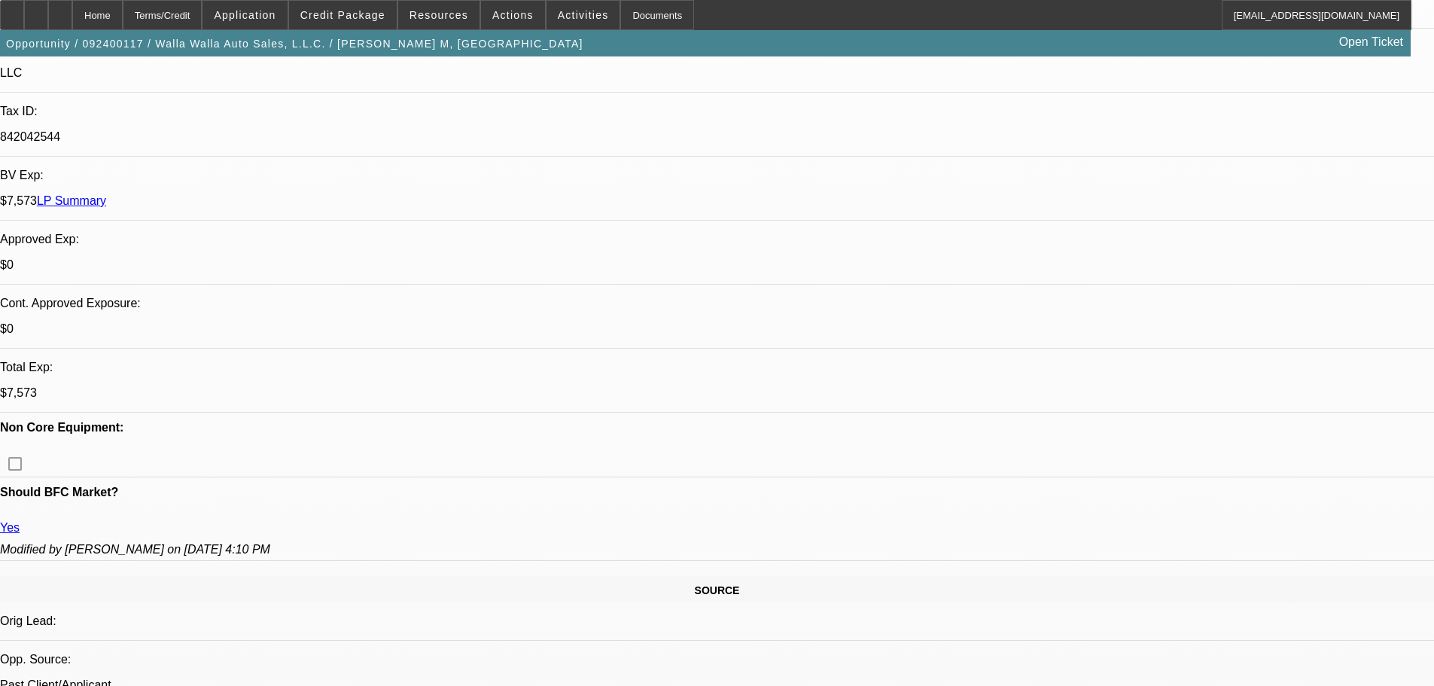
scroll to position [527, 0]
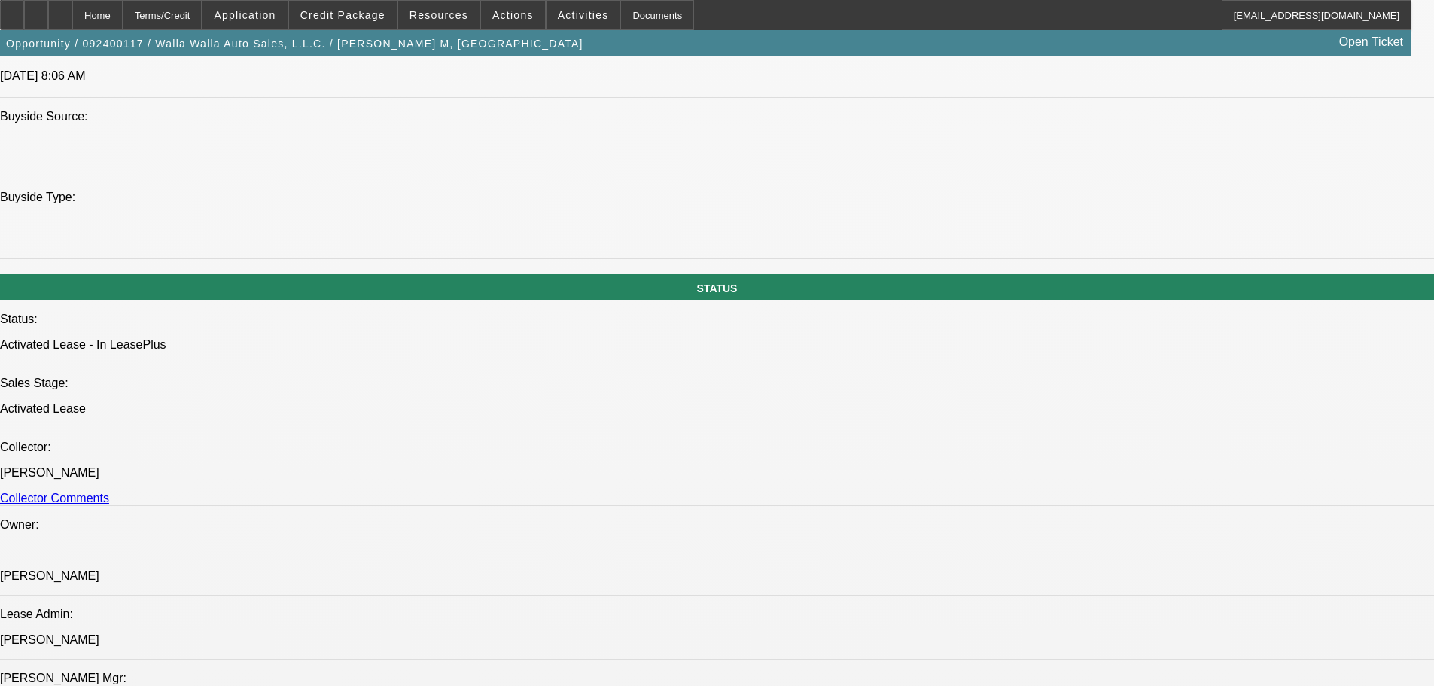
drag, startPoint x: 545, startPoint y: 563, endPoint x: 622, endPoint y: 549, distance: 78.0
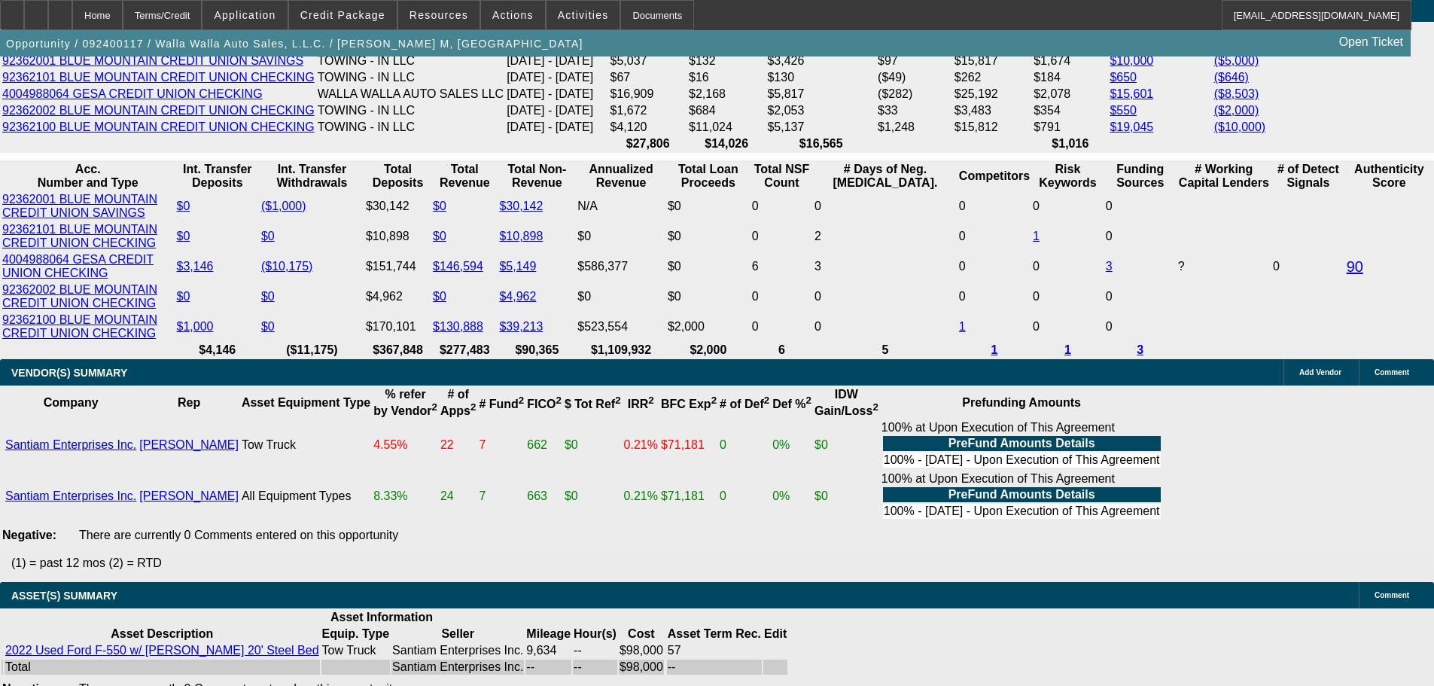
drag, startPoint x: 762, startPoint y: 721, endPoint x: 759, endPoint y: 706, distance: 15.2
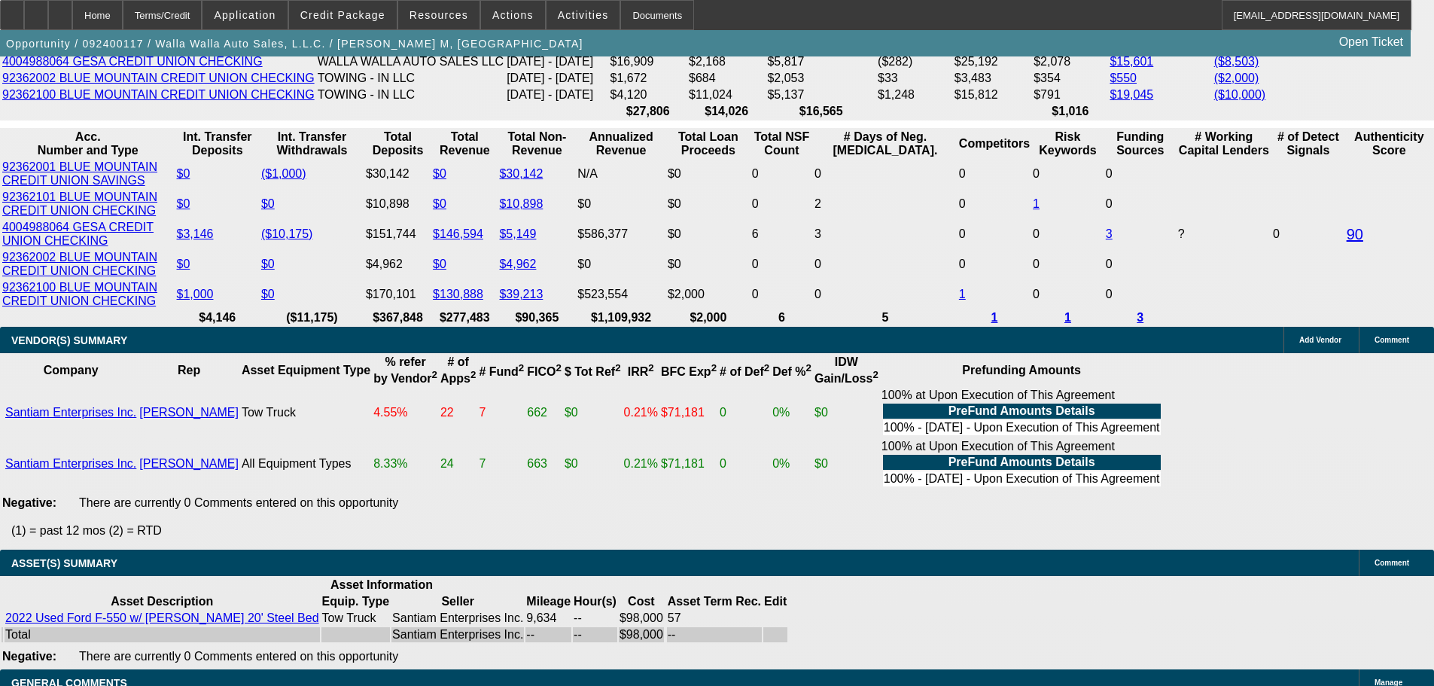
scroll to position [0, 0]
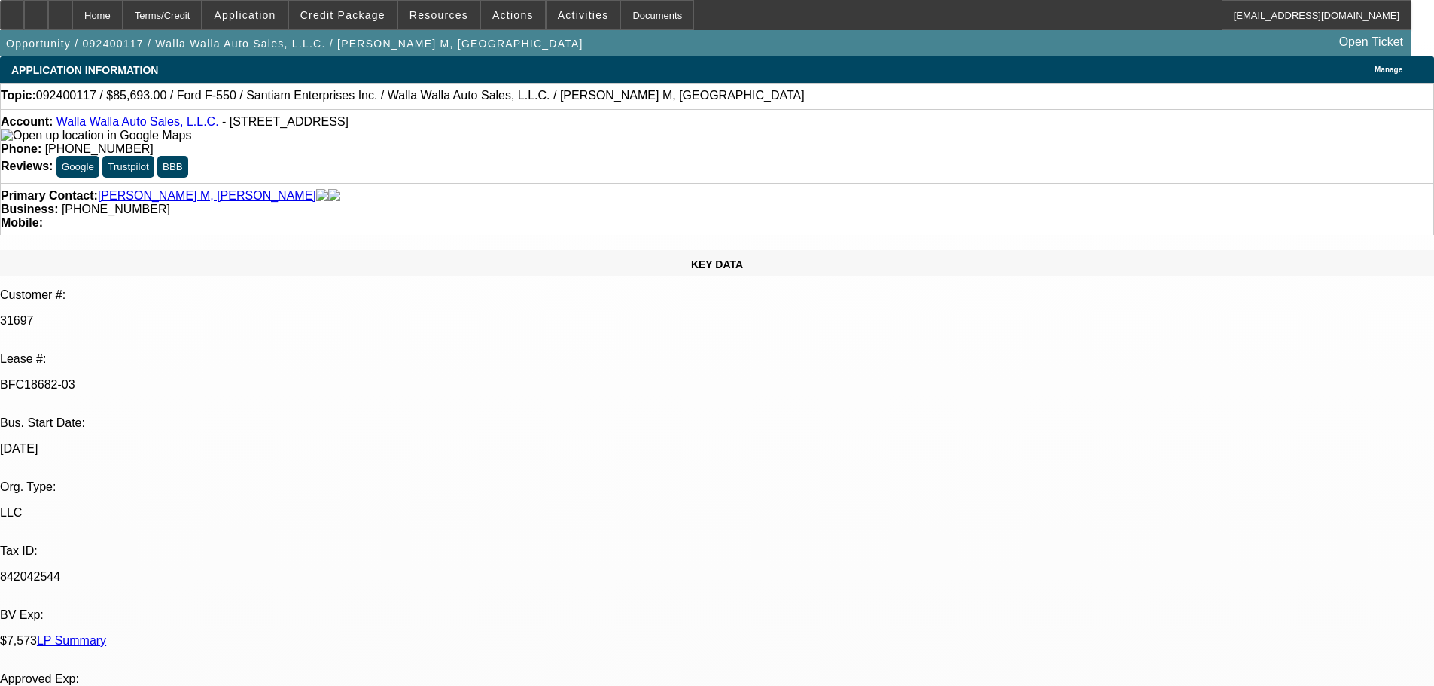
drag, startPoint x: 531, startPoint y: 460, endPoint x: 991, endPoint y: -91, distance: 718.2
drag, startPoint x: 1288, startPoint y: 5, endPoint x: 738, endPoint y: 342, distance: 645.1
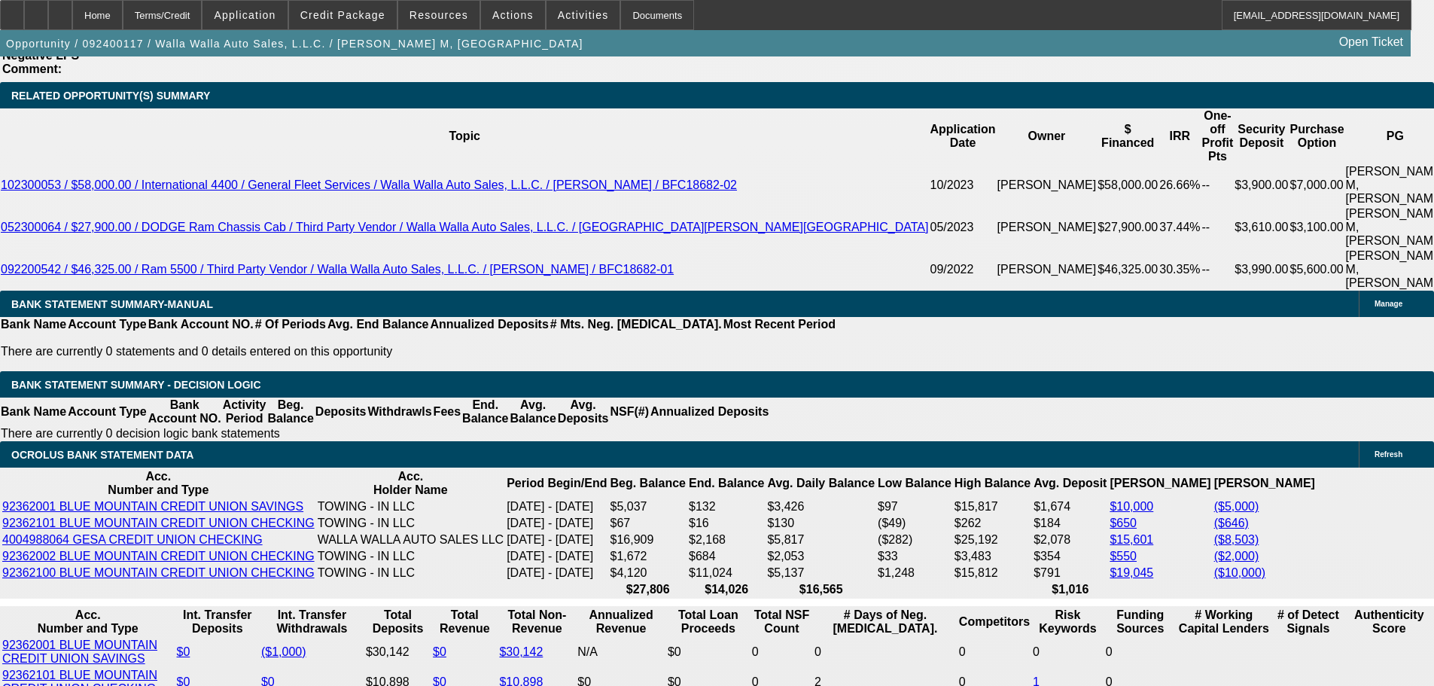
scroll to position [3011, 0]
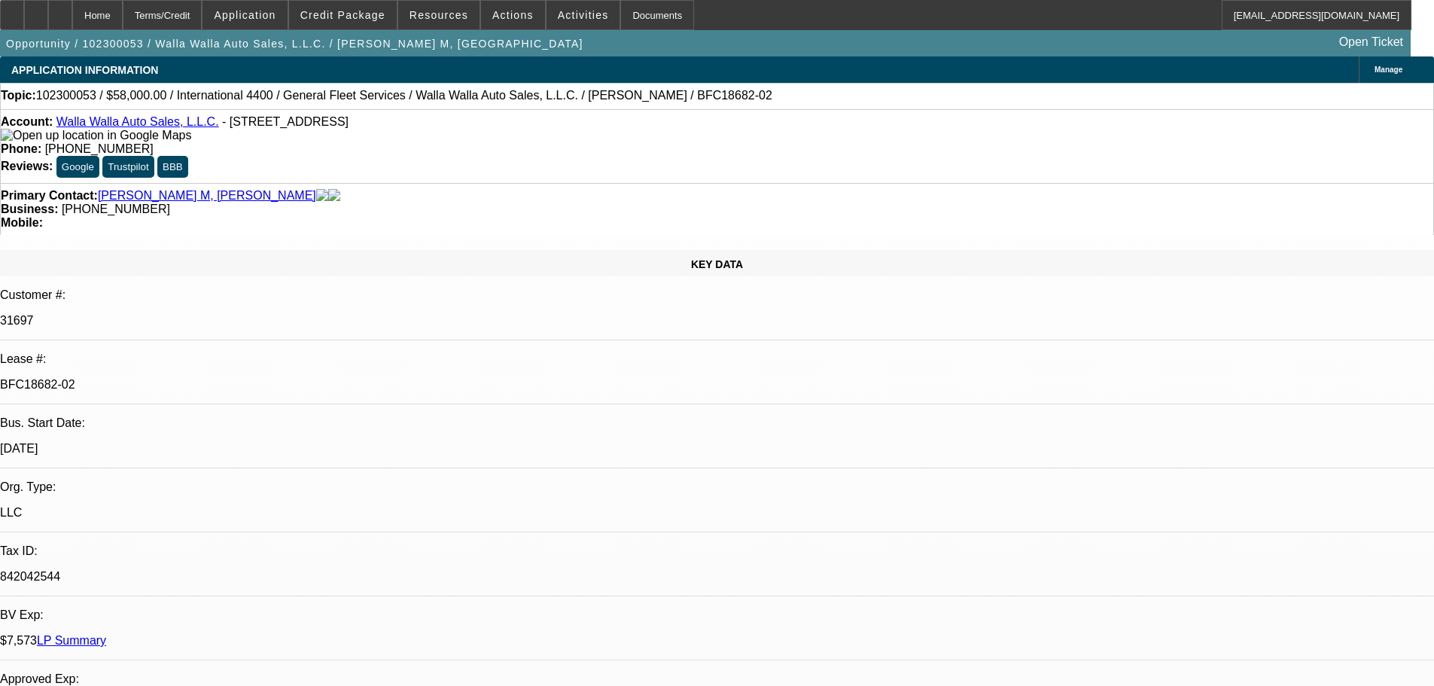
select select "0"
select select "2"
select select "0.1"
select select "4"
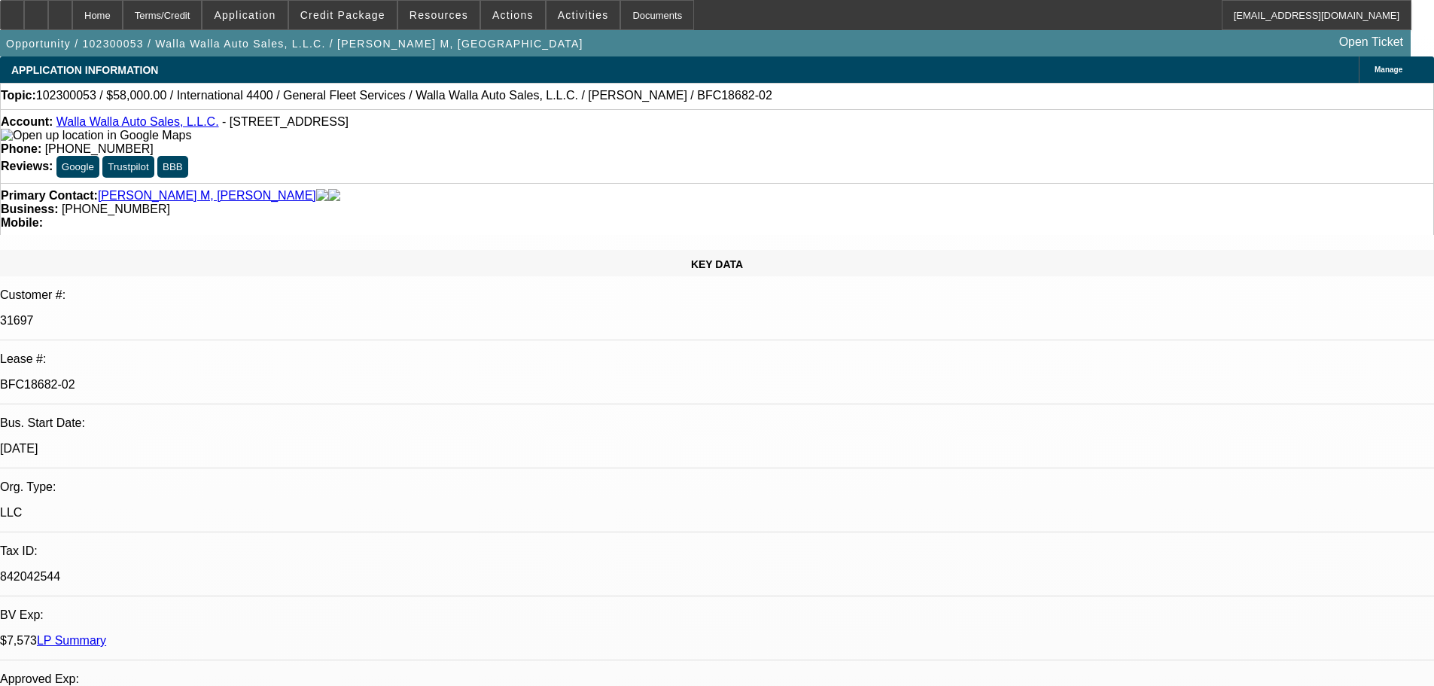
select select "0"
select select "2"
select select "0.1"
select select "4"
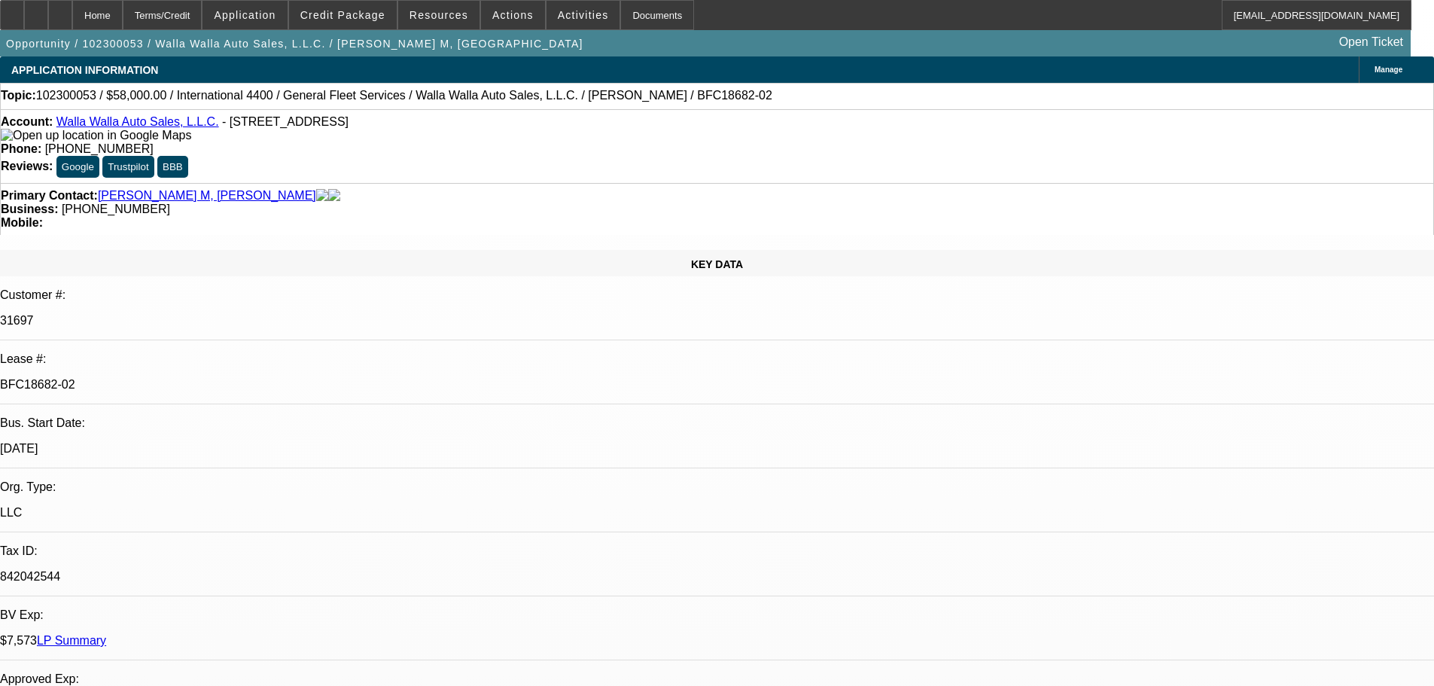
select select "0"
select select "2"
select select "0.1"
select select "4"
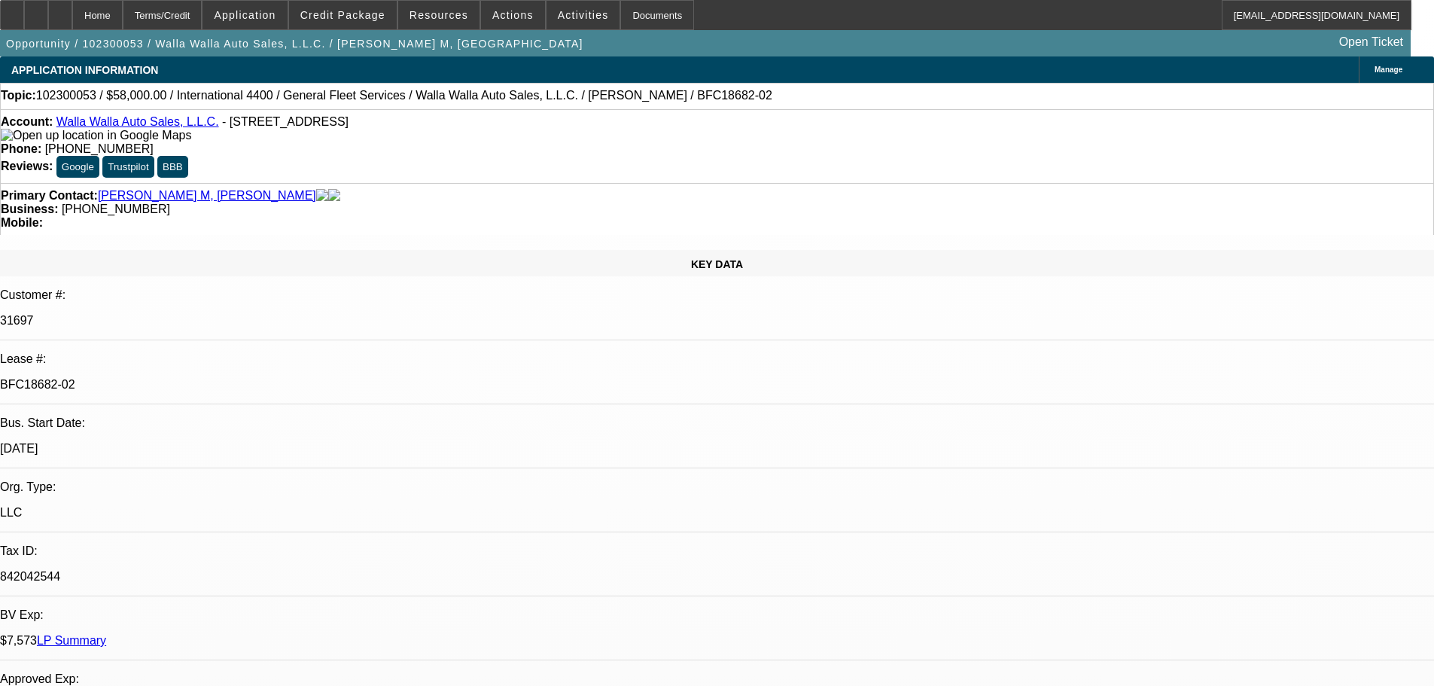
select select "0"
select select "2"
select select "0.1"
select select "4"
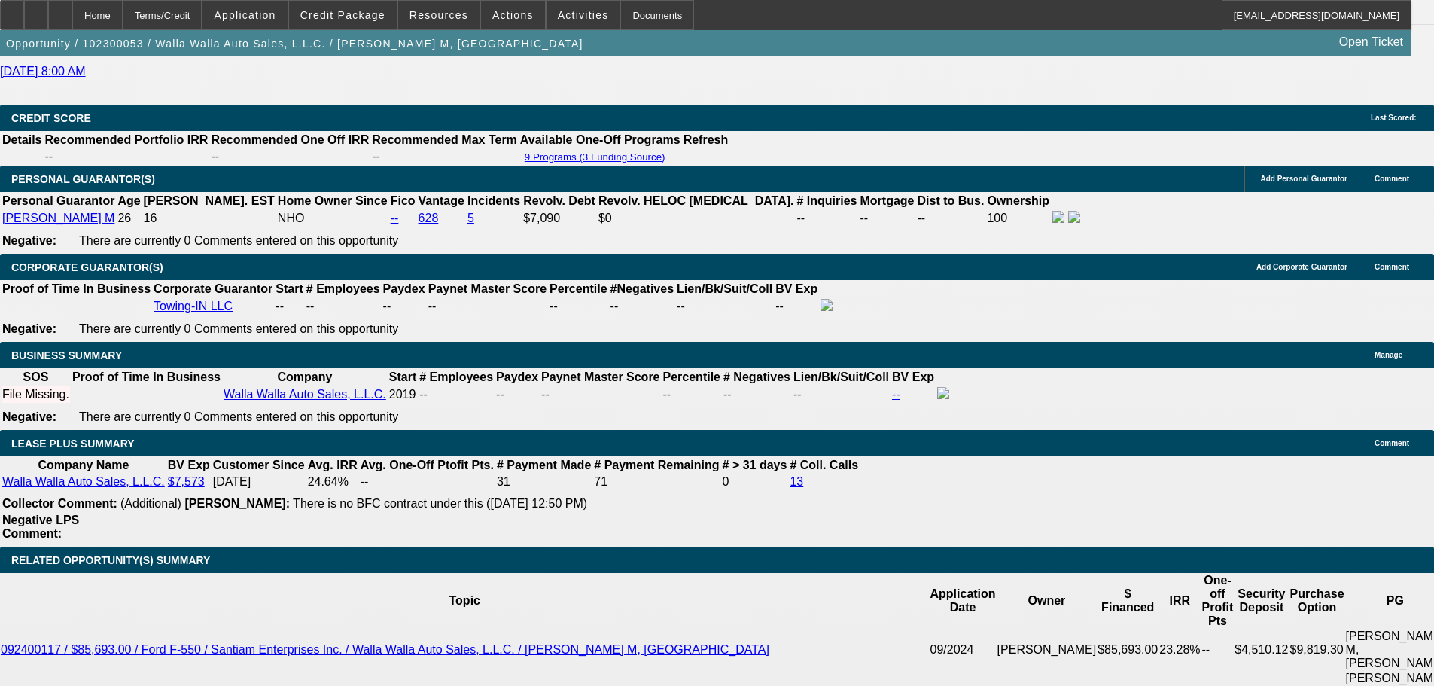
drag, startPoint x: 629, startPoint y: 312, endPoint x: 638, endPoint y: 419, distance: 106.5
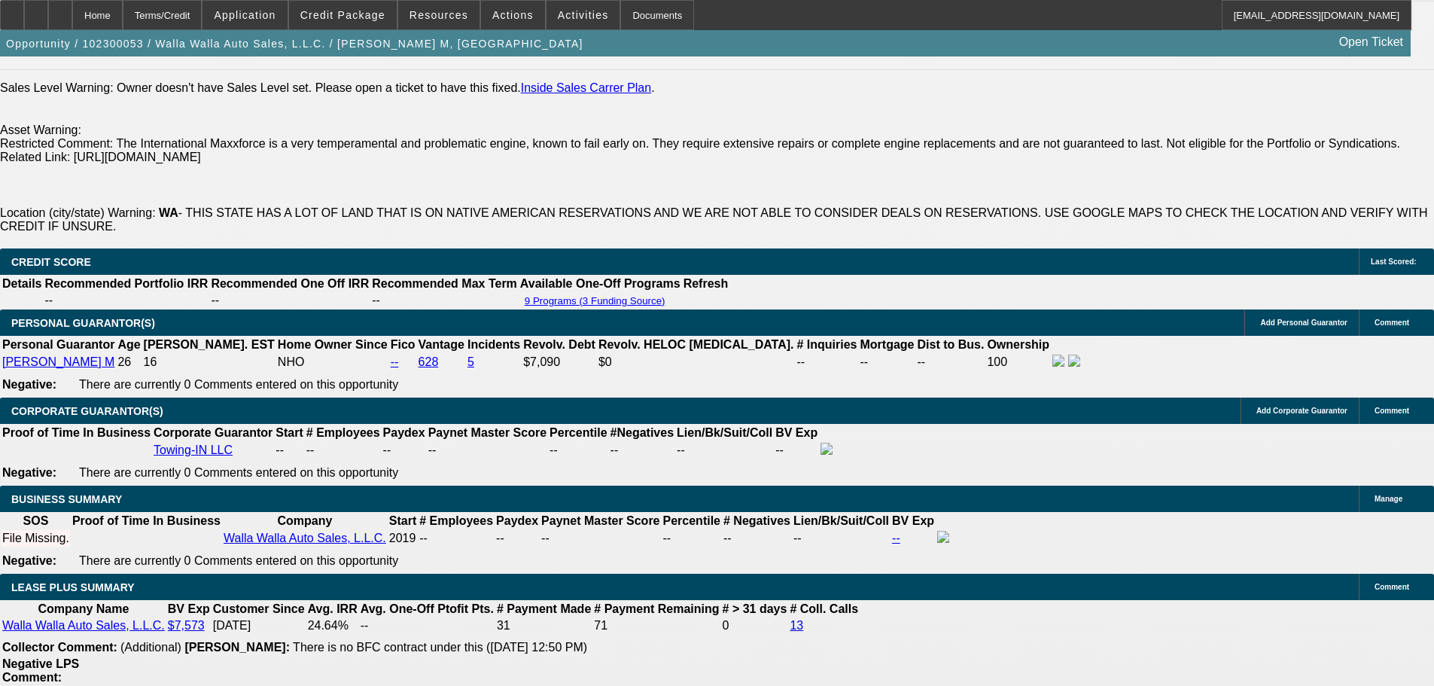
scroll to position [672, 0]
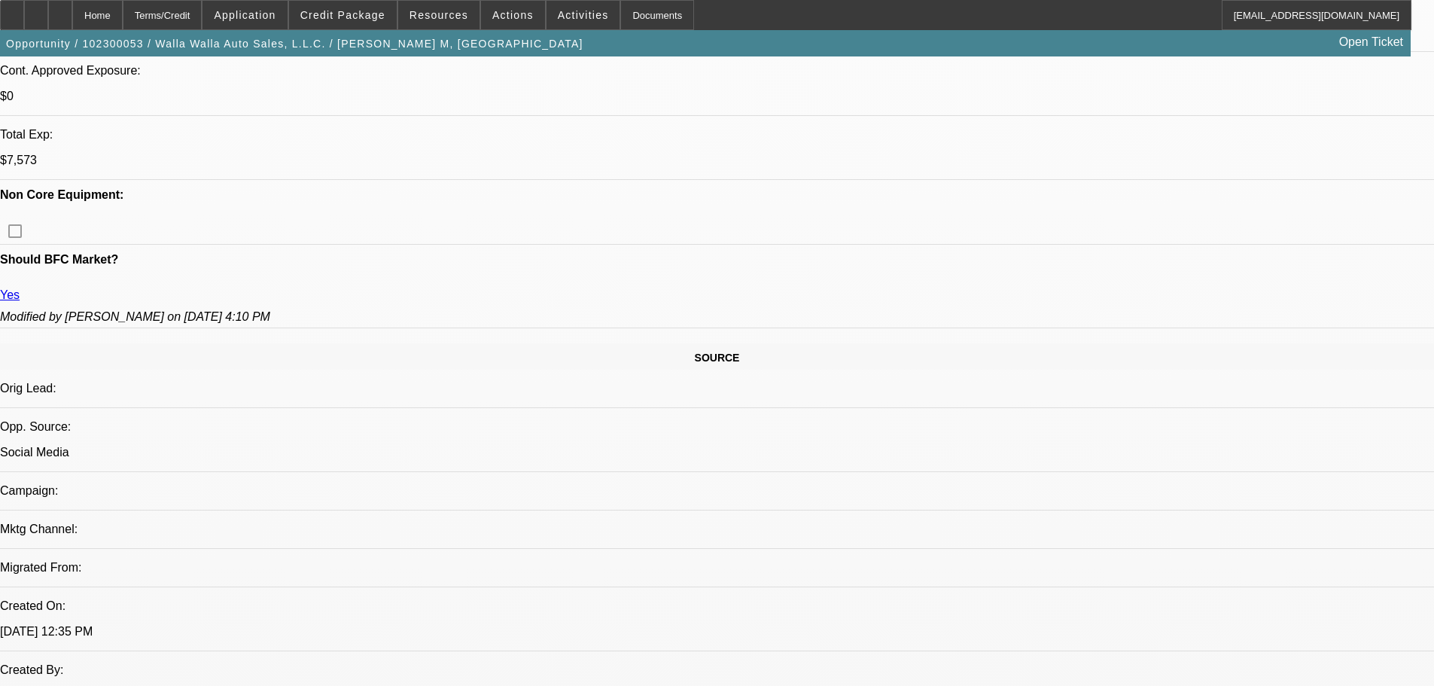
drag, startPoint x: 625, startPoint y: 492, endPoint x: 635, endPoint y: 217, distance: 275.7
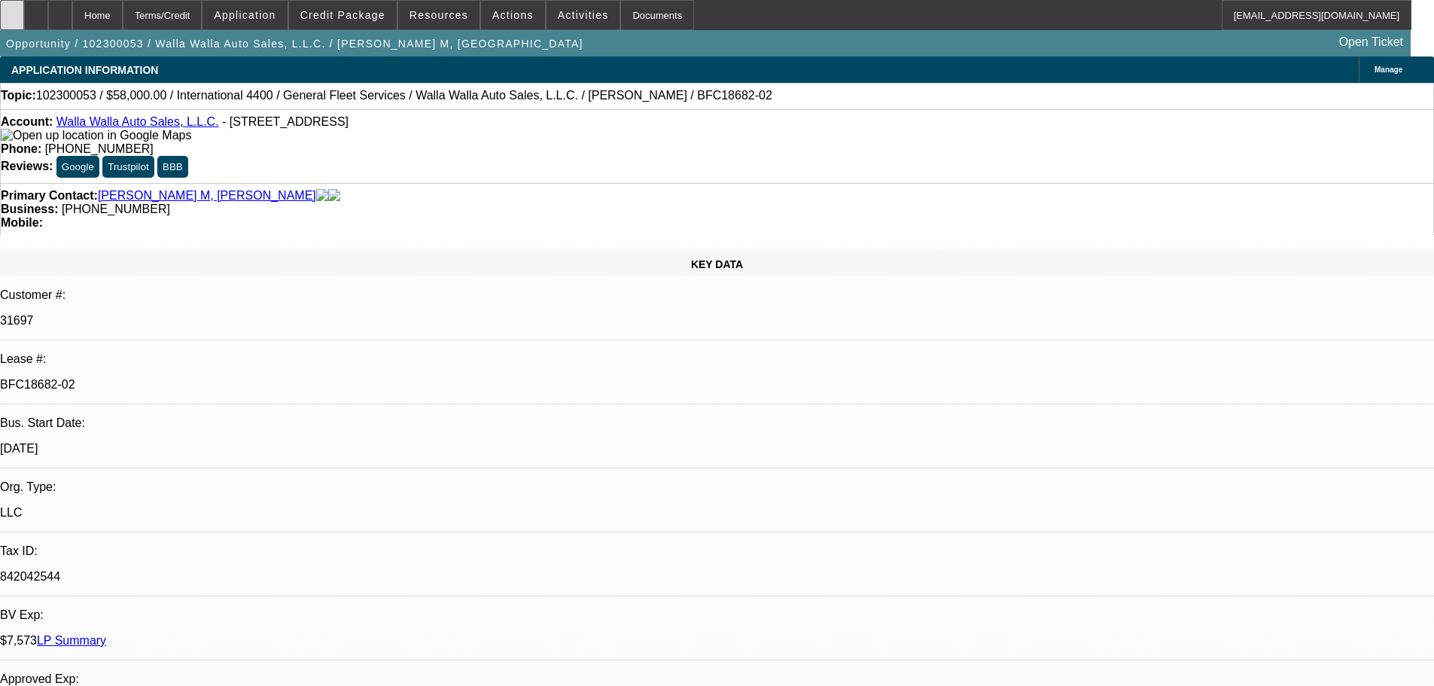
click at [24, 20] on div at bounding box center [12, 15] width 24 height 30
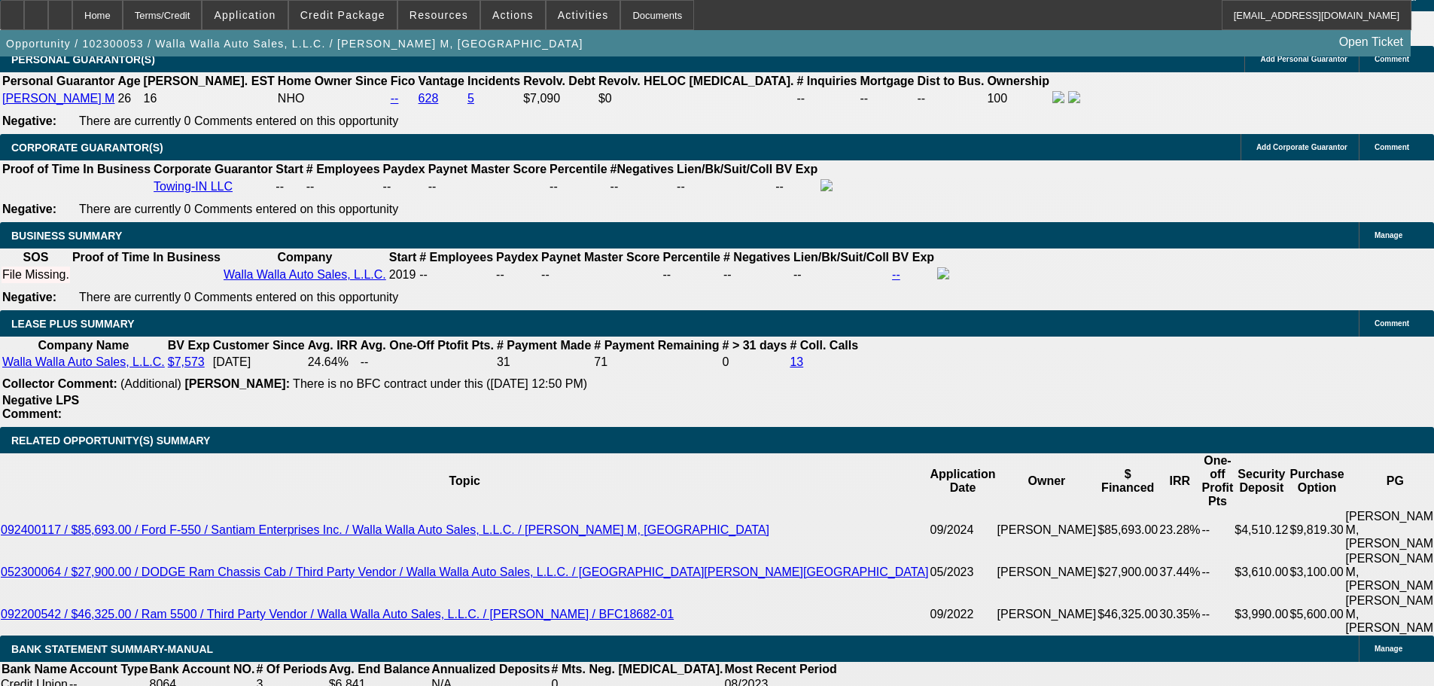
scroll to position [2391, 0]
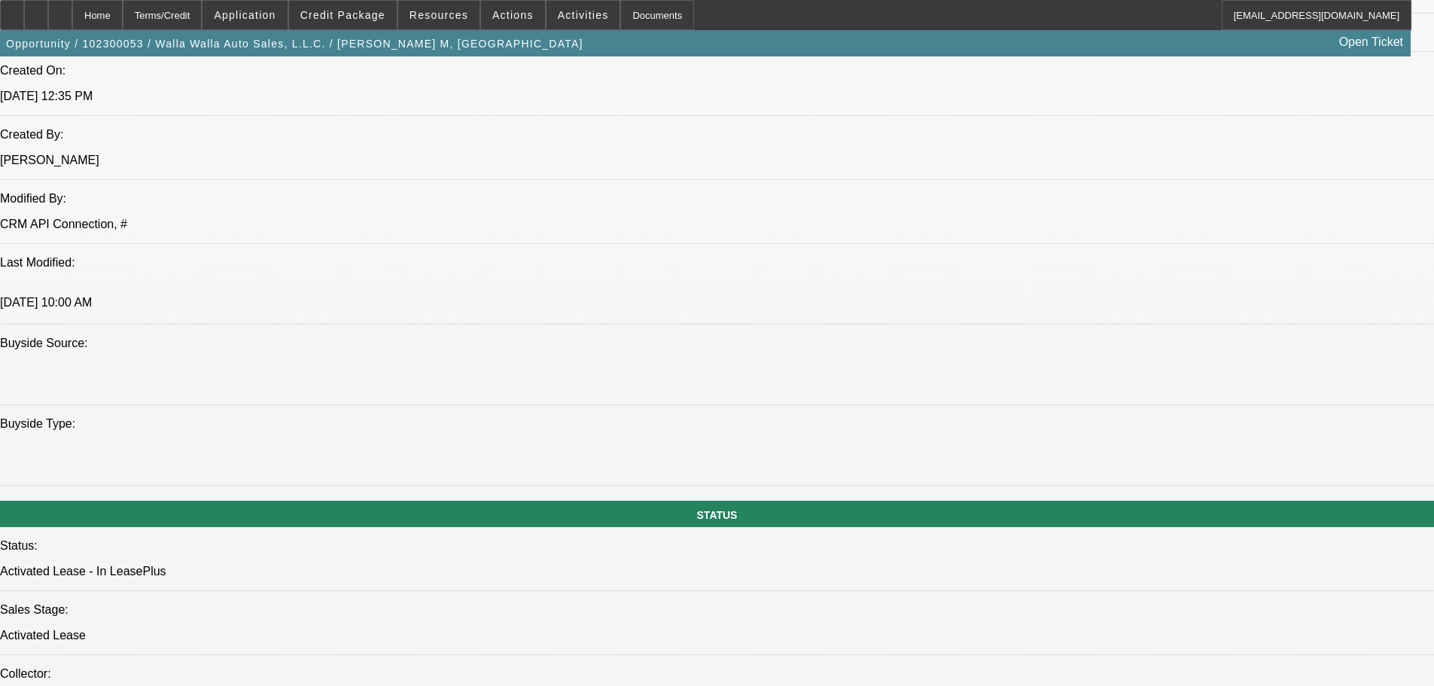
drag, startPoint x: 597, startPoint y: 367, endPoint x: 595, endPoint y: 330, distance: 36.2
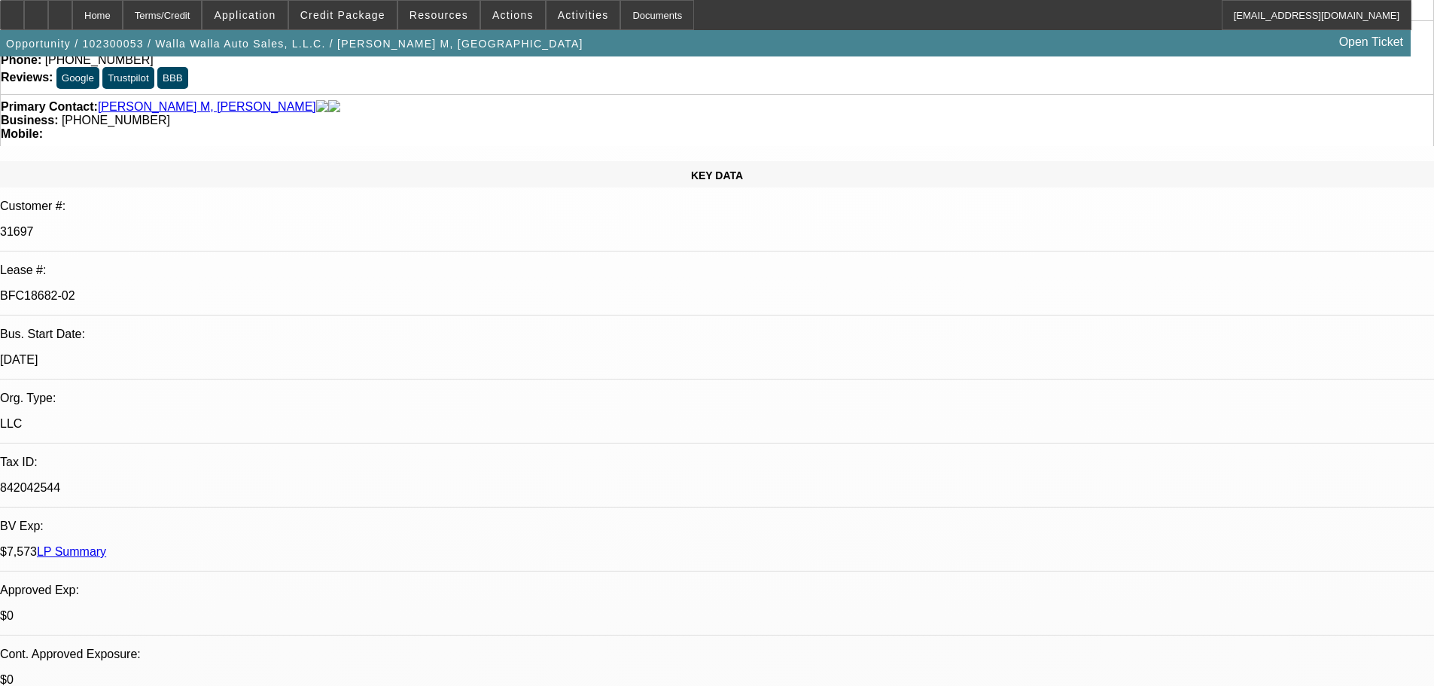
drag, startPoint x: 422, startPoint y: 498, endPoint x: 432, endPoint y: 391, distance: 107.4
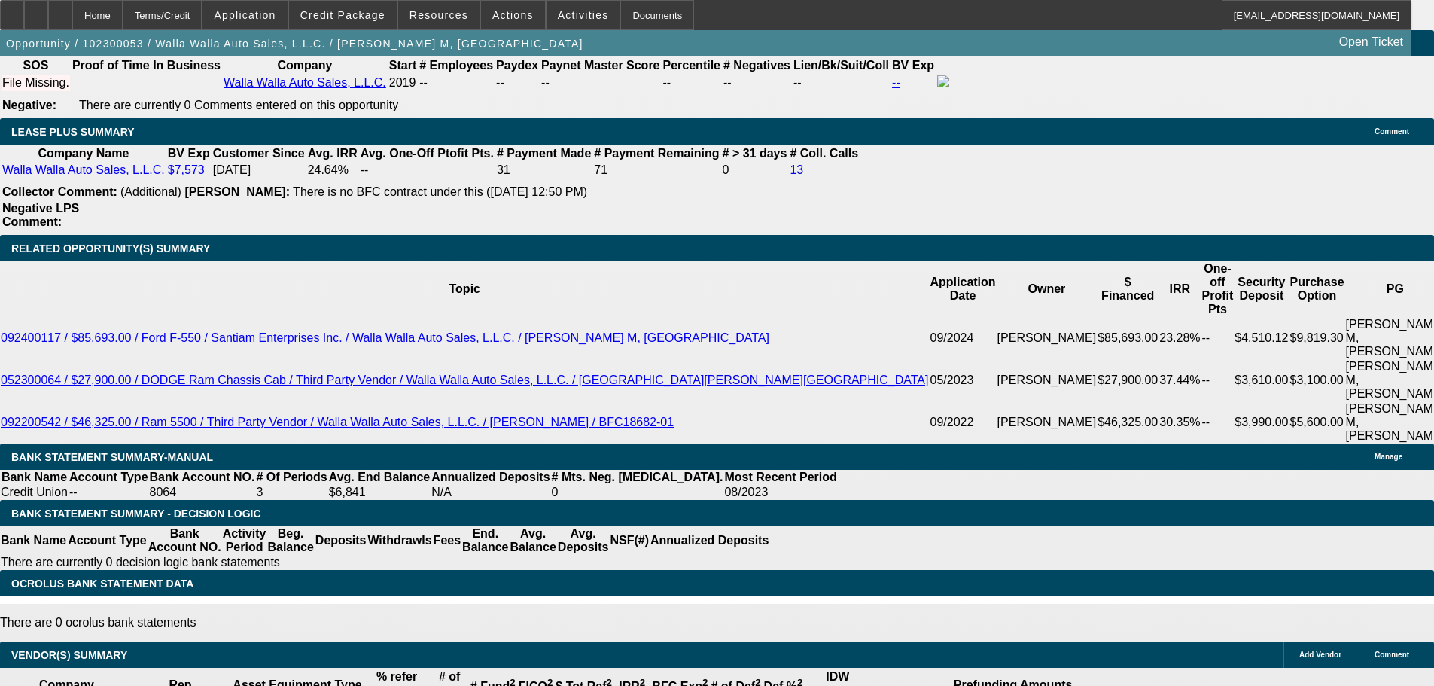
drag, startPoint x: 443, startPoint y: 510, endPoint x: 436, endPoint y: 538, distance: 29.6
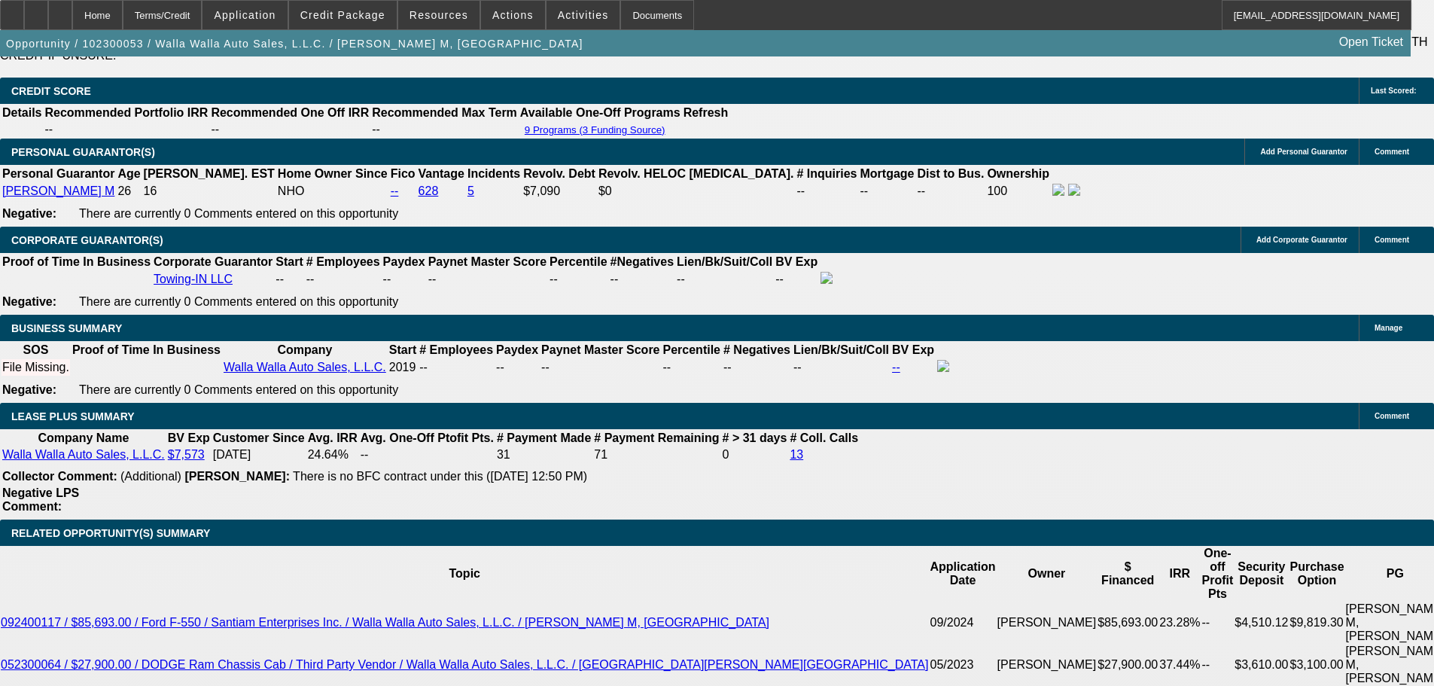
scroll to position [116, 0]
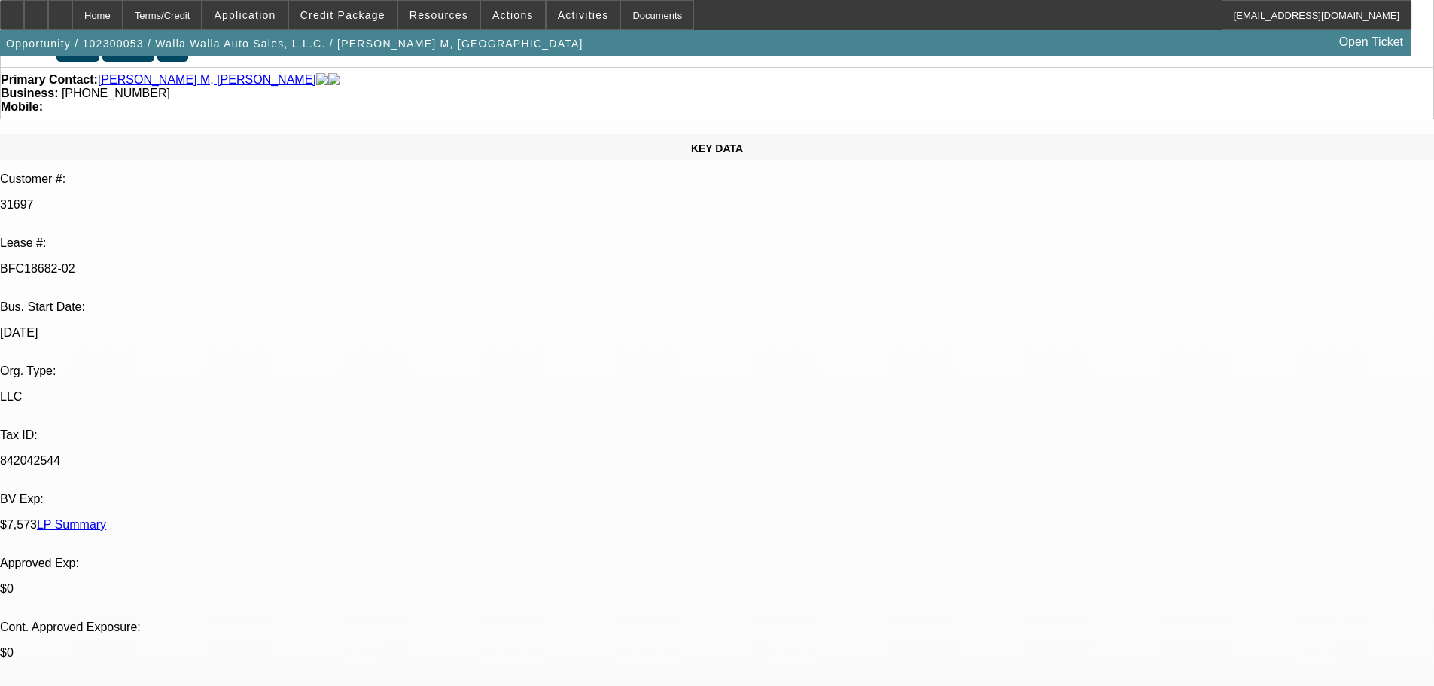
drag, startPoint x: 531, startPoint y: 400, endPoint x: 487, endPoint y: 85, distance: 318.4
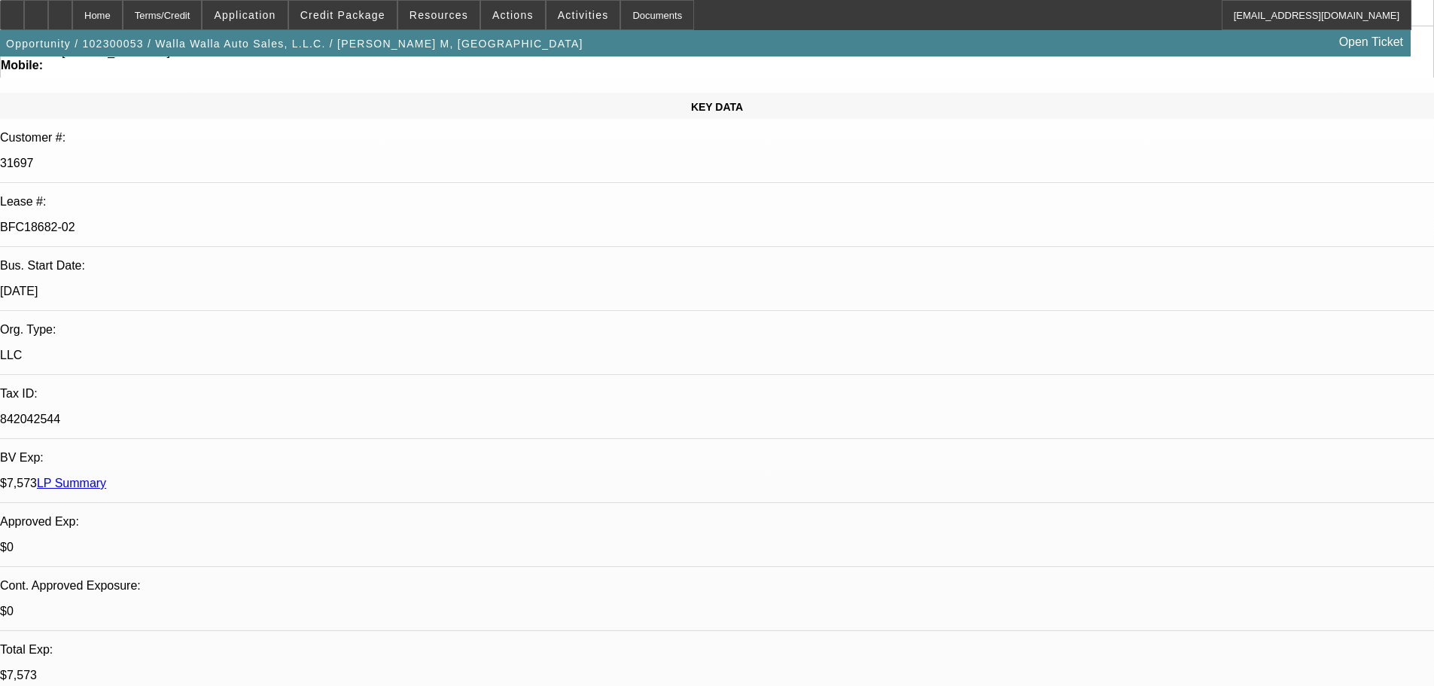
drag, startPoint x: 719, startPoint y: 366, endPoint x: 741, endPoint y: 448, distance: 85.1
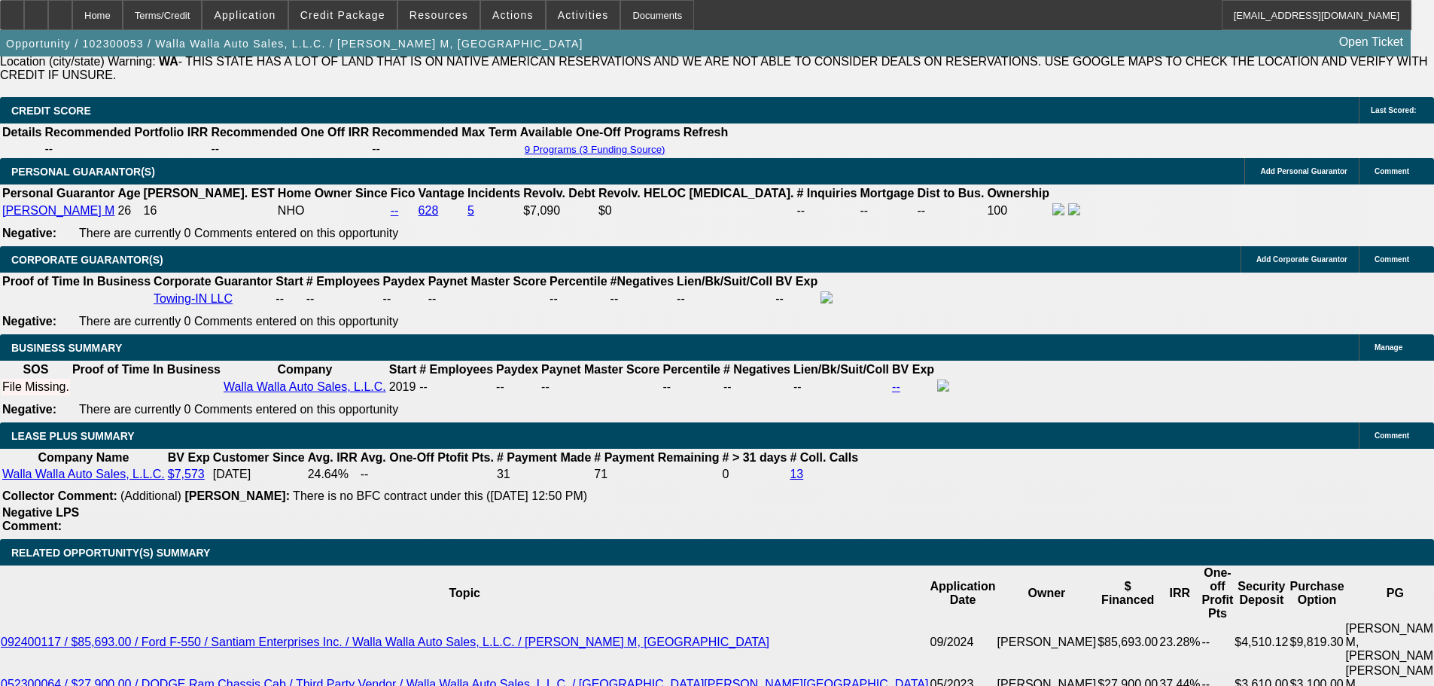
scroll to position [2559, 0]
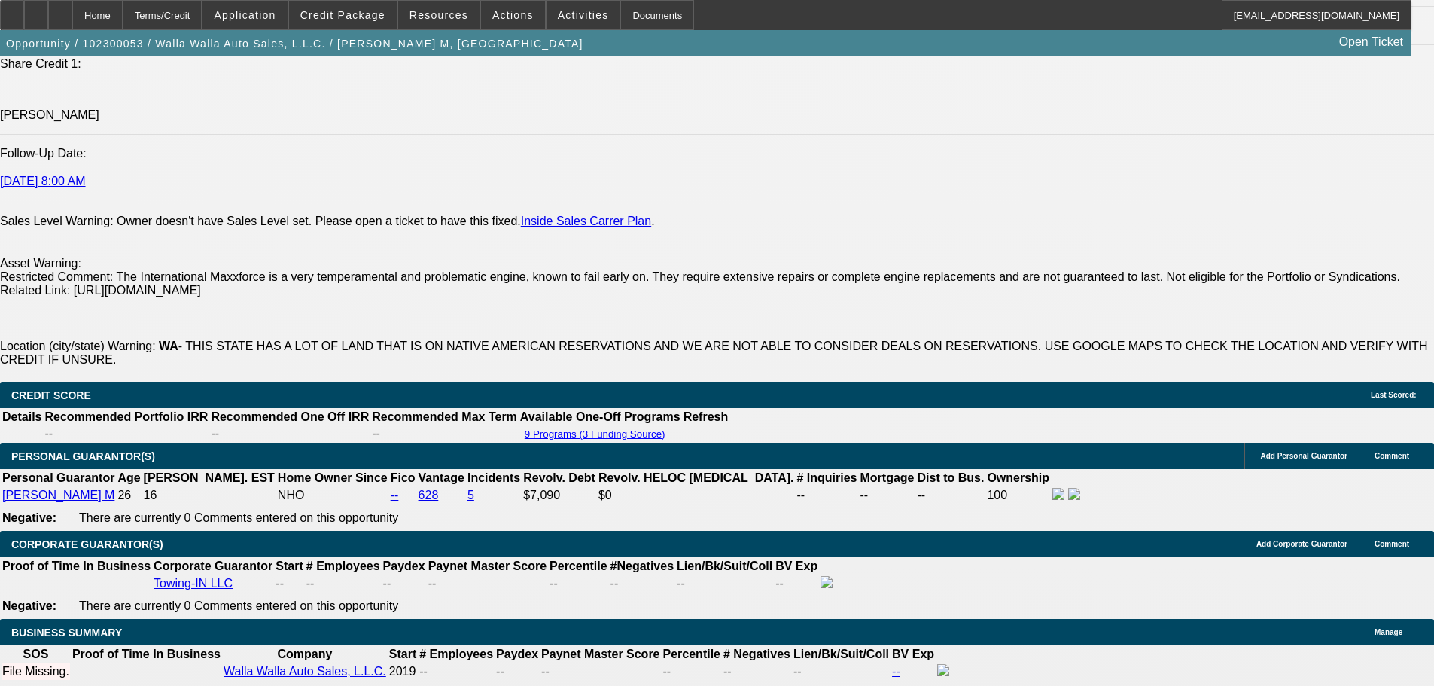
drag, startPoint x: 860, startPoint y: 352, endPoint x: 942, endPoint y: 458, distance: 134.1
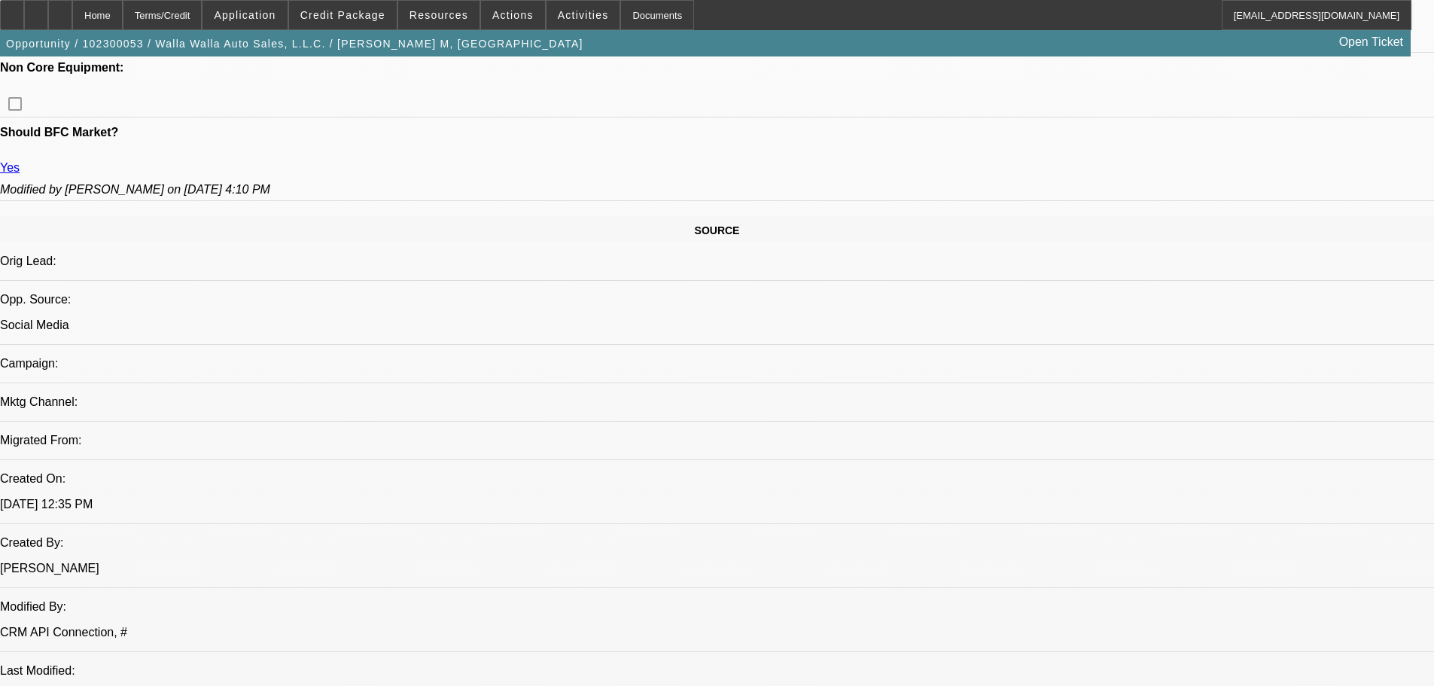
scroll to position [774, 0]
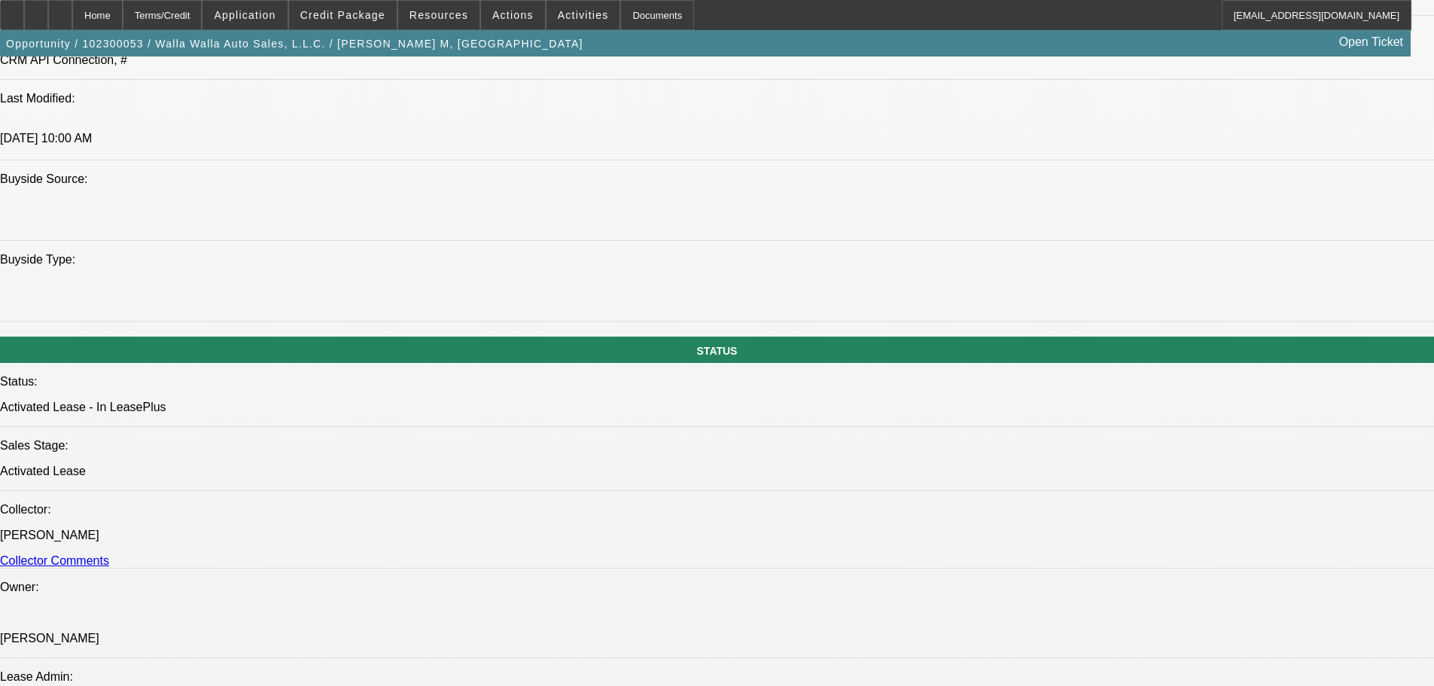
drag, startPoint x: 687, startPoint y: 650, endPoint x: 707, endPoint y: 720, distance: 72.0
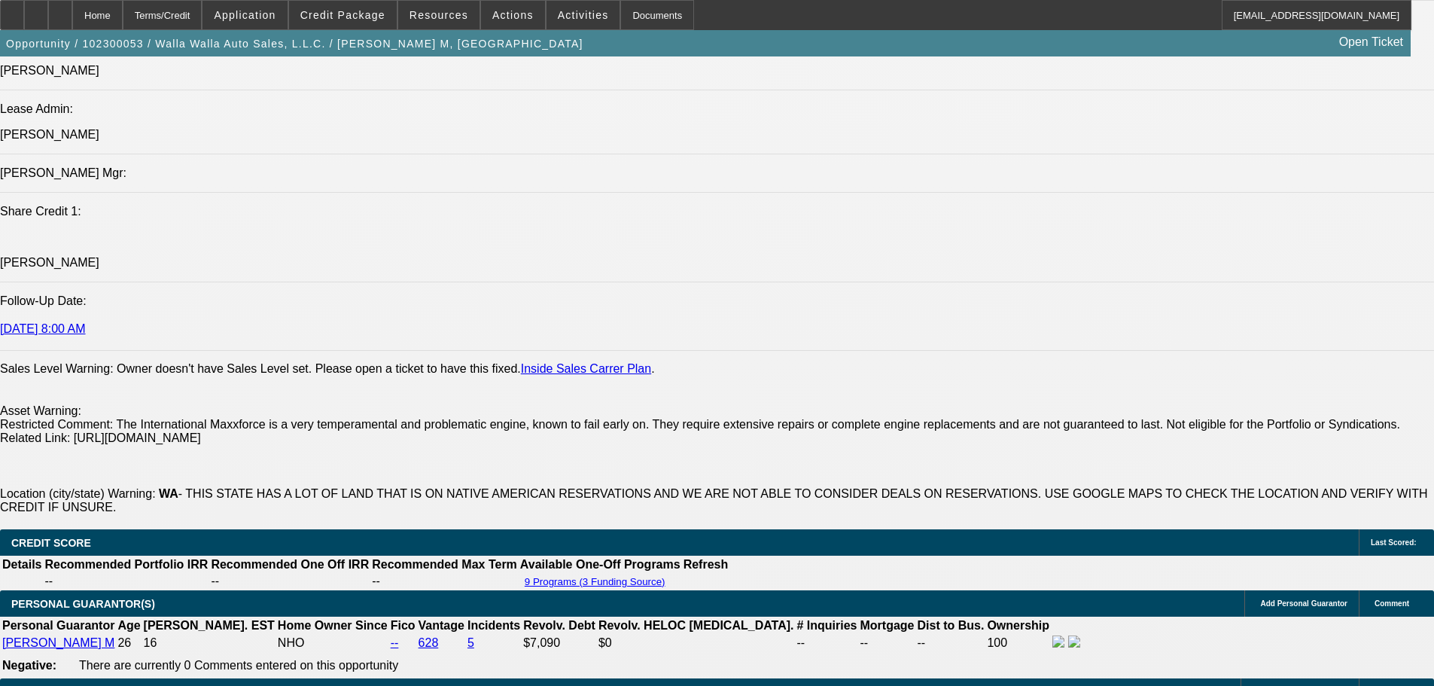
drag, startPoint x: 747, startPoint y: 524, endPoint x: 775, endPoint y: 683, distance: 162.0
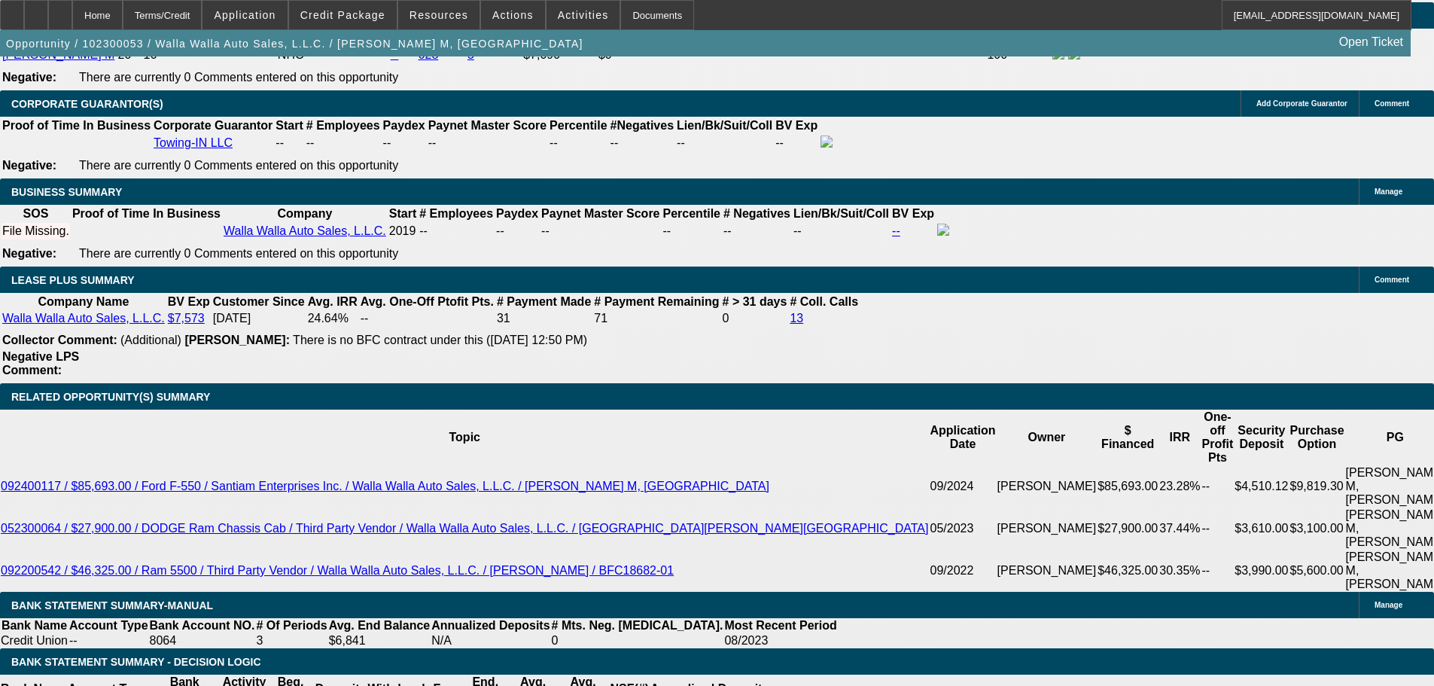
drag, startPoint x: 631, startPoint y: 603, endPoint x: 652, endPoint y: 587, distance: 26.3
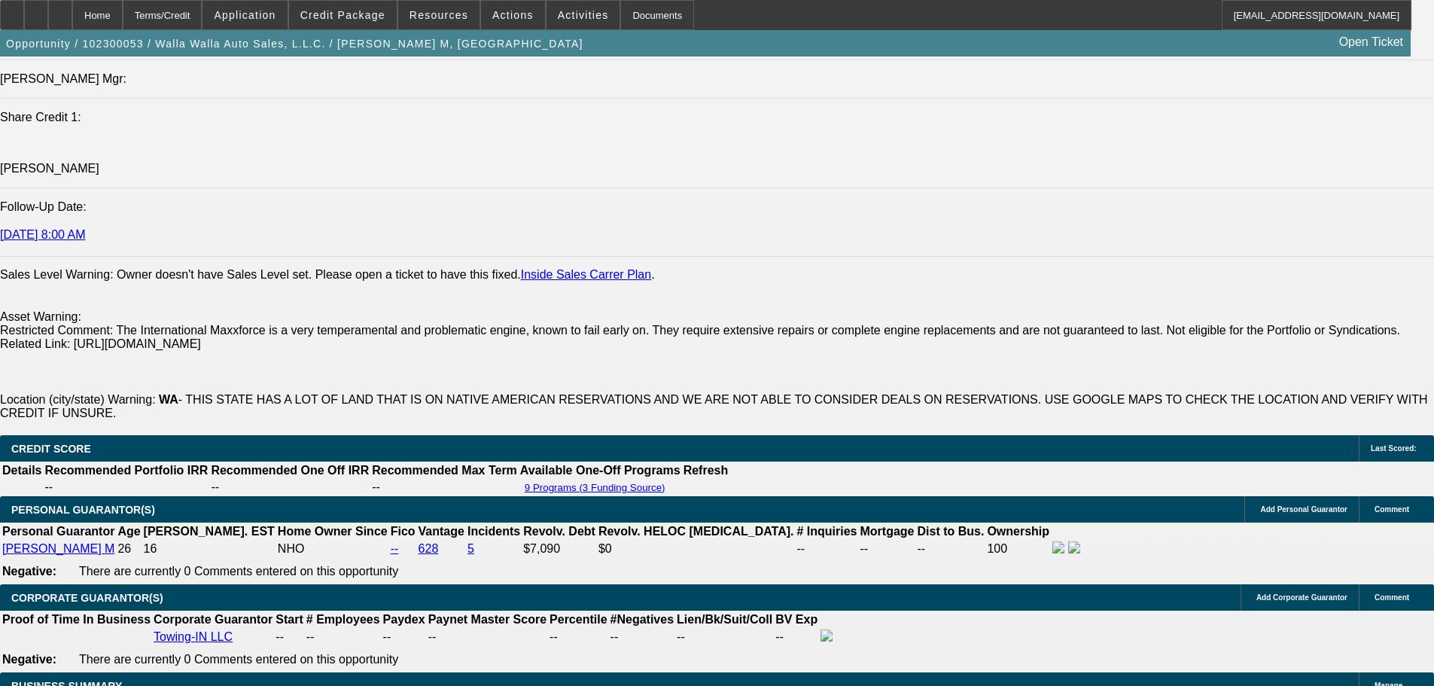
scroll to position [0, 0]
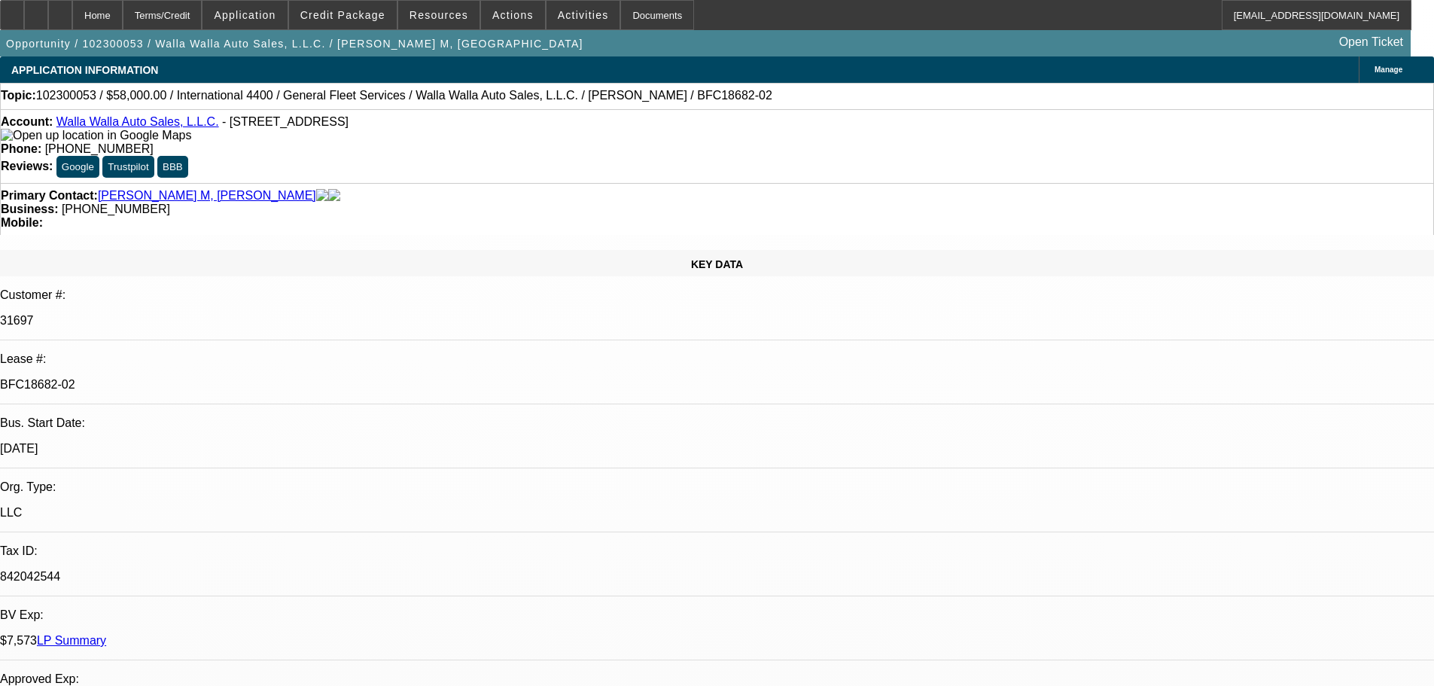
drag, startPoint x: 651, startPoint y: 586, endPoint x: 593, endPoint y: 103, distance: 486.0
